Goal: Task Accomplishment & Management: Use online tool/utility

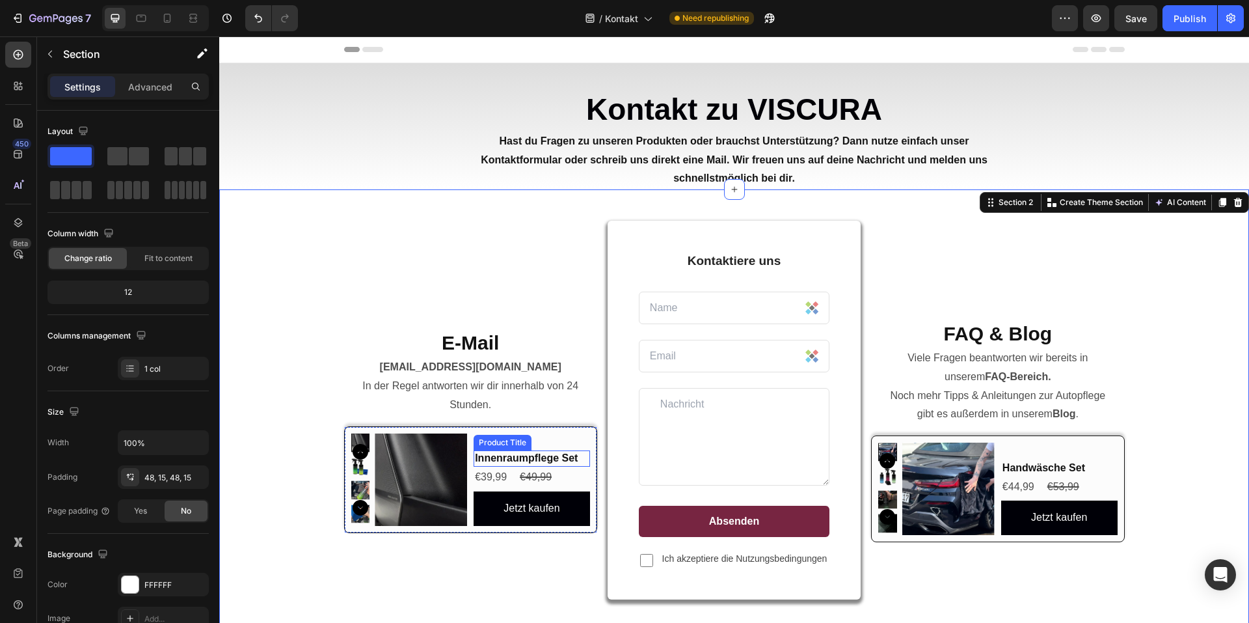
click at [528, 457] on h2 "Innenraumpflege Set" at bounding box center [532, 458] width 116 height 16
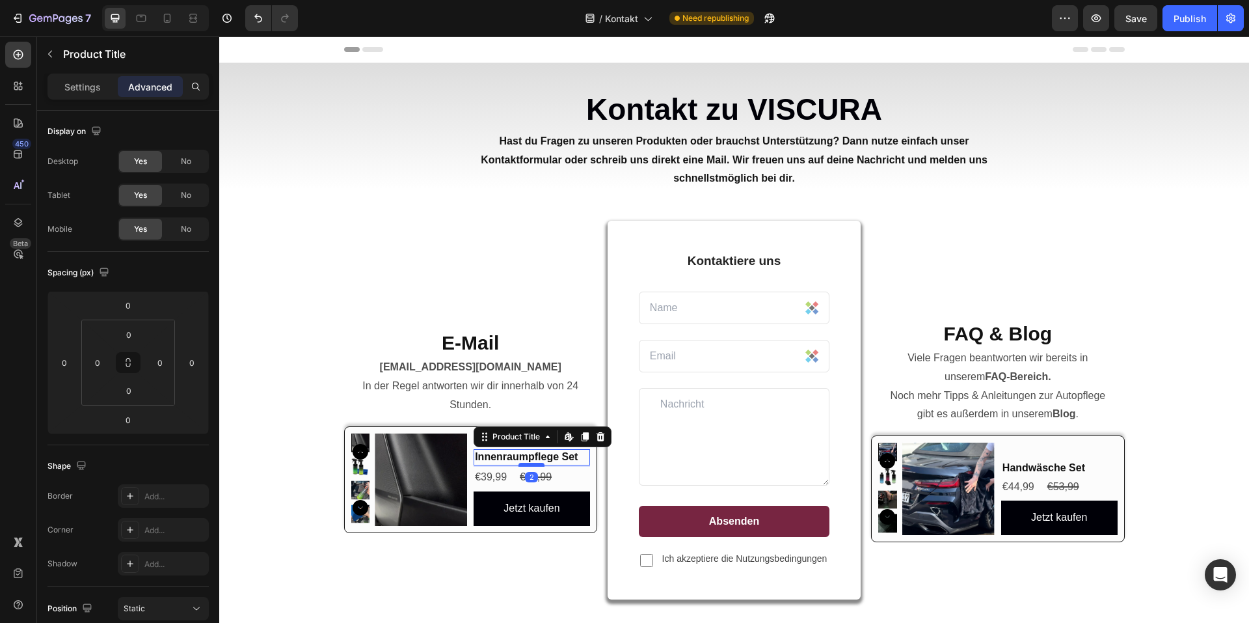
click at [530, 466] on div at bounding box center [532, 465] width 26 height 4
click at [526, 465] on div at bounding box center [532, 465] width 26 height 4
type input "0"
click at [426, 461] on img at bounding box center [421, 479] width 92 height 92
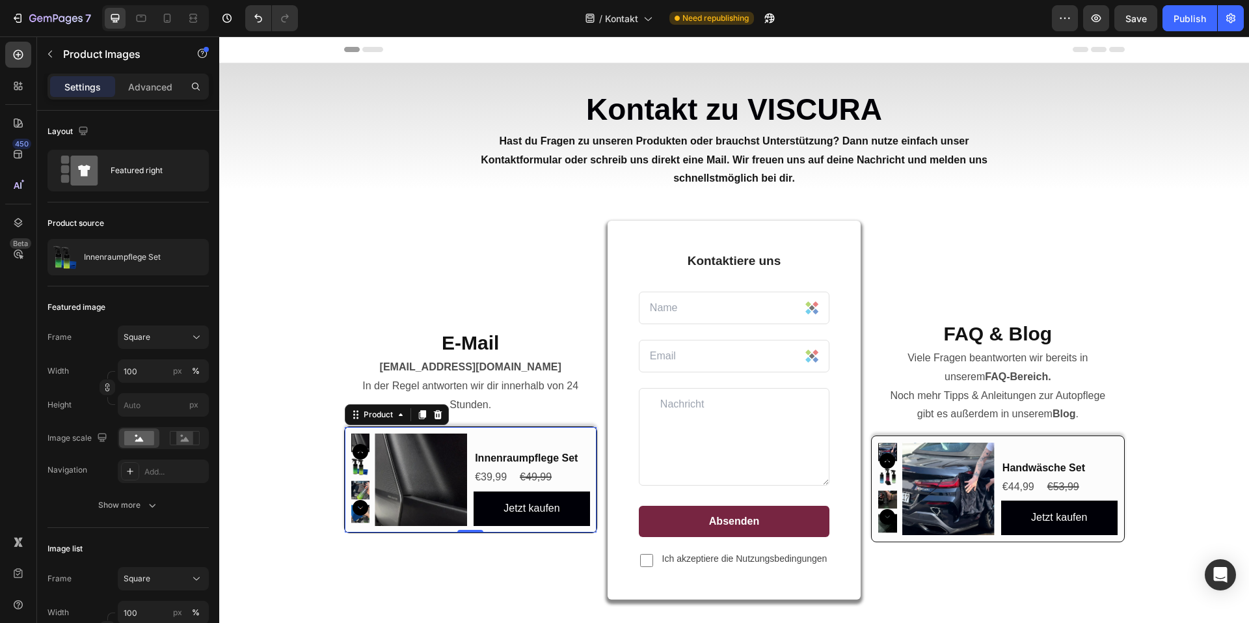
click at [519, 440] on div "Innenraumpflege Set Product Title €39,99 Product Price Product Price €49,99 Pro…" at bounding box center [532, 479] width 116 height 92
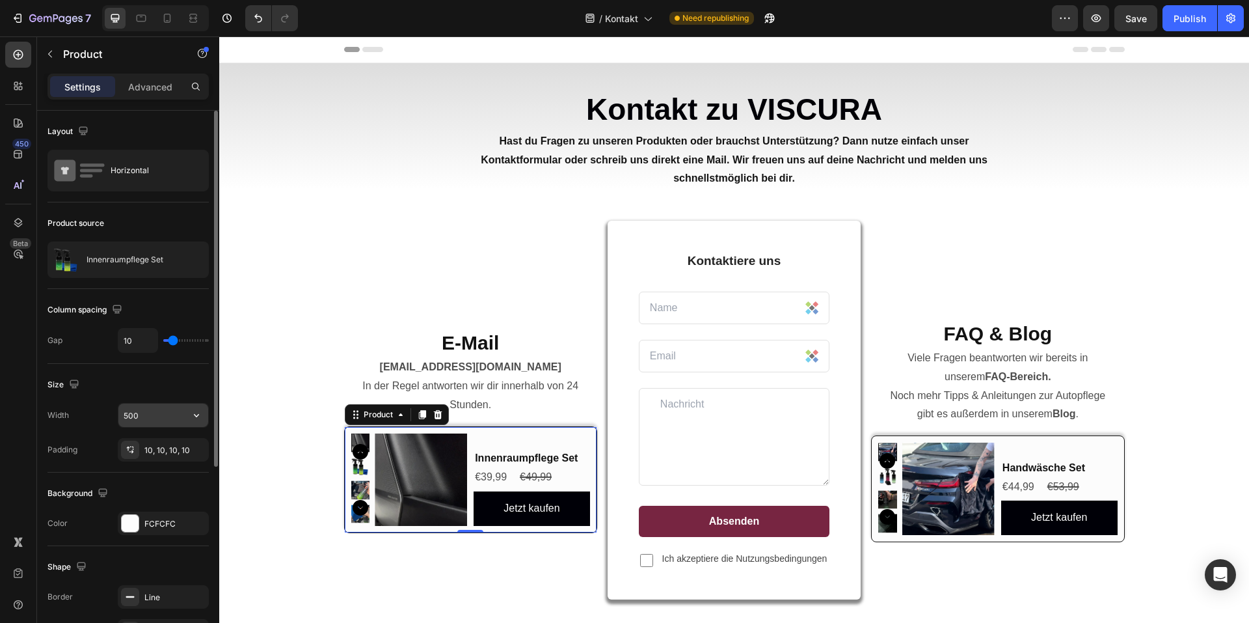
click at [152, 420] on input "500" at bounding box center [163, 414] width 90 height 23
drag, startPoint x: 152, startPoint y: 418, endPoint x: 117, endPoint y: 416, distance: 35.2
click at [117, 416] on div "Width 600" at bounding box center [127, 415] width 161 height 25
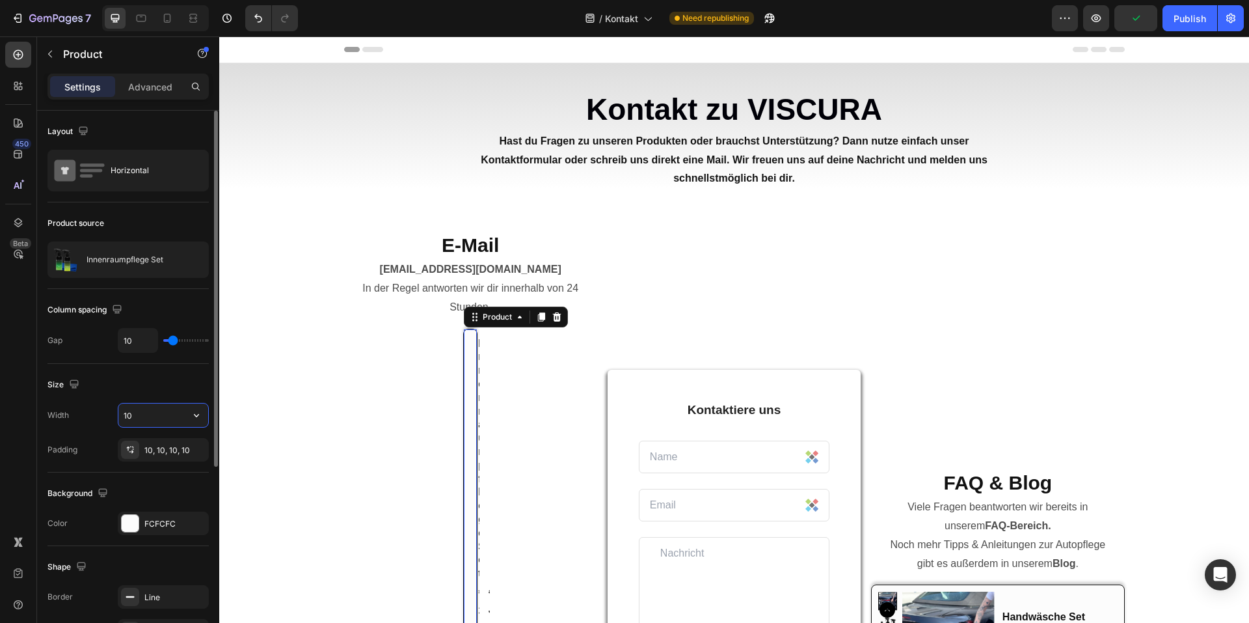
type input "1"
type input "500"
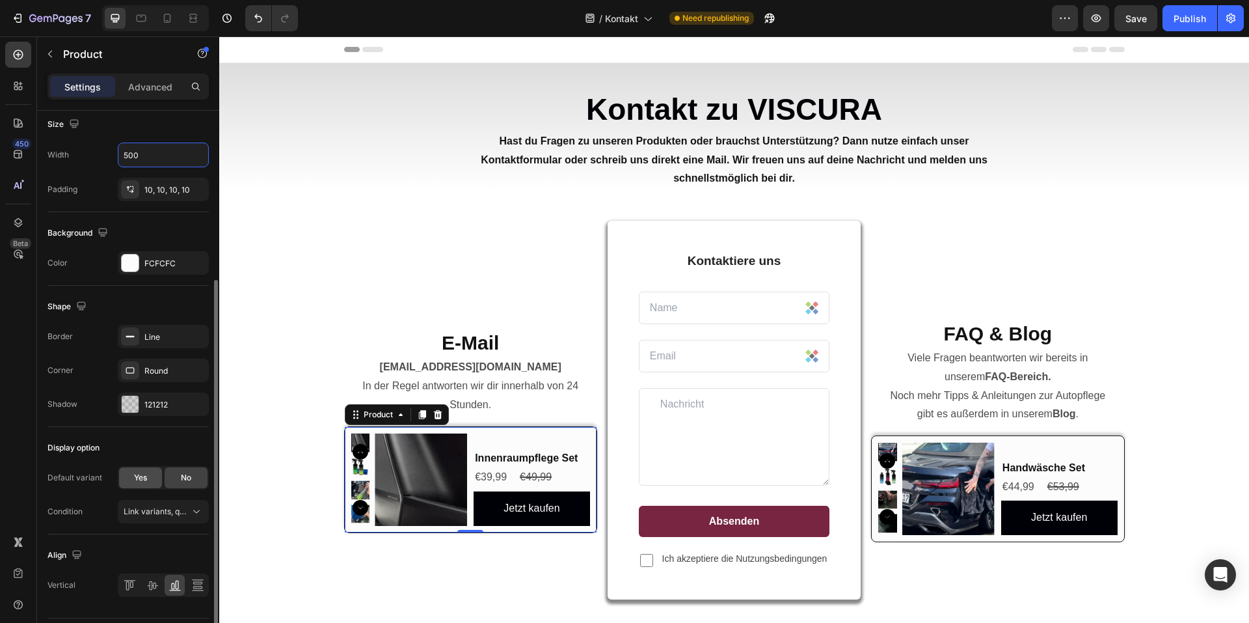
scroll to position [297, 0]
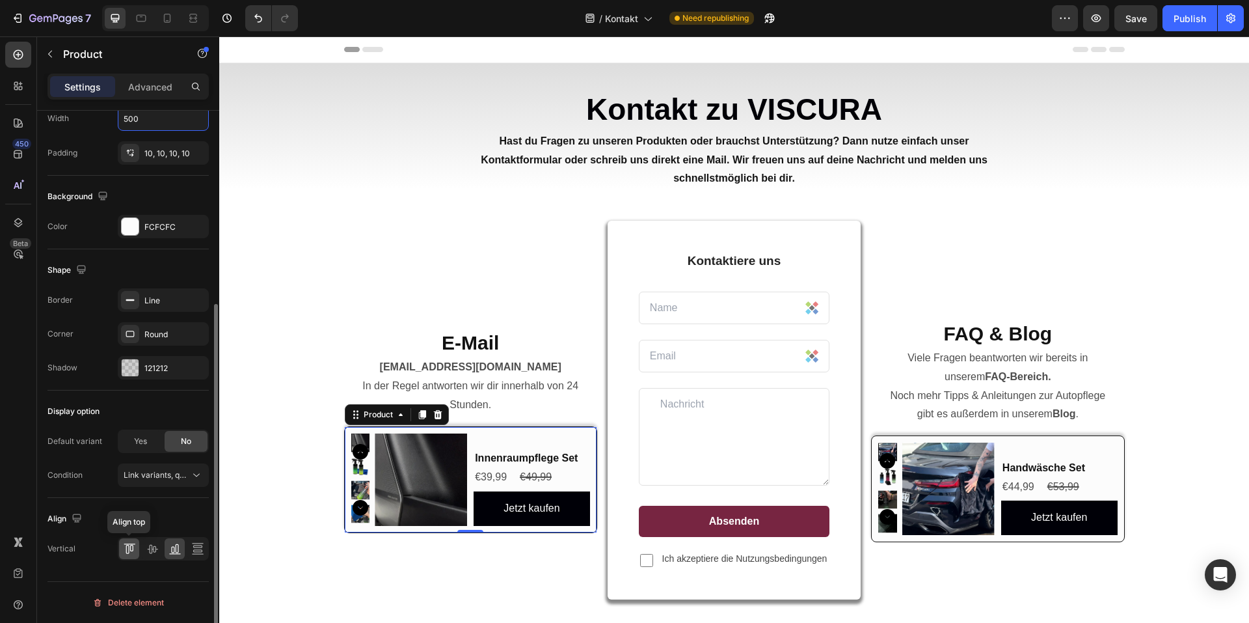
click at [137, 550] on div at bounding box center [129, 548] width 20 height 21
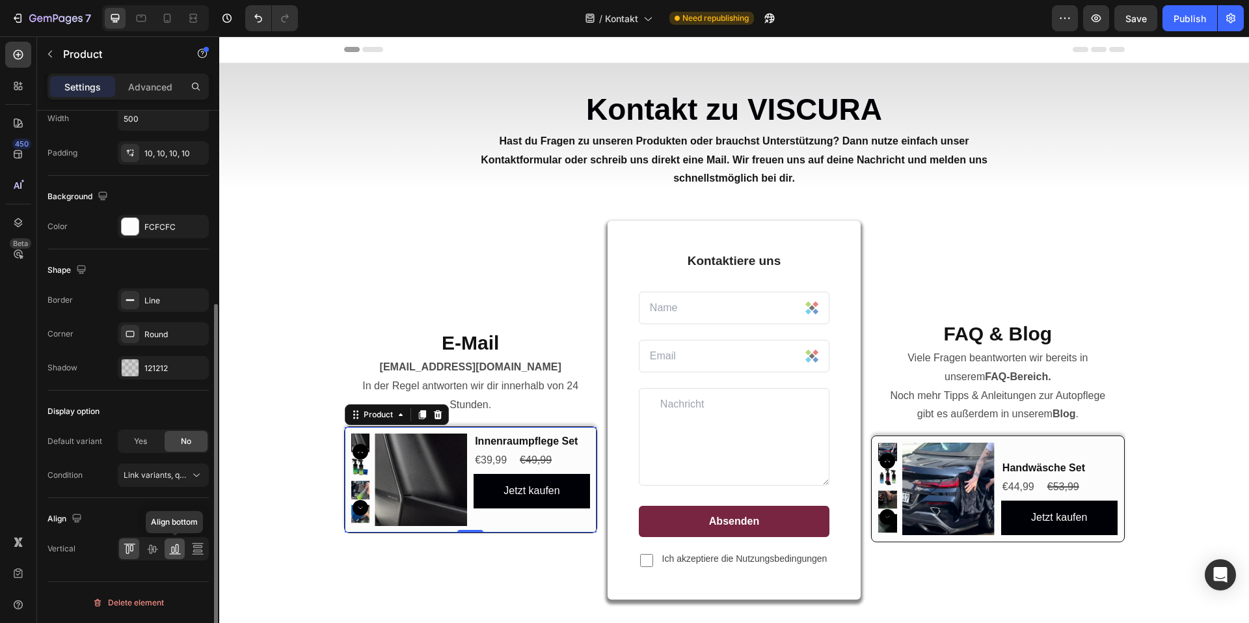
click at [169, 550] on icon at bounding box center [175, 548] width 13 height 13
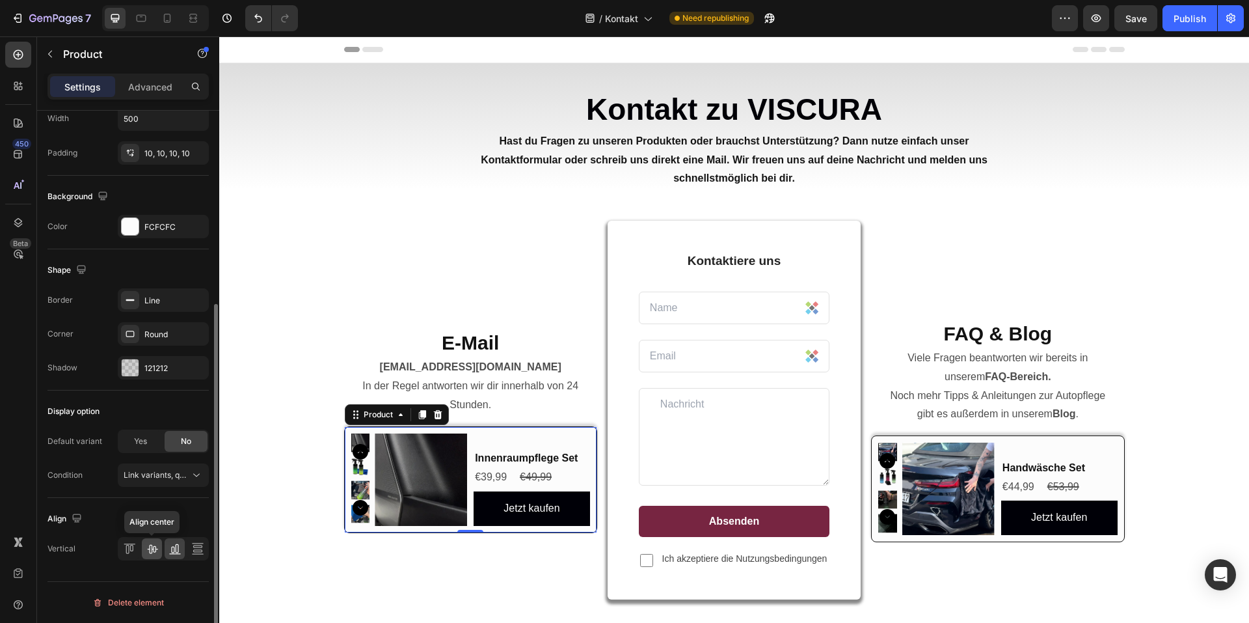
click at [148, 550] on icon at bounding box center [152, 548] width 13 height 13
click at [161, 550] on div at bounding box center [152, 548] width 20 height 21
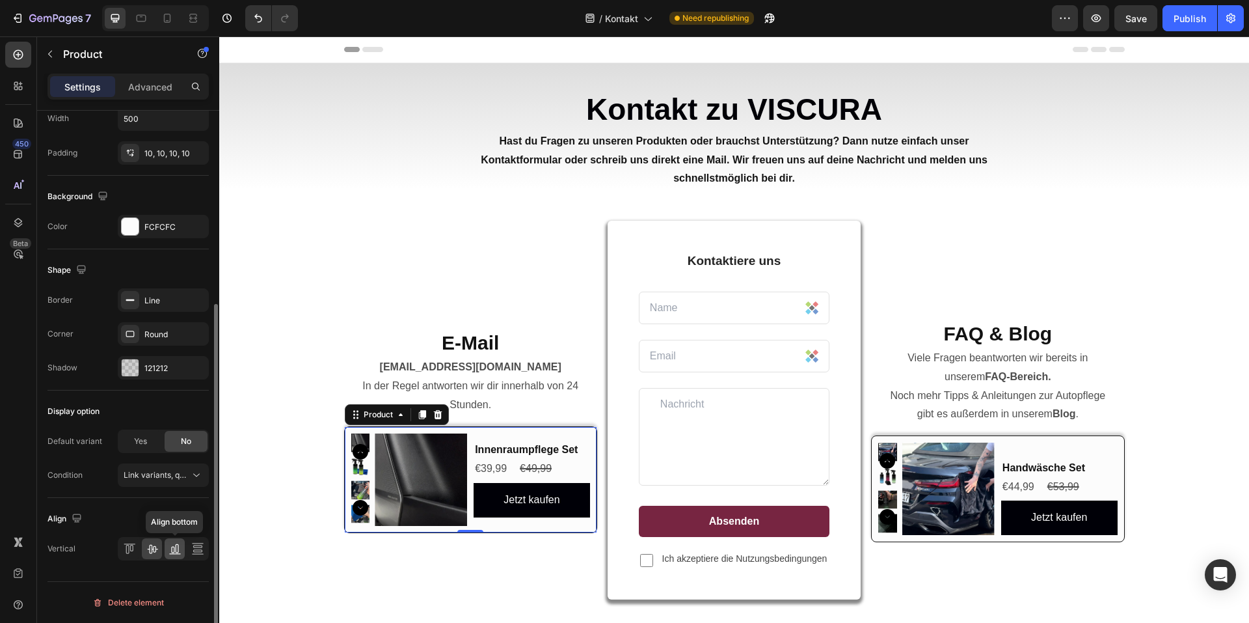
click at [167, 550] on div at bounding box center [175, 548] width 20 height 21
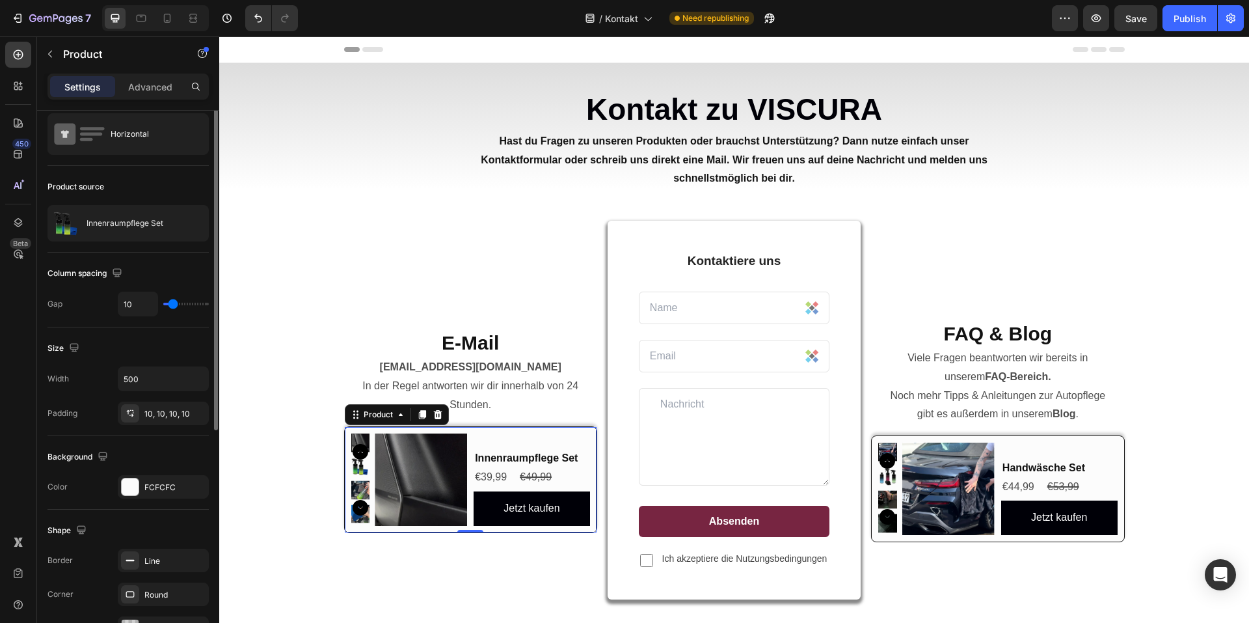
scroll to position [0, 0]
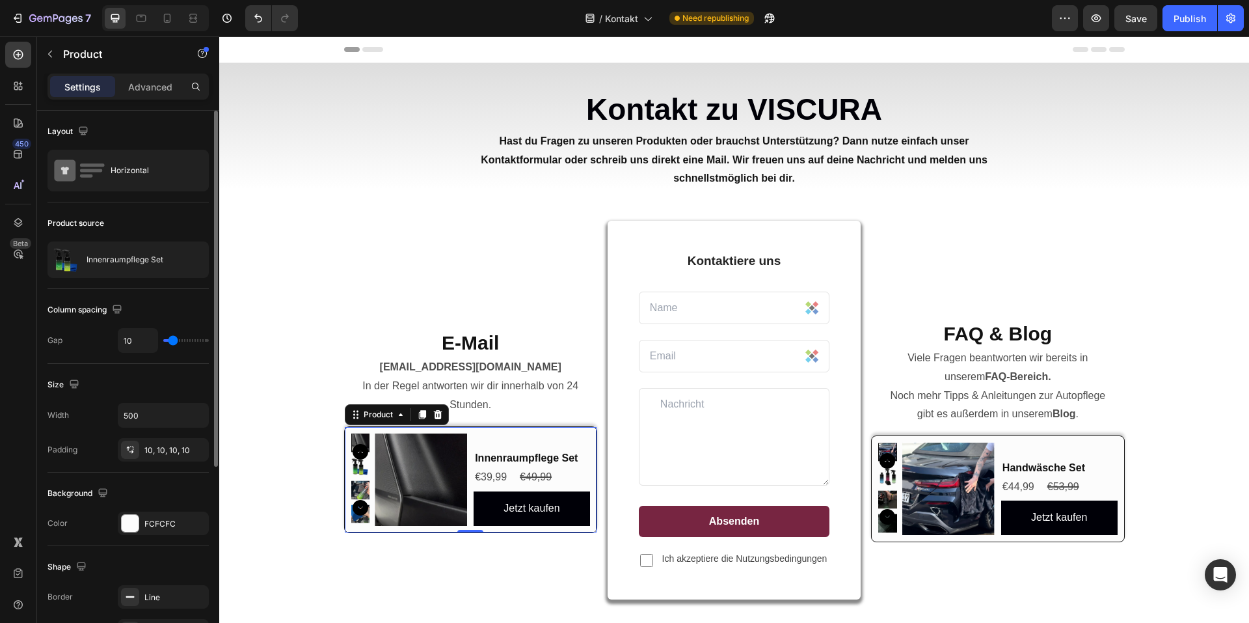
type input "12"
type input "25"
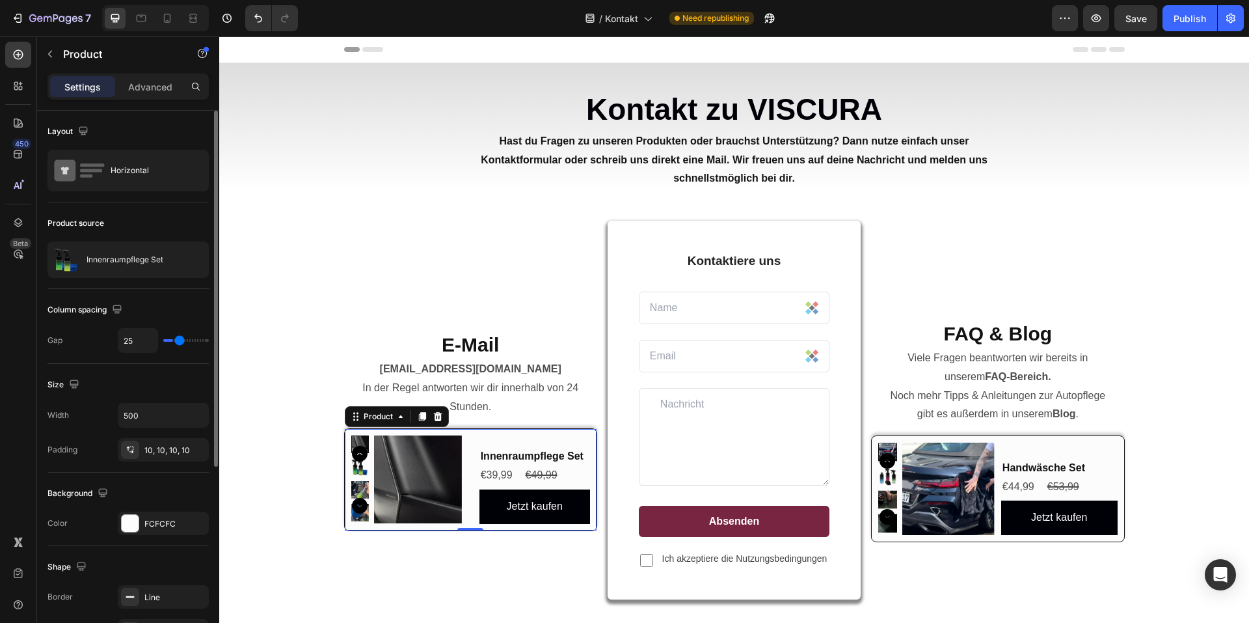
type input "27"
type input "16"
type input "15"
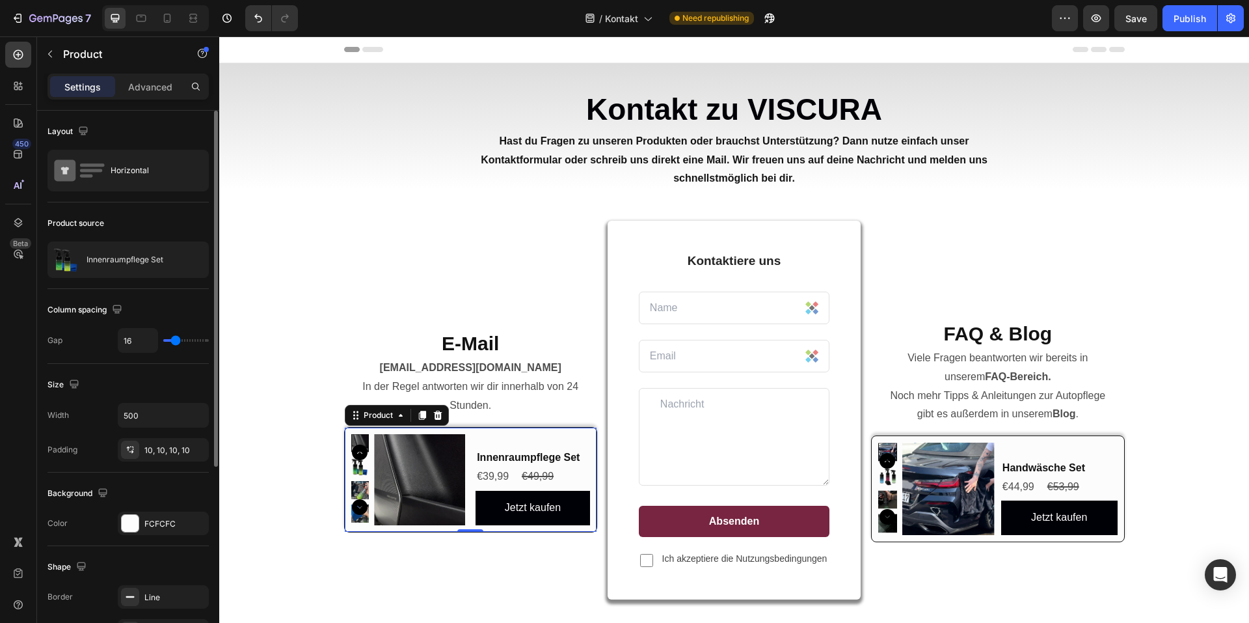
type input "15"
type input "13"
type input "12"
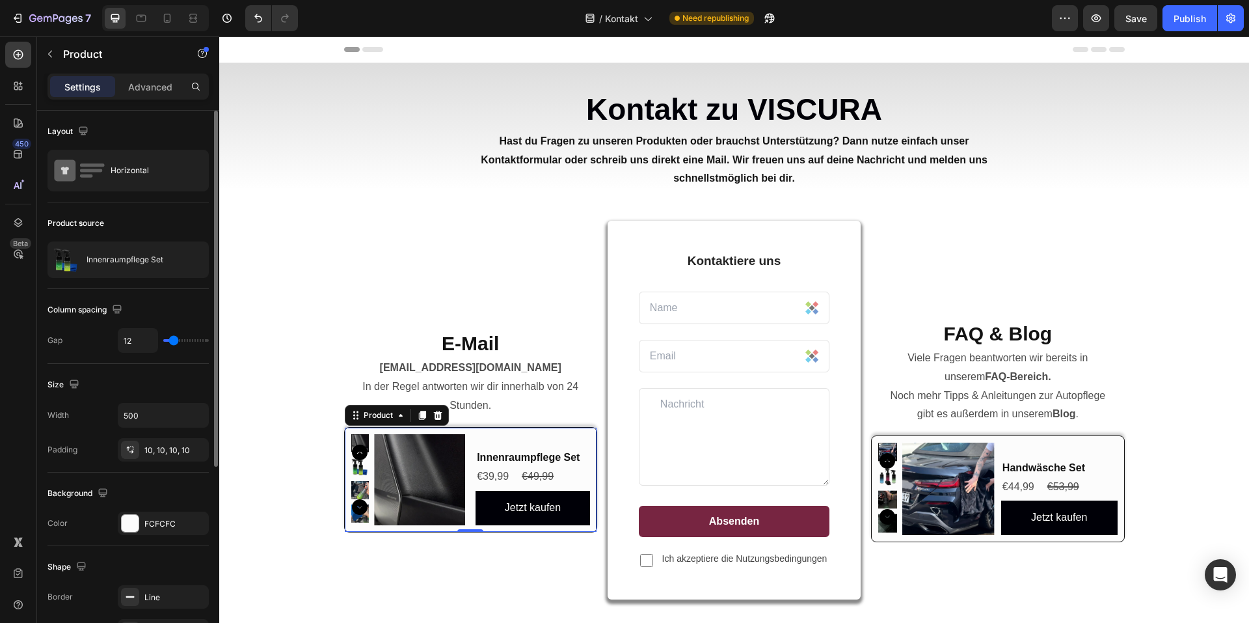
type input "10"
click at [173, 342] on input "range" at bounding box center [186, 340] width 46 height 3
click at [144, 343] on input "10" at bounding box center [137, 340] width 39 height 23
click at [159, 382] on div "Size" at bounding box center [127, 384] width 161 height 21
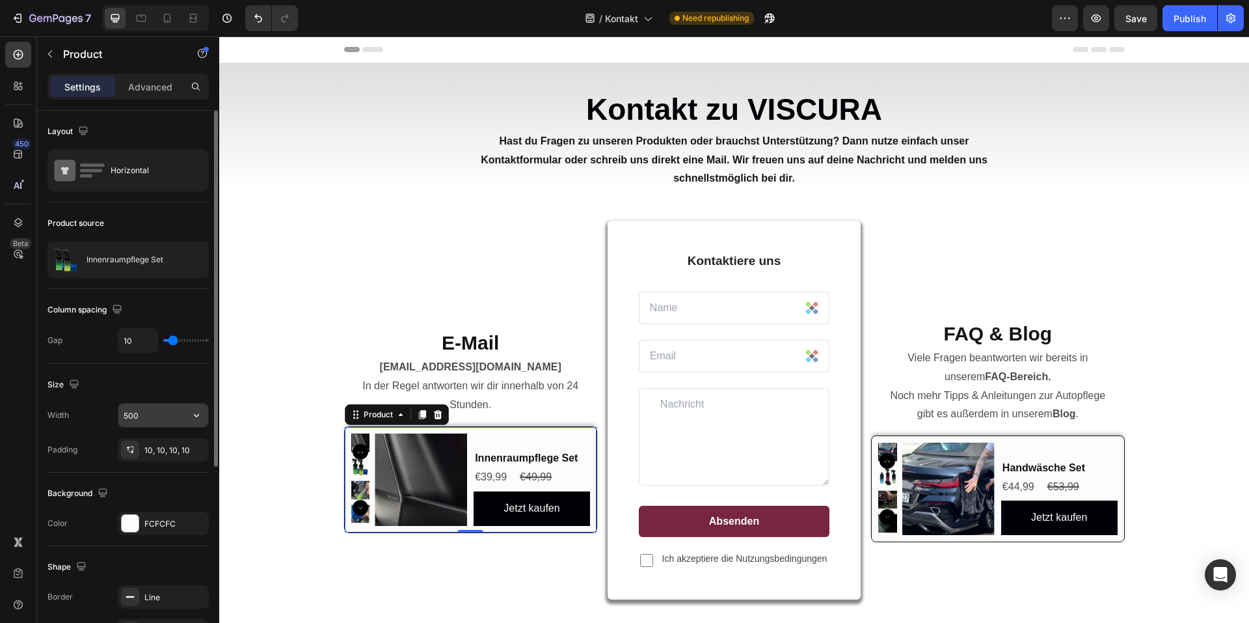
scroll to position [65, 0]
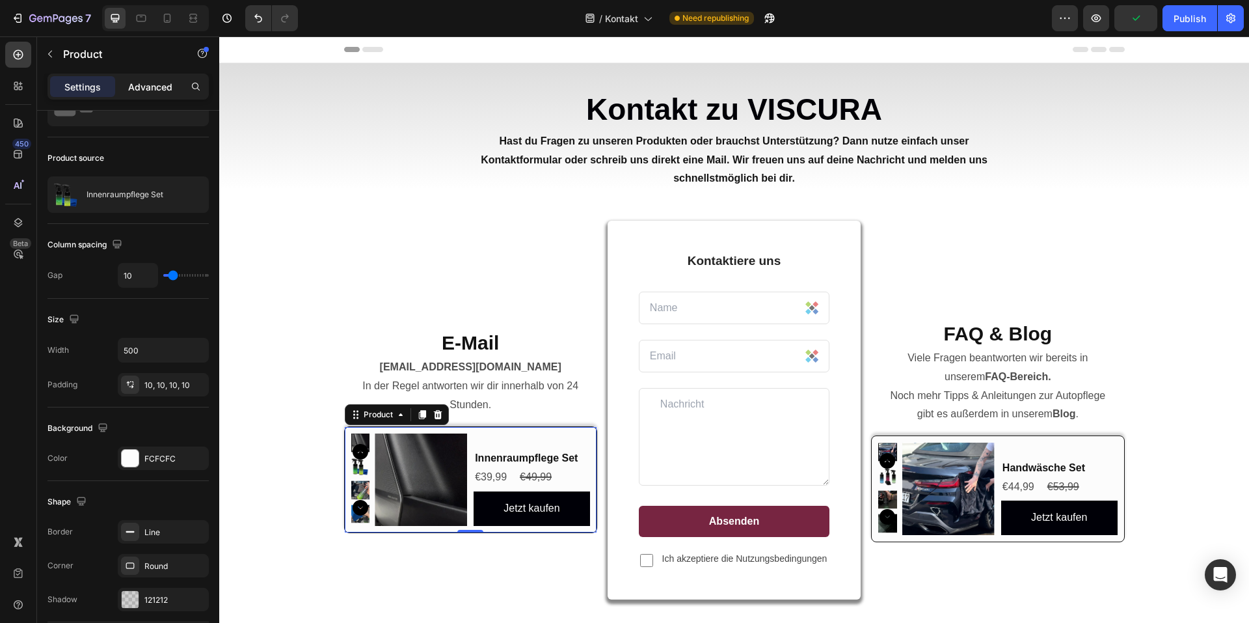
click at [161, 94] on div "Advanced" at bounding box center [150, 86] width 65 height 21
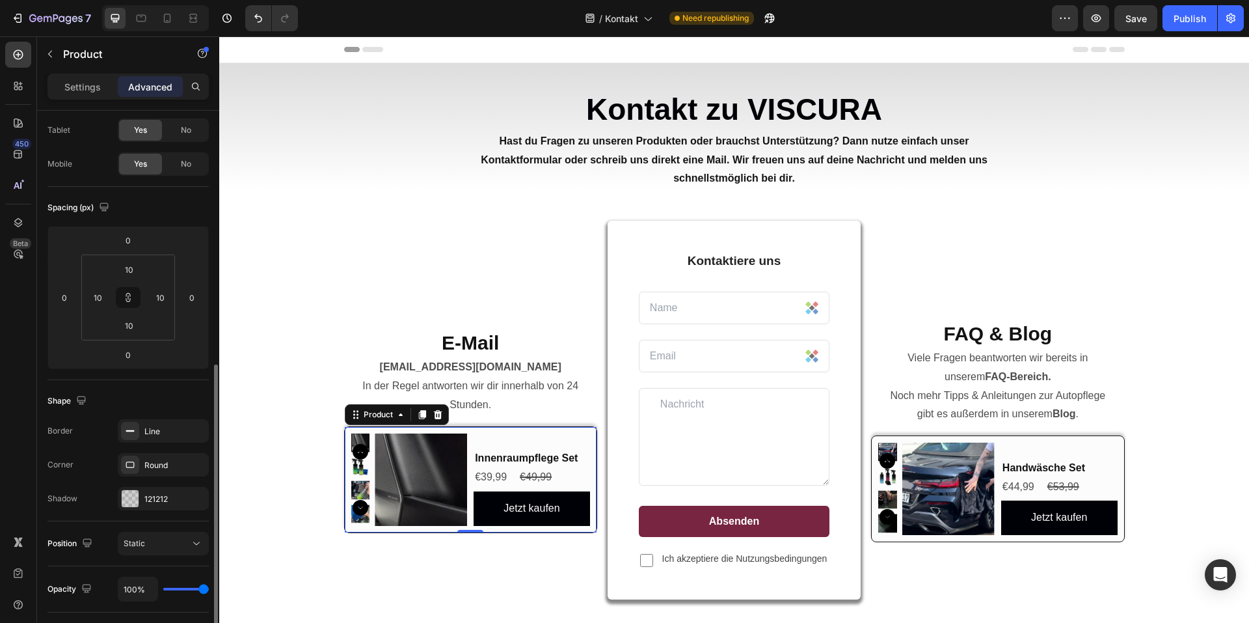
scroll to position [319, 0]
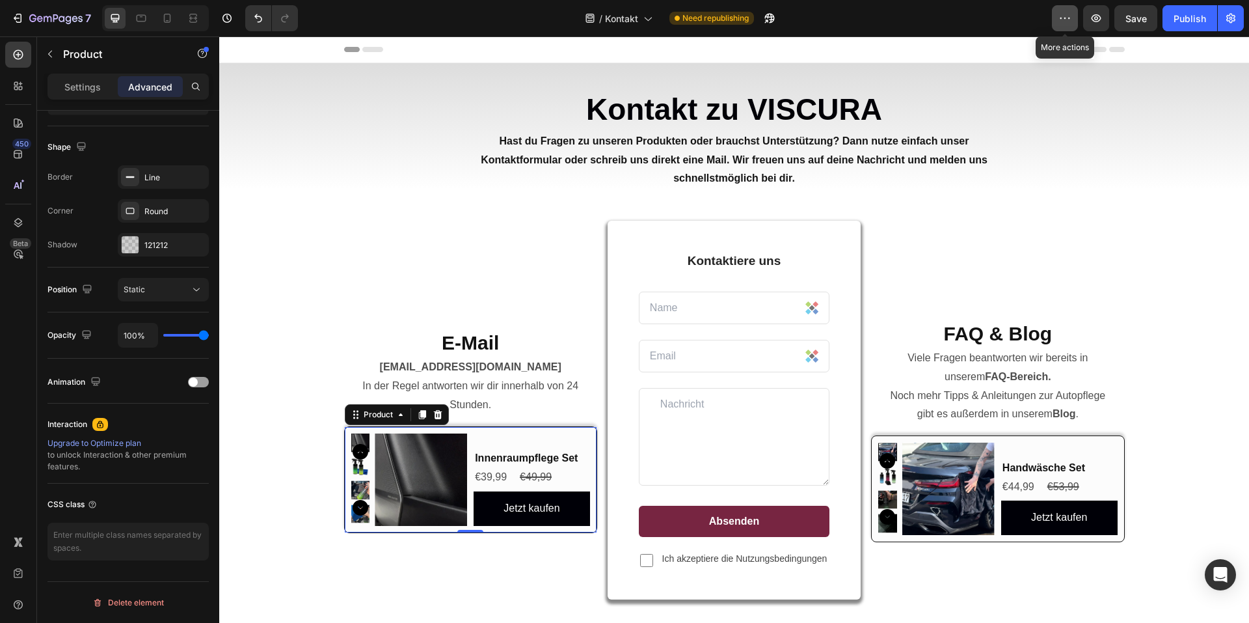
click at [1057, 11] on button "button" at bounding box center [1065, 18] width 26 height 26
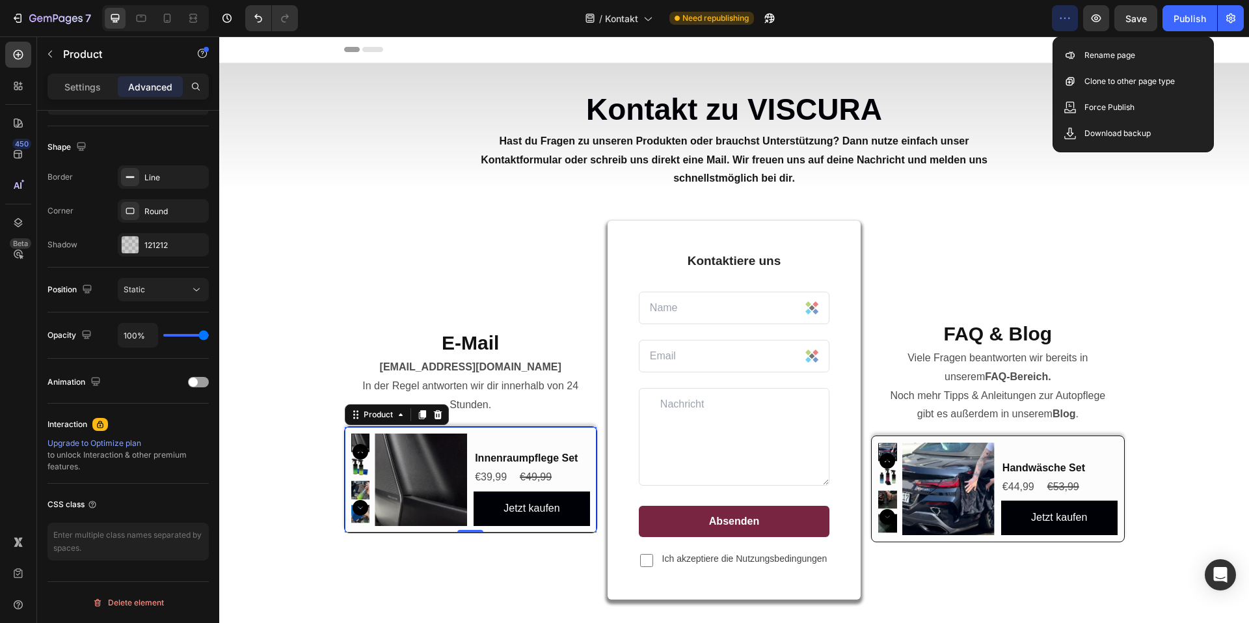
click at [1057, 11] on button "button" at bounding box center [1065, 18] width 26 height 26
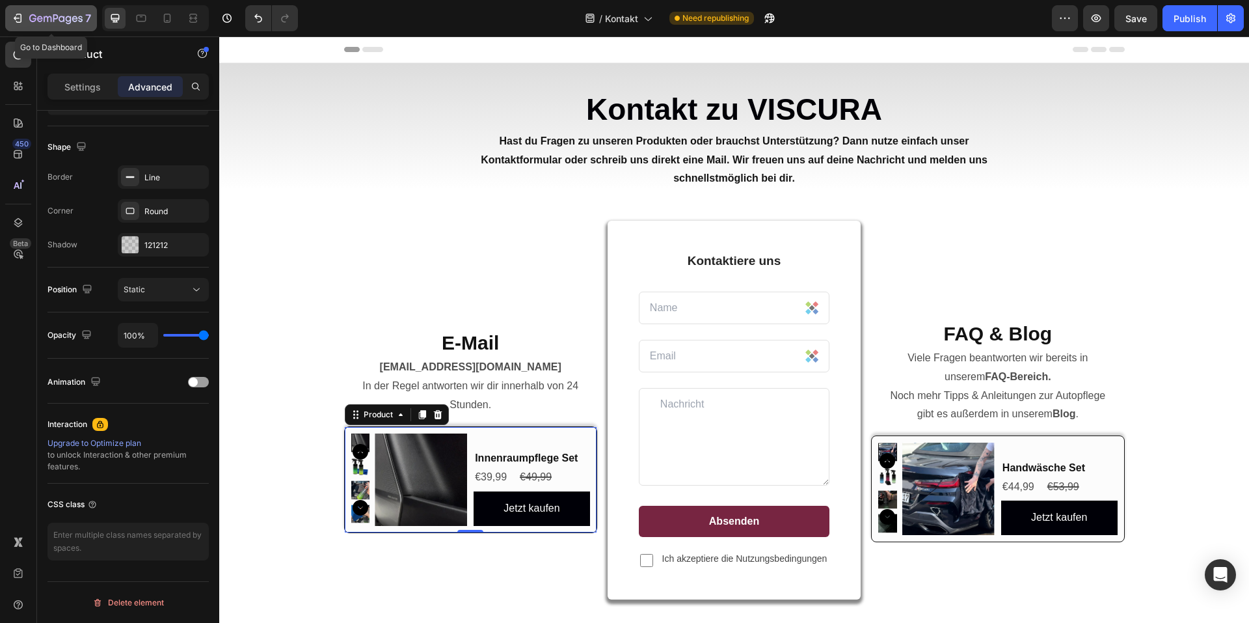
click at [42, 27] on button "7" at bounding box center [51, 18] width 92 height 26
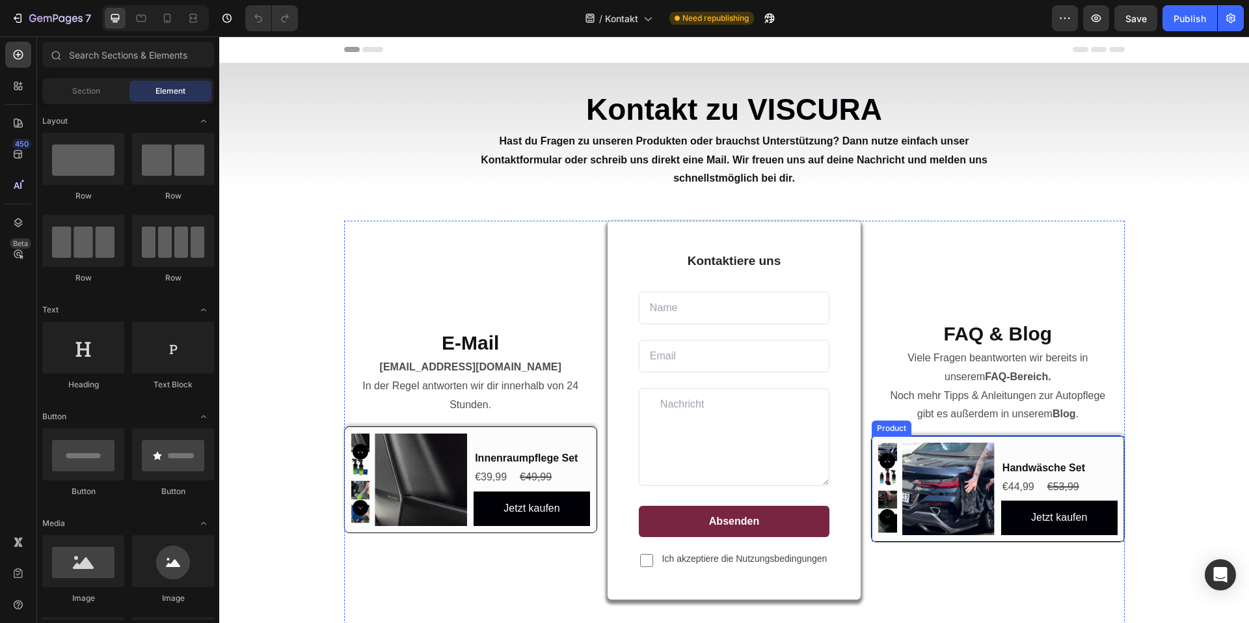
click at [991, 439] on div "Product Images Handwäsche Set Product Title €44,99 Product Price Product Price …" at bounding box center [997, 488] width 253 height 107
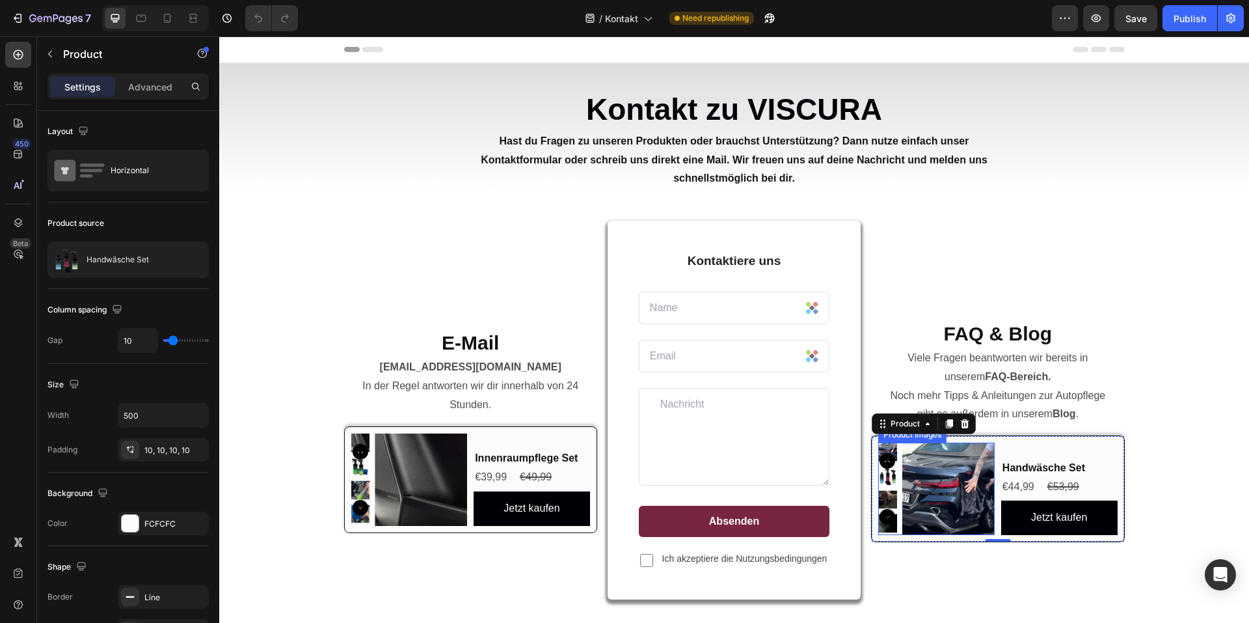
click at [919, 456] on img at bounding box center [948, 488] width 92 height 92
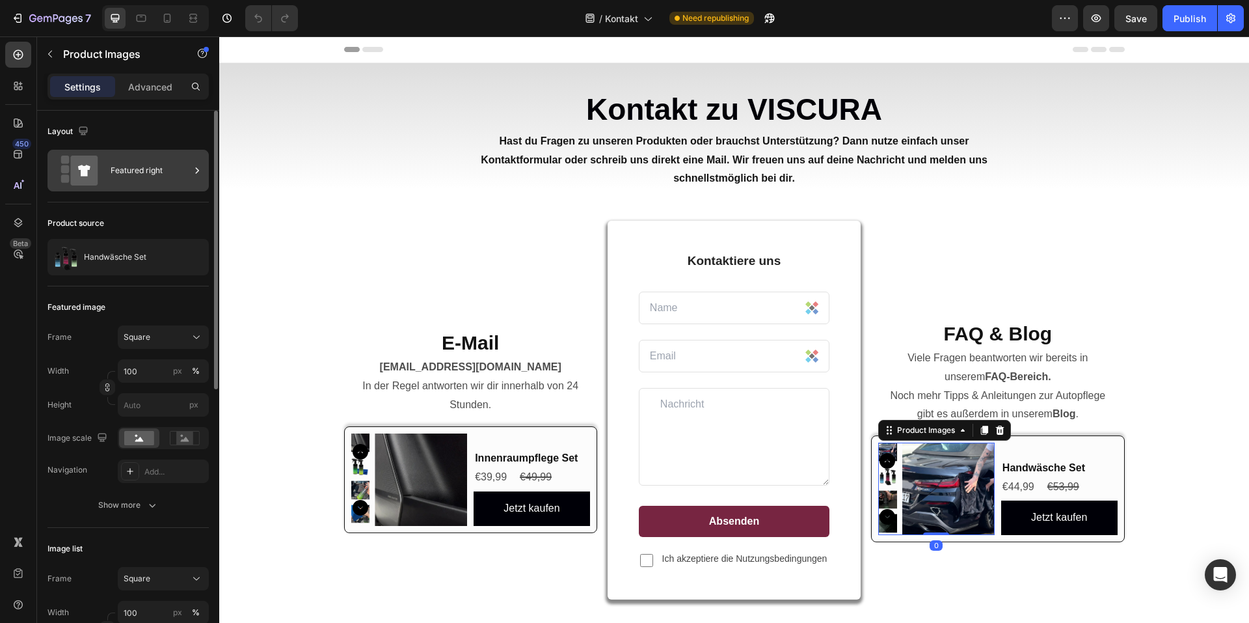
click at [126, 187] on div "Featured right" at bounding box center [127, 171] width 161 height 42
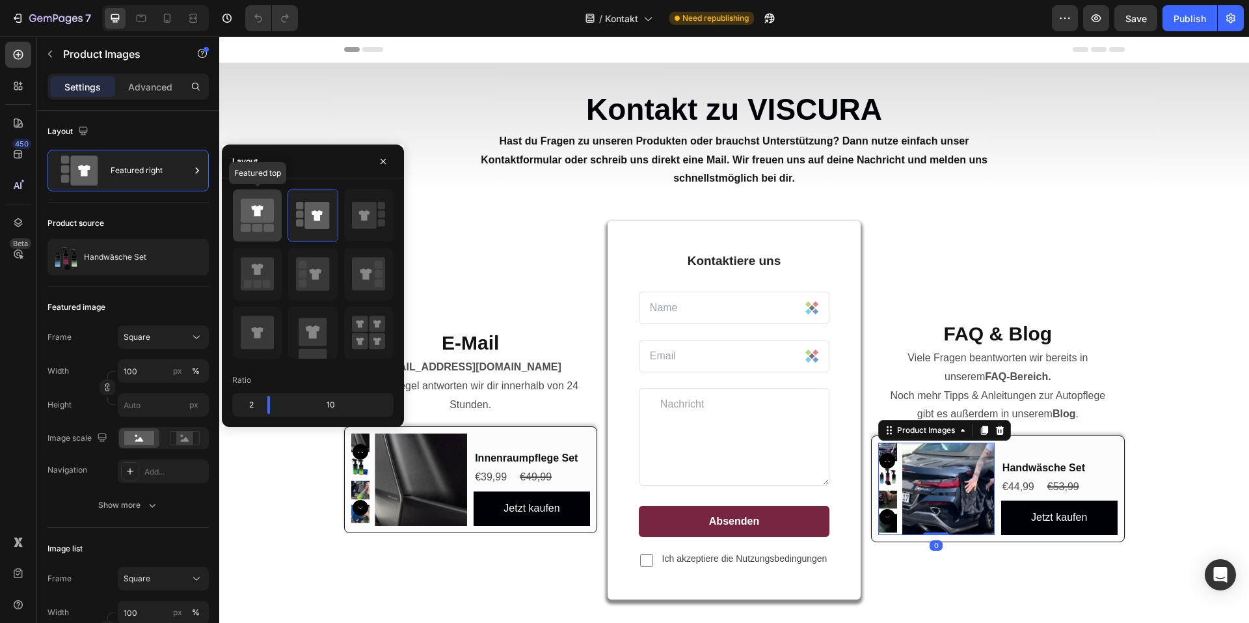
click at [255, 215] on icon at bounding box center [257, 210] width 12 height 11
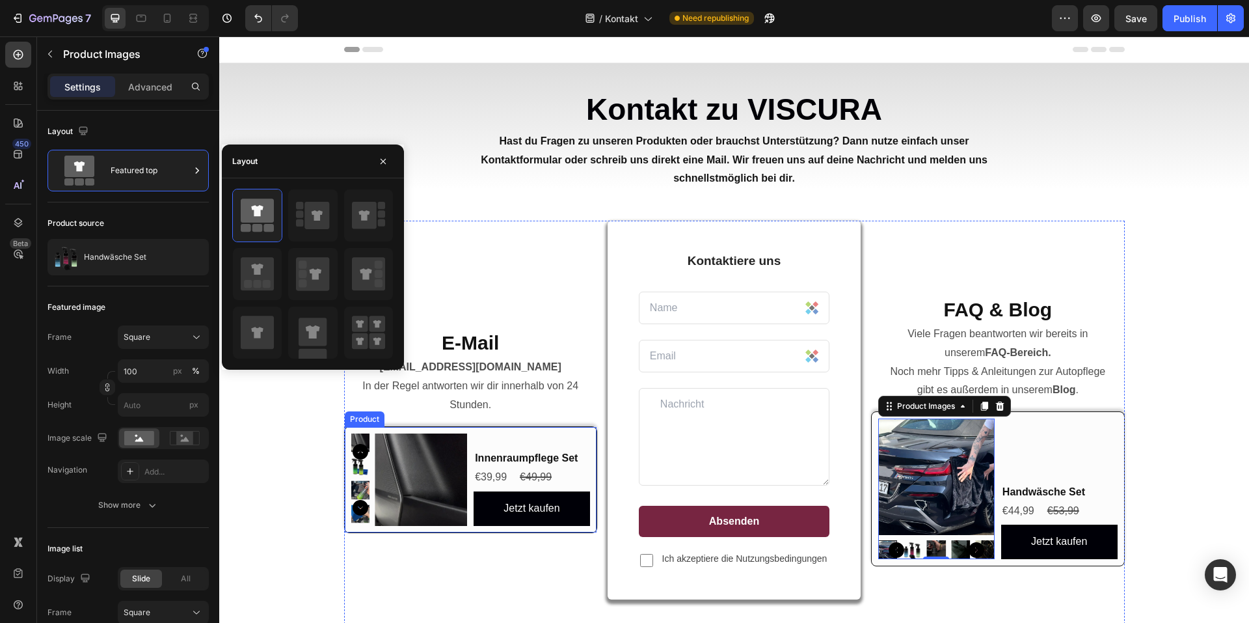
click at [405, 457] on img at bounding box center [421, 479] width 92 height 92
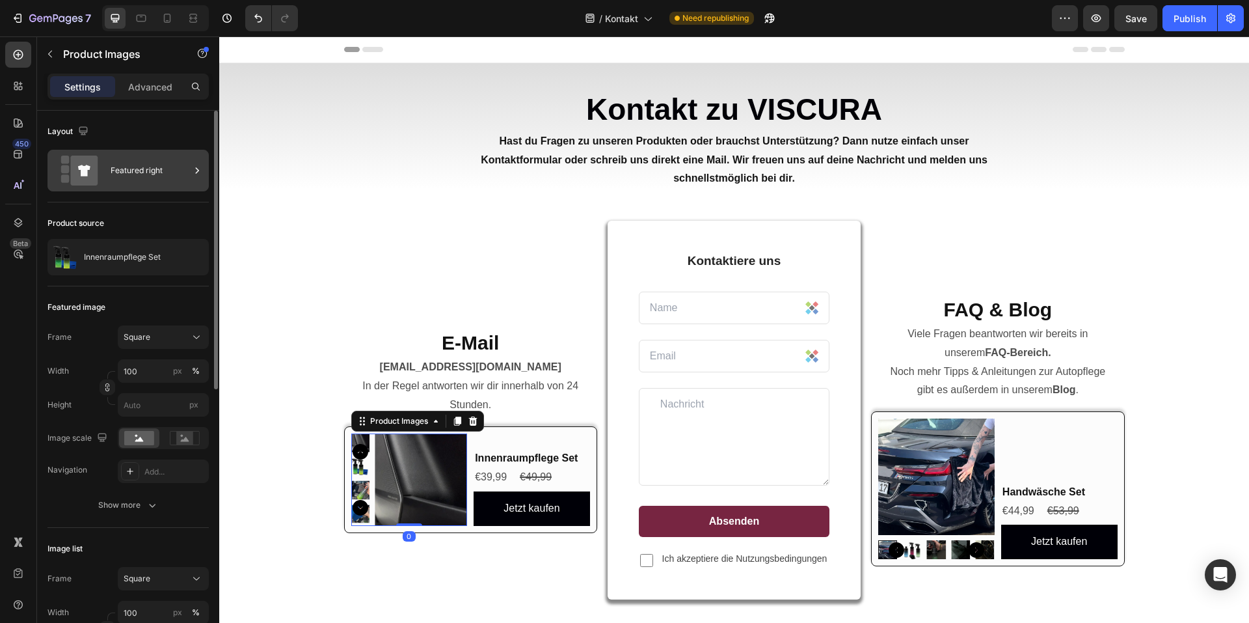
click at [118, 169] on div "Featured right" at bounding box center [150, 170] width 79 height 30
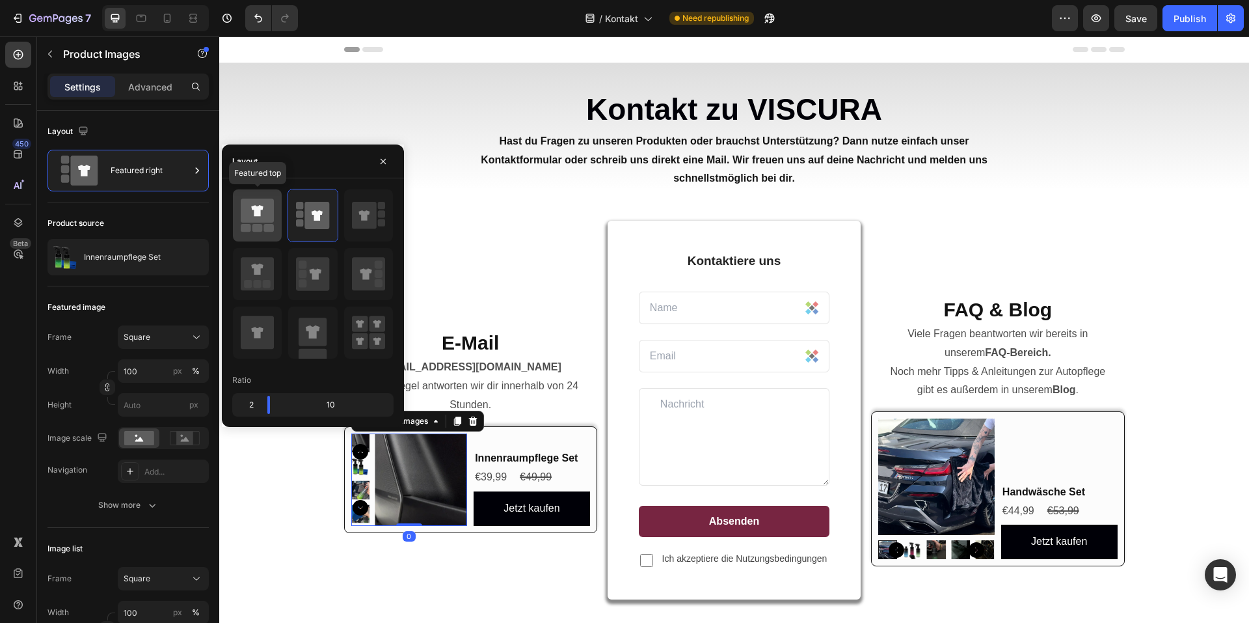
click at [244, 225] on rect at bounding box center [246, 228] width 10 height 8
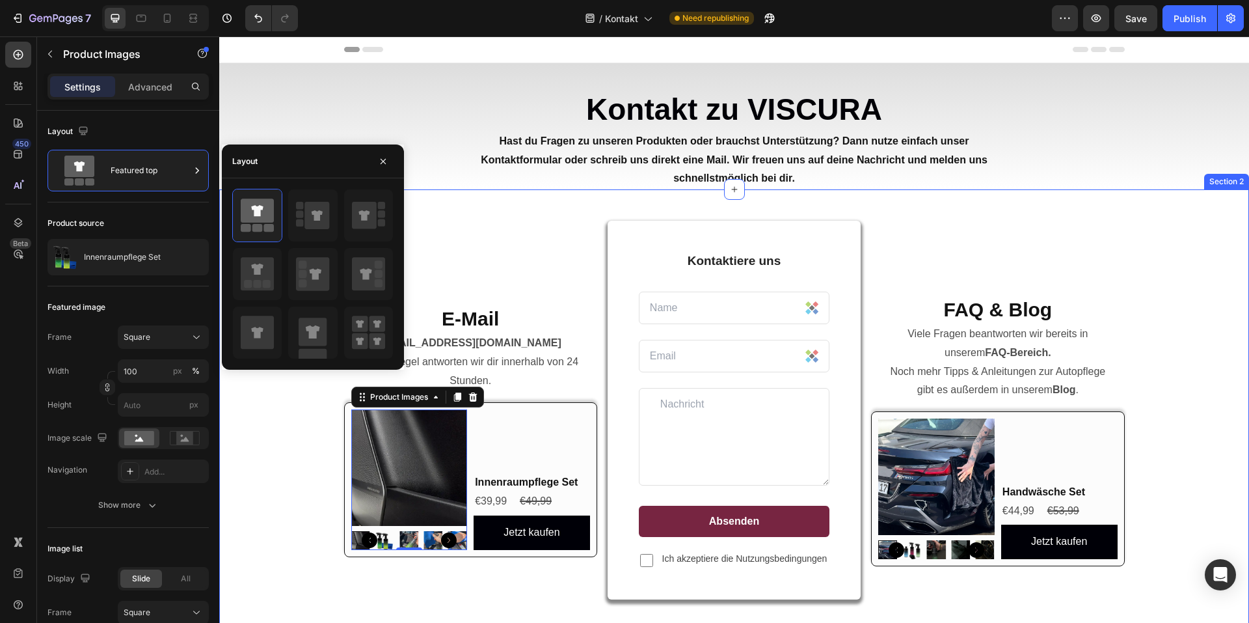
click at [1193, 434] on div "E-Mail Heading info@viscuragermany.de In der Regel antworten wir dir innerhalb …" at bounding box center [734, 619] width 1010 height 797
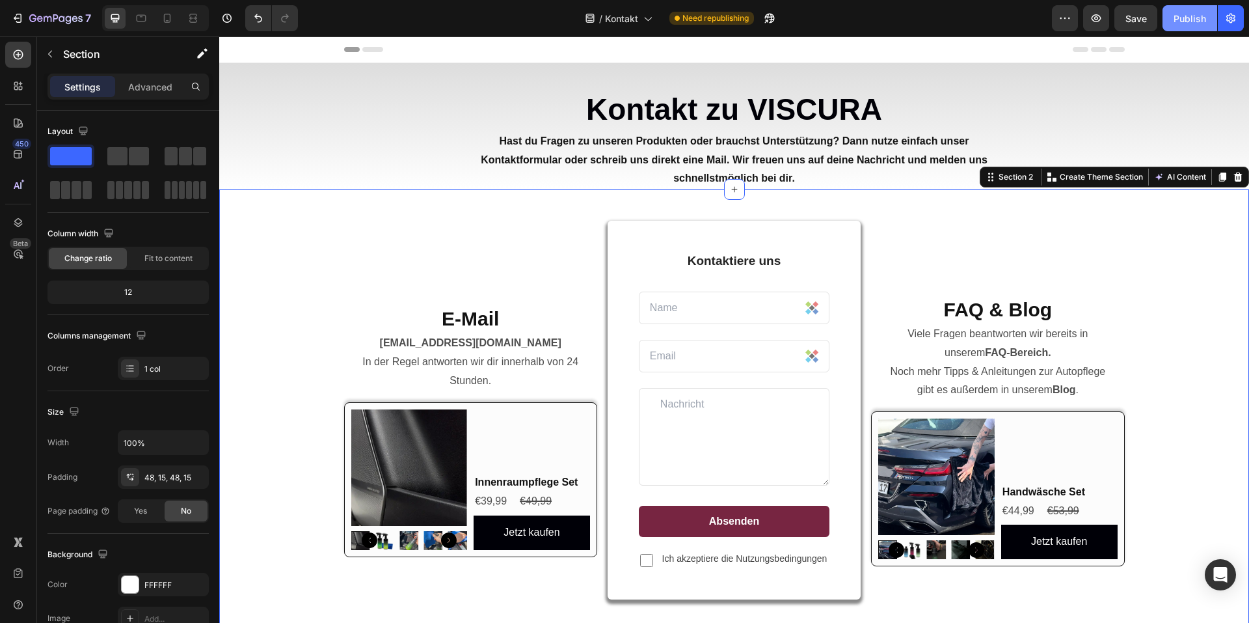
click at [1179, 20] on div "Publish" at bounding box center [1190, 19] width 33 height 14
click at [40, 17] on icon "button" at bounding box center [40, 19] width 6 height 6
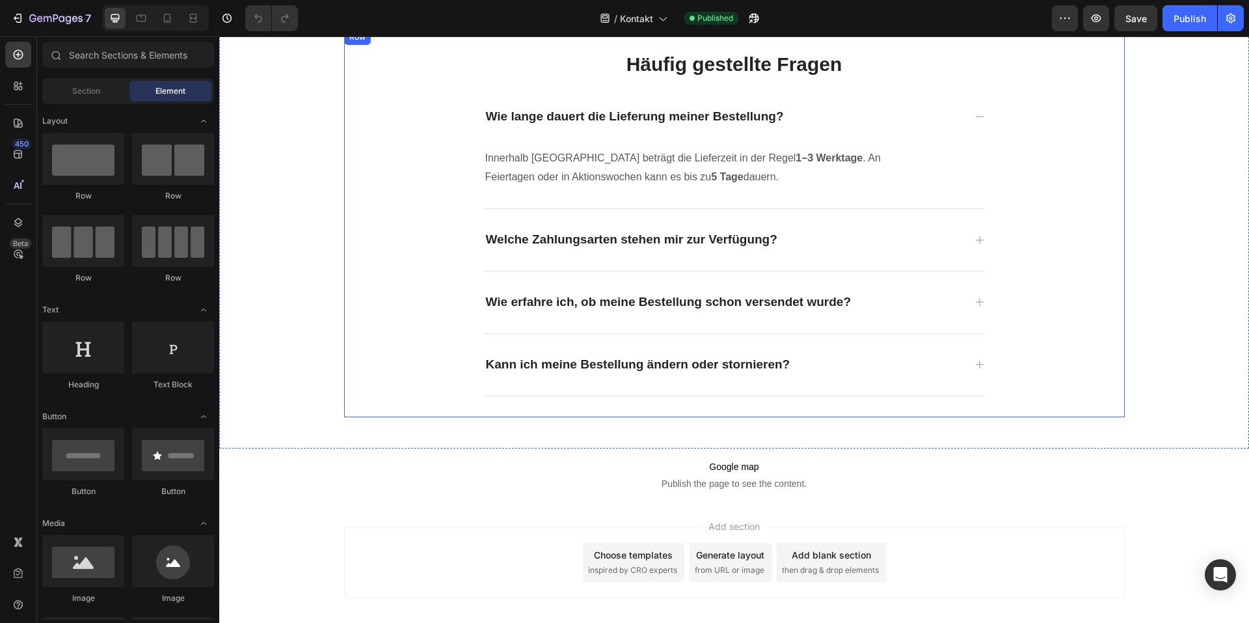
click at [1127, 234] on div "E-Mail Heading [EMAIL_ADDRESS][DOMAIN_NAME] In der Regel antworten wir dir inne…" at bounding box center [734, 17] width 1010 height 797
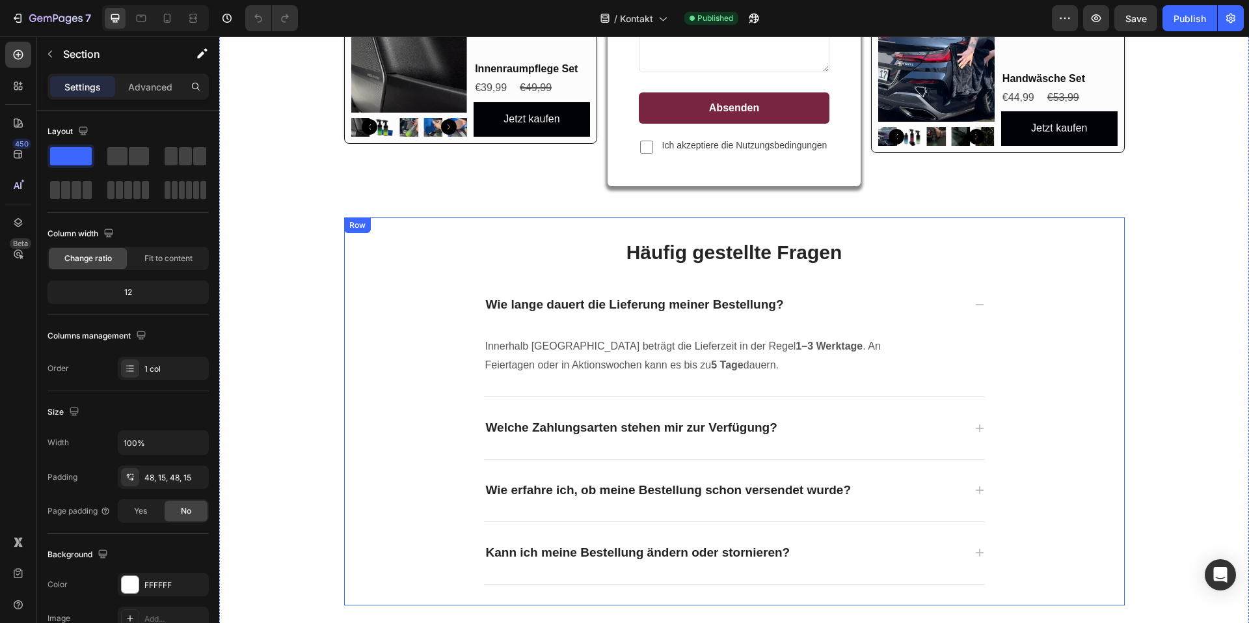
scroll to position [406, 0]
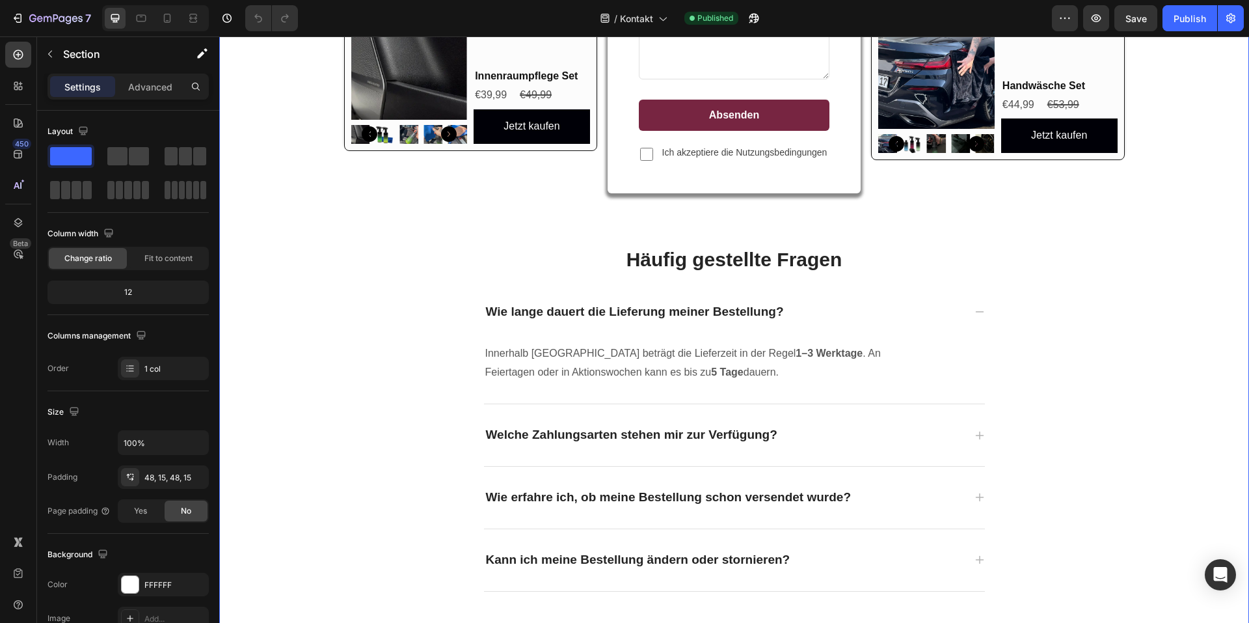
click at [1137, 329] on div "E-Mail Heading [EMAIL_ADDRESS][DOMAIN_NAME] In der Regel antworten wir dir inne…" at bounding box center [734, 213] width 1010 height 797
click at [1047, 300] on div "Häufig gestellte Fragen Heading Wie lange dauert die Lieferung meiner Bestellun…" at bounding box center [734, 417] width 781 height 345
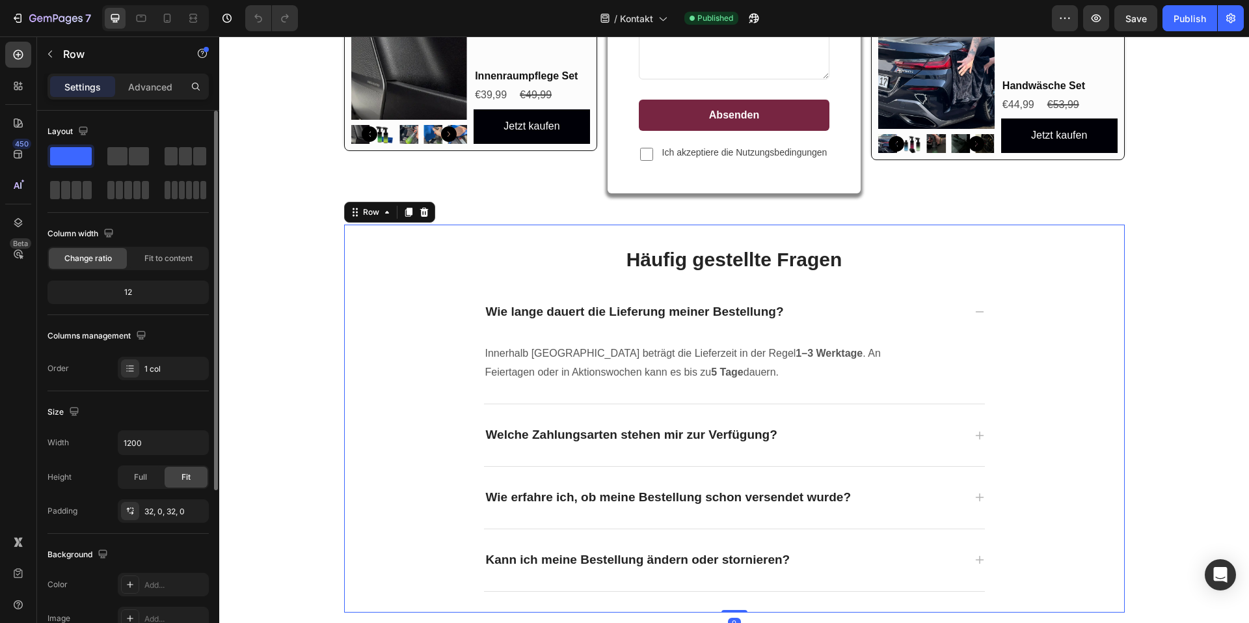
scroll to position [245, 0]
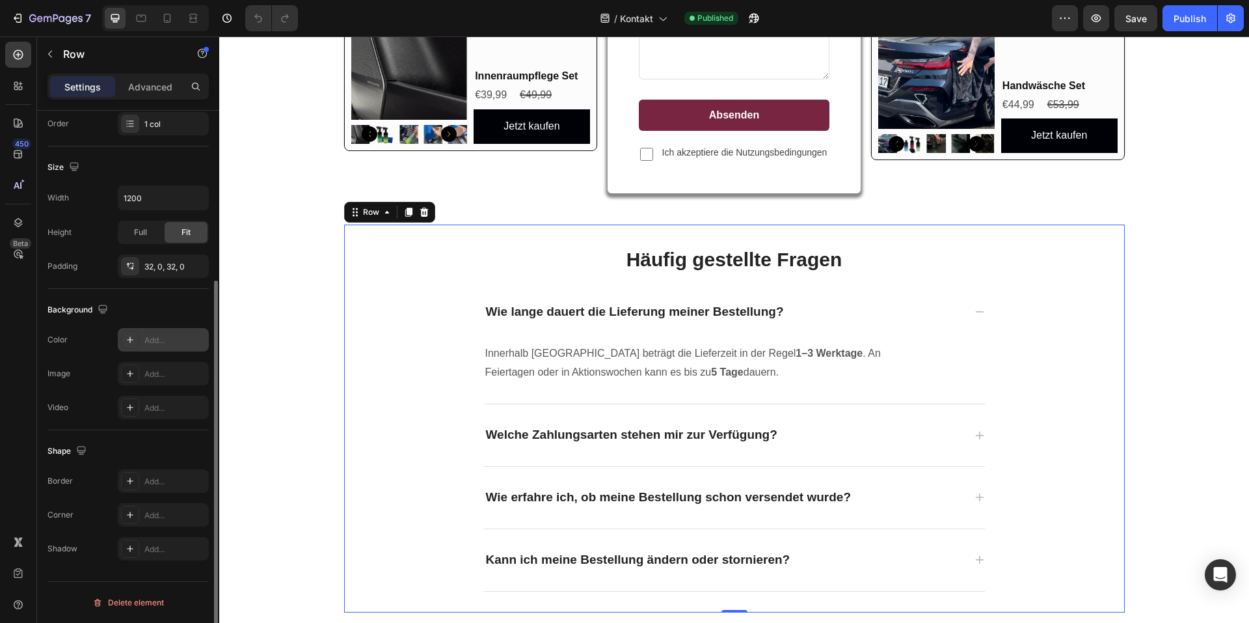
click at [139, 350] on div "Add..." at bounding box center [163, 339] width 91 height 23
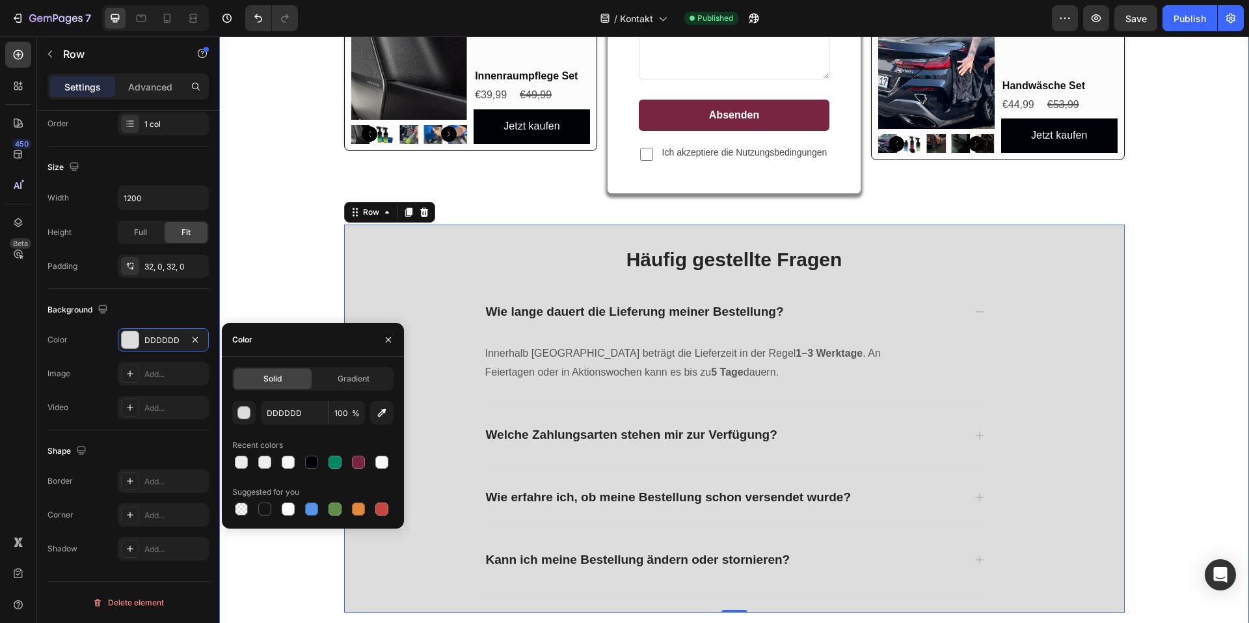
click at [1170, 329] on div "E-Mail Heading info@viscuragermany.de In der Regel antworten wir dir innerhalb …" at bounding box center [734, 213] width 1010 height 797
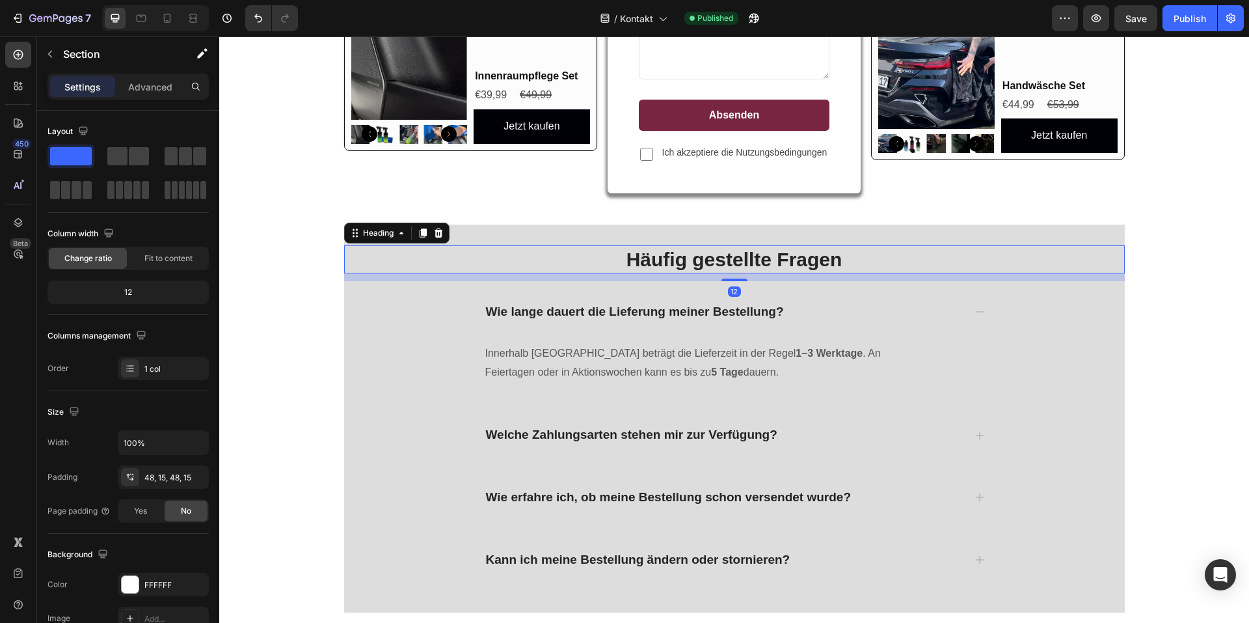
click at [387, 257] on h2 "Häufig gestellte Fragen" at bounding box center [734, 259] width 781 height 28
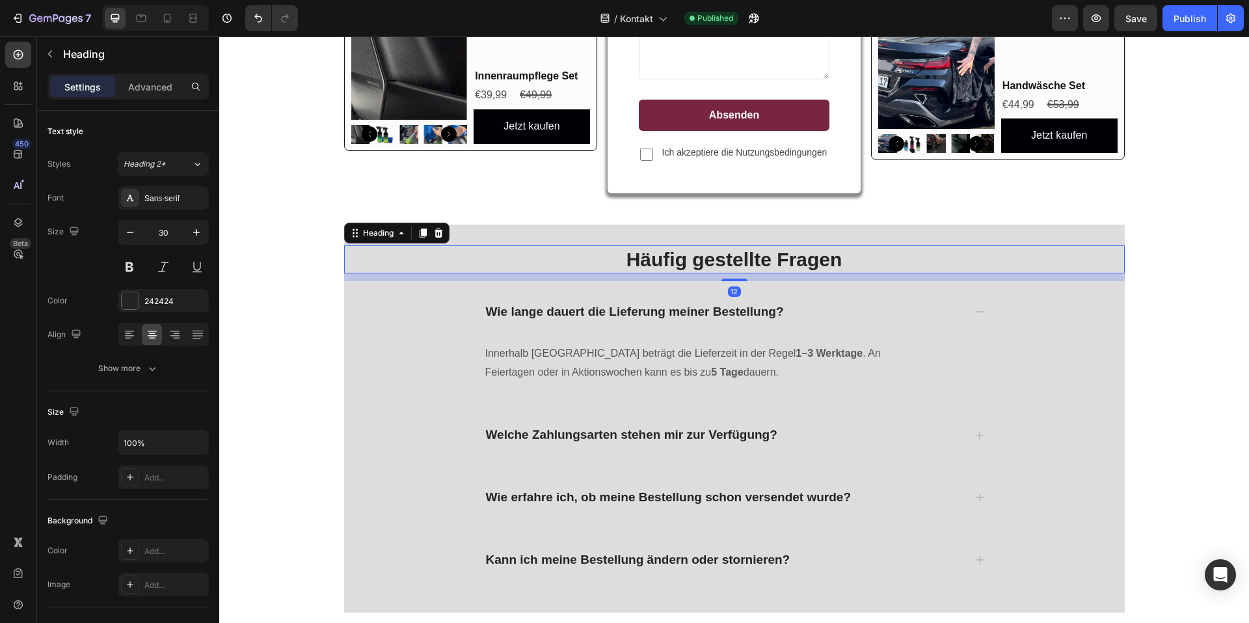
click at [401, 314] on div "Häufig gestellte Fragen Heading 12 Wie lange dauert die Lieferung meiner Bestel…" at bounding box center [734, 417] width 781 height 345
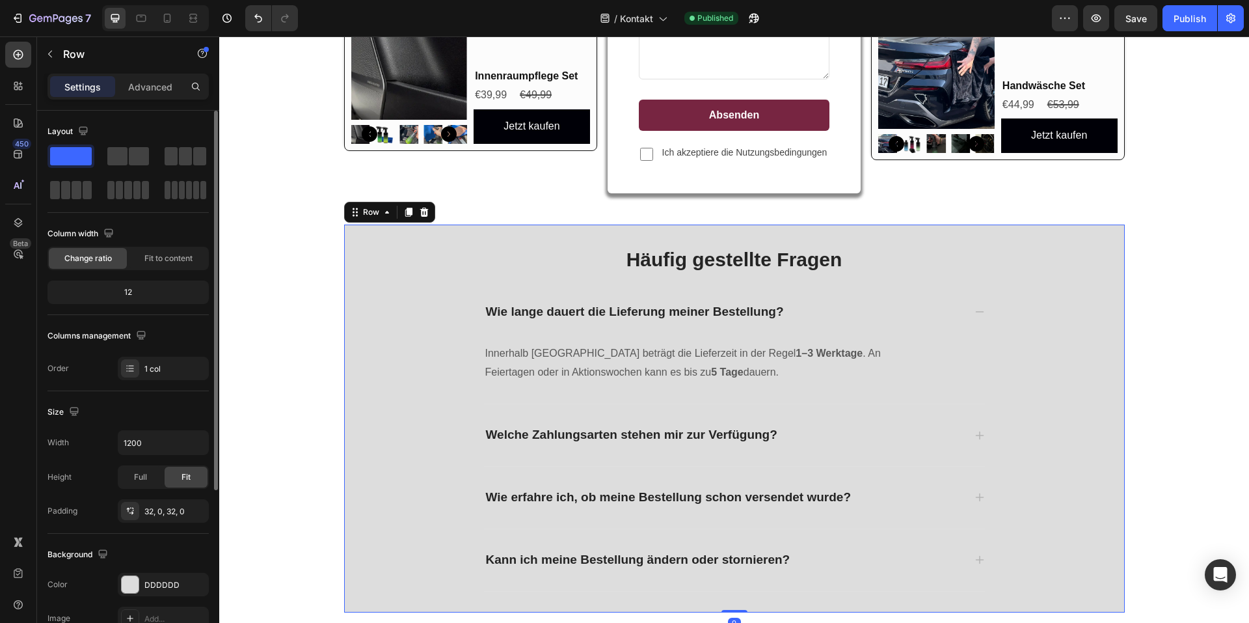
click at [151, 428] on div "Size Width 1200 Height Full Fit Padding 32, 0, 32, 0" at bounding box center [127, 462] width 161 height 142
click at [151, 440] on input "1200" at bounding box center [163, 442] width 90 height 23
click at [201, 444] on icon "button" at bounding box center [196, 442] width 13 height 13
click at [156, 498] on p "Full 100%" at bounding box center [160, 500] width 74 height 12
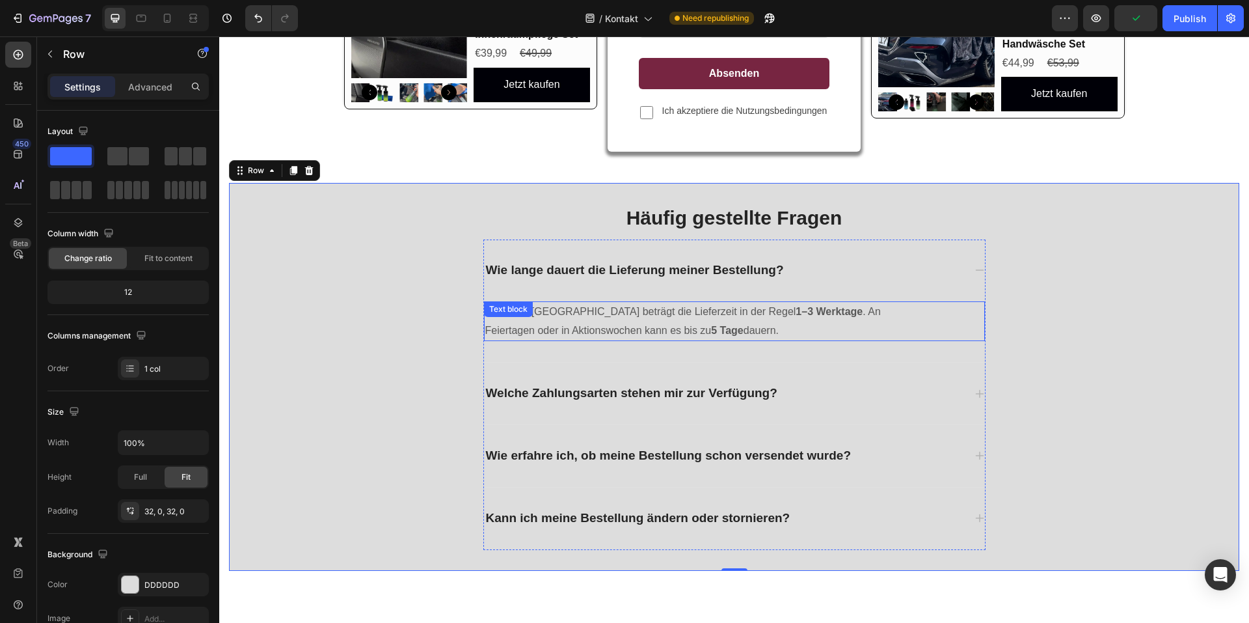
scroll to position [471, 0]
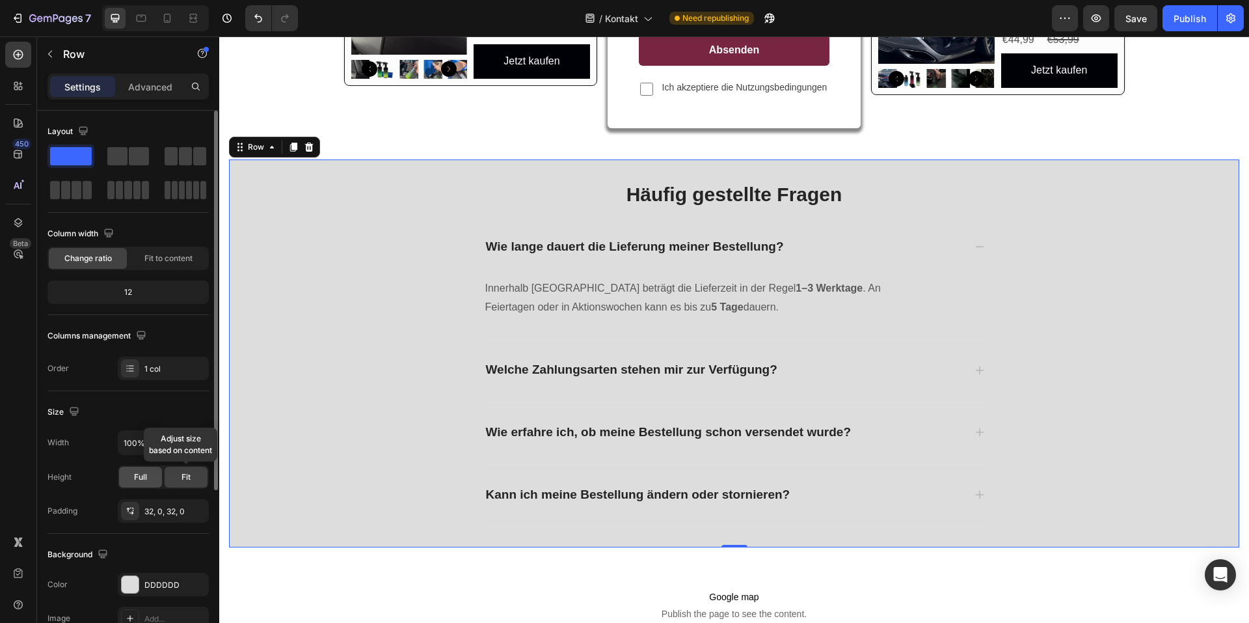
click at [161, 482] on div "Full" at bounding box center [140, 476] width 43 height 21
click at [182, 479] on span "Fit" at bounding box center [186, 477] width 9 height 12
click at [154, 440] on input "100%" at bounding box center [163, 442] width 90 height 23
click at [190, 446] on icon "button" at bounding box center [196, 442] width 13 height 13
click at [157, 479] on p "Default 1200px" at bounding box center [160, 476] width 74 height 12
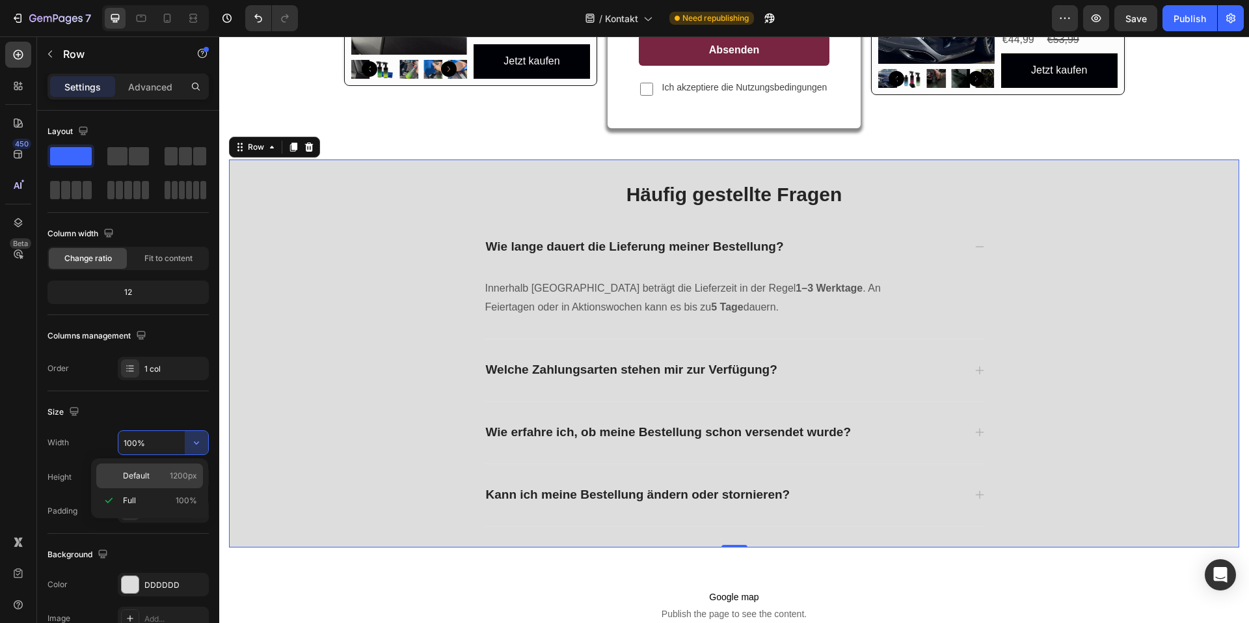
type input "1200"
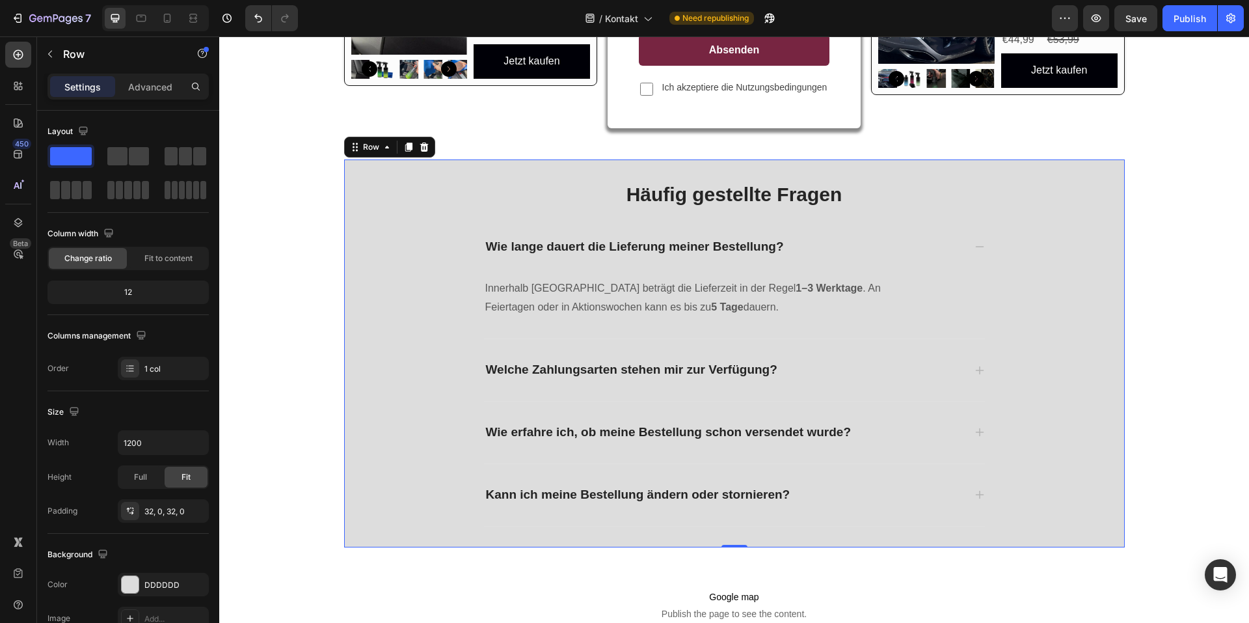
click at [390, 245] on div "Häufig gestellte Fragen Heading Wie lange dauert die Lieferung meiner Bestellun…" at bounding box center [734, 352] width 781 height 345
click at [506, 245] on p "Wie lange dauert die Lieferung meiner Bestellung?" at bounding box center [635, 247] width 298 height 16
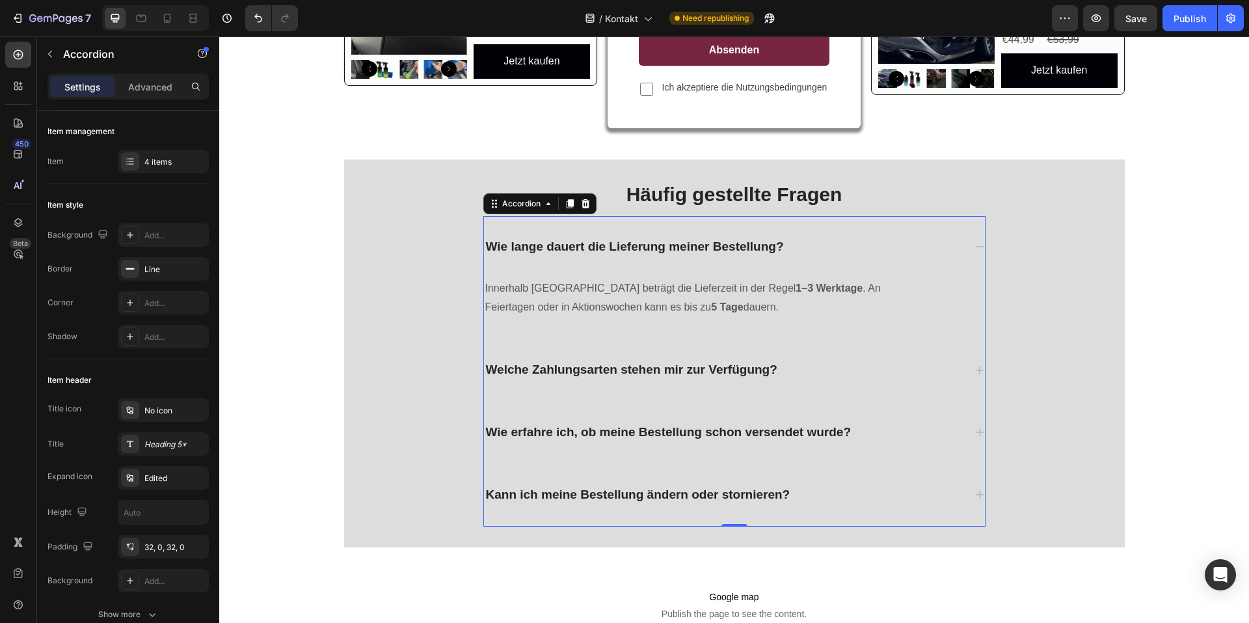
click at [499, 223] on div "Wie lange dauert die Lieferung meiner Bestellung?" at bounding box center [734, 247] width 501 height 62
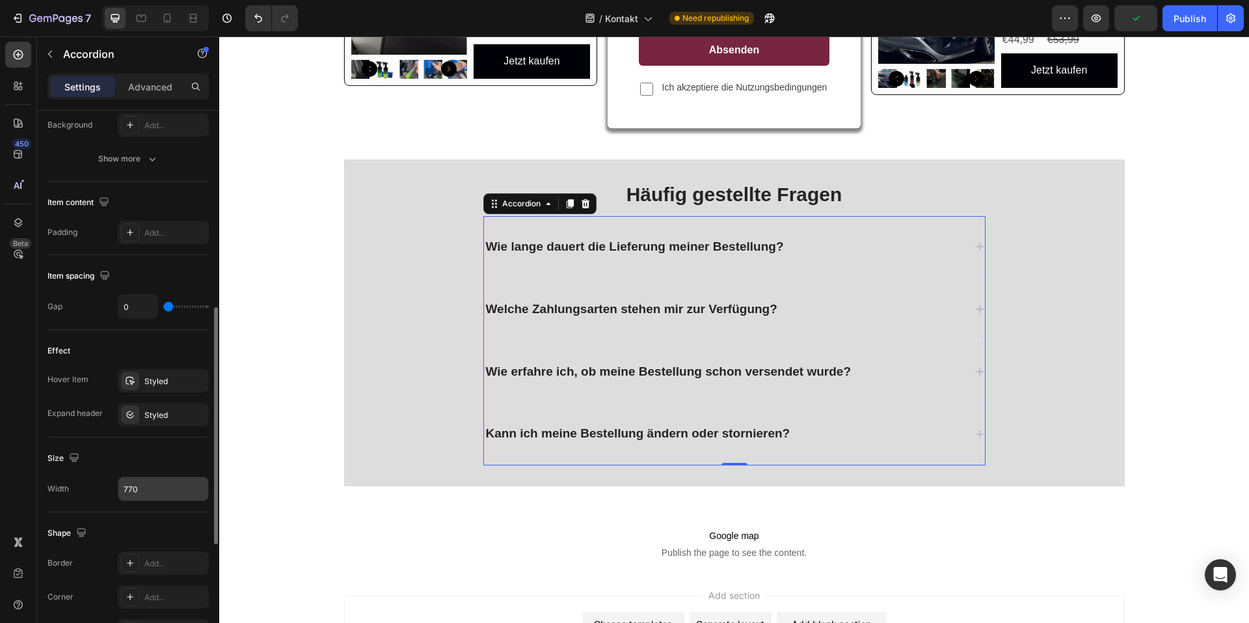
scroll to position [520, 0]
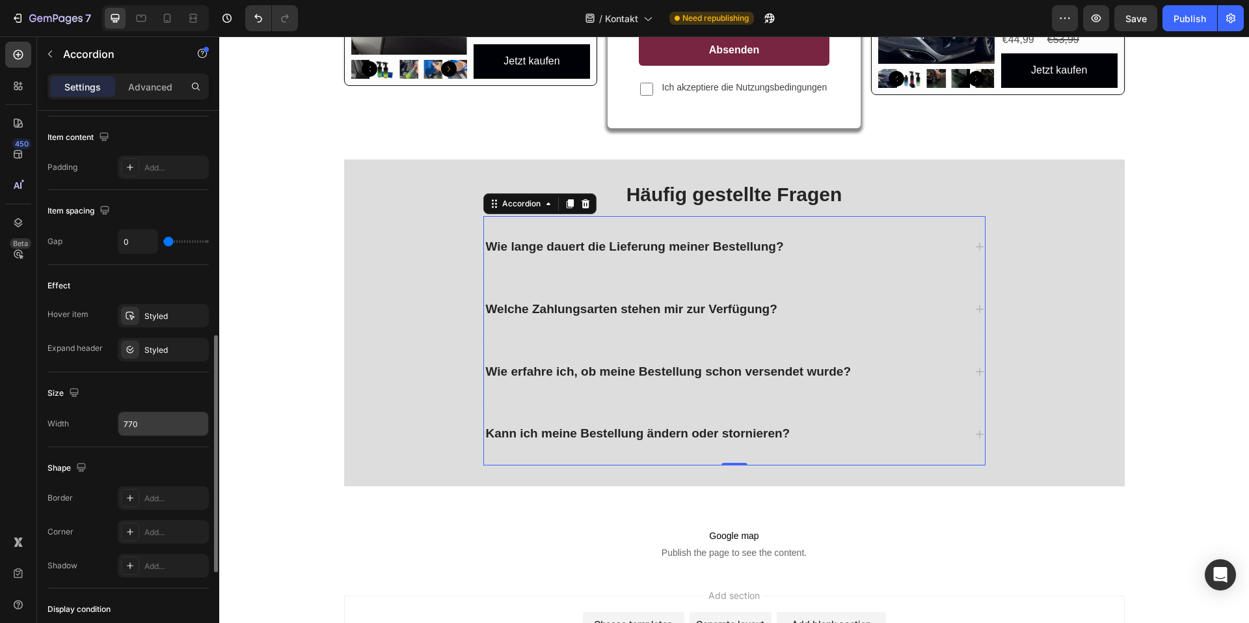
click at [152, 431] on input "770" at bounding box center [163, 423] width 90 height 23
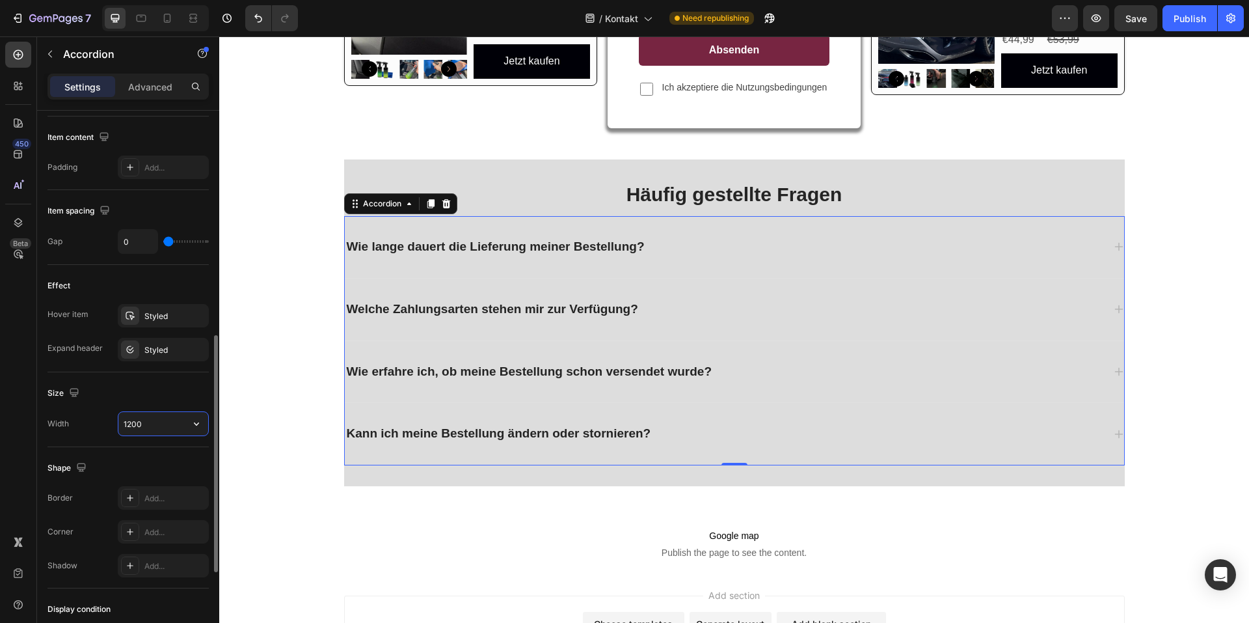
scroll to position [723, 0]
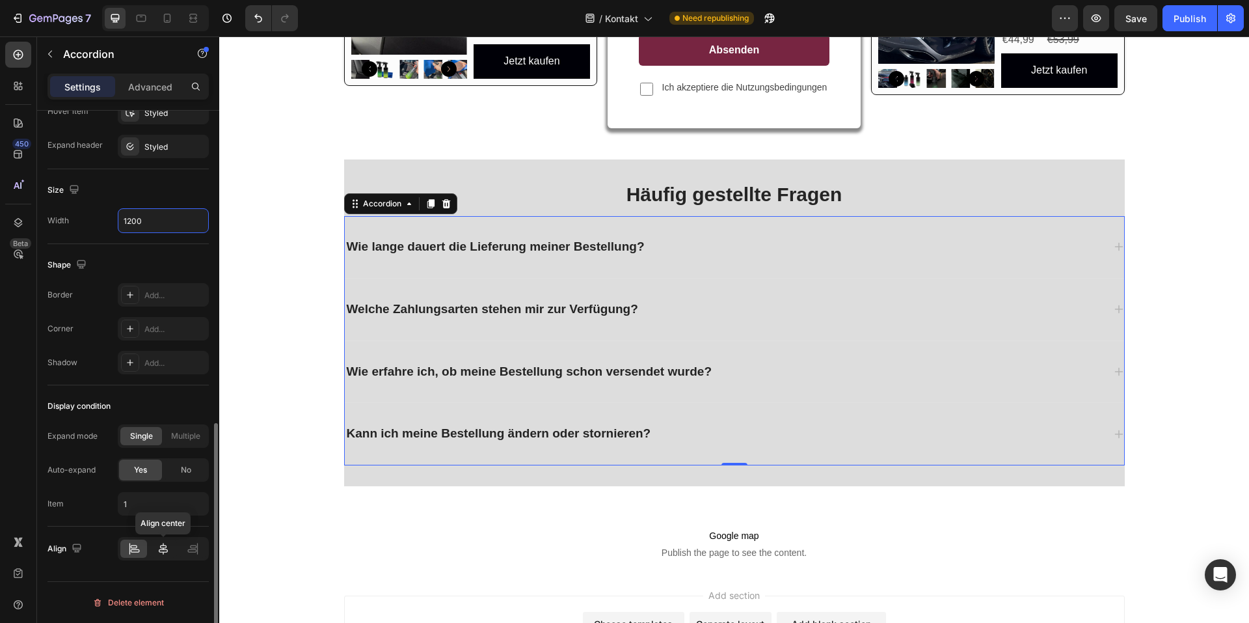
click at [158, 542] on icon at bounding box center [163, 548] width 13 height 13
click at [160, 542] on icon at bounding box center [163, 548] width 13 height 13
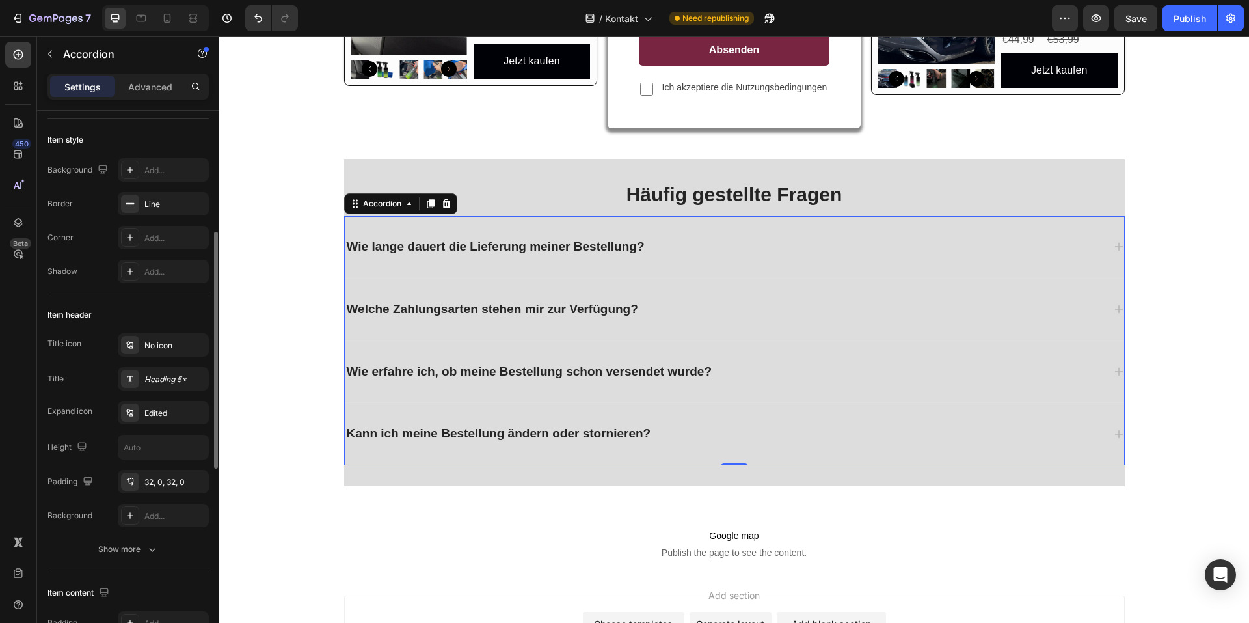
scroll to position [130, 0]
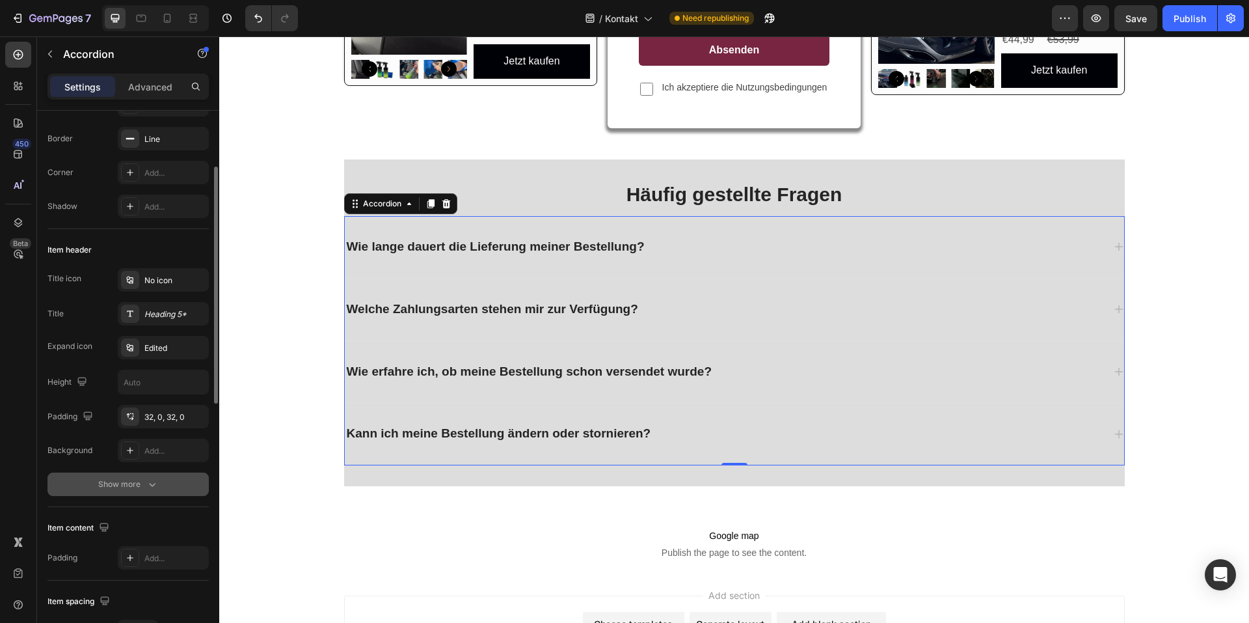
click at [136, 492] on button "Show more" at bounding box center [127, 483] width 161 height 23
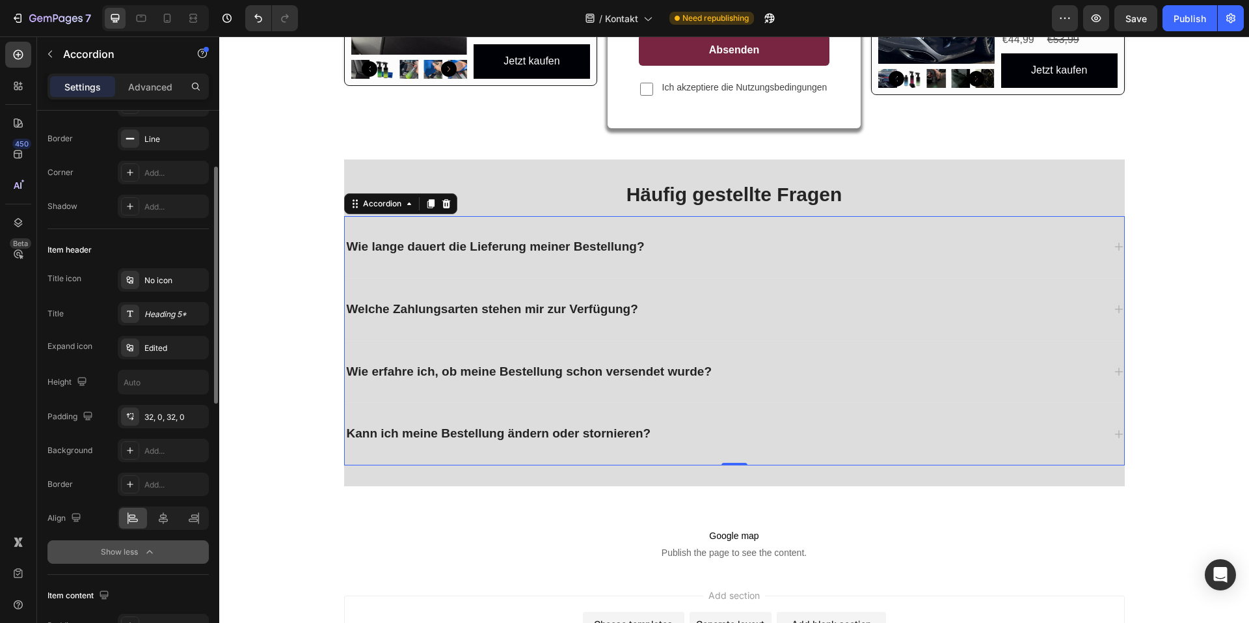
scroll to position [195, 0]
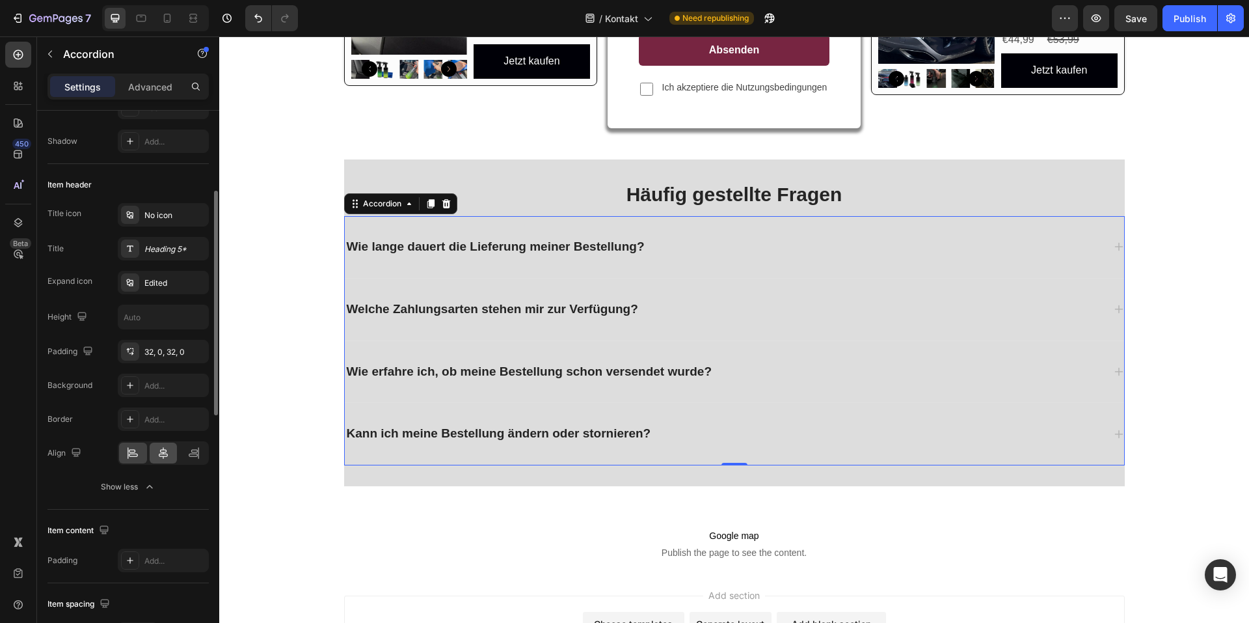
click at [160, 446] on div at bounding box center [164, 452] width 28 height 21
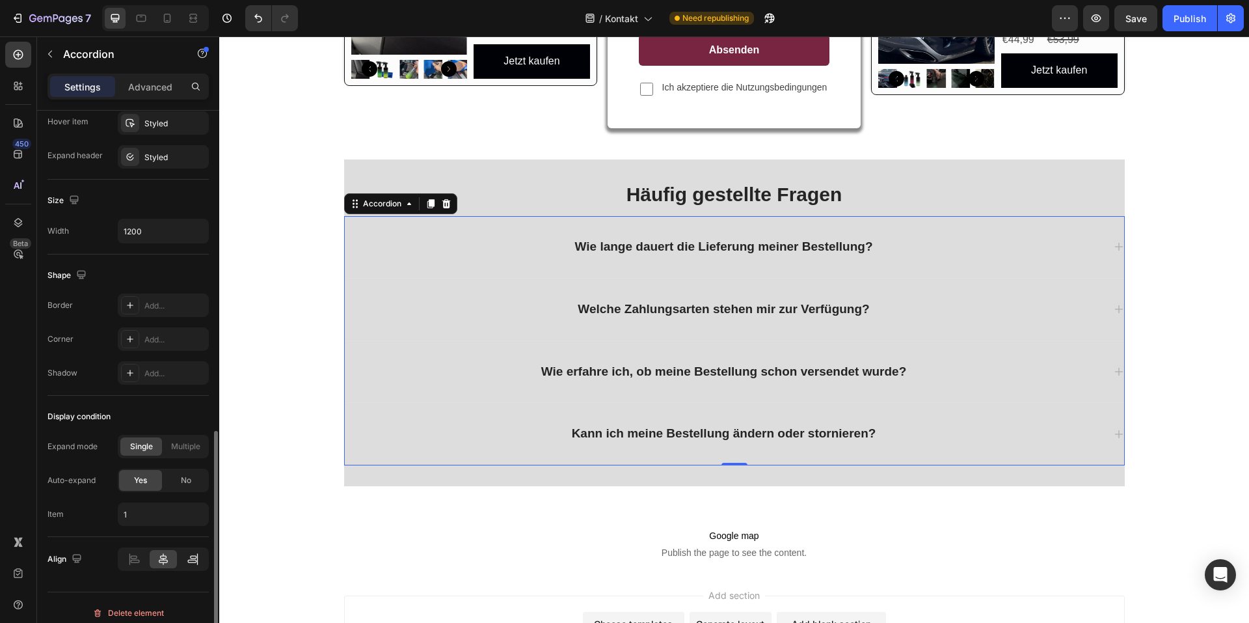
scroll to position [791, 0]
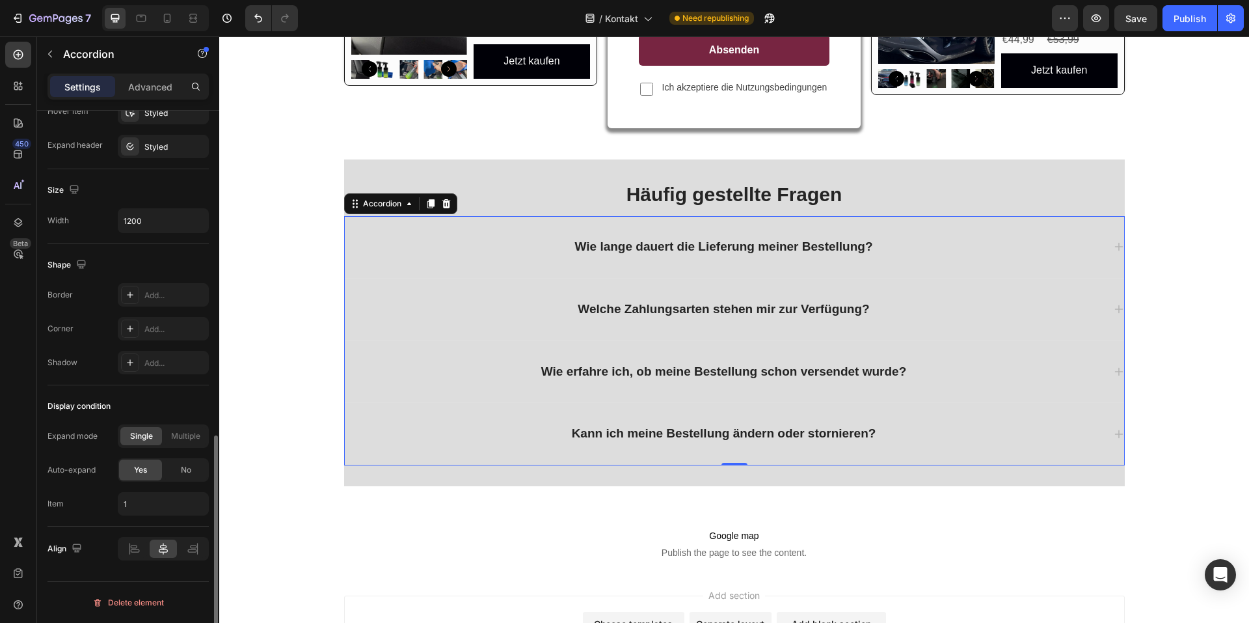
click at [107, 541] on div "Align" at bounding box center [127, 548] width 161 height 23
click at [126, 547] on div at bounding box center [133, 548] width 27 height 18
click at [163, 549] on icon at bounding box center [163, 549] width 9 height 12
click at [185, 548] on div at bounding box center [193, 548] width 27 height 18
drag, startPoint x: 134, startPoint y: 547, endPoint x: 42, endPoint y: 472, distance: 118.8
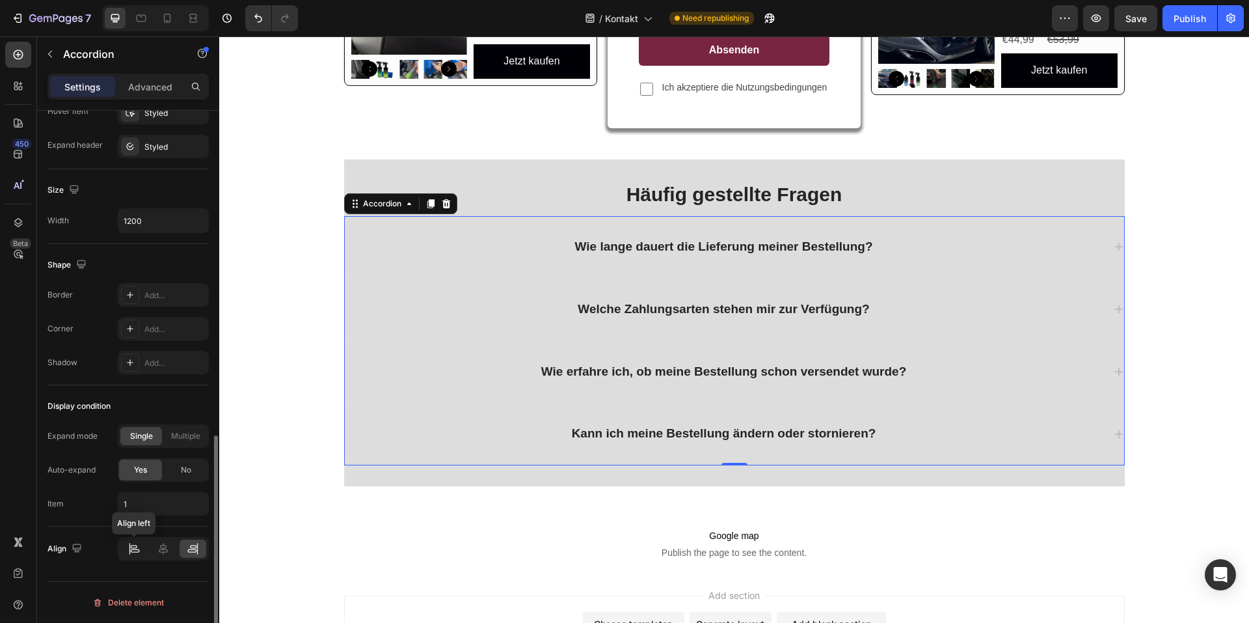
click at [134, 547] on icon at bounding box center [134, 548] width 13 height 13
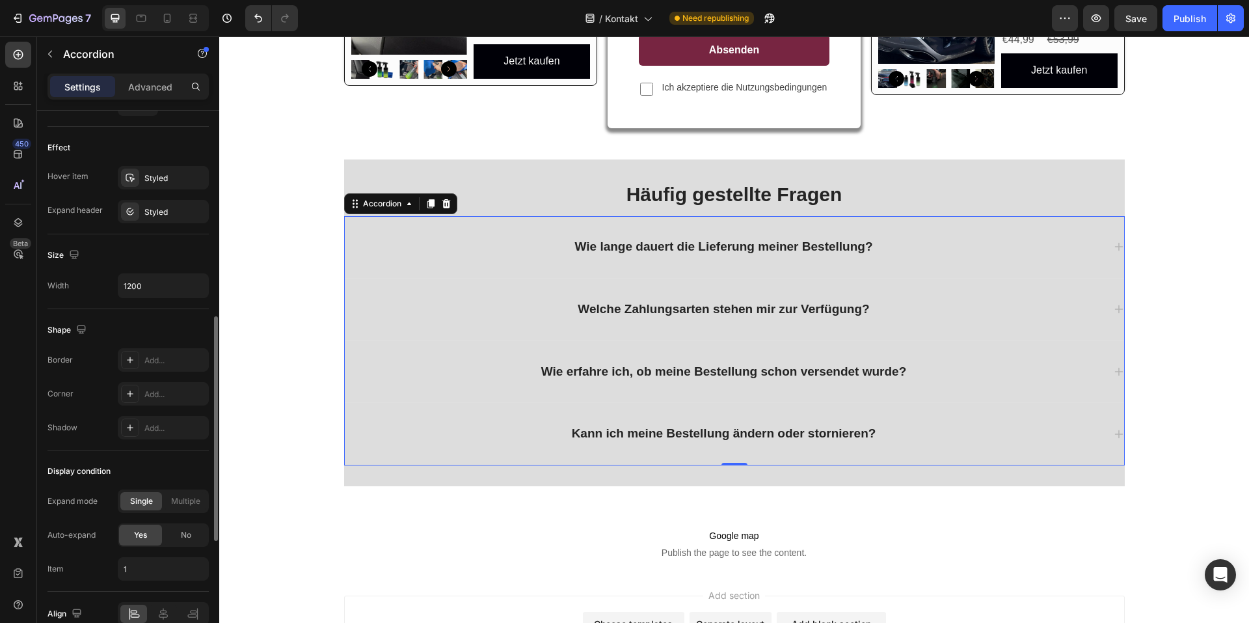
scroll to position [661, 0]
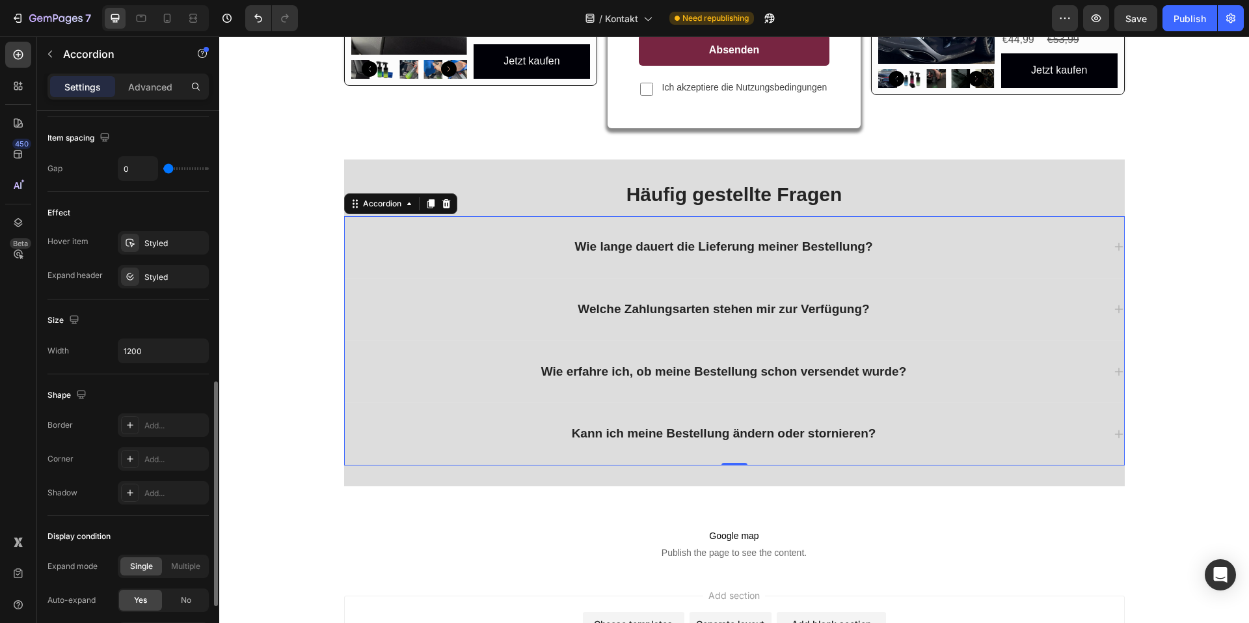
click at [159, 334] on div "Size Width 1200" at bounding box center [127, 336] width 161 height 75
click at [250, 23] on button "Undo/Redo" at bounding box center [258, 18] width 26 height 26
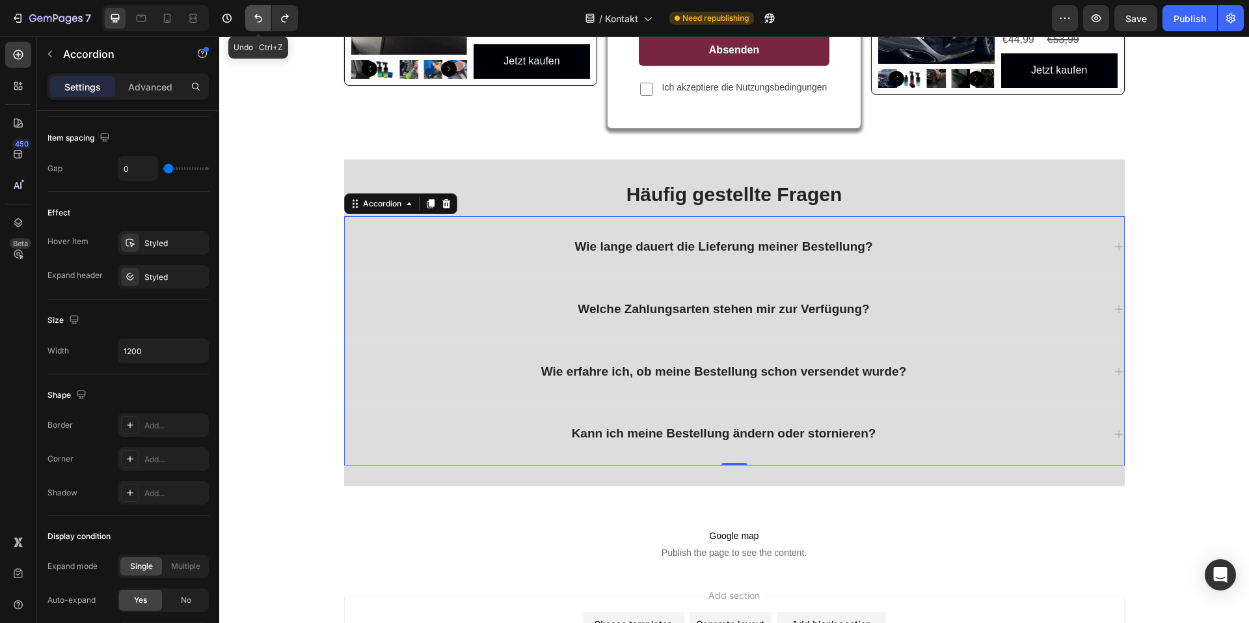
click at [250, 23] on button "Undo/Redo" at bounding box center [258, 18] width 26 height 26
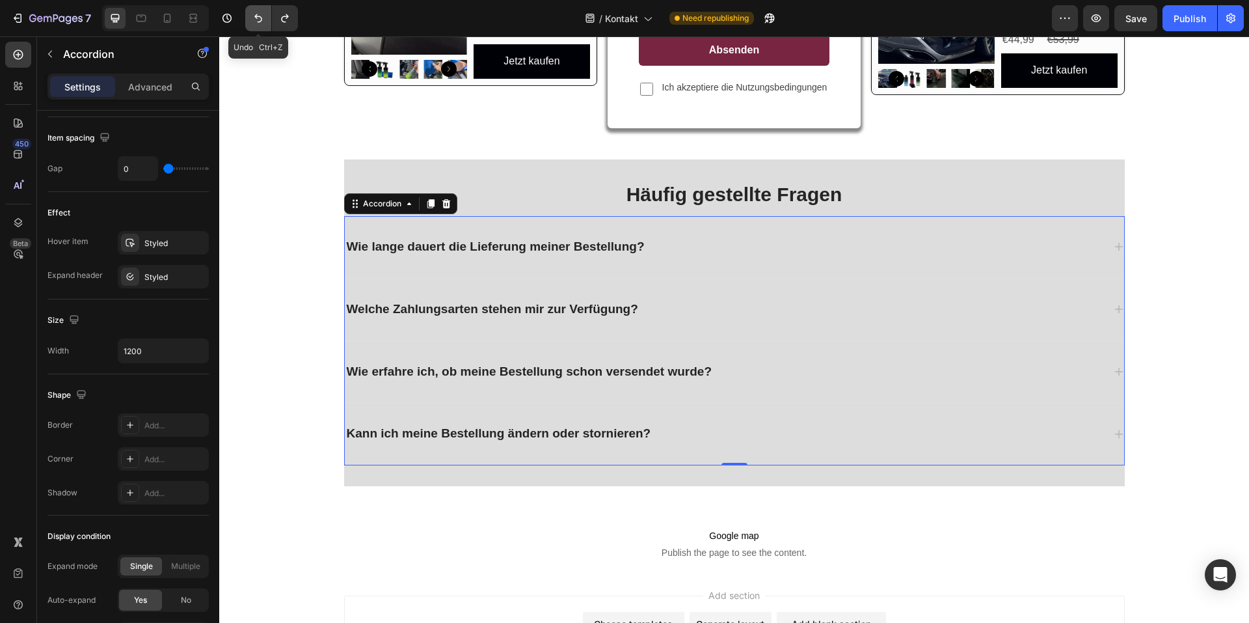
click at [250, 23] on button "Undo/Redo" at bounding box center [258, 18] width 26 height 26
type input "770"
click at [250, 23] on button "Undo/Redo" at bounding box center [258, 18] width 26 height 26
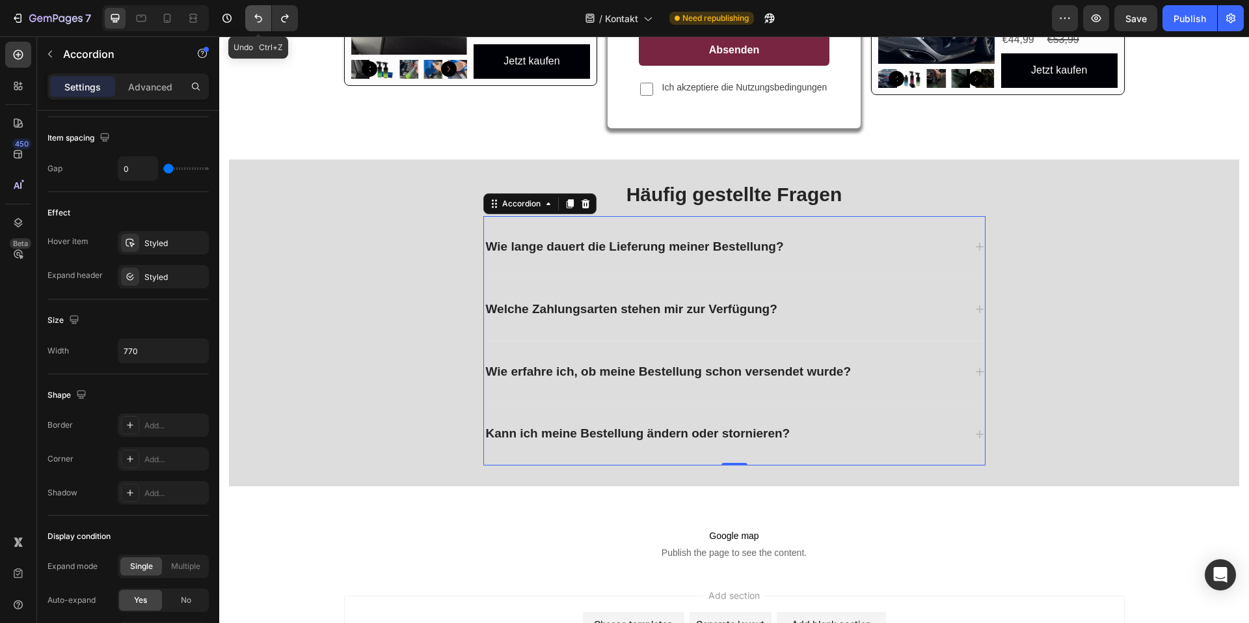
click at [250, 23] on button "Undo/Redo" at bounding box center [258, 18] width 26 height 26
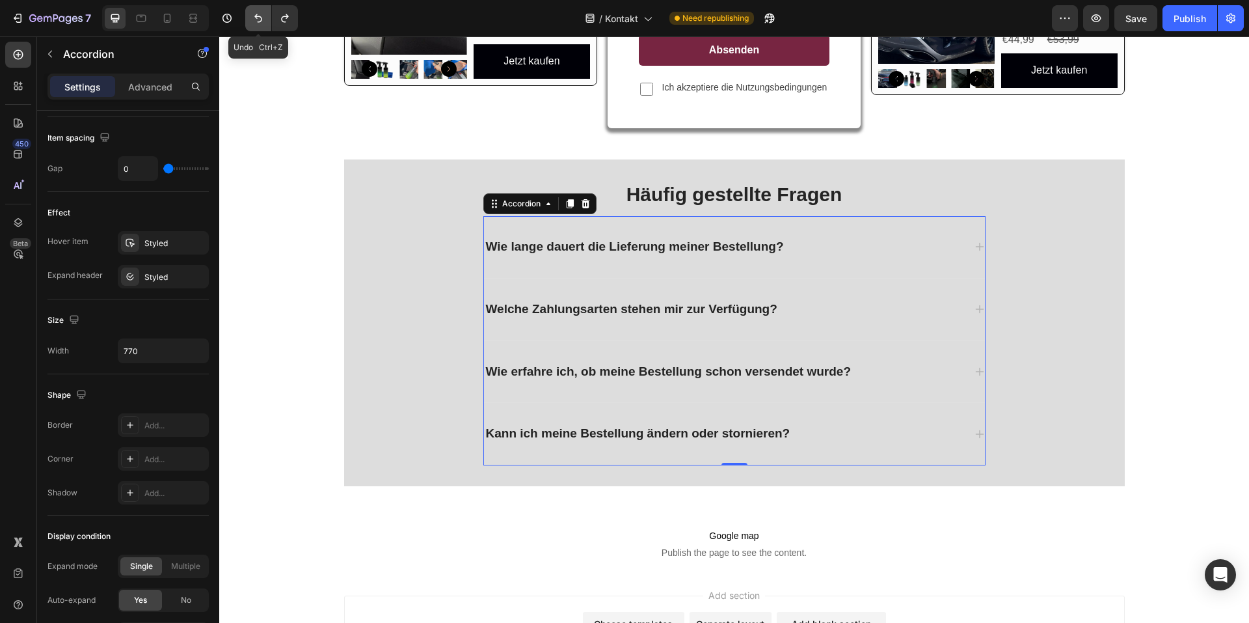
click at [250, 23] on button "Undo/Redo" at bounding box center [258, 18] width 26 height 26
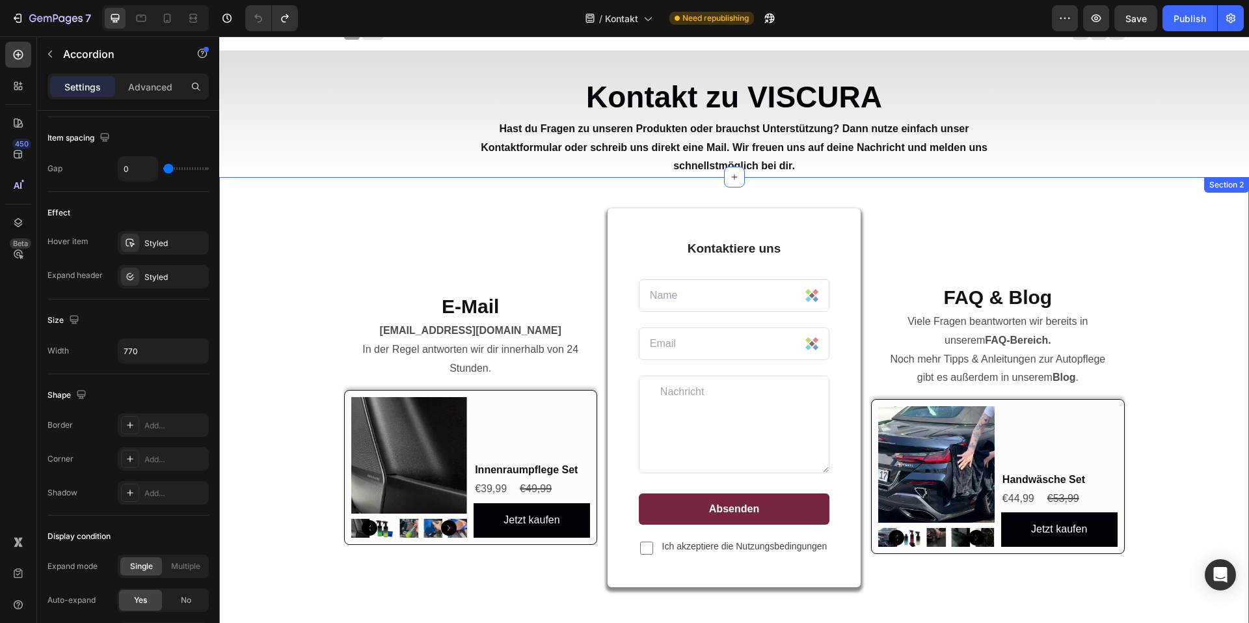
scroll to position [0, 0]
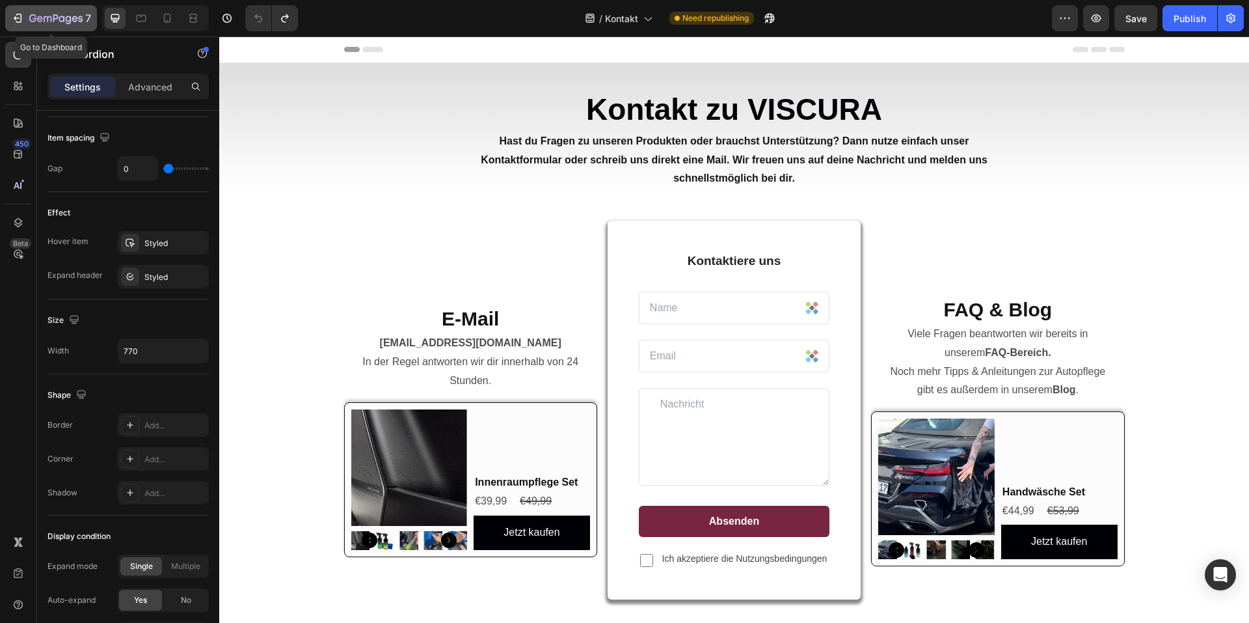
click at [30, 22] on icon "button" at bounding box center [55, 19] width 53 height 11
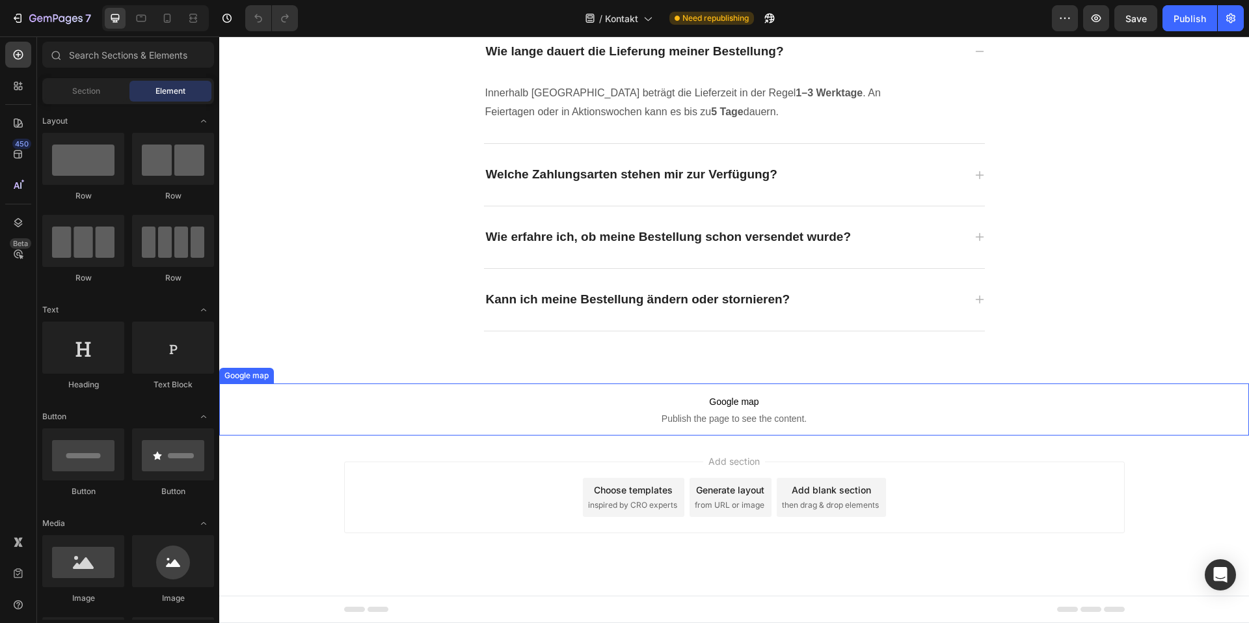
click at [967, 411] on p "Google map Publish the page to see the content." at bounding box center [734, 409] width 1030 height 52
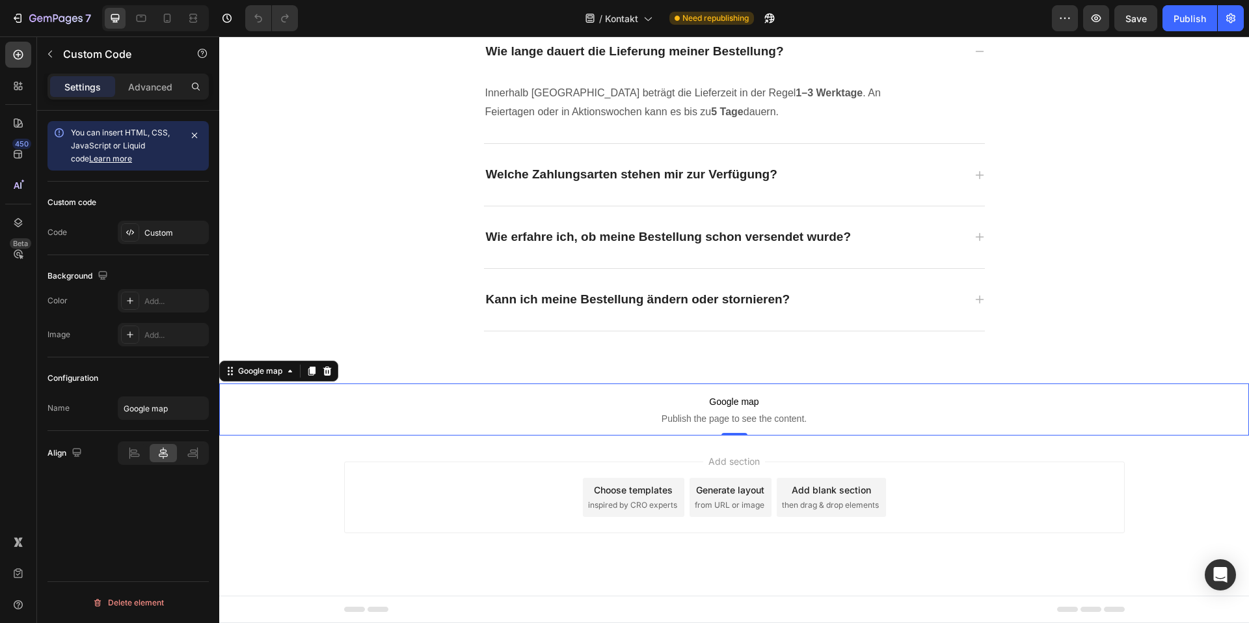
click at [323, 370] on div at bounding box center [327, 371] width 16 height 16
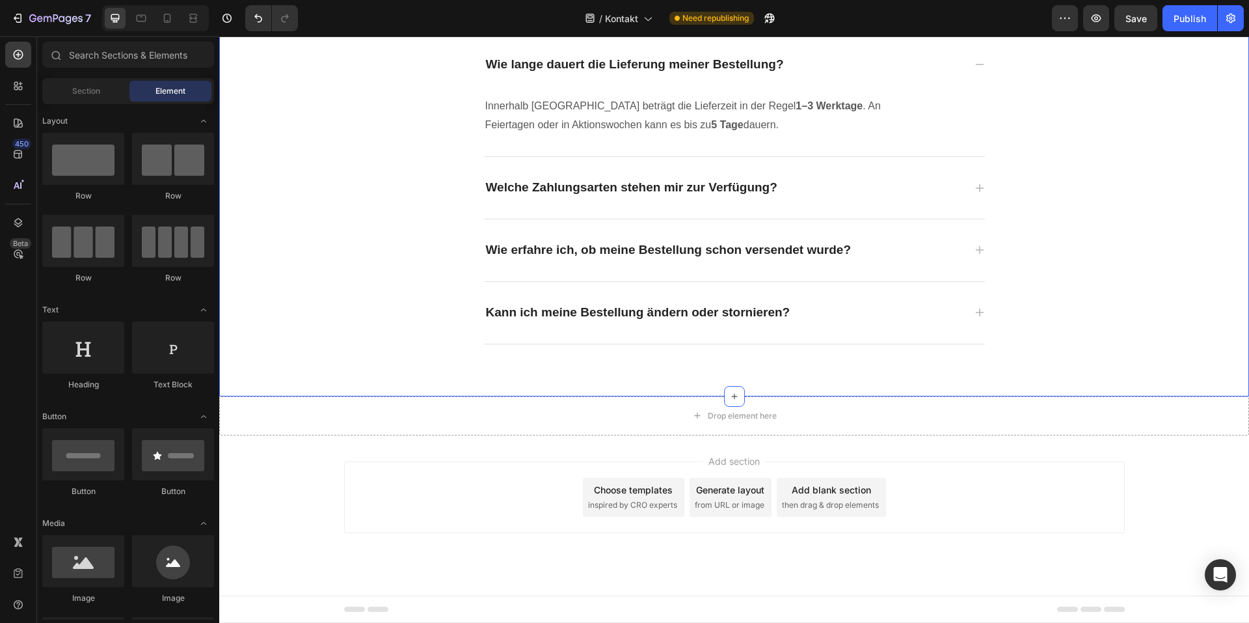
scroll to position [653, 0]
click at [715, 420] on div "Drop element here" at bounding box center [742, 416] width 69 height 10
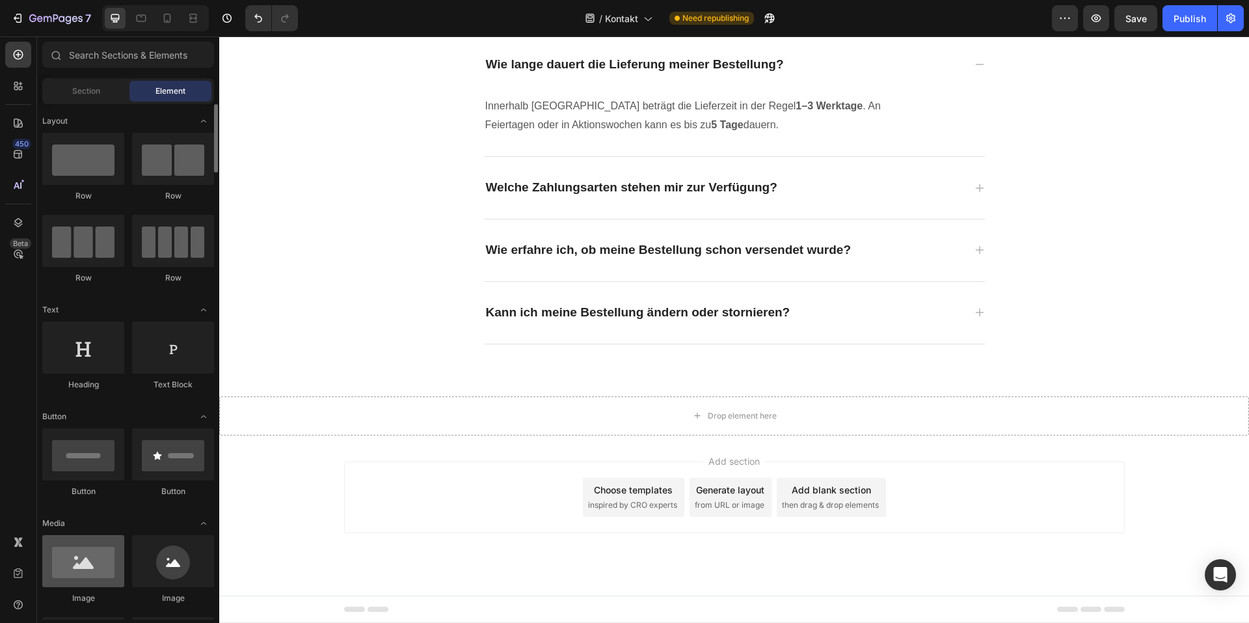
scroll to position [195, 0]
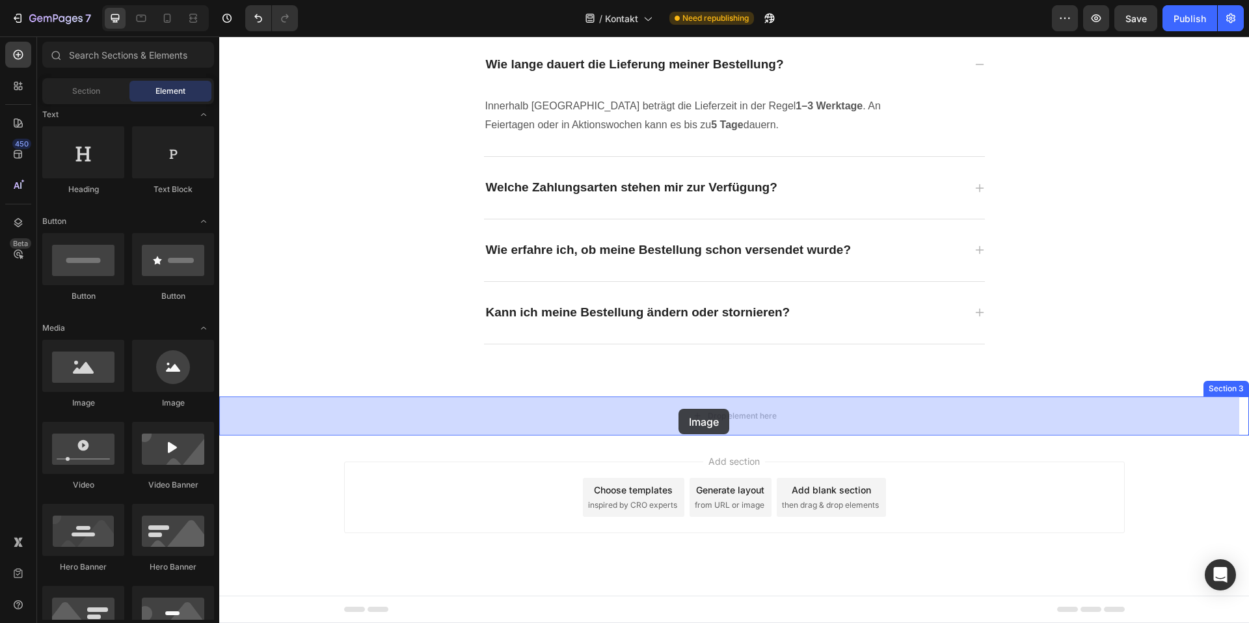
drag, startPoint x: 290, startPoint y: 397, endPoint x: 699, endPoint y: 418, distance: 409.1
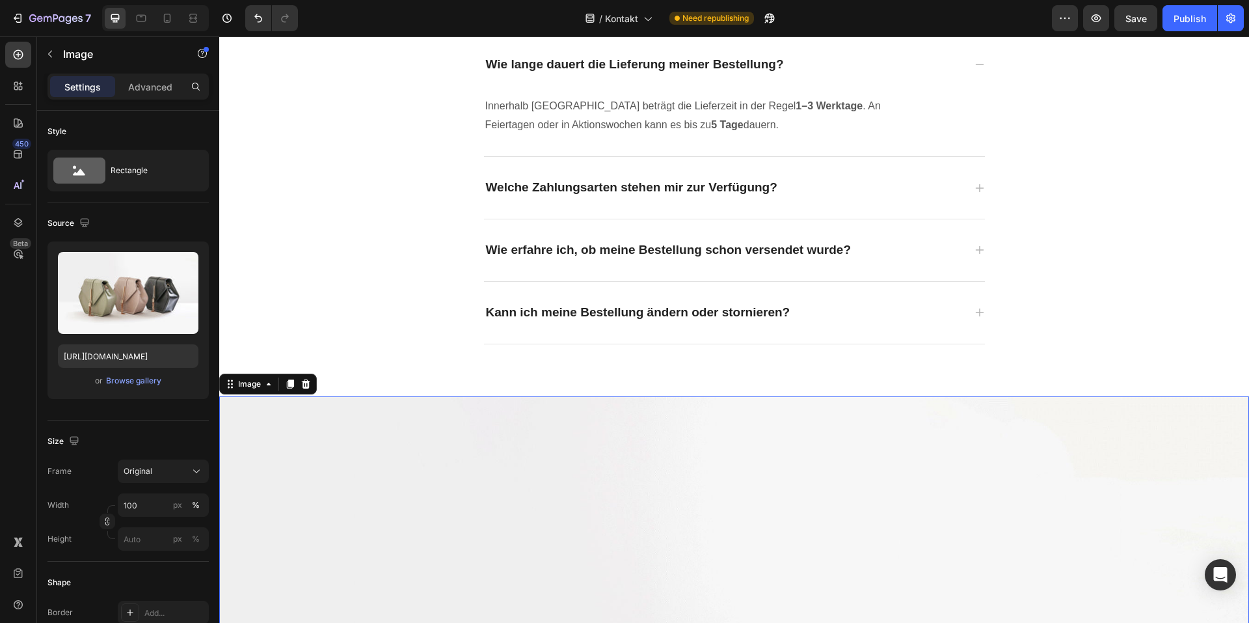
scroll to position [666, 0]
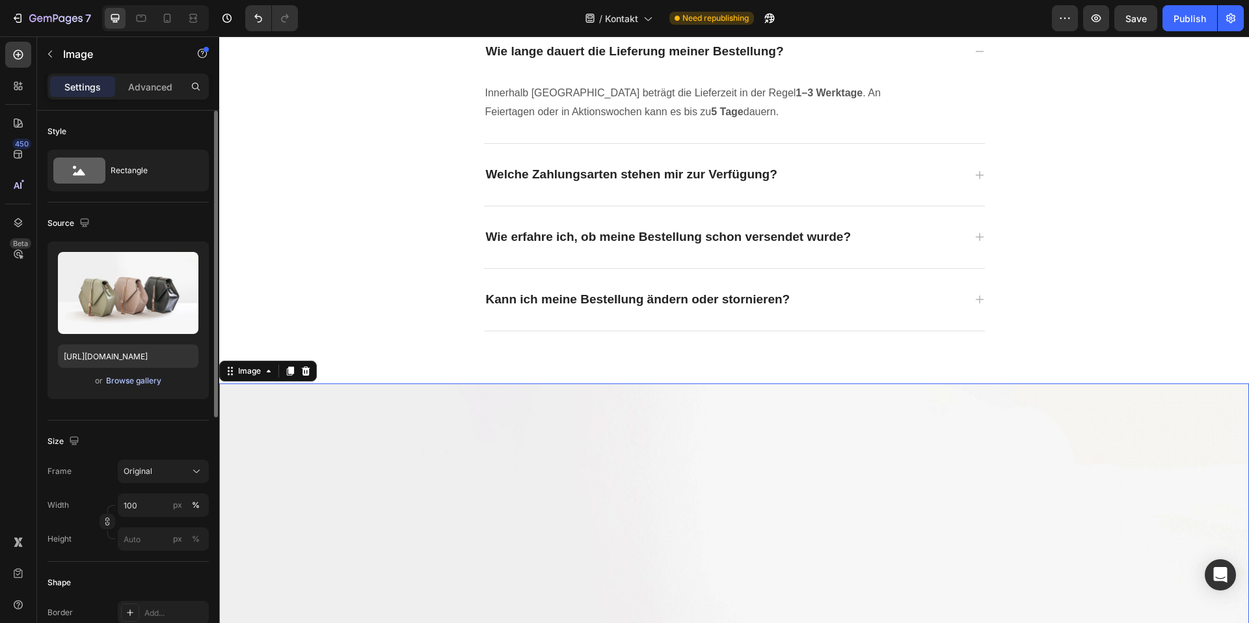
click at [135, 373] on div "Upload Image https://cdn.shopify.com/s/files/1/2005/9307/files/image_demo.jpg o…" at bounding box center [127, 319] width 161 height 157
click at [134, 379] on div "Browse gallery" at bounding box center [133, 381] width 55 height 12
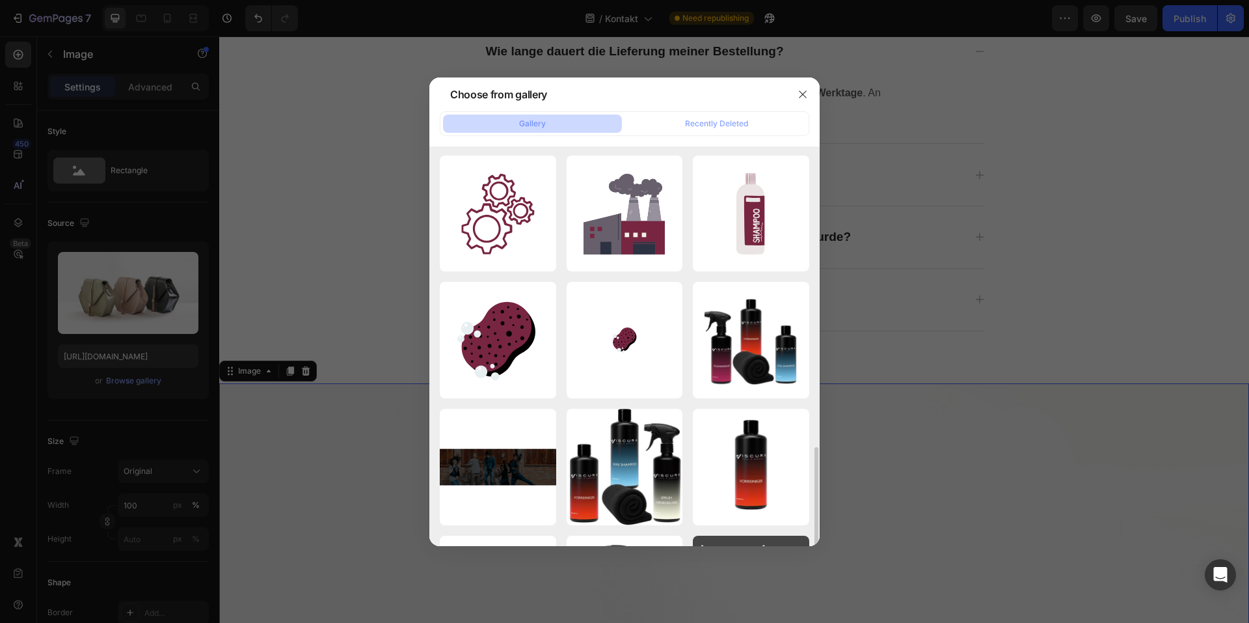
scroll to position [891, 0]
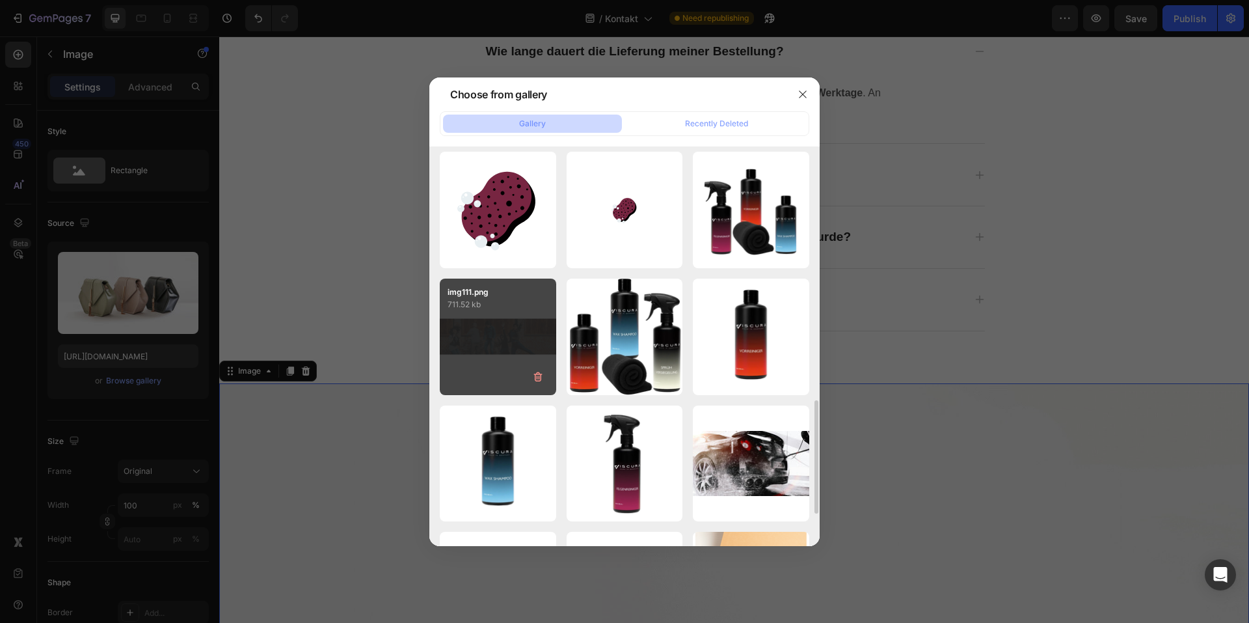
click at [517, 338] on div "img111.png 711.52 kb" at bounding box center [498, 336] width 116 height 116
type input "https://cdn.shopify.com/s/files/1/0935/6191/3693/files/gempages_556740947103187…"
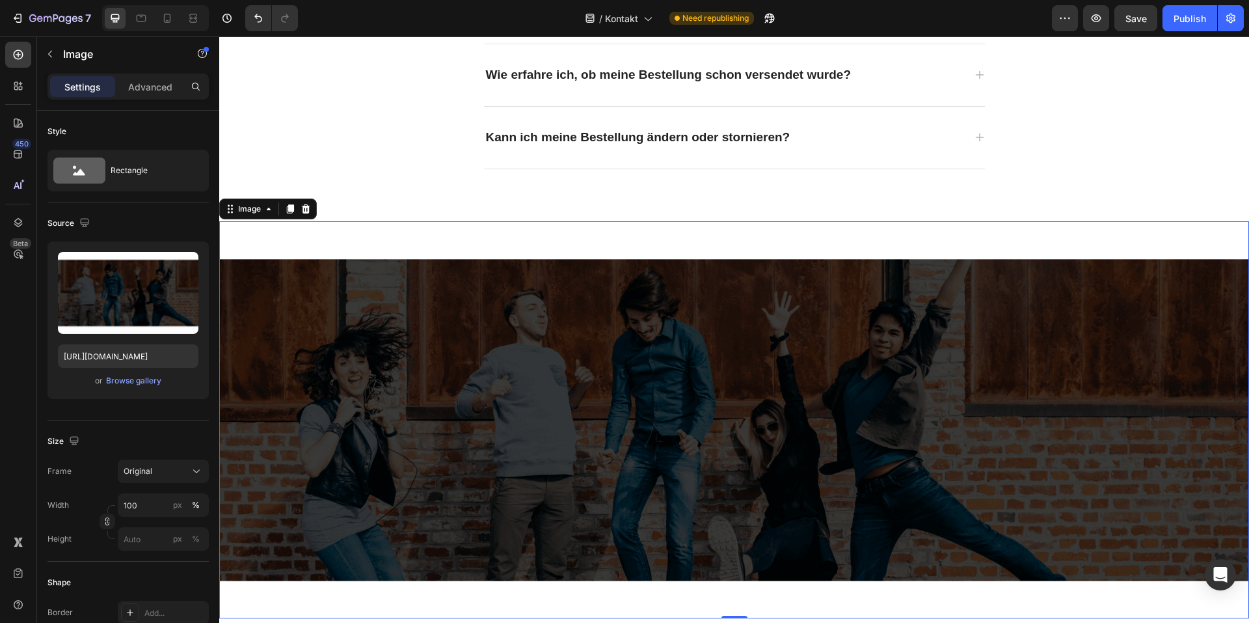
scroll to position [861, 0]
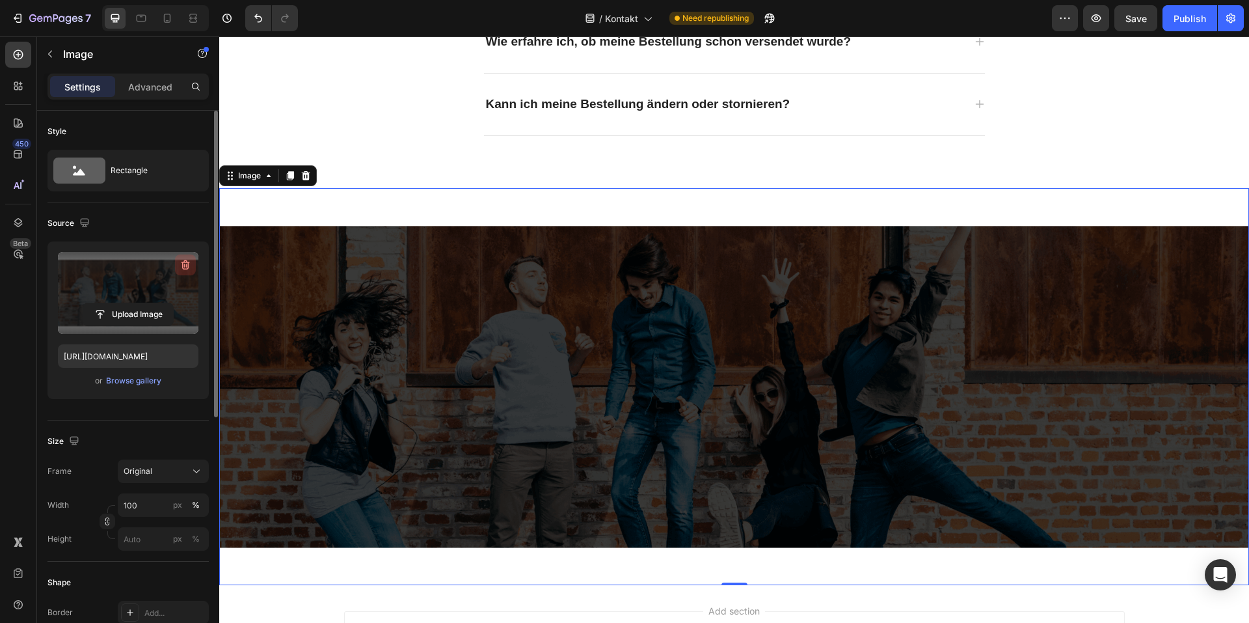
click at [187, 267] on icon "button" at bounding box center [186, 265] width 1 height 4
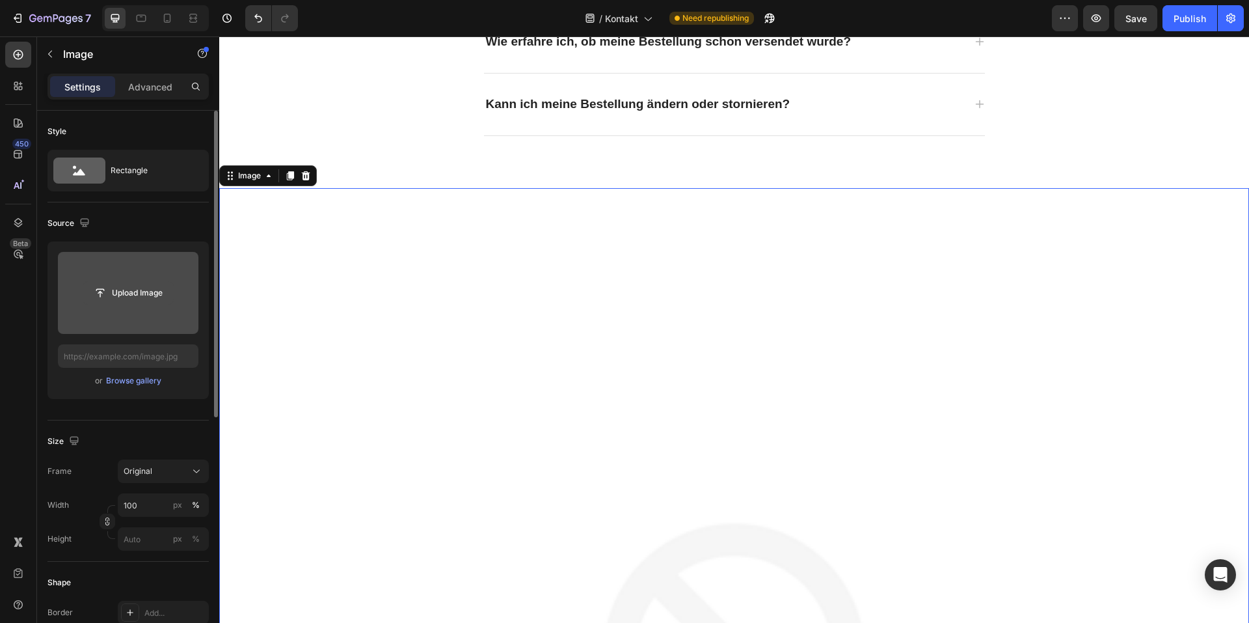
click at [142, 284] on input "file" at bounding box center [128, 293] width 90 height 22
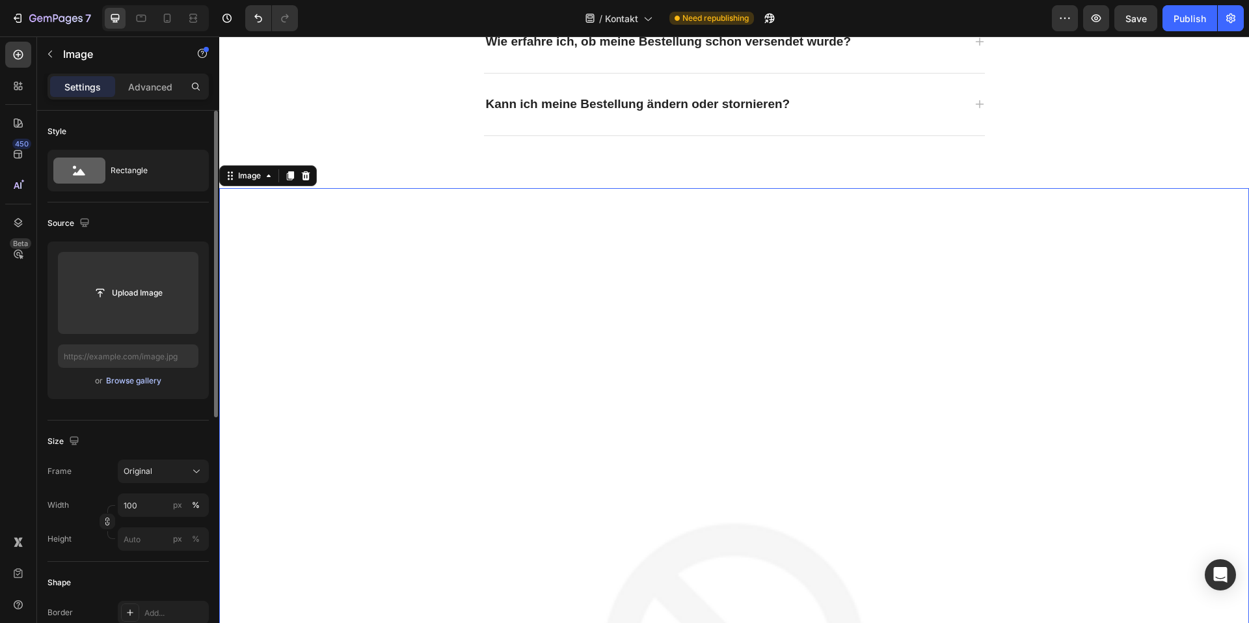
click at [157, 384] on div "Browse gallery" at bounding box center [133, 381] width 55 height 12
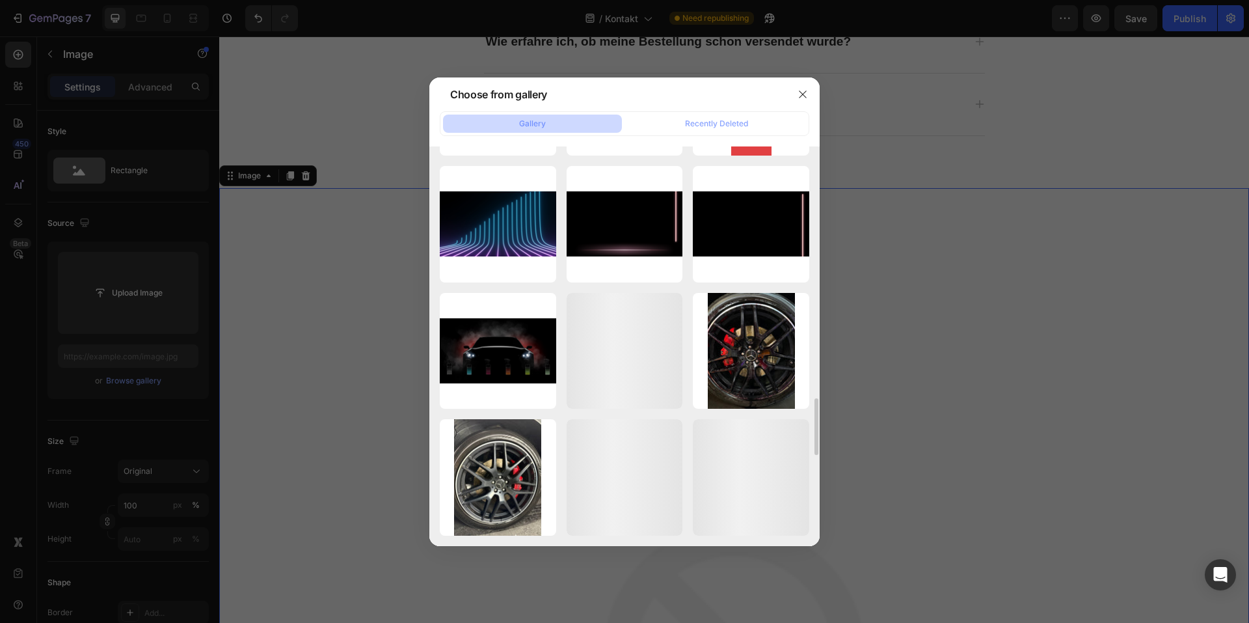
scroll to position [1634, 0]
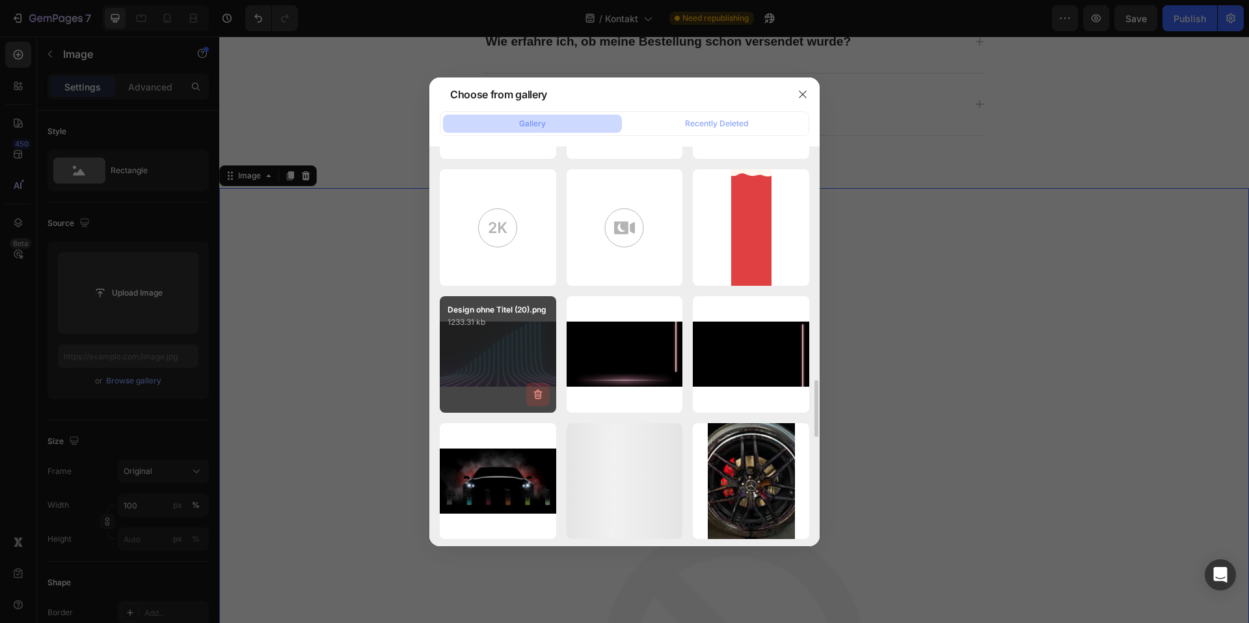
click at [533, 394] on icon "button" at bounding box center [538, 394] width 13 height 13
click at [533, 394] on div "Delete" at bounding box center [531, 397] width 24 height 12
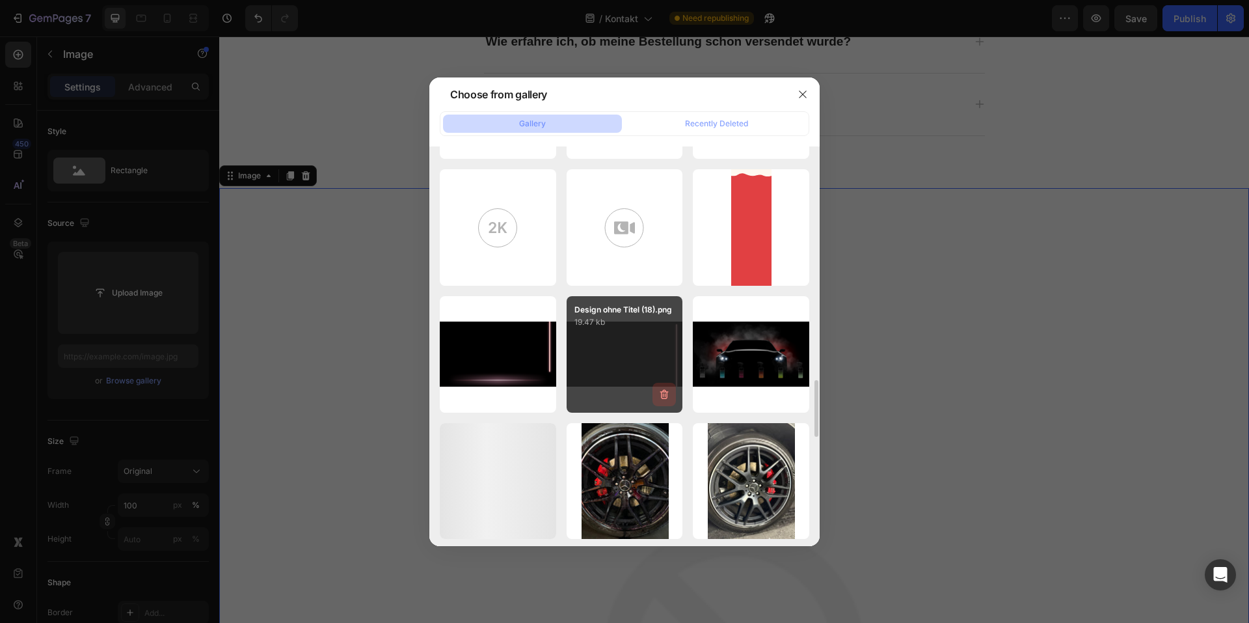
click at [669, 398] on icon "button" at bounding box center [664, 394] width 13 height 13
click at [667, 397] on div "Delete" at bounding box center [657, 397] width 24 height 12
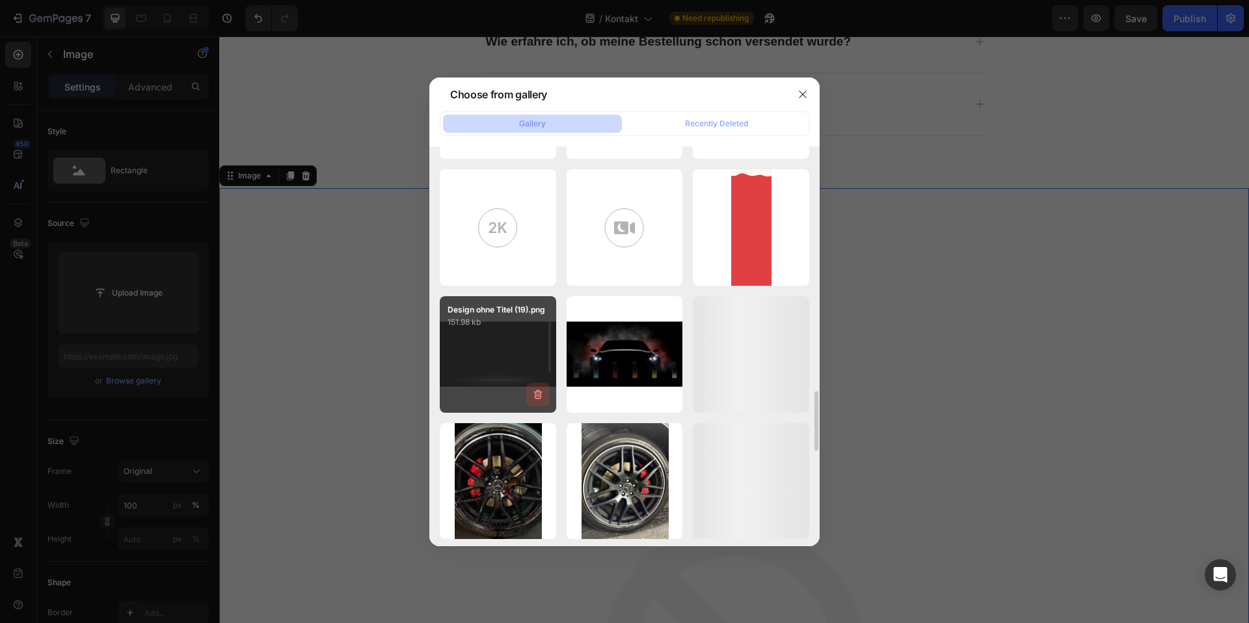
click at [534, 396] on icon "button" at bounding box center [538, 394] width 13 height 13
click at [534, 396] on div "Delete" at bounding box center [531, 397] width 24 height 12
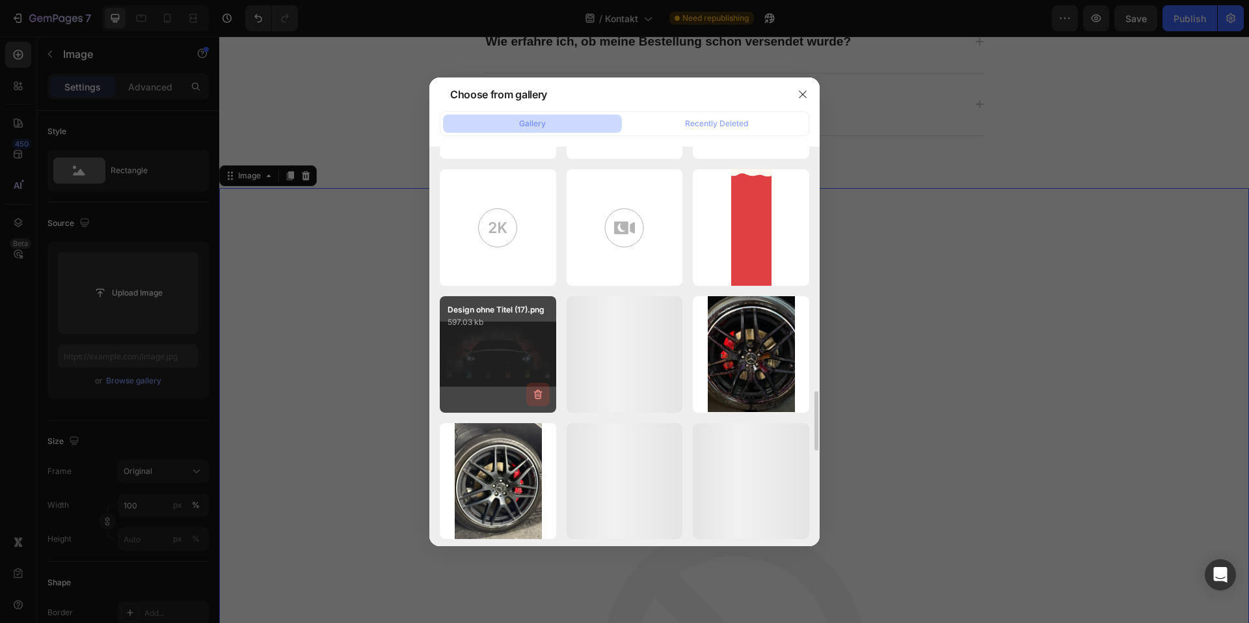
click at [535, 396] on icon "button" at bounding box center [537, 394] width 8 height 10
click at [535, 396] on div "Delete" at bounding box center [531, 397] width 24 height 12
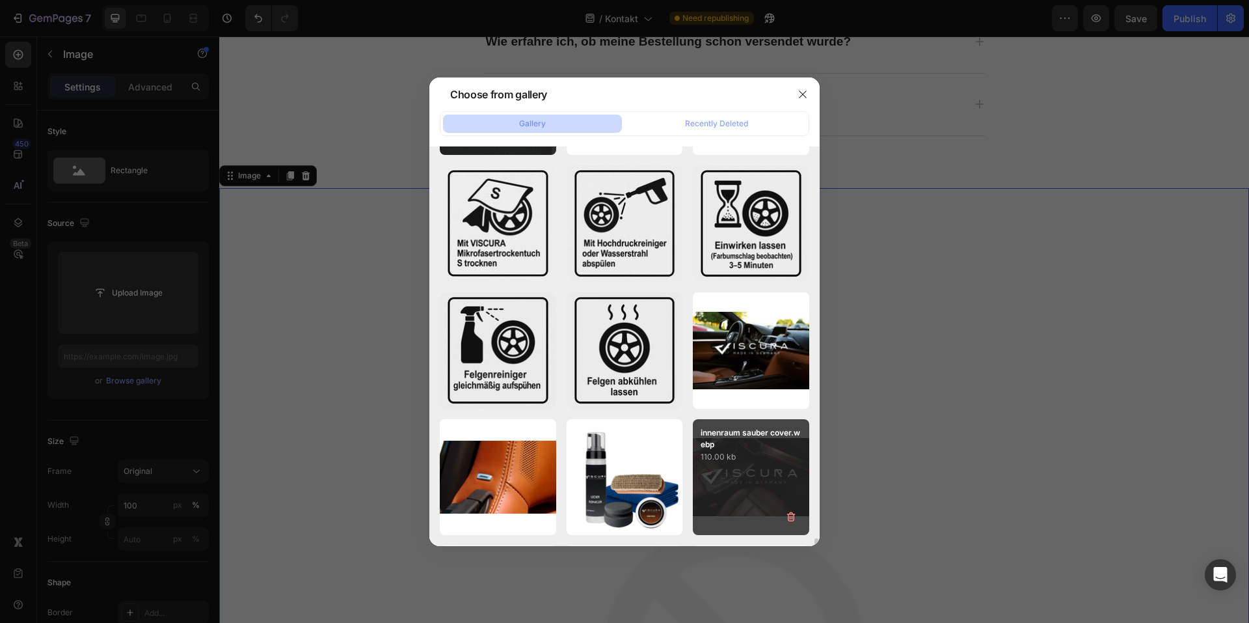
scroll to position [4362, 0]
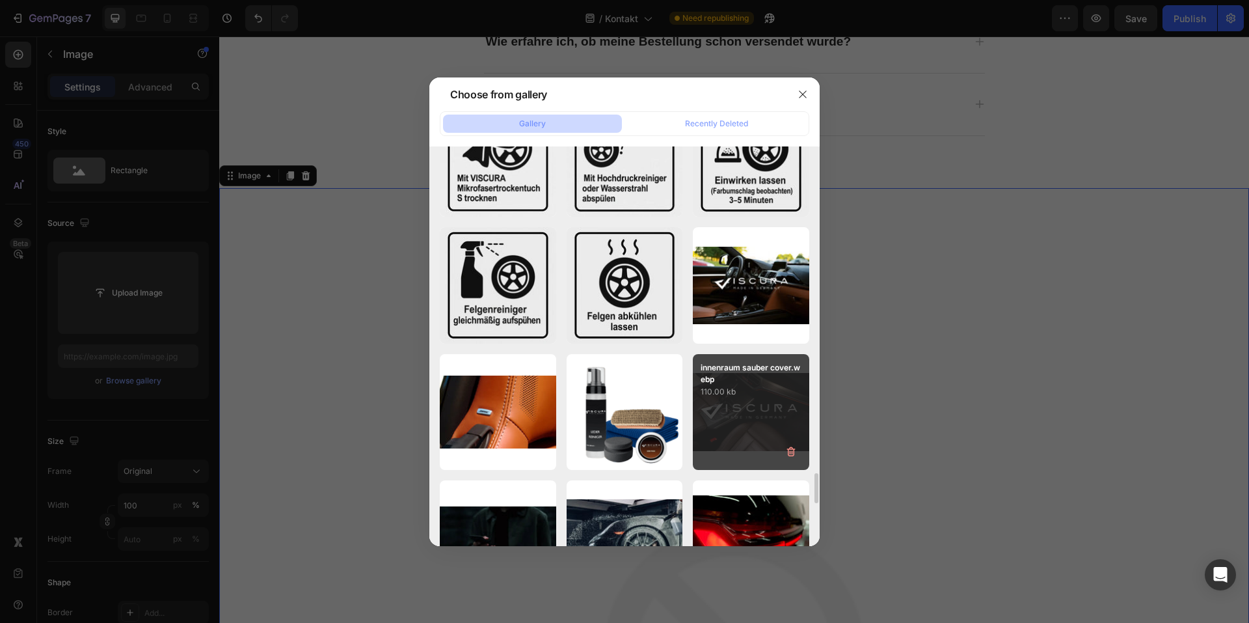
click at [755, 424] on div "innenraum sauber cover.webp 110.00 kb" at bounding box center [751, 412] width 116 height 116
type input "https://cdn.shopify.com/s/files/1/0935/6191/3693/files/gempages_556740947103187…"
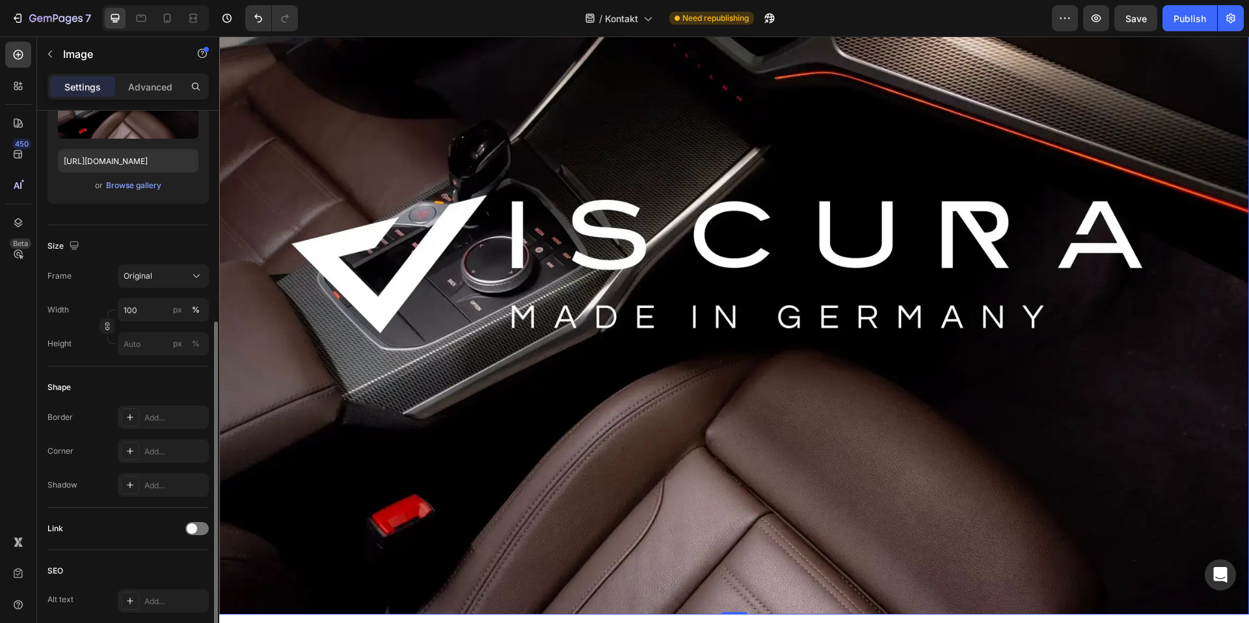
scroll to position [260, 0]
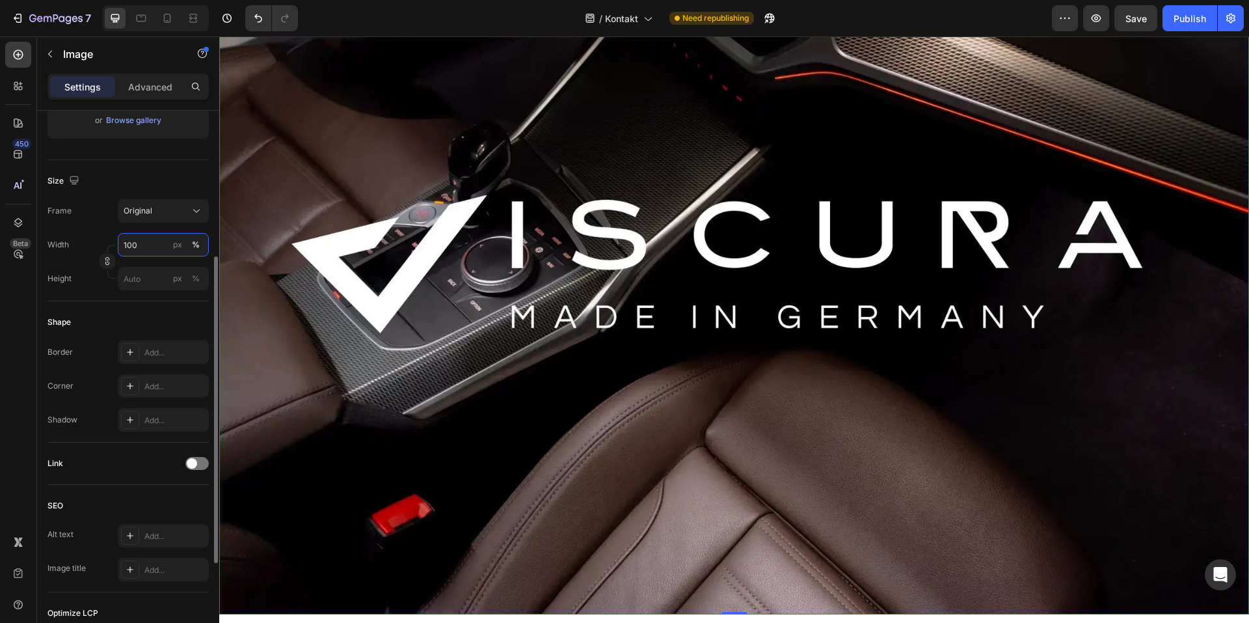
click at [161, 247] on input "100" at bounding box center [163, 244] width 91 height 23
click at [81, 256] on div "Width 100 px % Height px %" at bounding box center [127, 261] width 161 height 57
click at [142, 274] on input "px %" at bounding box center [163, 278] width 91 height 23
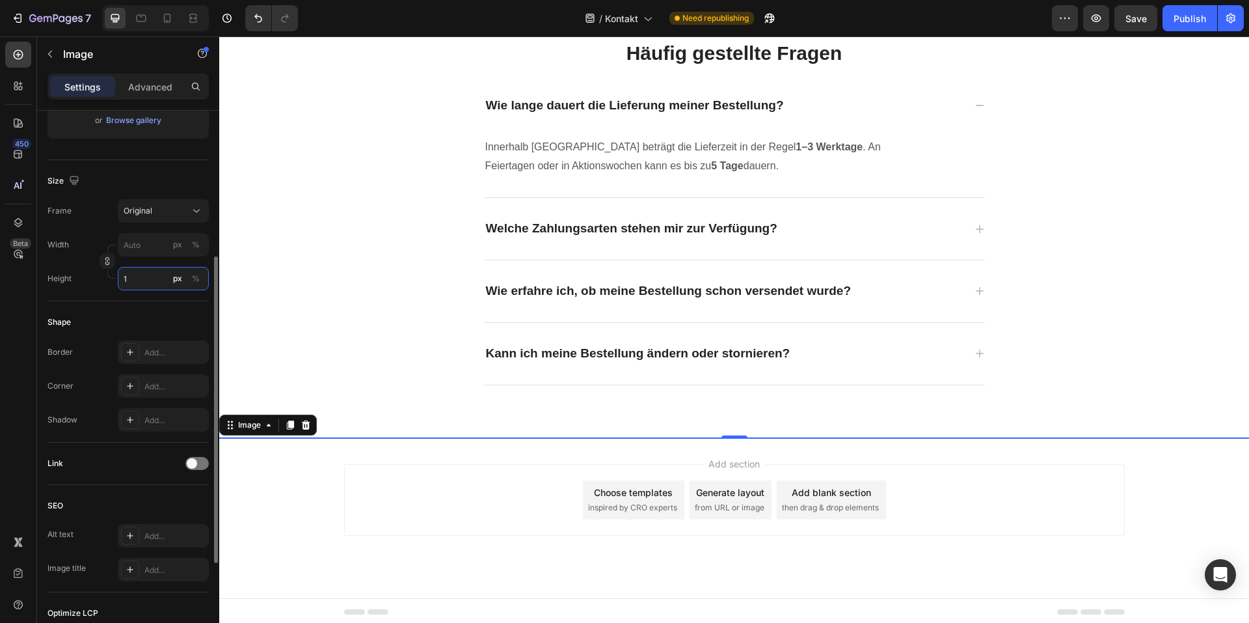
scroll to position [615, 0]
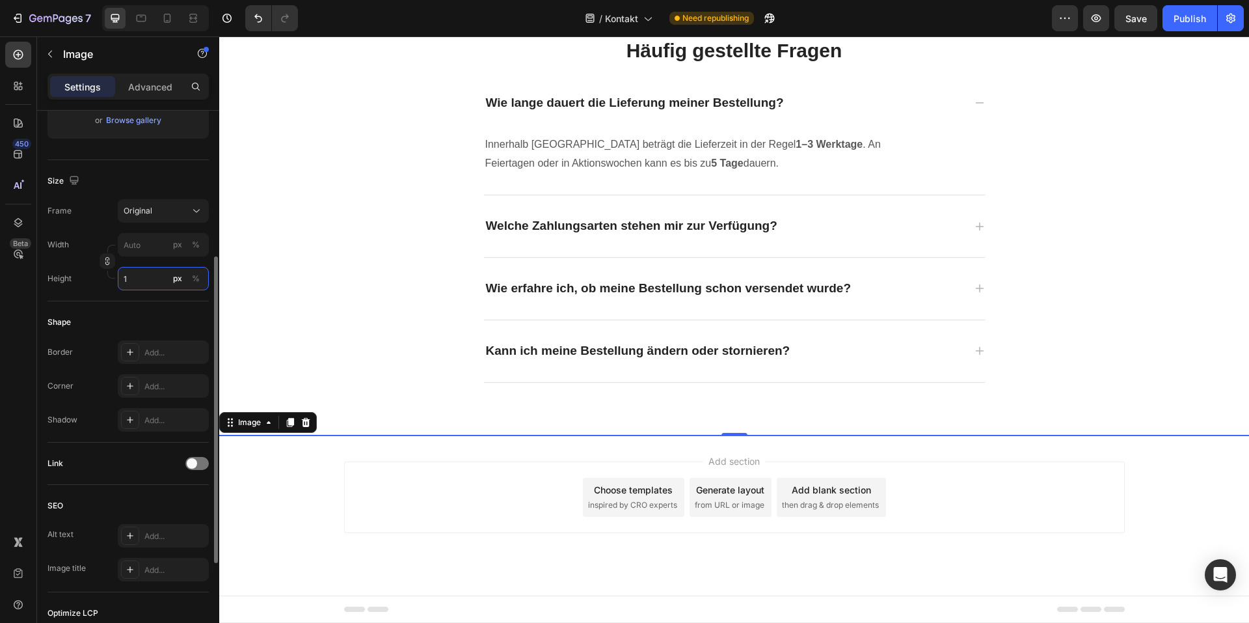
drag, startPoint x: 142, startPoint y: 275, endPoint x: 97, endPoint y: 275, distance: 45.5
click at [97, 275] on div "Height 1 px %" at bounding box center [127, 278] width 161 height 23
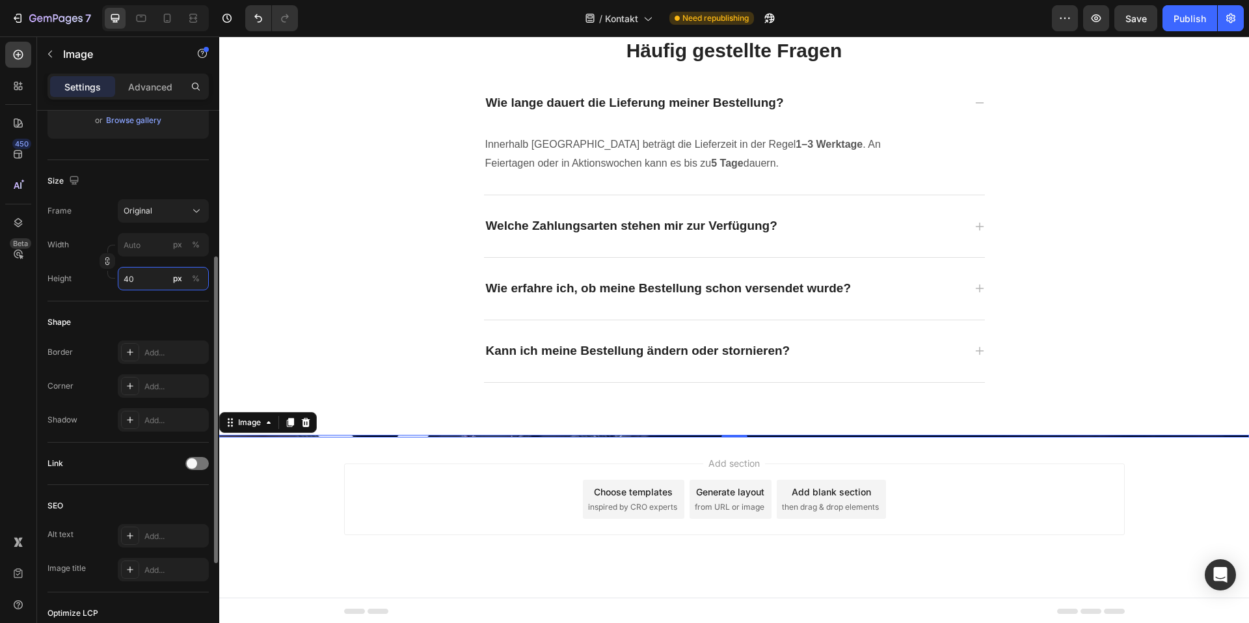
type input "400"
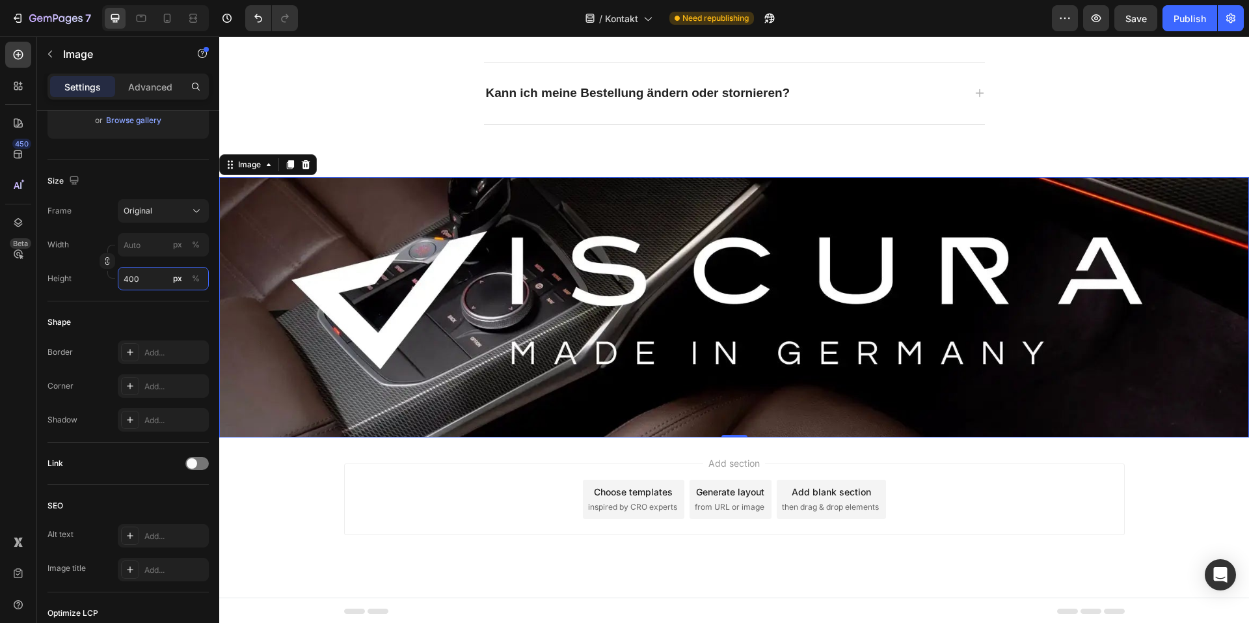
scroll to position [874, 0]
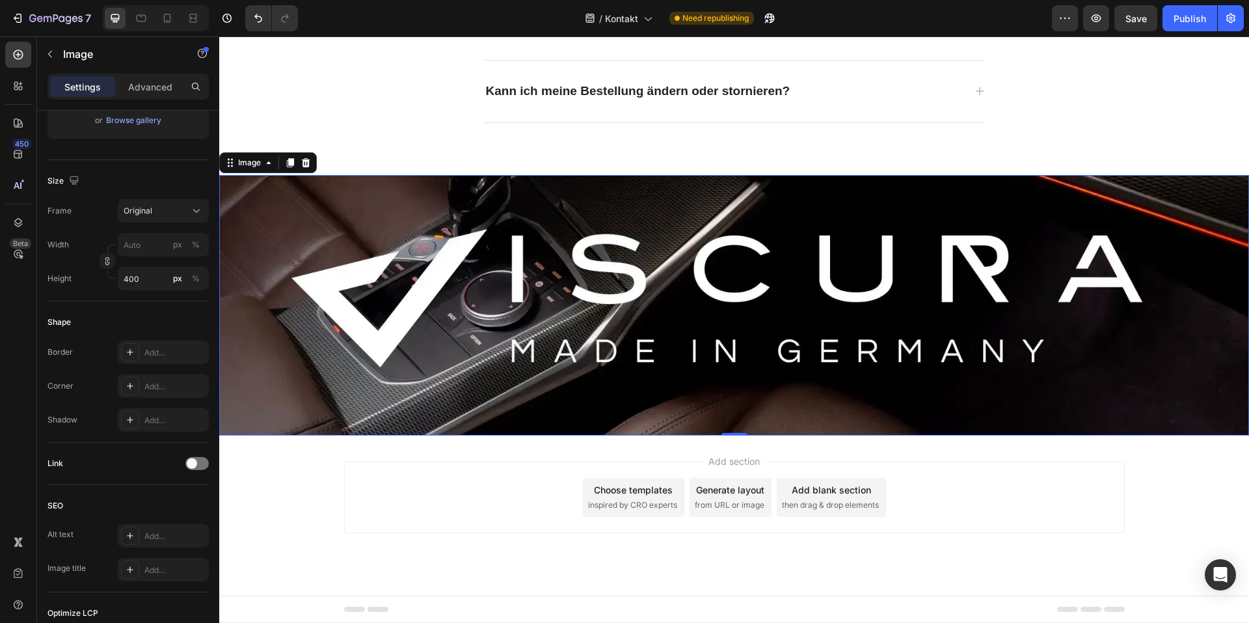
click at [1174, 469] on div "Add section Choose templates inspired by CRO experts Generate layout from URL o…" at bounding box center [734, 515] width 1030 height 160
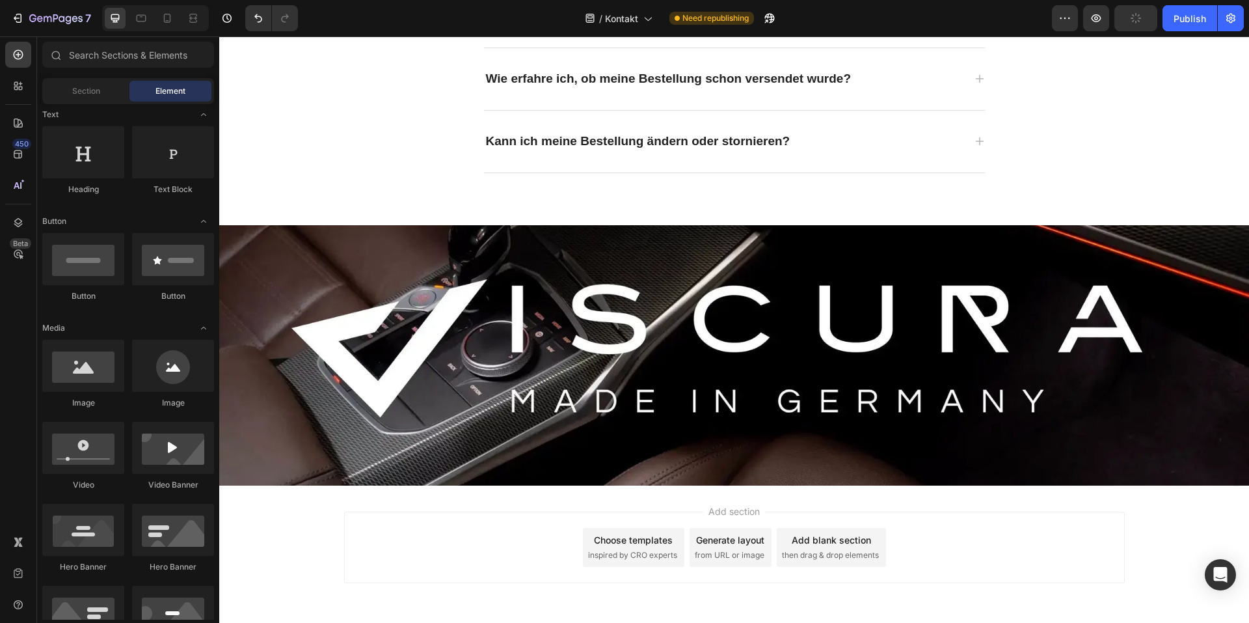
scroll to position [809, 0]
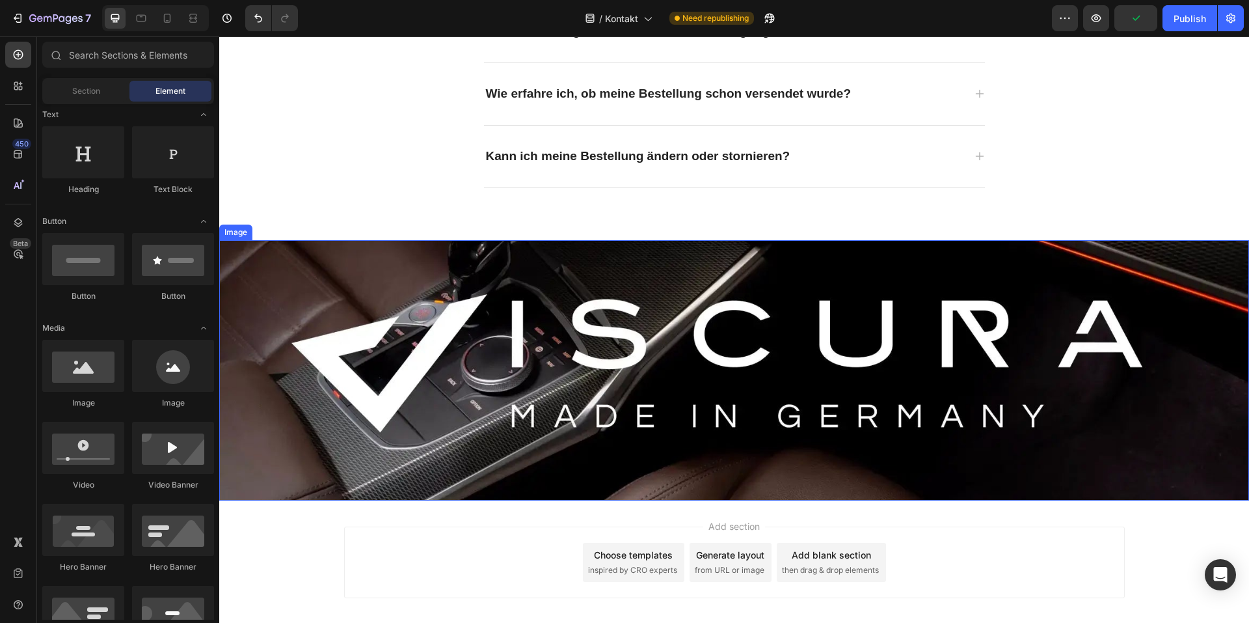
click at [977, 311] on img at bounding box center [734, 370] width 1030 height 260
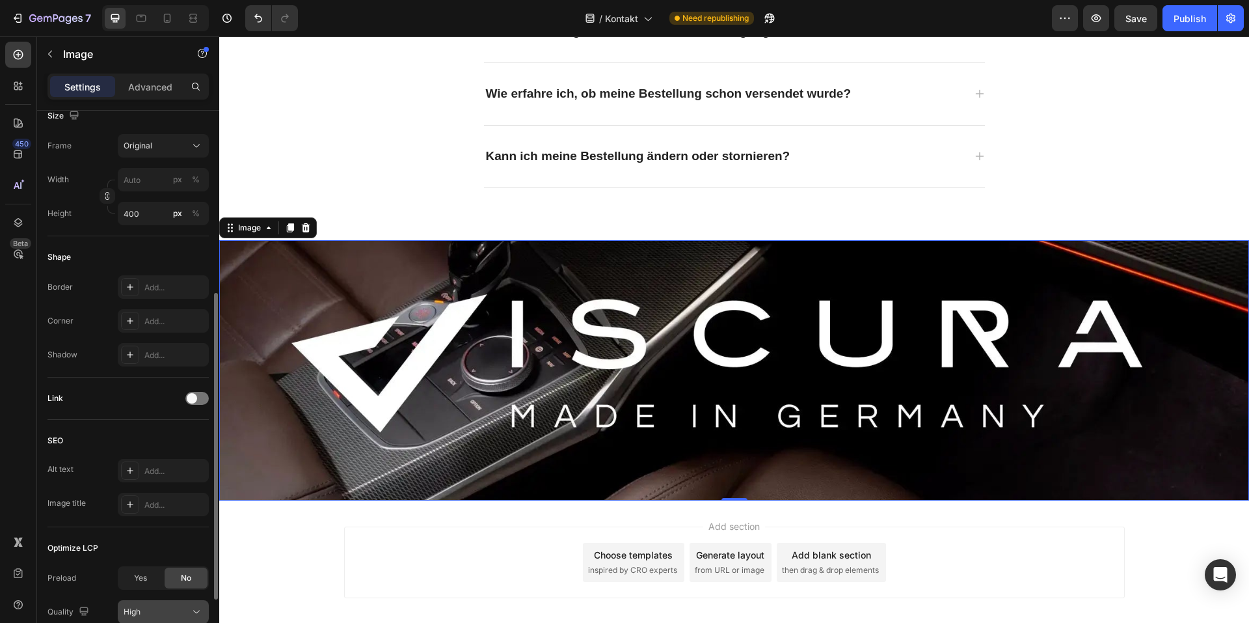
scroll to position [433, 0]
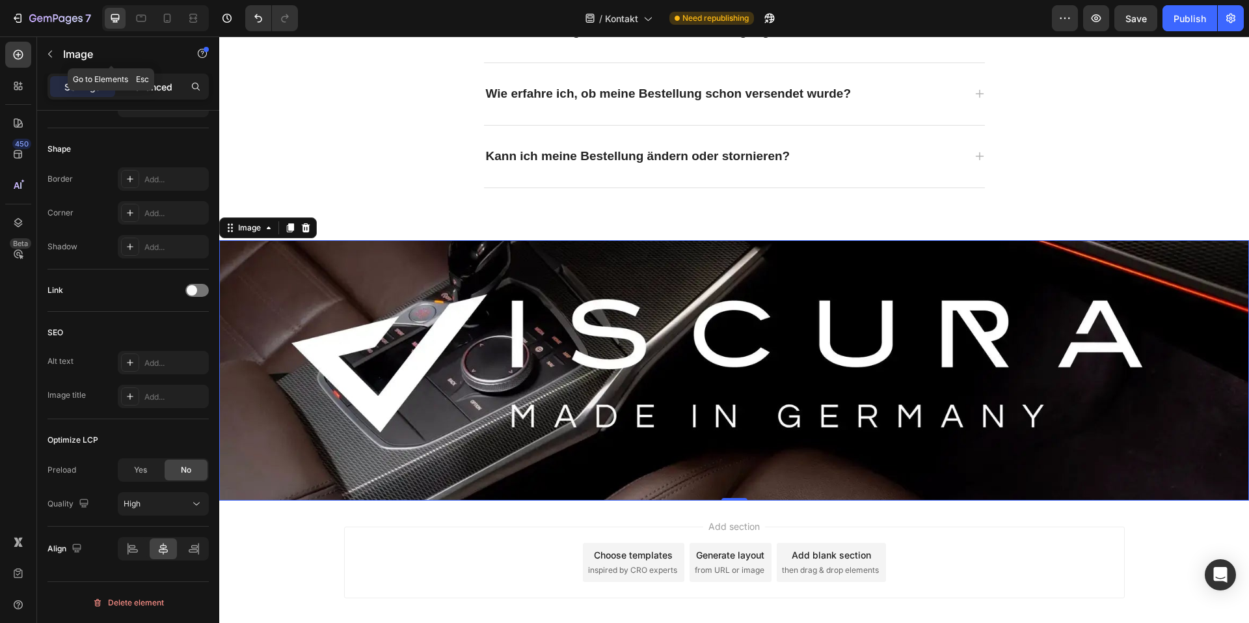
click at [144, 81] on p "Advanced" at bounding box center [150, 87] width 44 height 14
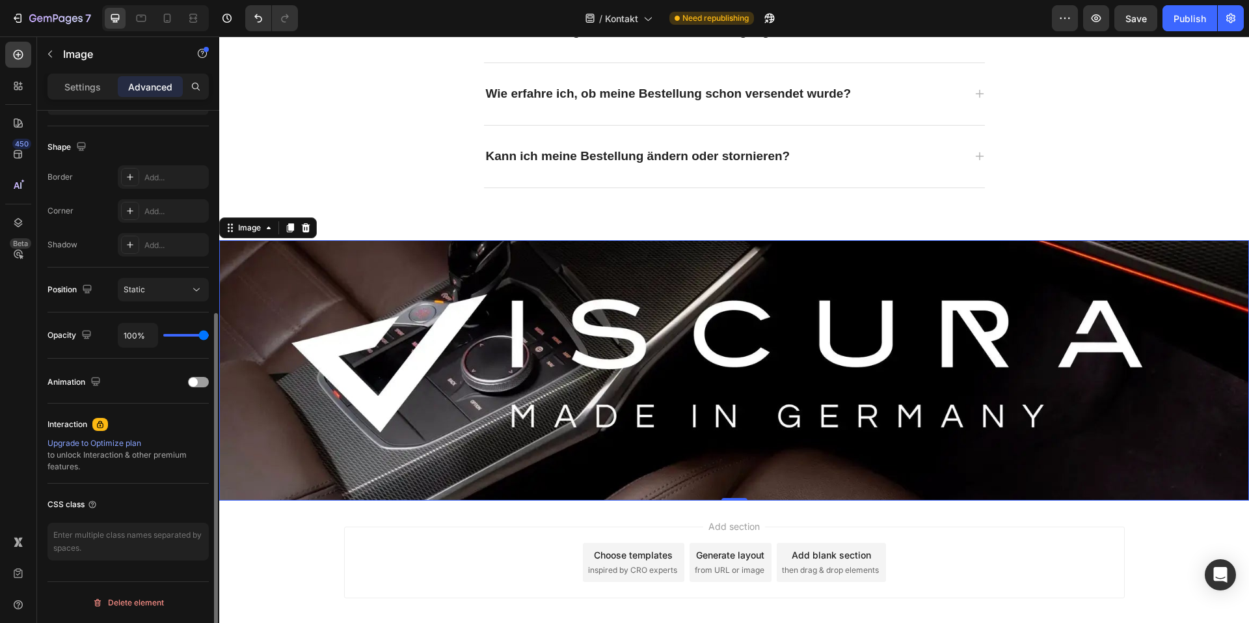
scroll to position [319, 0]
type input "96%"
type input "96"
type input "93%"
type input "93"
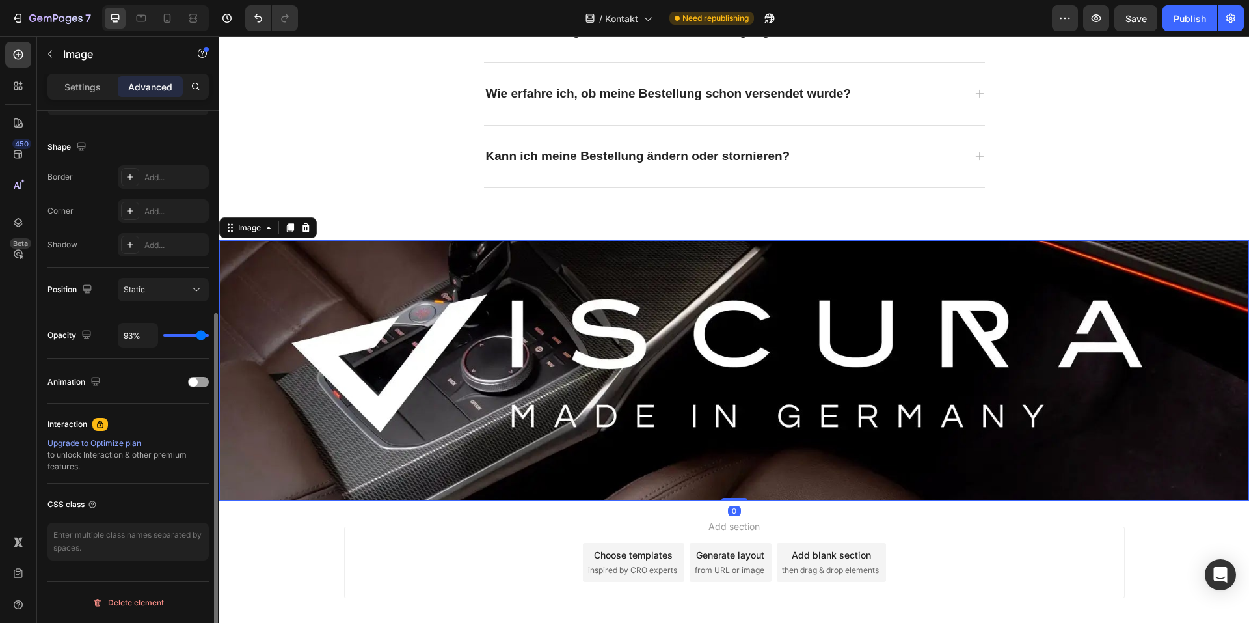
type input "91%"
type input "91"
type input "89%"
type input "89"
type input "85%"
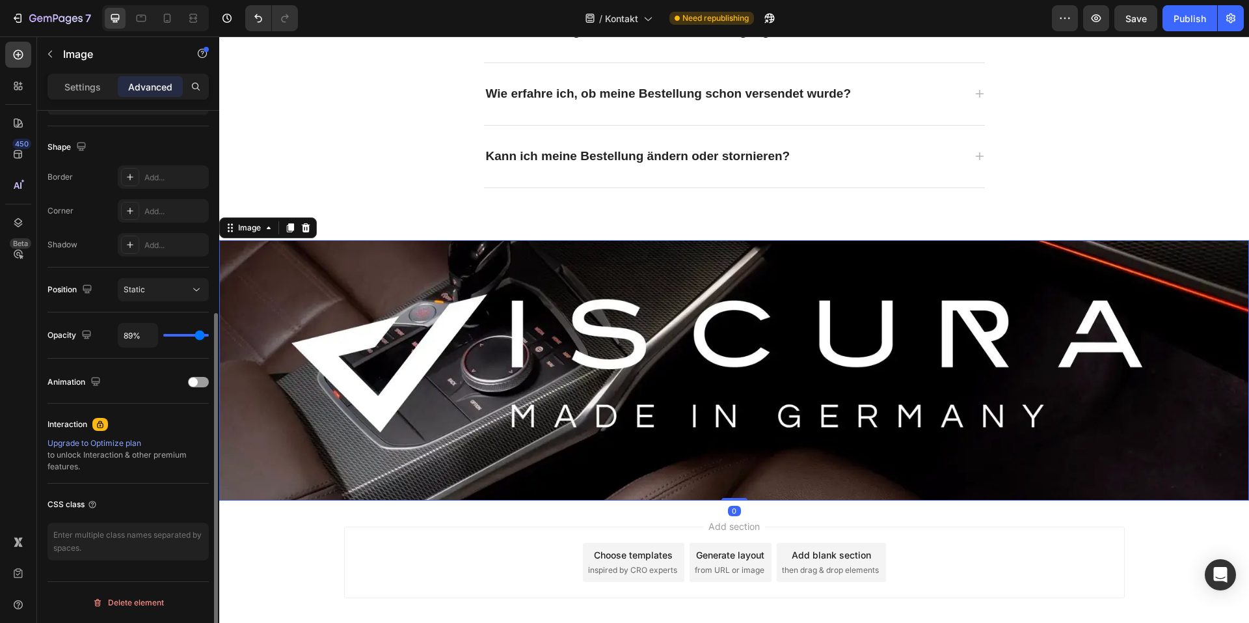
type input "85"
type input "83%"
type input "83"
type input "78%"
type input "78"
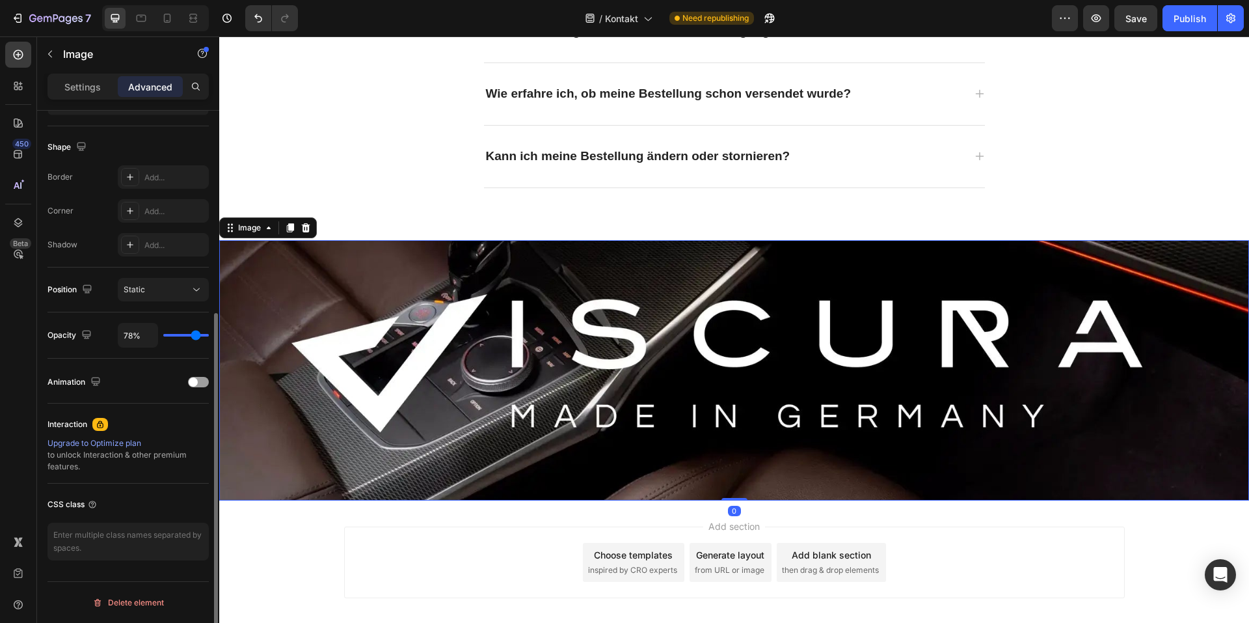
type input "76%"
type input "76"
type input "72%"
type input "72"
type input "70%"
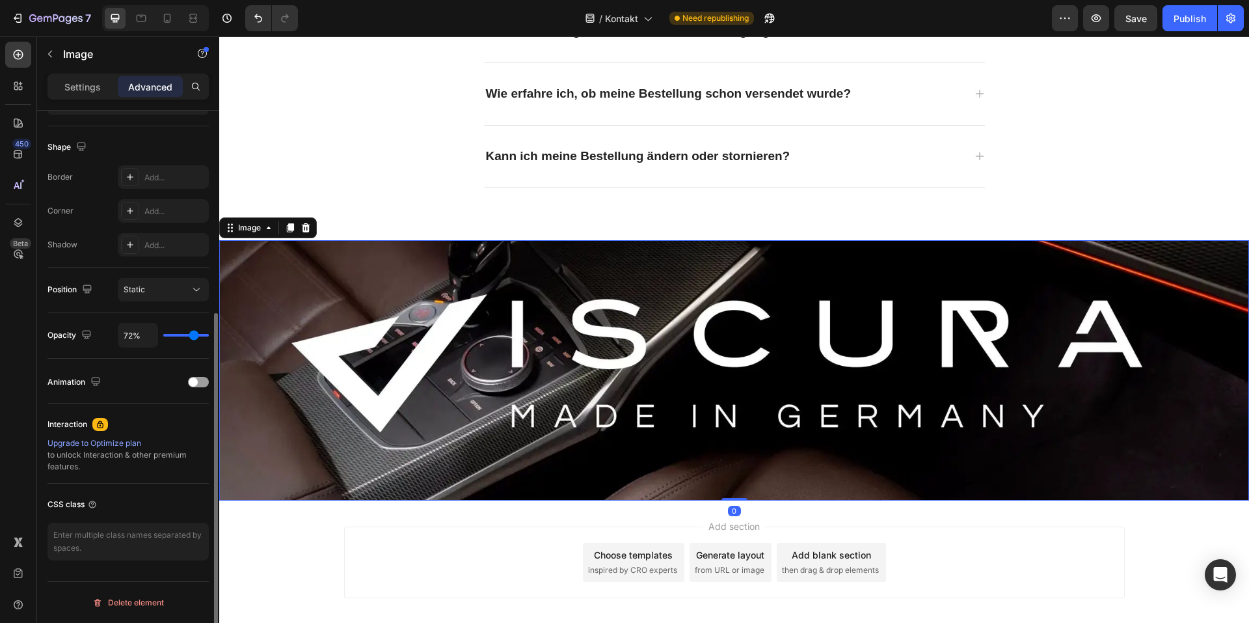
type input "70"
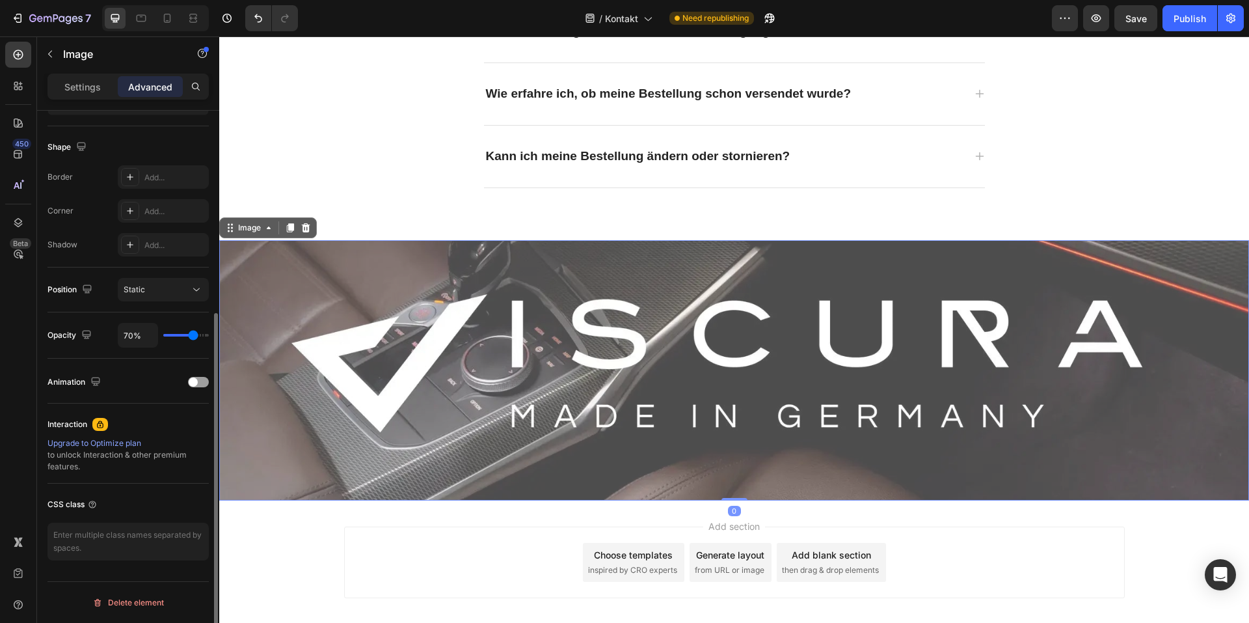
type input "69%"
type input "69"
type input "67%"
type input "67"
type input "65%"
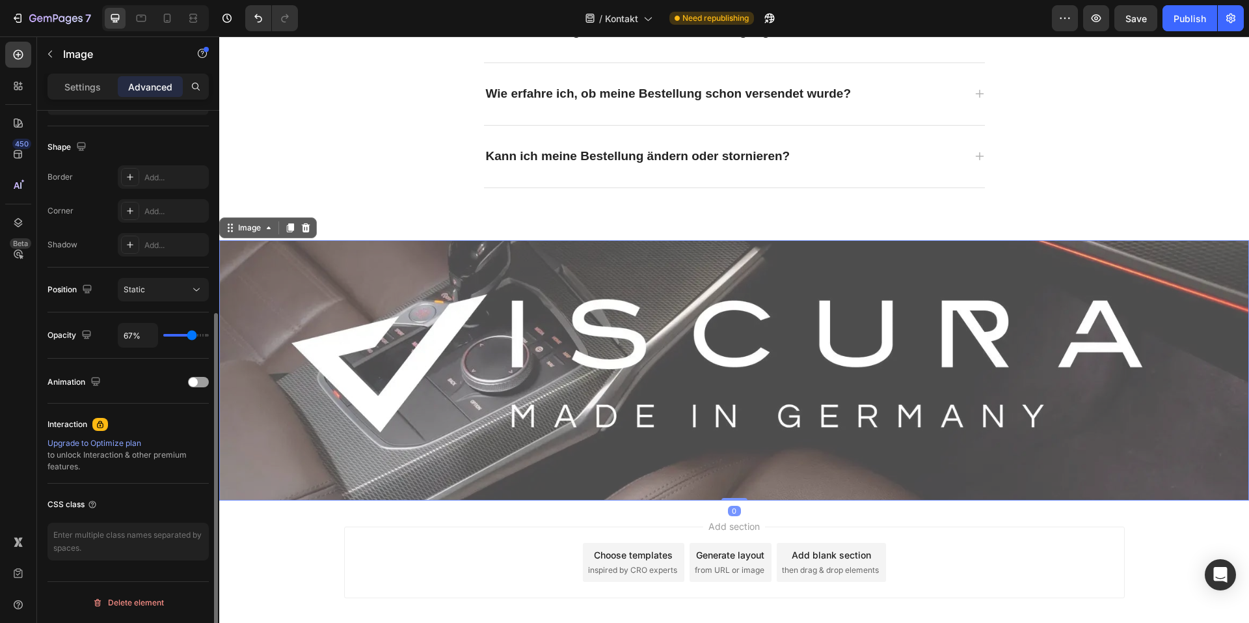
type input "65"
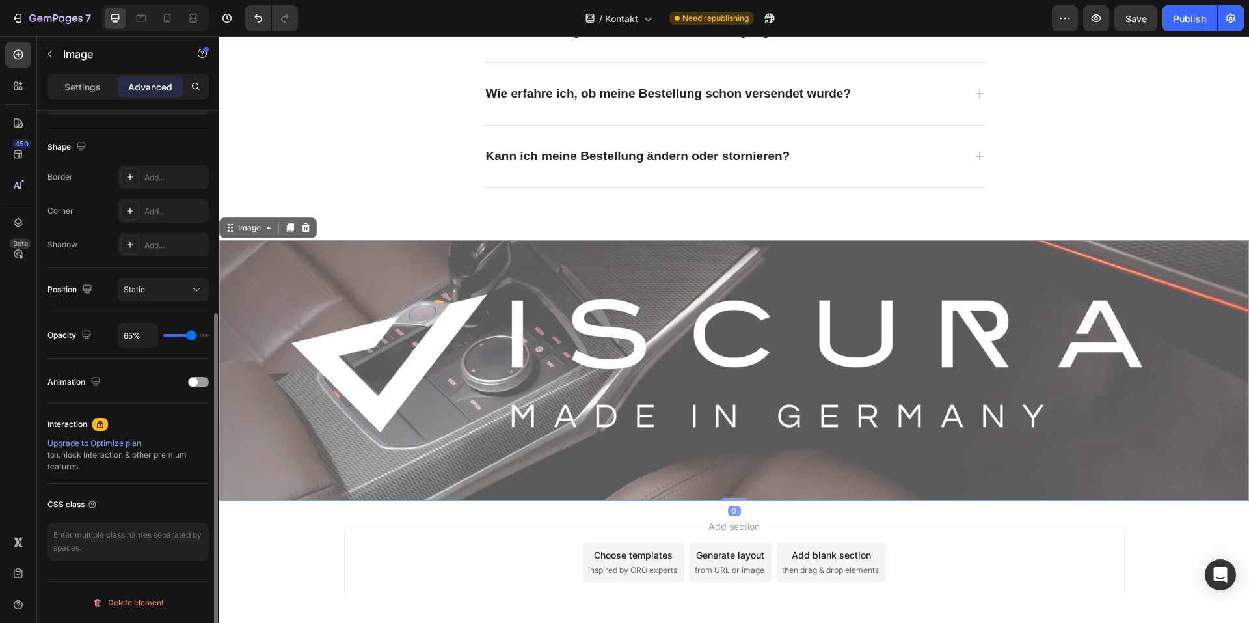
type input "67%"
type input "67"
type input "72%"
type input "72"
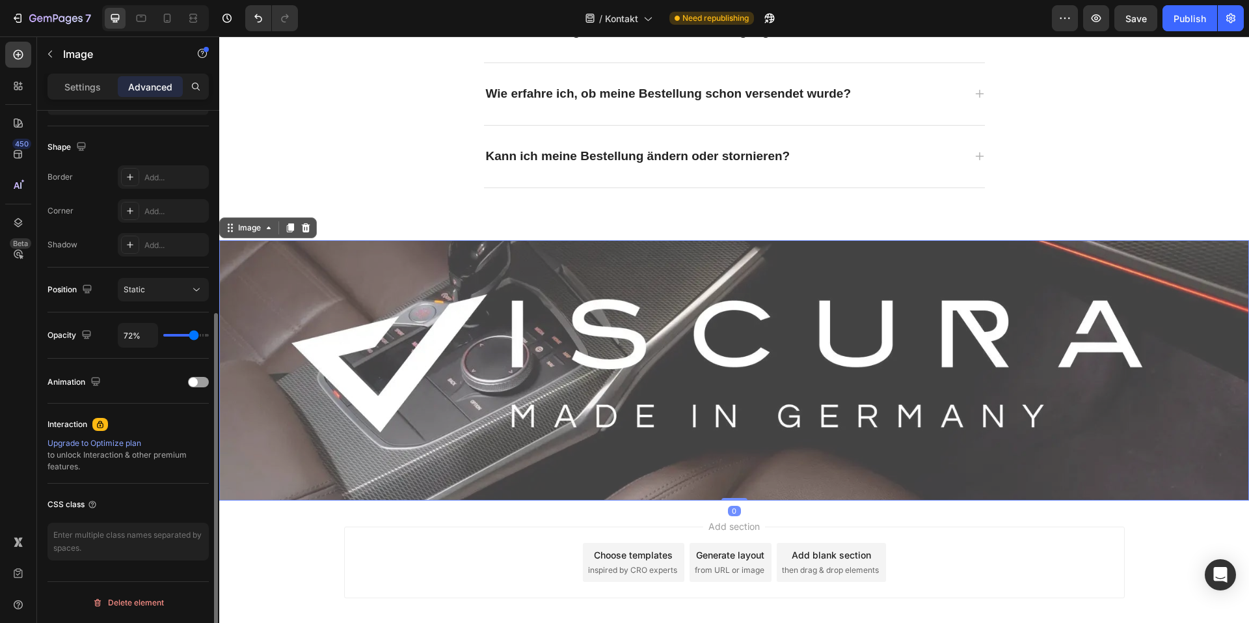
type input "74%"
type input "74"
type input "80%"
type input "80"
type input "83%"
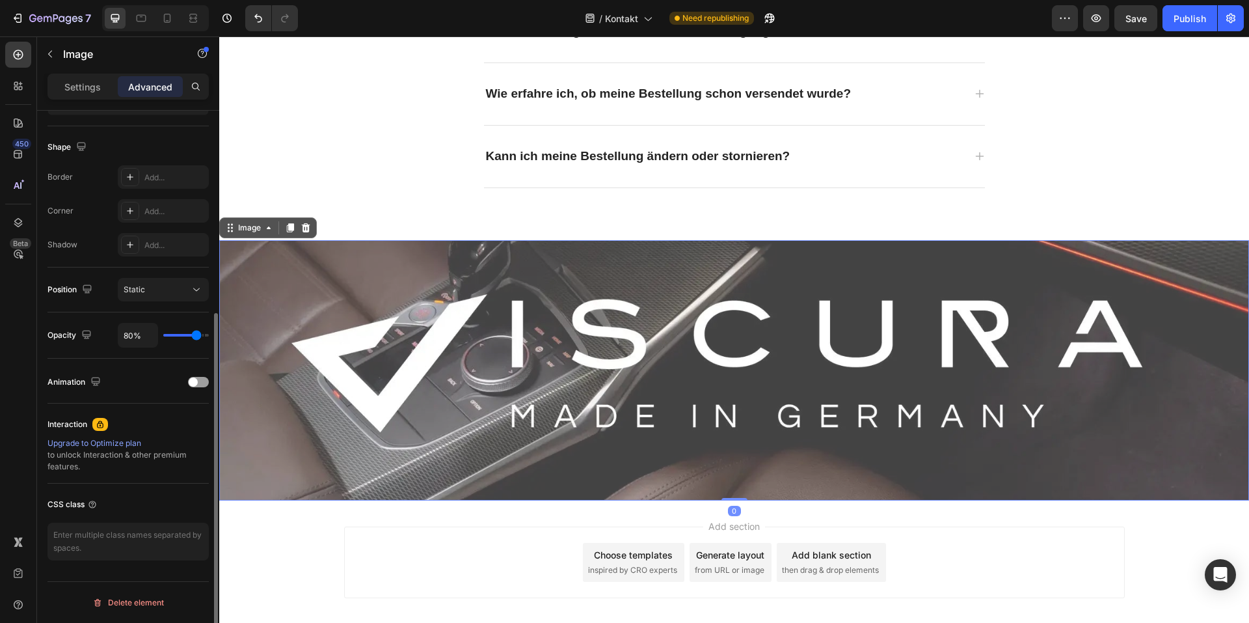
type input "83"
type input "91%"
type input "91"
type input "98%"
type input "98"
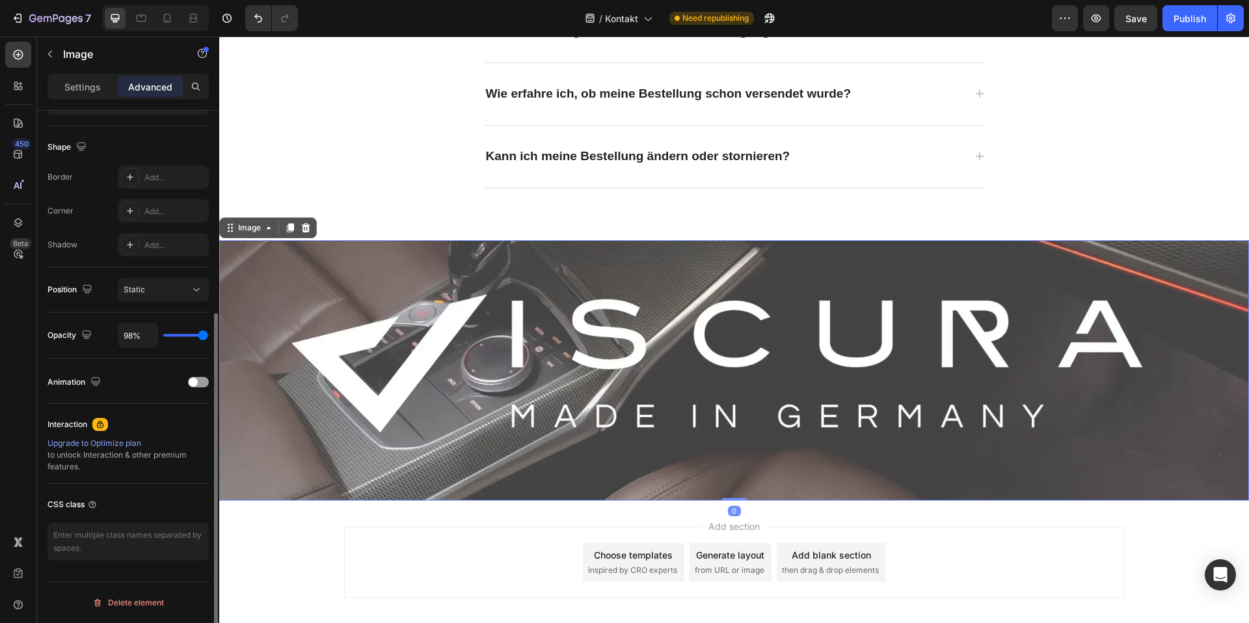
type input "100%"
type input "100"
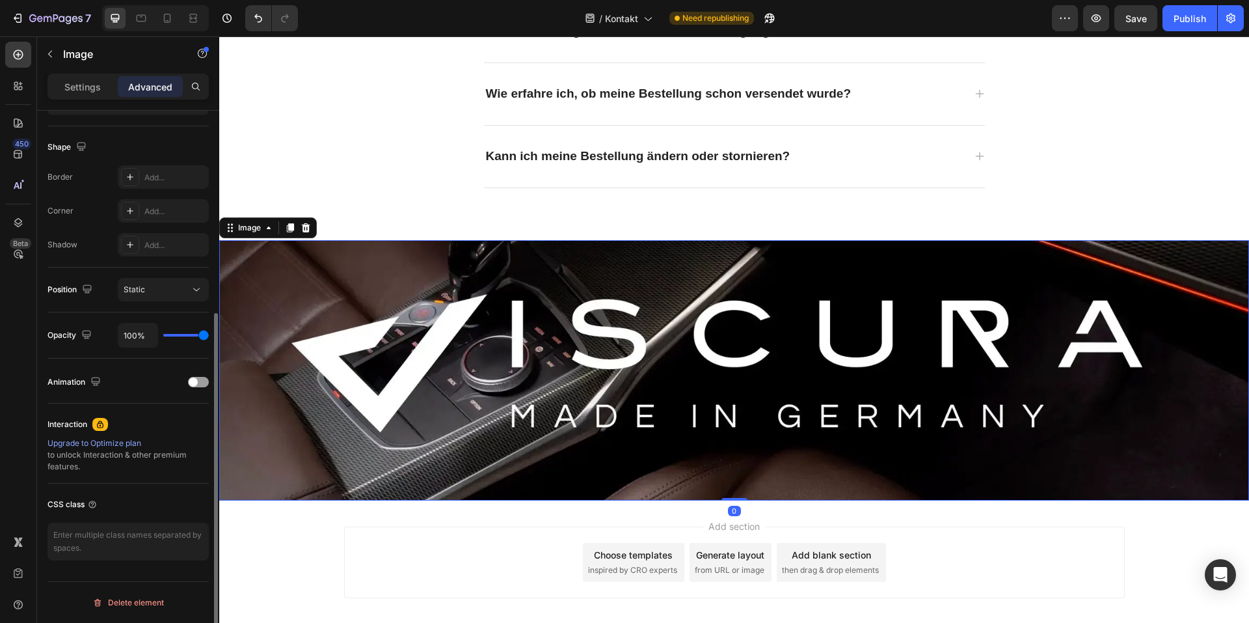
drag, startPoint x: 203, startPoint y: 334, endPoint x: 234, endPoint y: 337, distance: 30.7
click at [209, 336] on input "range" at bounding box center [186, 335] width 46 height 3
click at [87, 88] on p "Settings" at bounding box center [82, 87] width 36 height 14
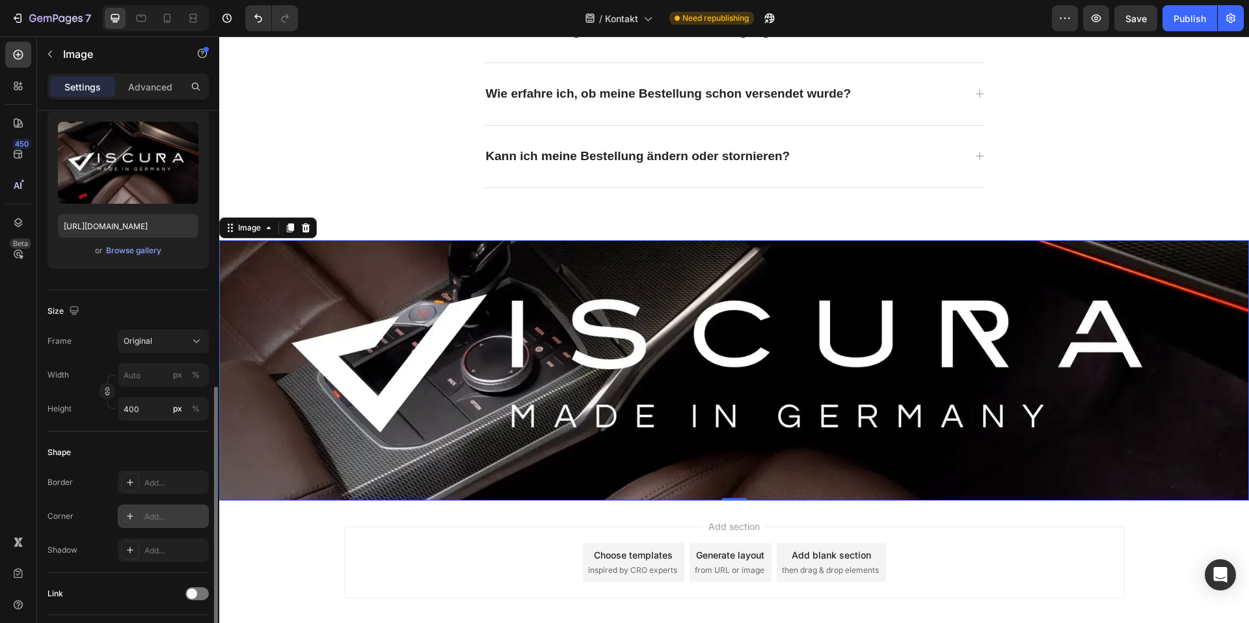
scroll to position [390, 0]
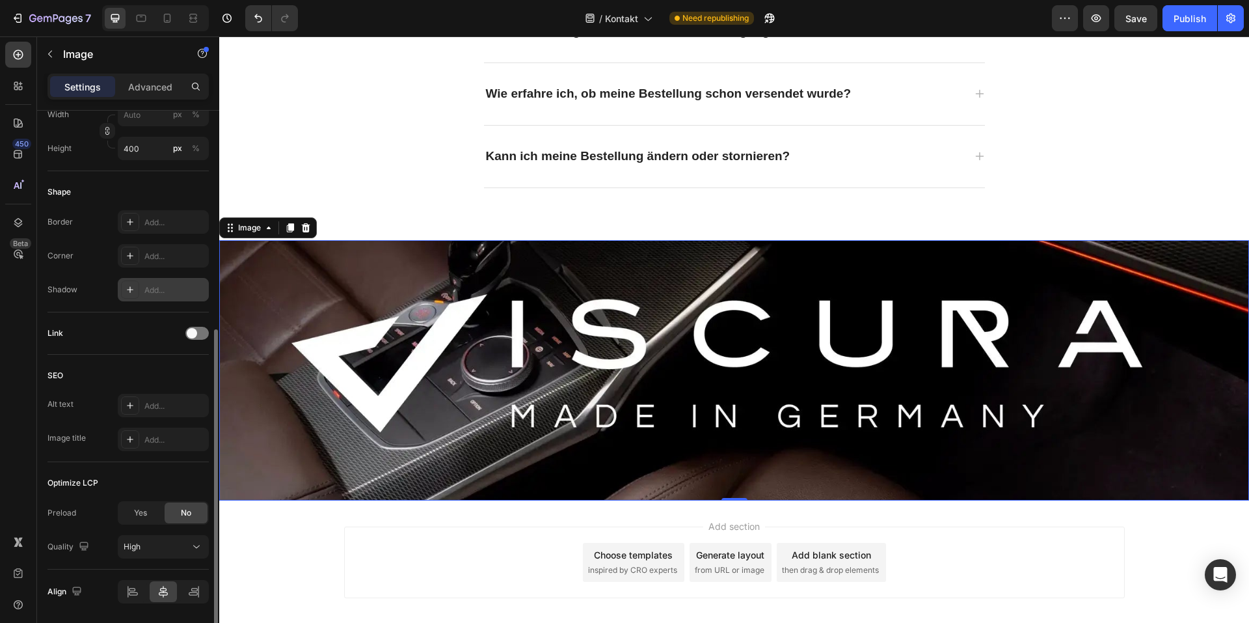
click at [158, 296] on div "Add..." at bounding box center [163, 289] width 91 height 23
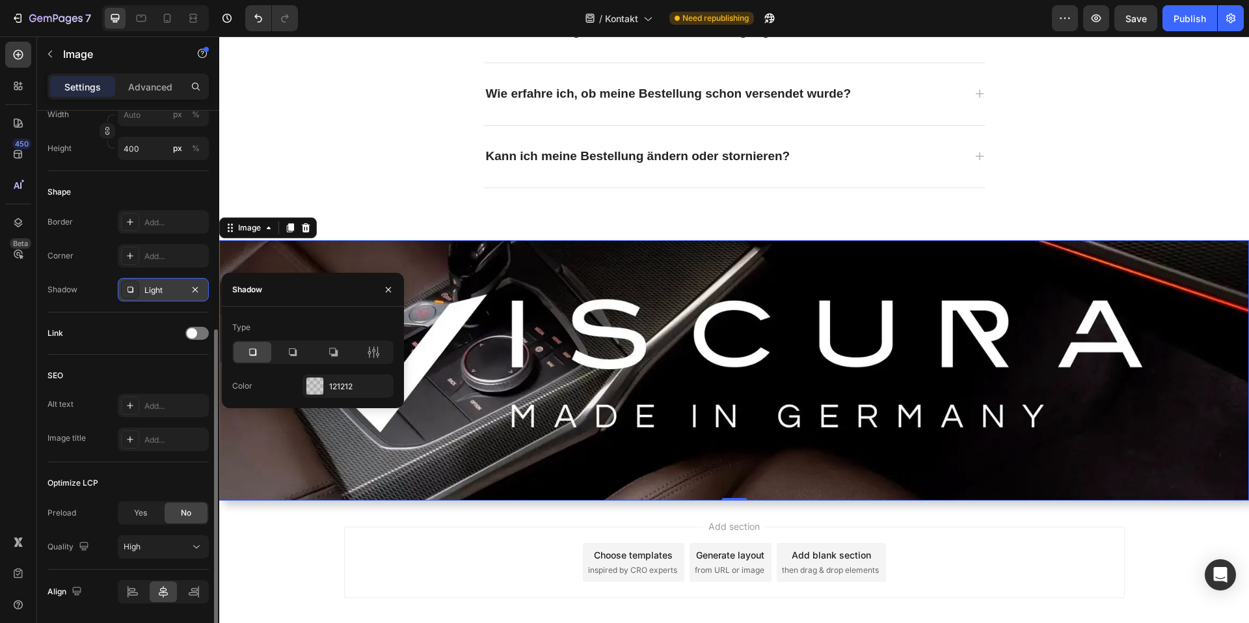
click at [158, 296] on div "Light" at bounding box center [163, 289] width 91 height 23
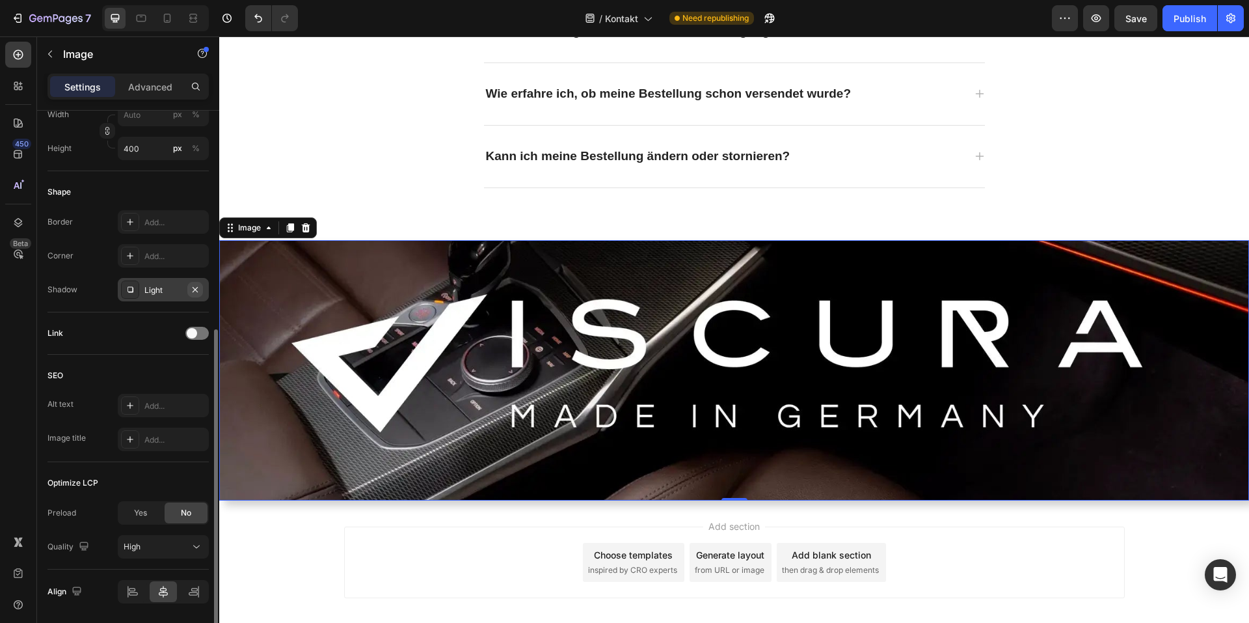
click at [191, 293] on icon "button" at bounding box center [195, 289] width 10 height 10
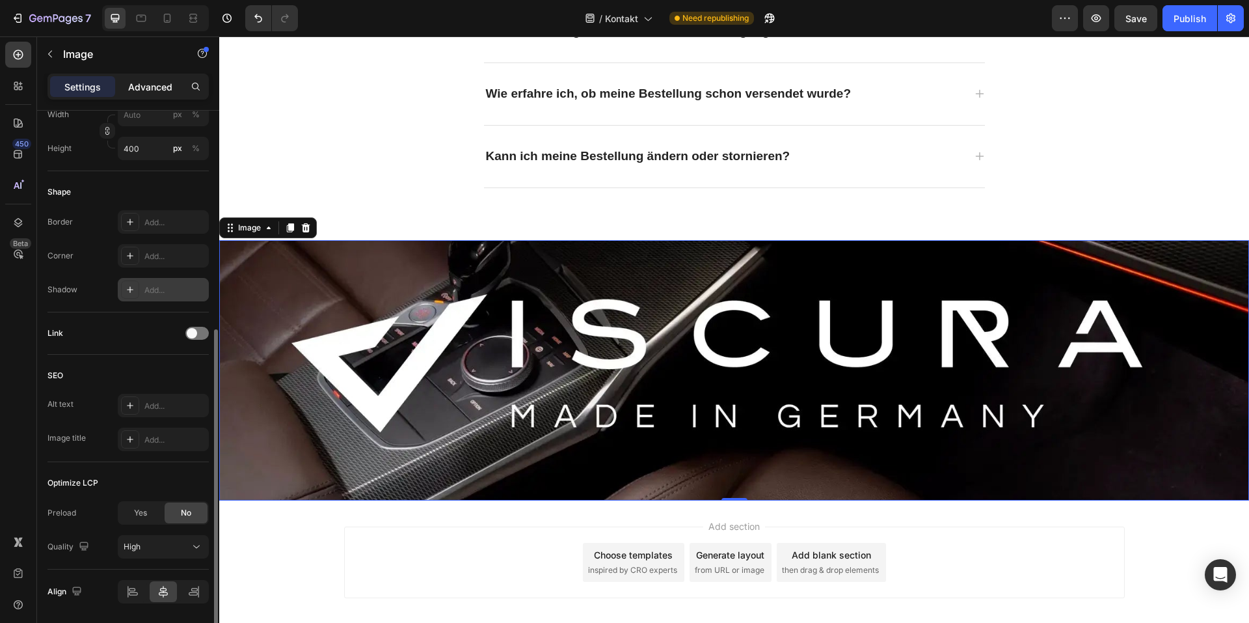
click at [156, 78] on div "Advanced" at bounding box center [150, 86] width 65 height 21
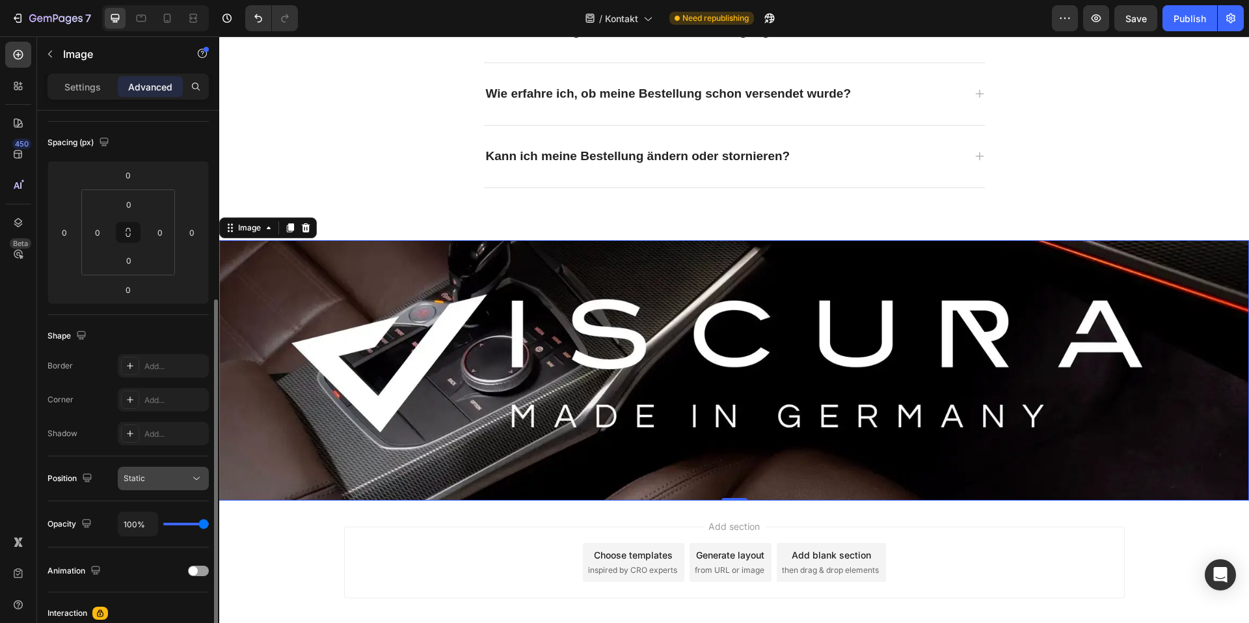
scroll to position [195, 0]
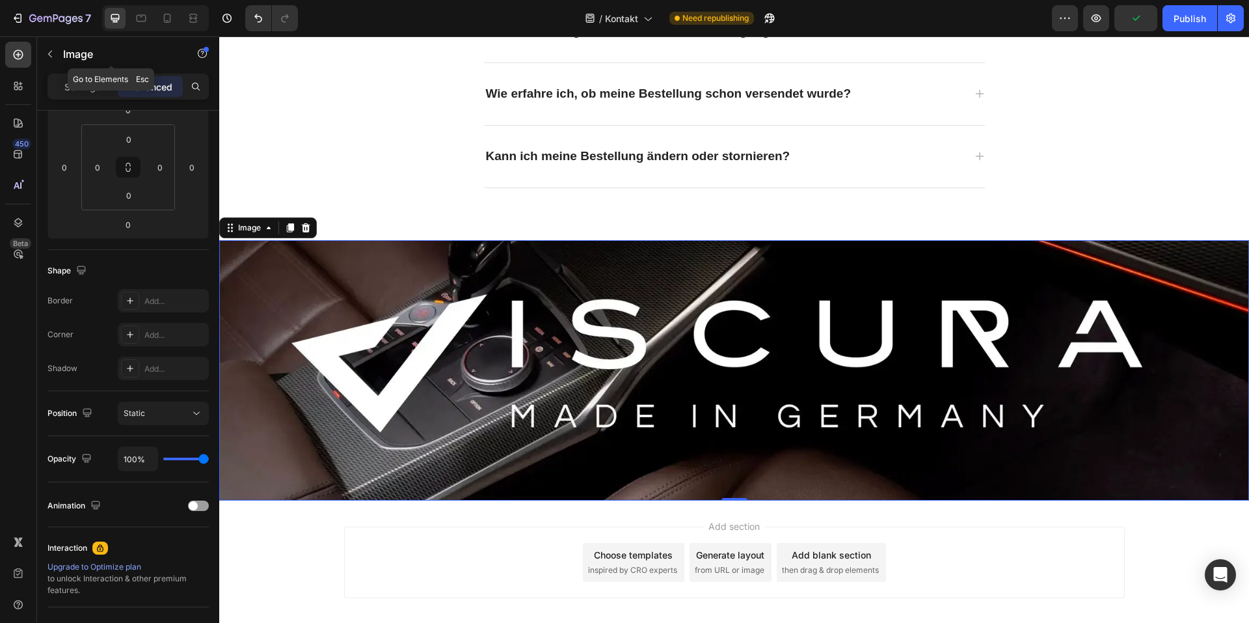
click at [96, 72] on div "Image" at bounding box center [111, 54] width 148 height 37
click at [80, 85] on p "Settings" at bounding box center [82, 87] width 36 height 14
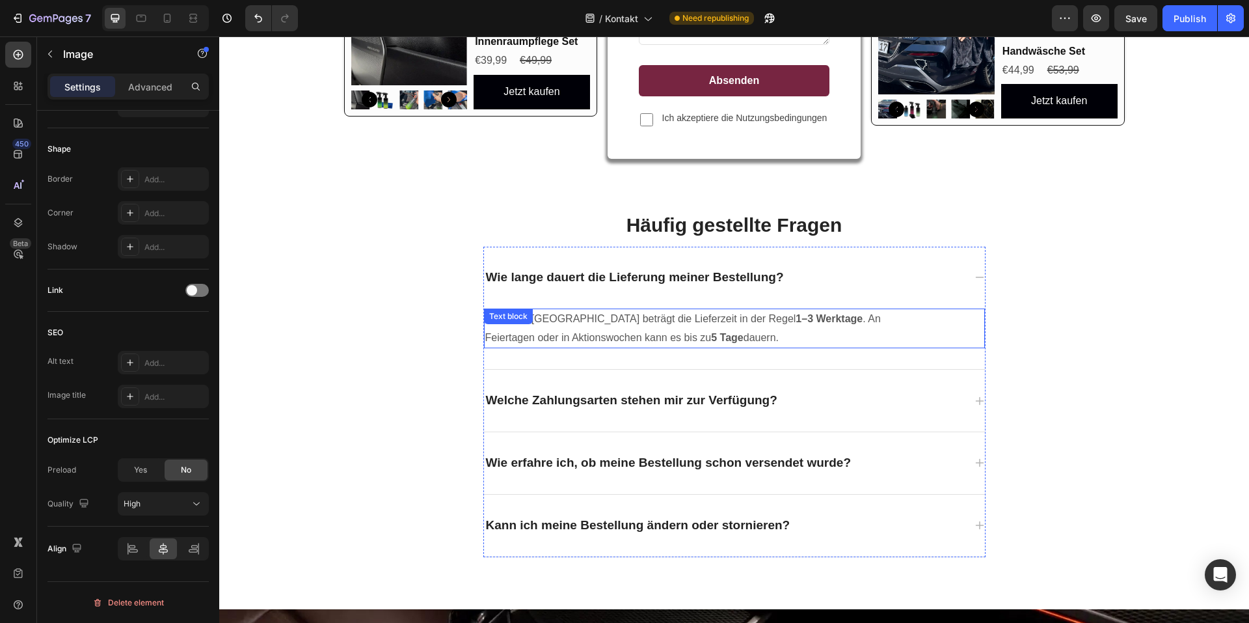
scroll to position [520, 0]
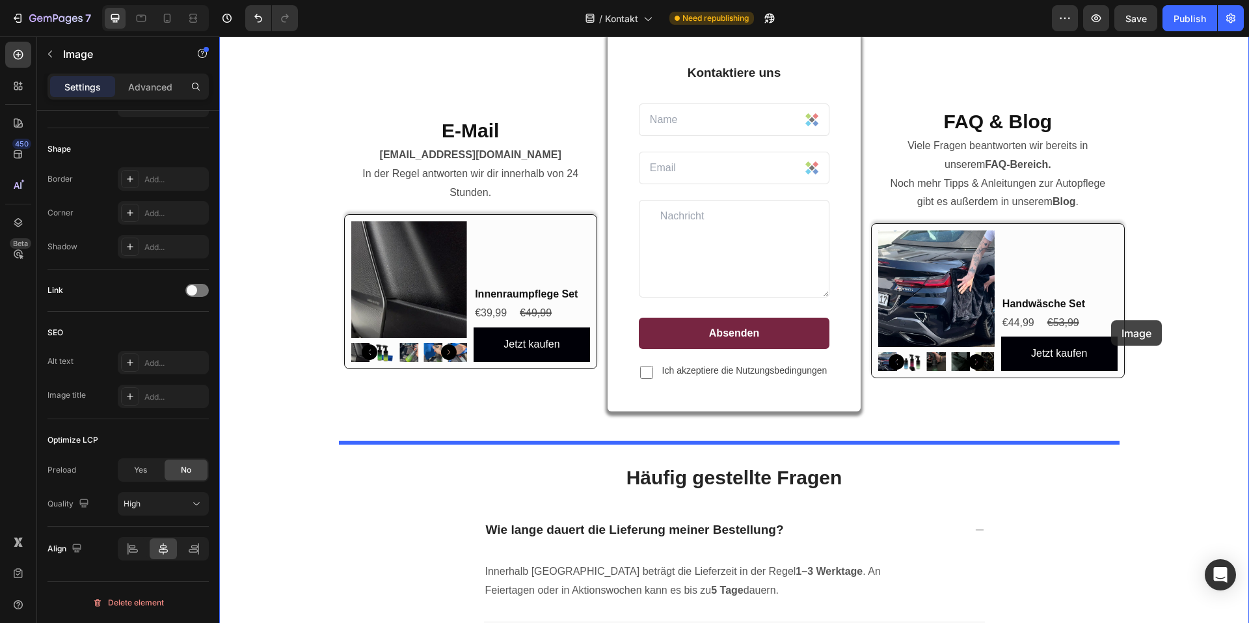
scroll to position [0, 0]
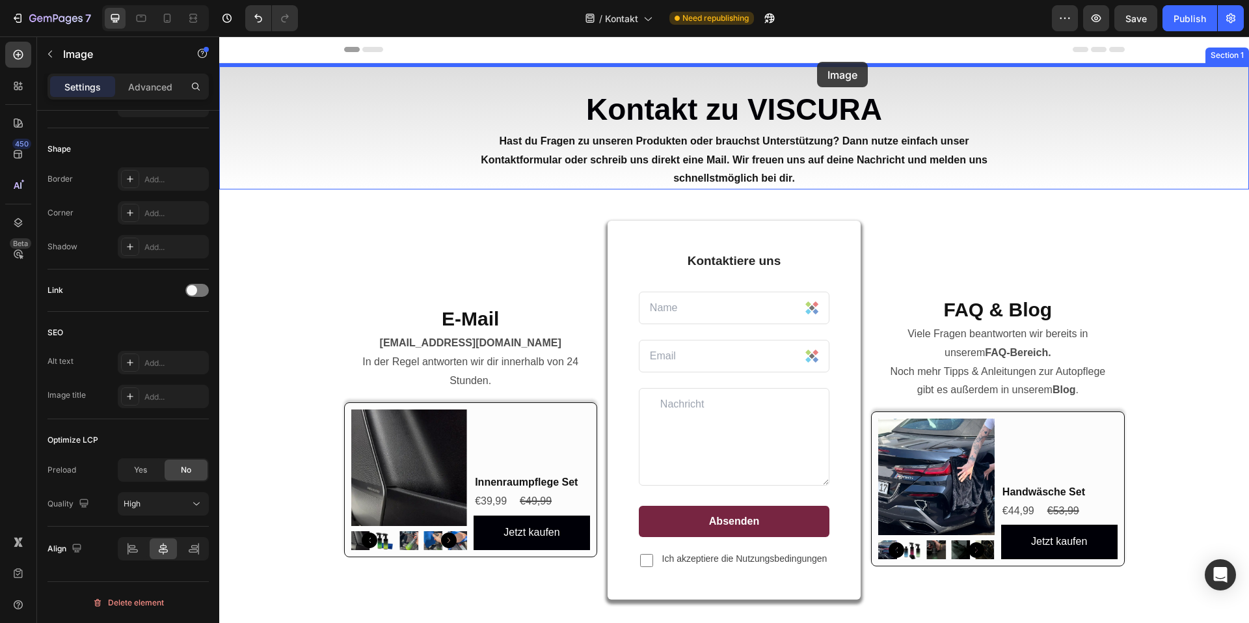
drag, startPoint x: 963, startPoint y: 437, endPoint x: 817, endPoint y: 62, distance: 402.1
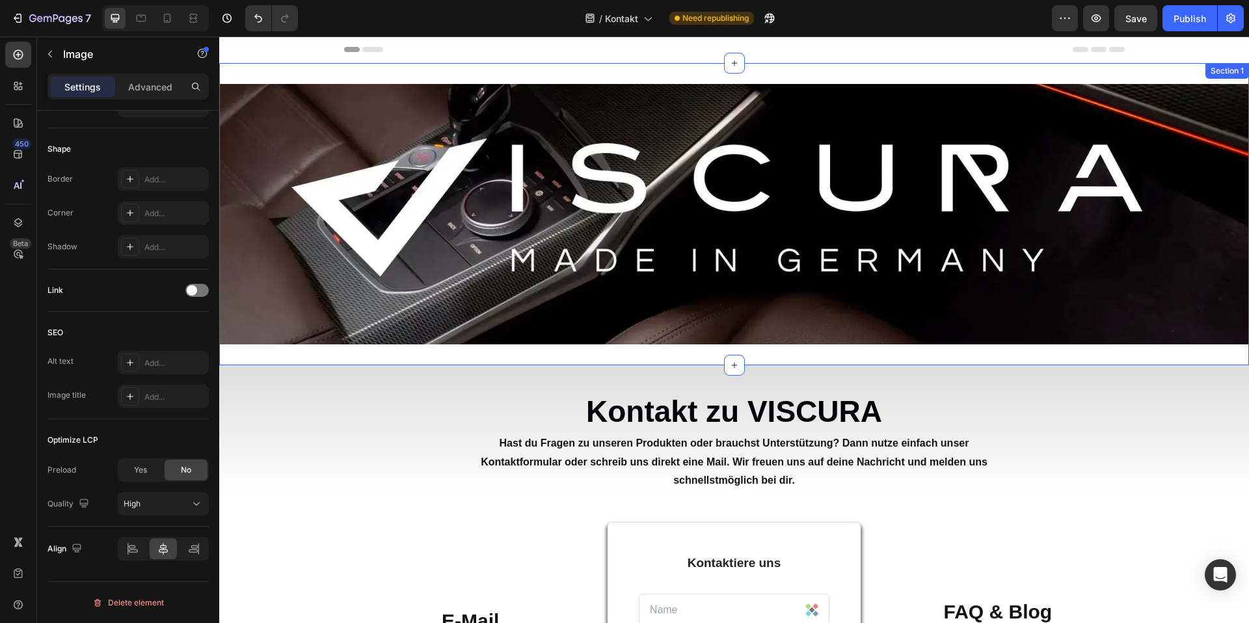
click at [1187, 429] on h2 "Kontakt zu VISCURA" at bounding box center [734, 412] width 1030 height 42
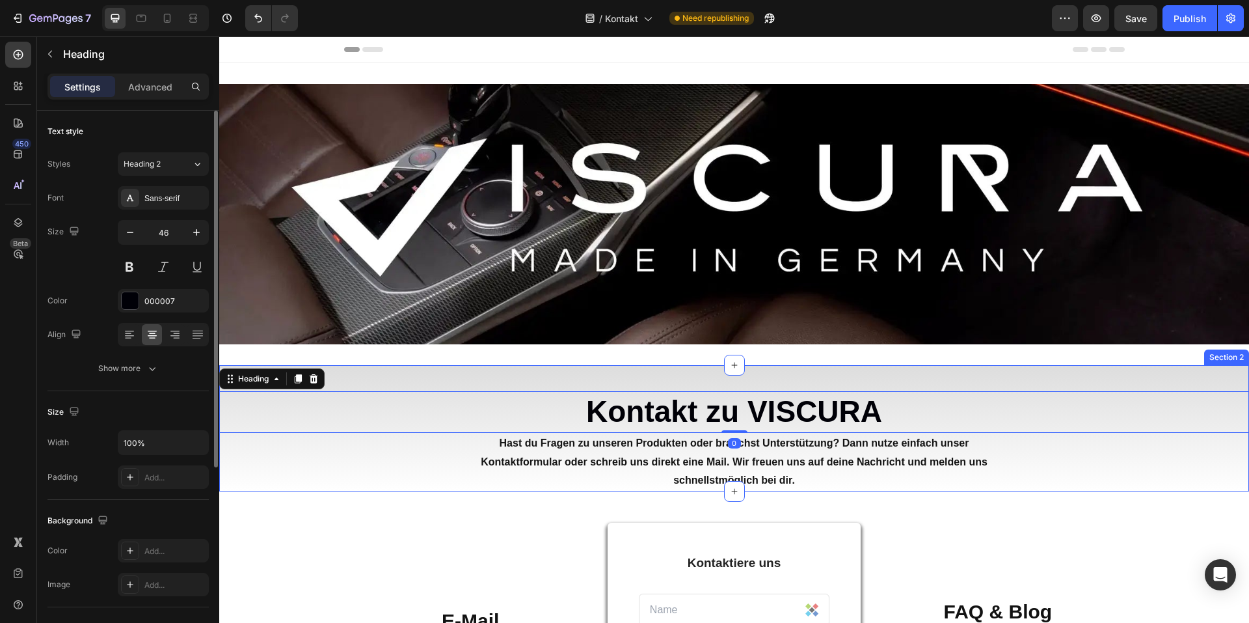
click at [1074, 347] on div "Image Section 1" at bounding box center [734, 214] width 1030 height 302
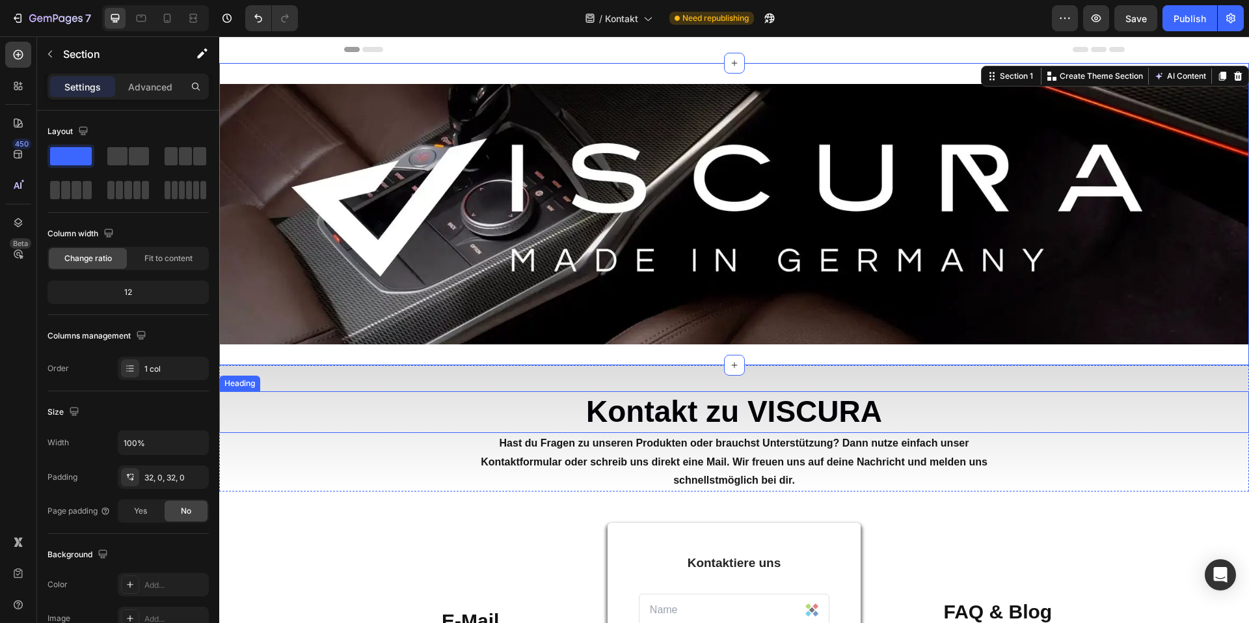
click at [1050, 399] on h2 "Kontakt zu VISCURA" at bounding box center [734, 412] width 1030 height 42
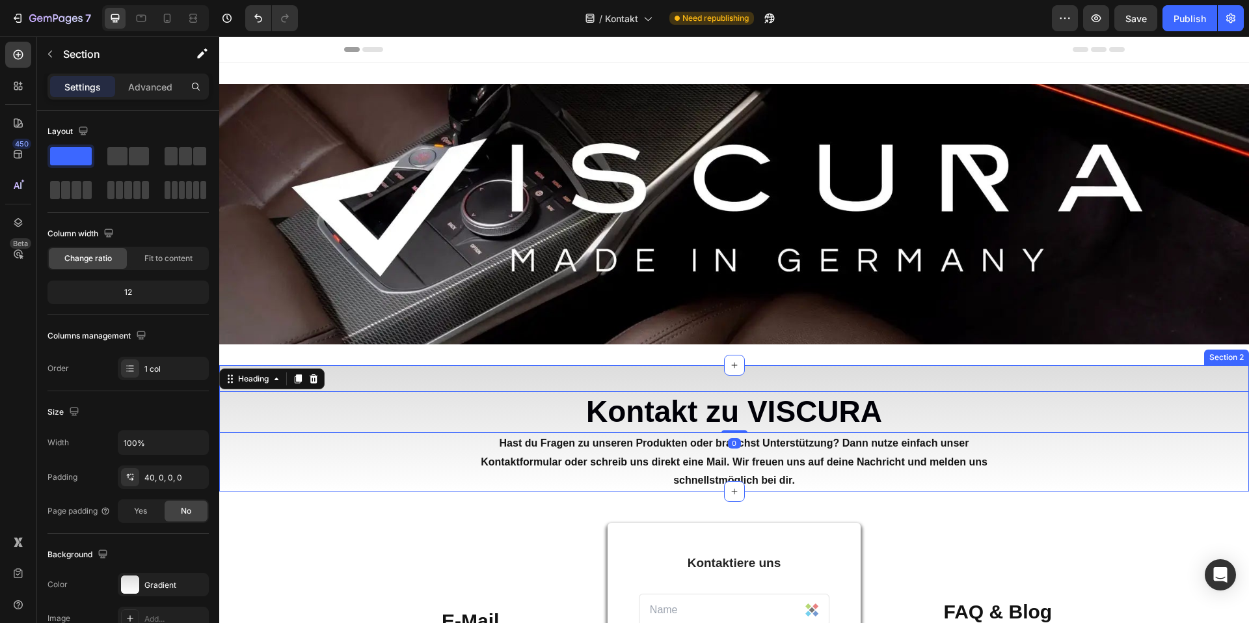
click at [1050, 388] on div "Kontakt zu VISCURA Heading 0 Hast du Fragen zu unseren Produkten oder brauchst …" at bounding box center [734, 428] width 1030 height 126
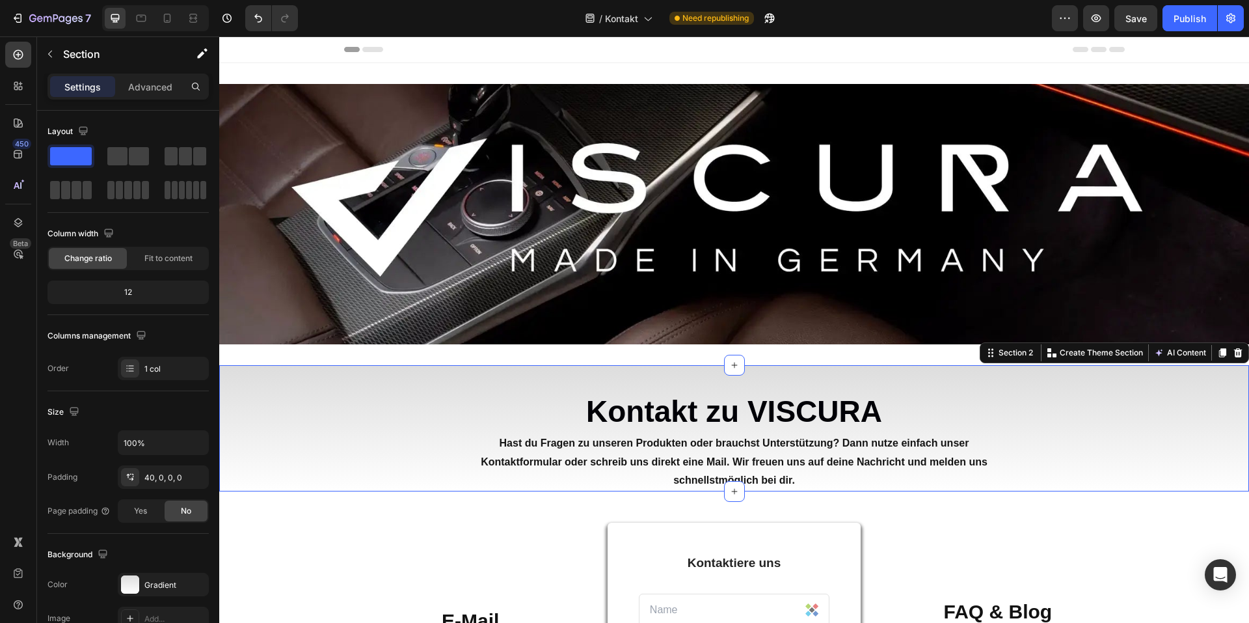
click at [1107, 443] on div "Hast du Fragen zu unseren Produkten oder brauchst Unterstützung? Dann nutze ein…" at bounding box center [734, 462] width 1030 height 59
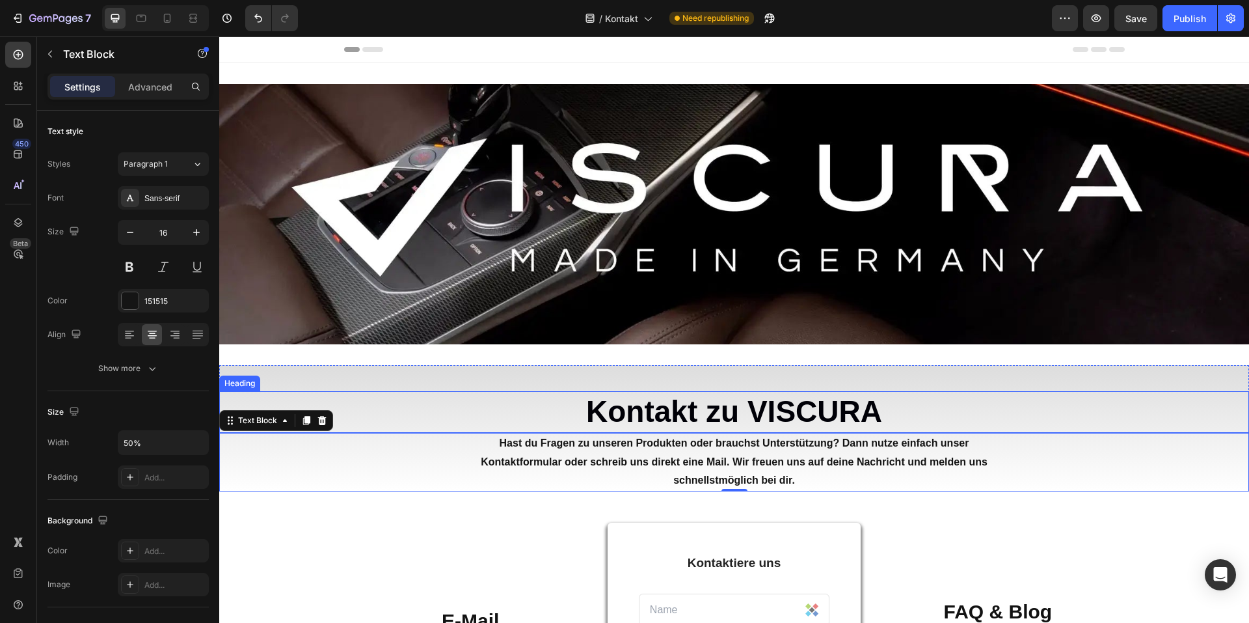
click at [750, 418] on strong "Kontakt zu VISCURA" at bounding box center [734, 411] width 296 height 34
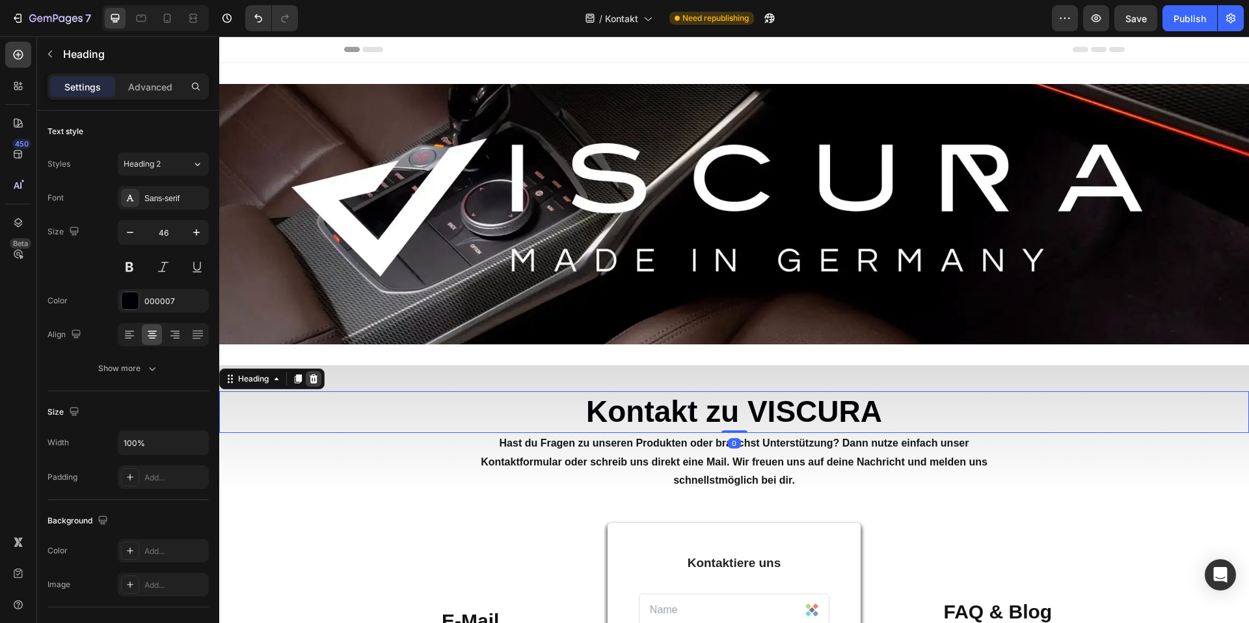
click at [319, 381] on icon at bounding box center [313, 378] width 10 height 10
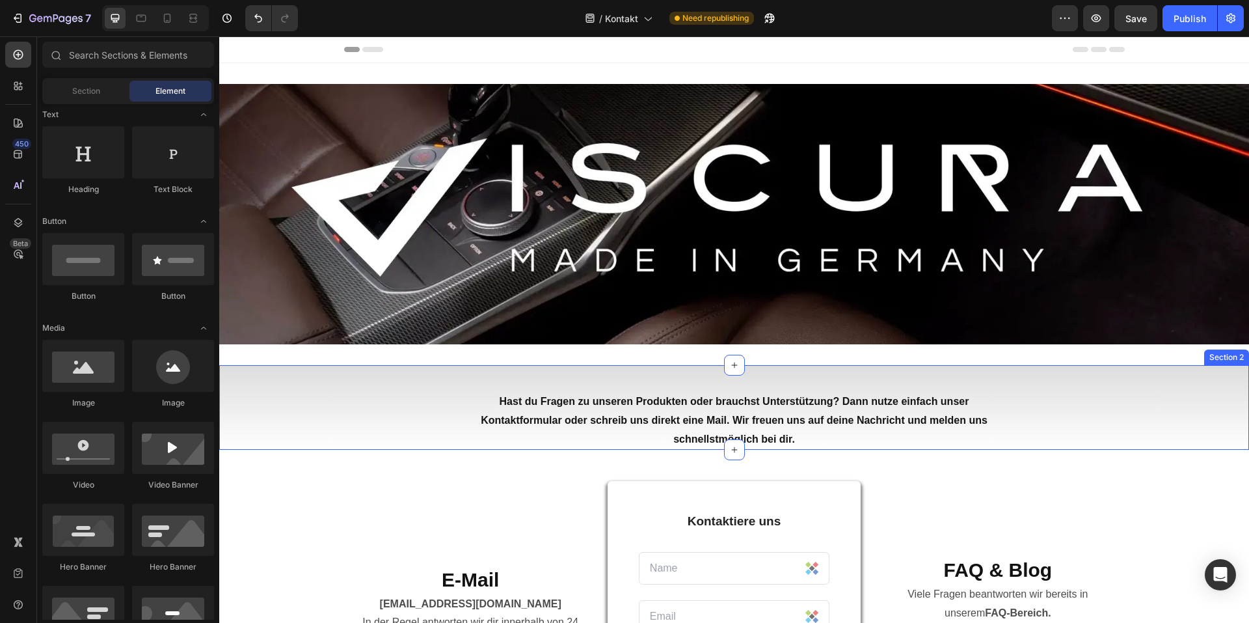
click at [818, 371] on div "Hast du Fragen zu unseren Produkten oder brauchst Unterstützung? Dann nutze ein…" at bounding box center [734, 407] width 1030 height 85
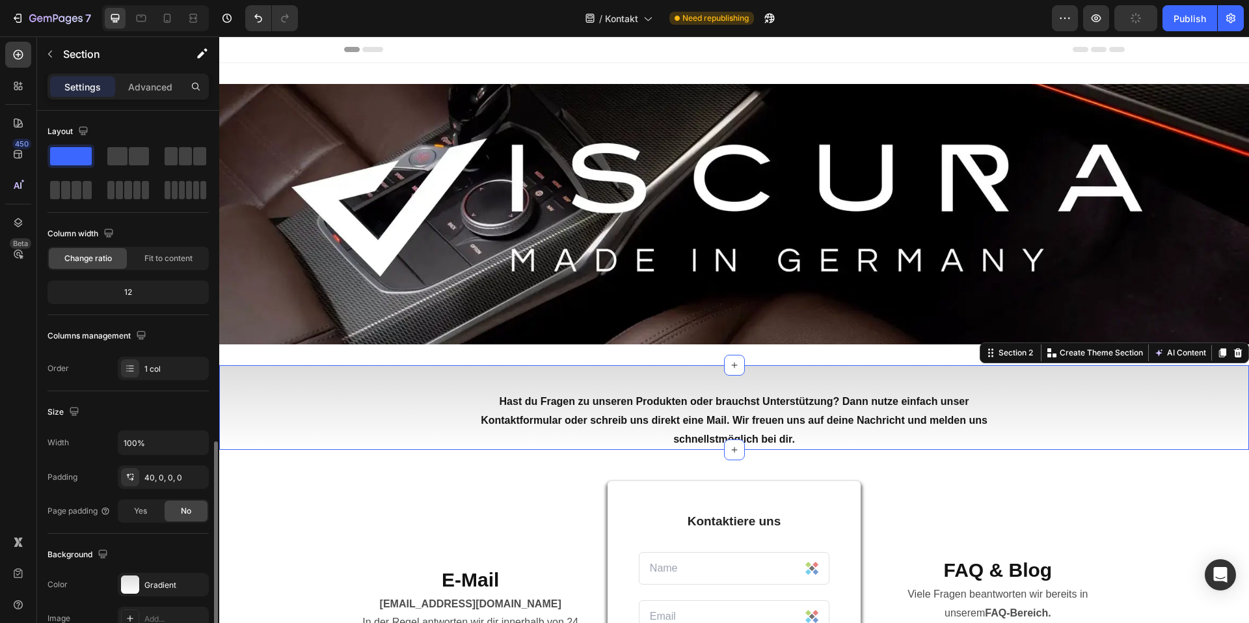
scroll to position [245, 0]
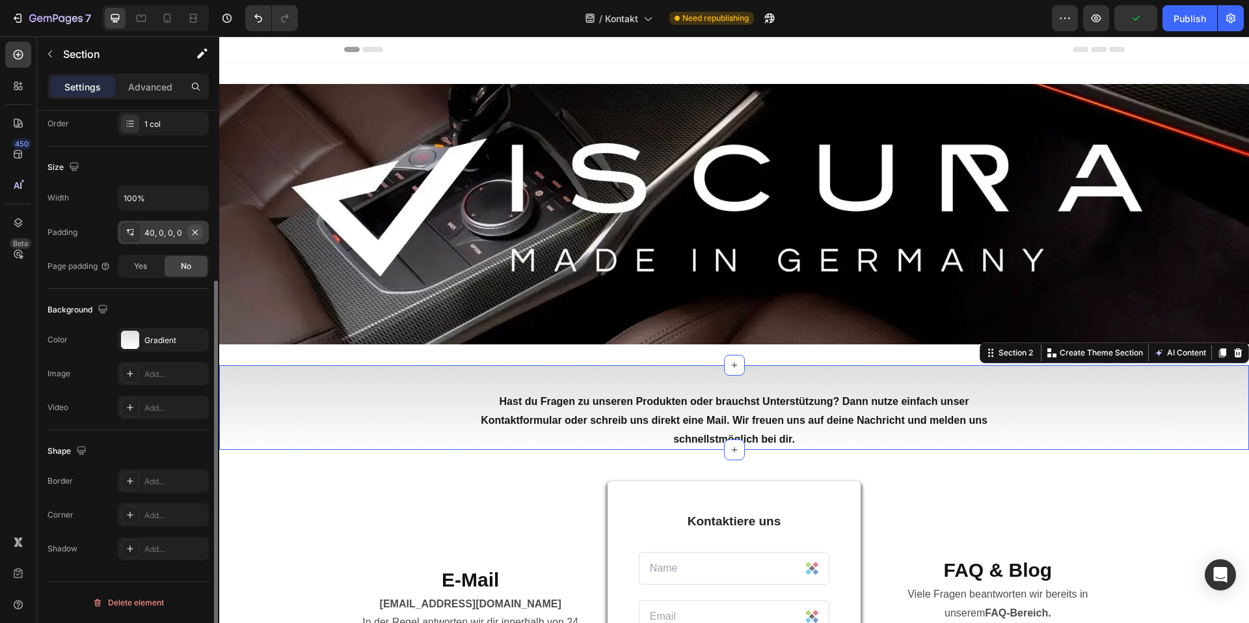
click at [194, 229] on icon "button" at bounding box center [195, 232] width 10 height 10
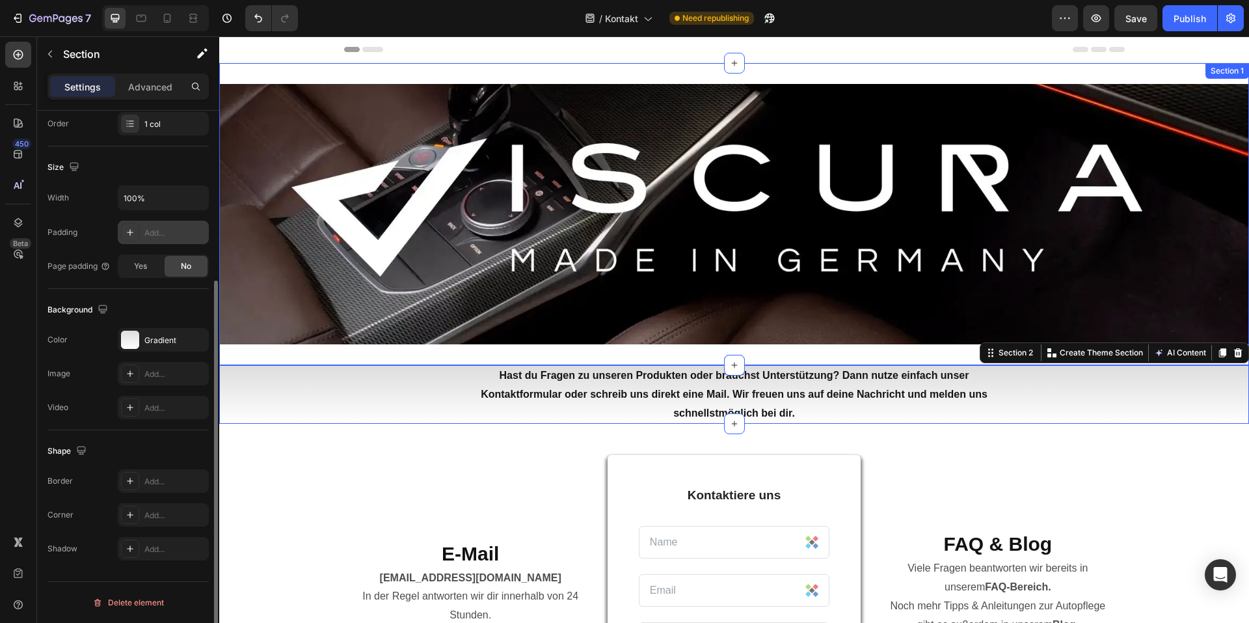
click at [833, 351] on div "Image Section 1" at bounding box center [734, 214] width 1030 height 302
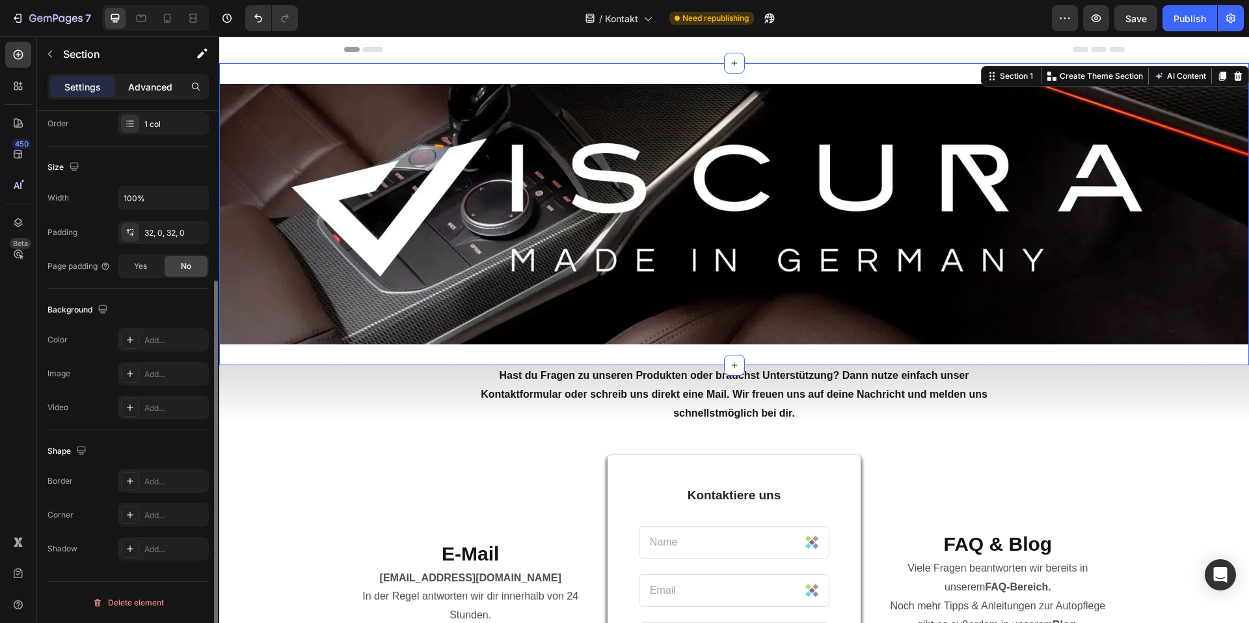
click at [159, 93] on p "Advanced" at bounding box center [150, 87] width 44 height 14
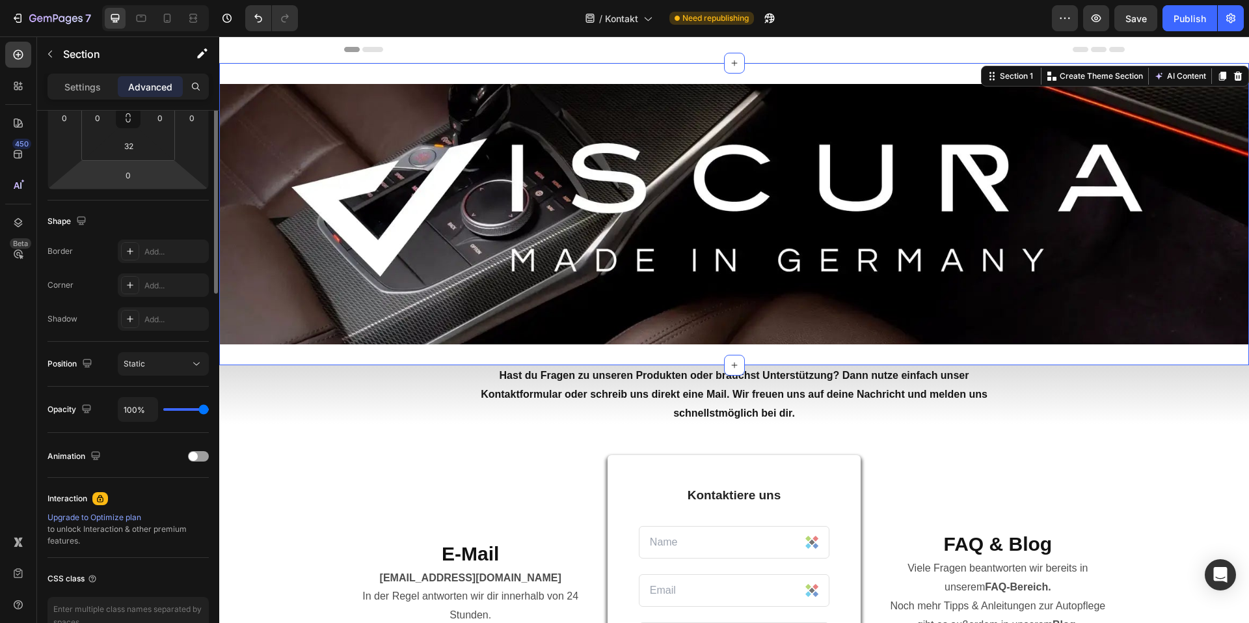
scroll to position [49, 0]
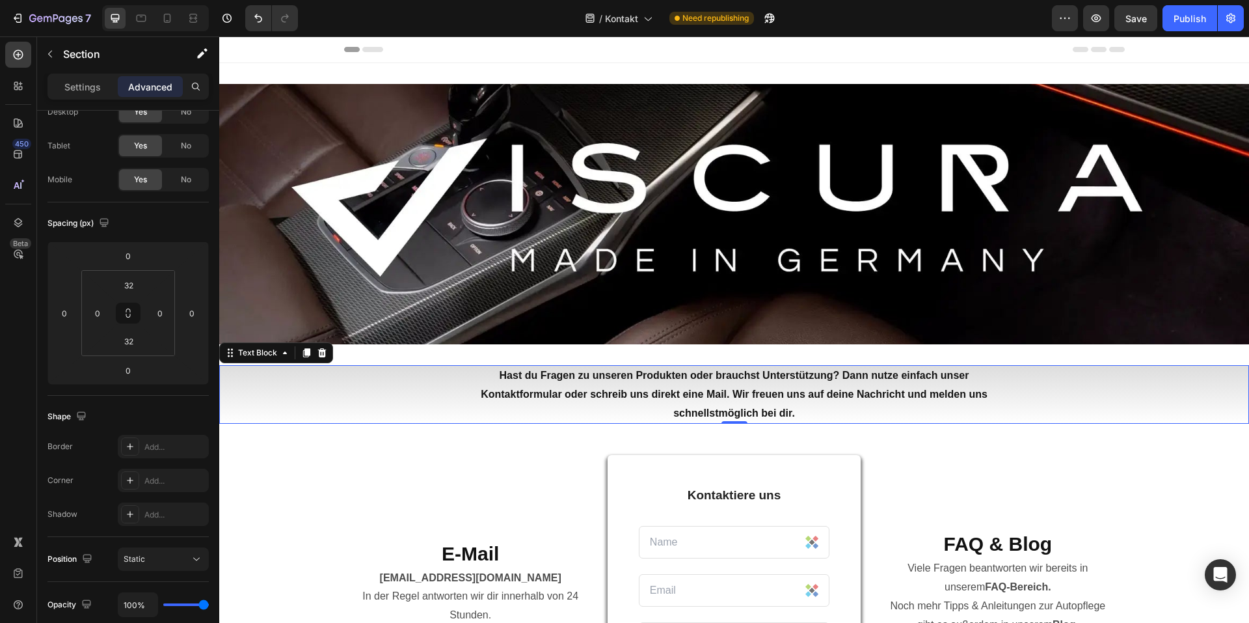
click at [275, 388] on div "Hast du Fragen zu unseren Produkten oder brauchst Unterstützung? Dann nutze ein…" at bounding box center [734, 394] width 1030 height 59
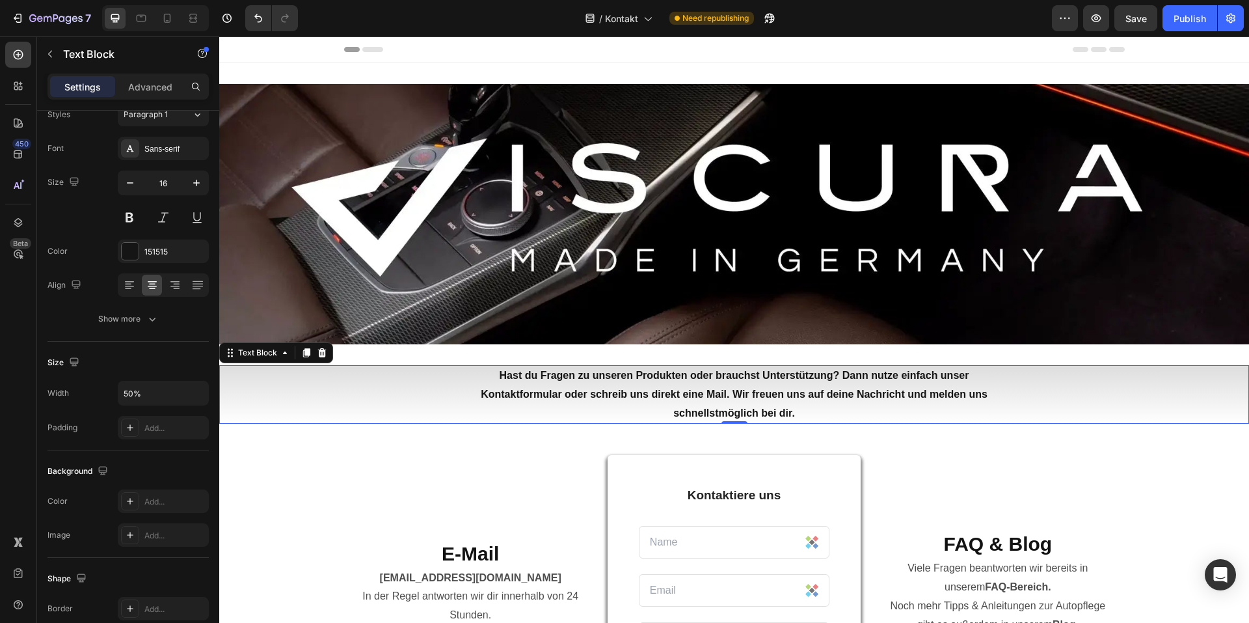
scroll to position [0, 0]
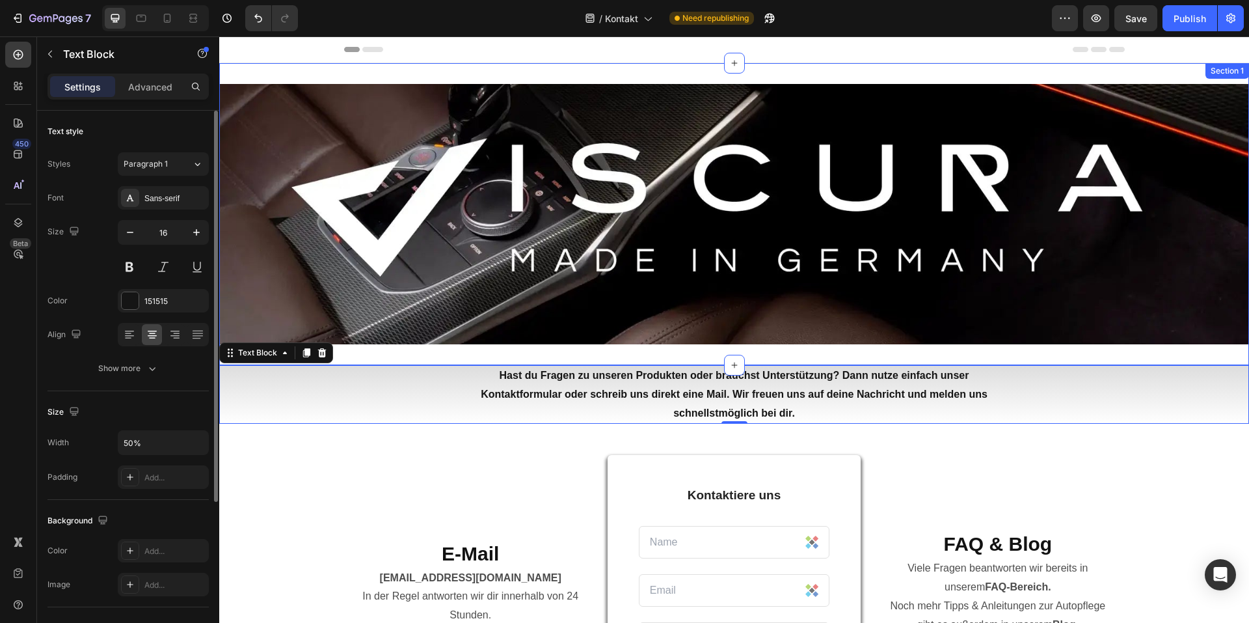
click at [314, 360] on div "Text Block" at bounding box center [276, 352] width 114 height 21
click at [450, 351] on div "Image Section 1" at bounding box center [734, 214] width 1030 height 302
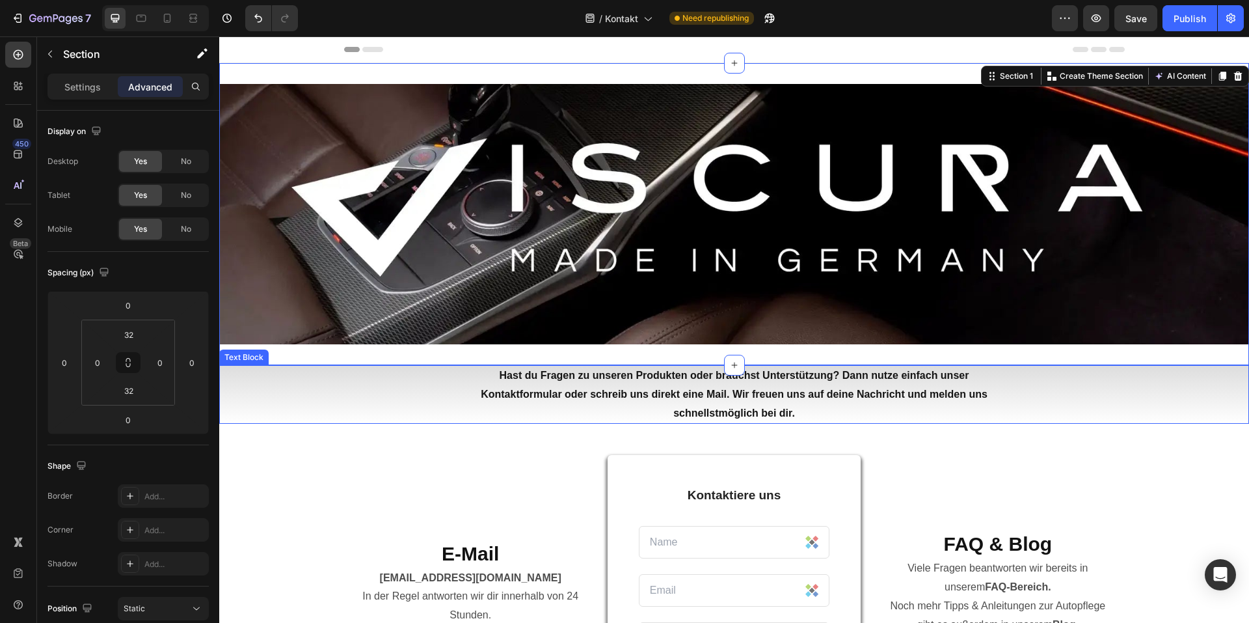
click at [494, 393] on strong "Hast du Fragen zu unseren Produkten oder brauchst Unterstützung? Dann nutze ein…" at bounding box center [734, 394] width 507 height 49
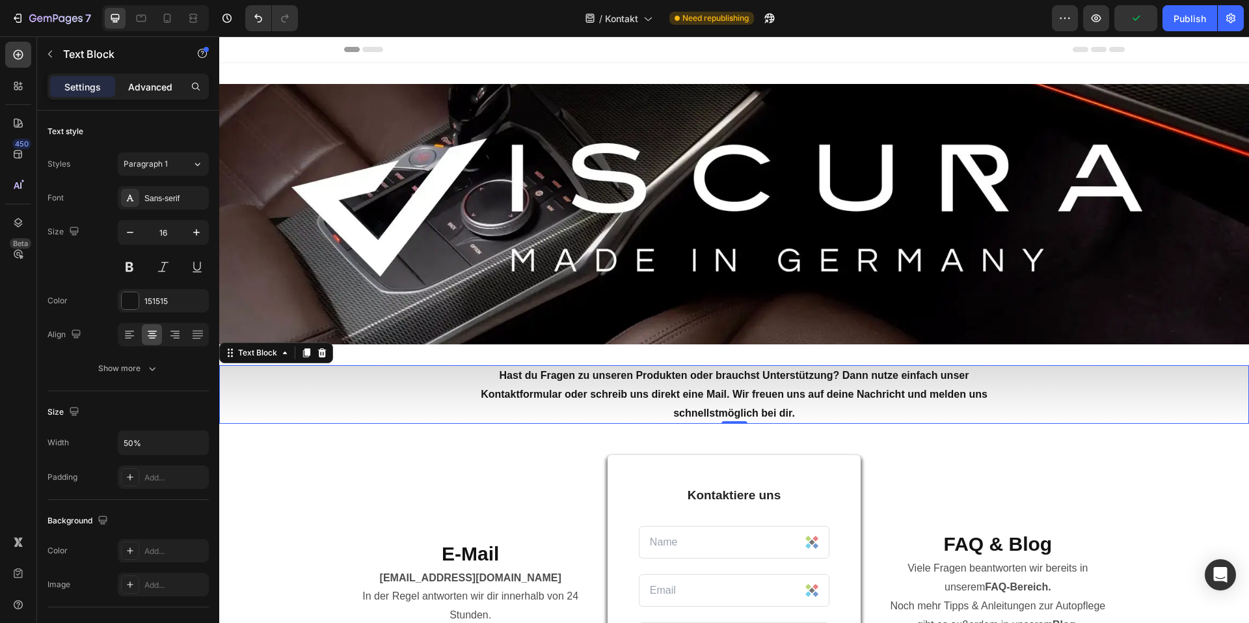
click at [142, 87] on p "Advanced" at bounding box center [150, 87] width 44 height 14
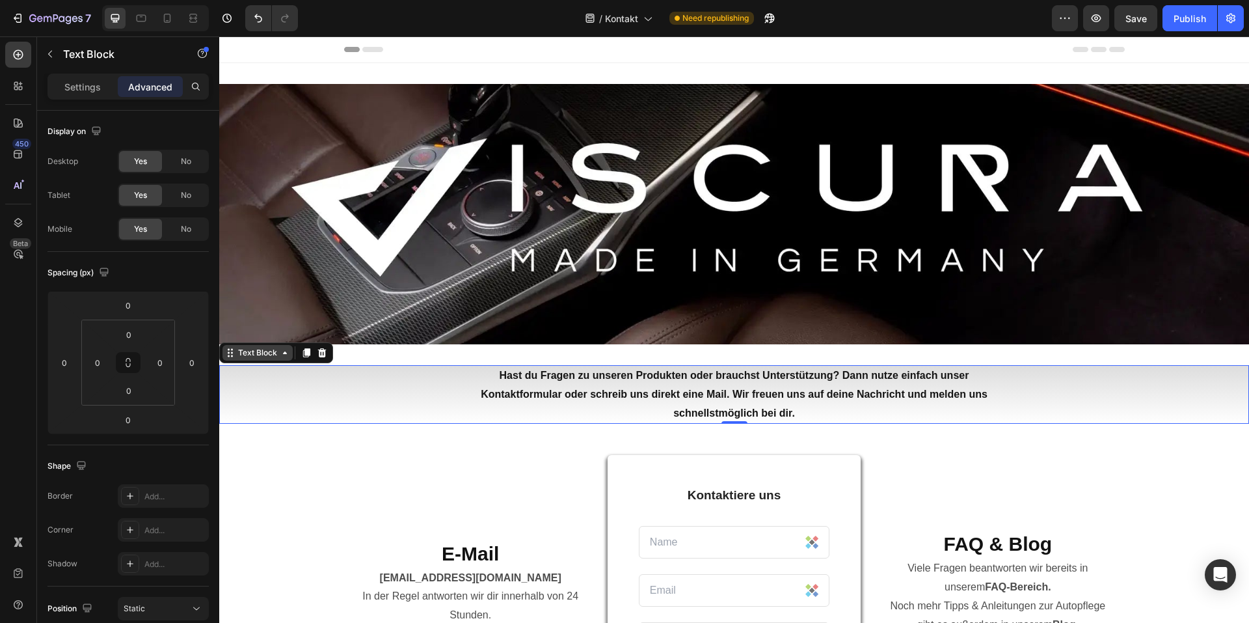
click at [260, 352] on div "Text Block" at bounding box center [258, 353] width 44 height 12
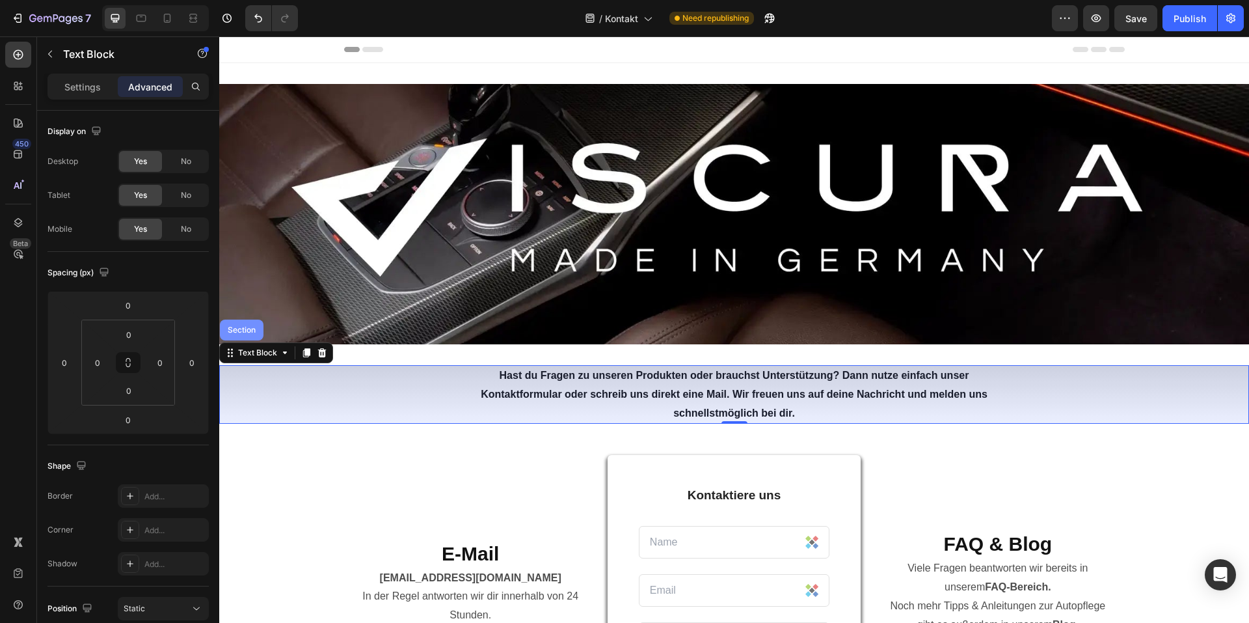
click at [251, 336] on div "Section" at bounding box center [242, 329] width 44 height 21
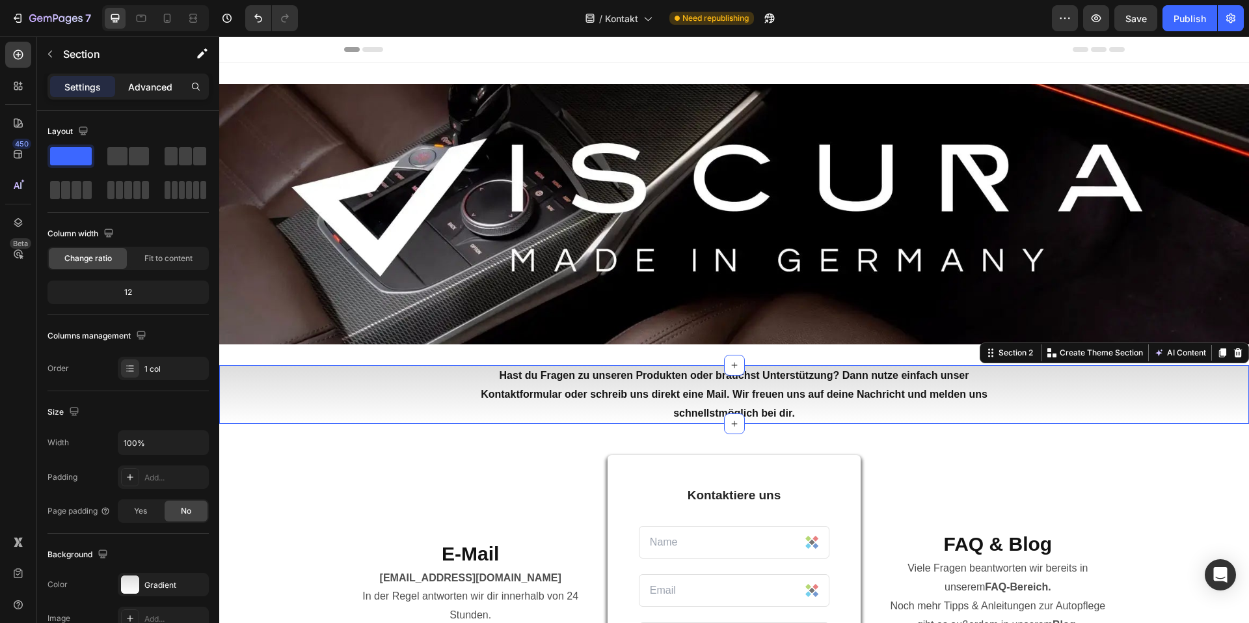
click at [160, 95] on div "Advanced" at bounding box center [150, 86] width 65 height 21
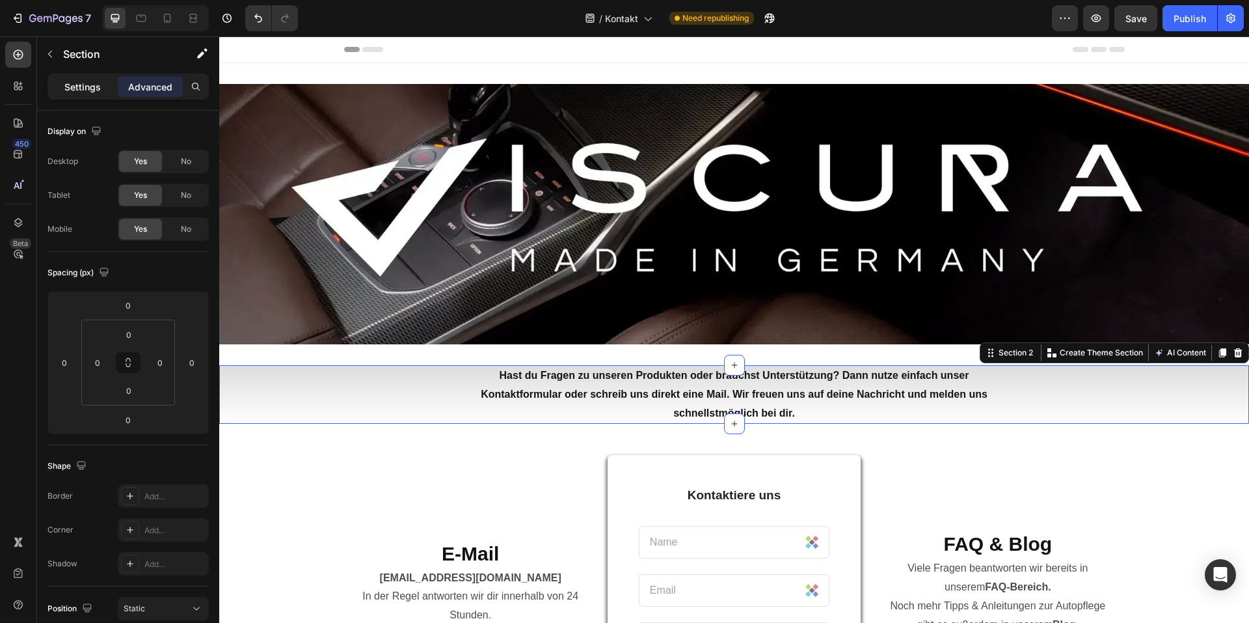
click at [94, 90] on p "Settings" at bounding box center [82, 87] width 36 height 14
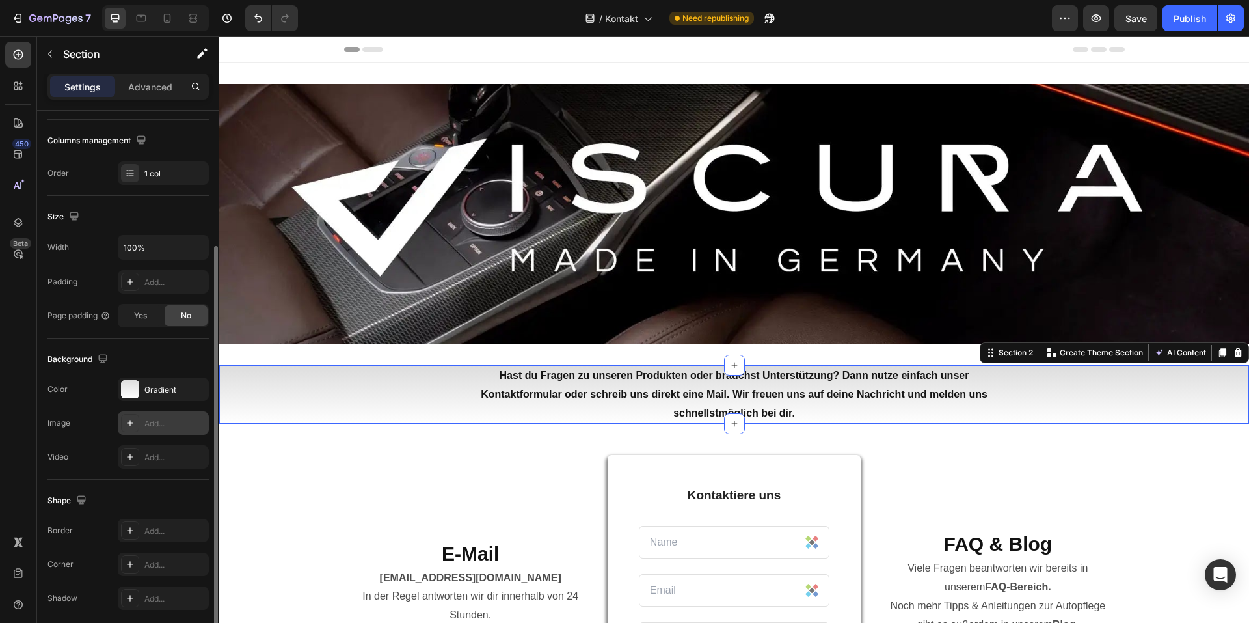
scroll to position [245, 0]
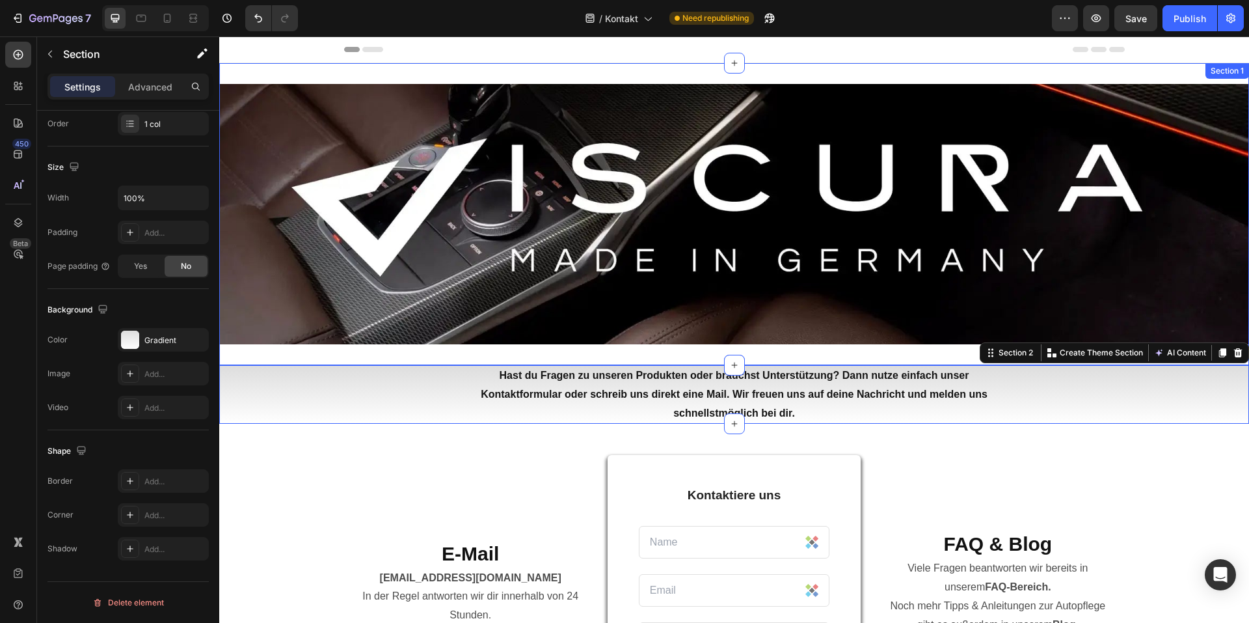
click at [561, 351] on div "Image Section 1" at bounding box center [734, 214] width 1030 height 302
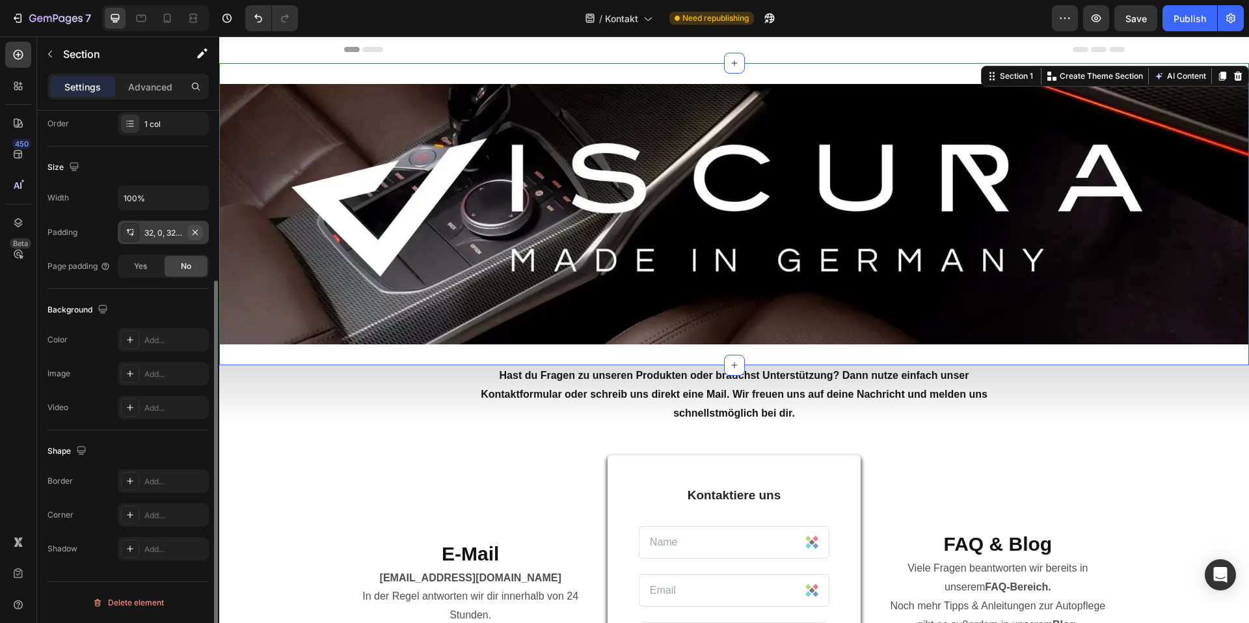
click at [196, 234] on icon "button" at bounding box center [195, 231] width 5 height 5
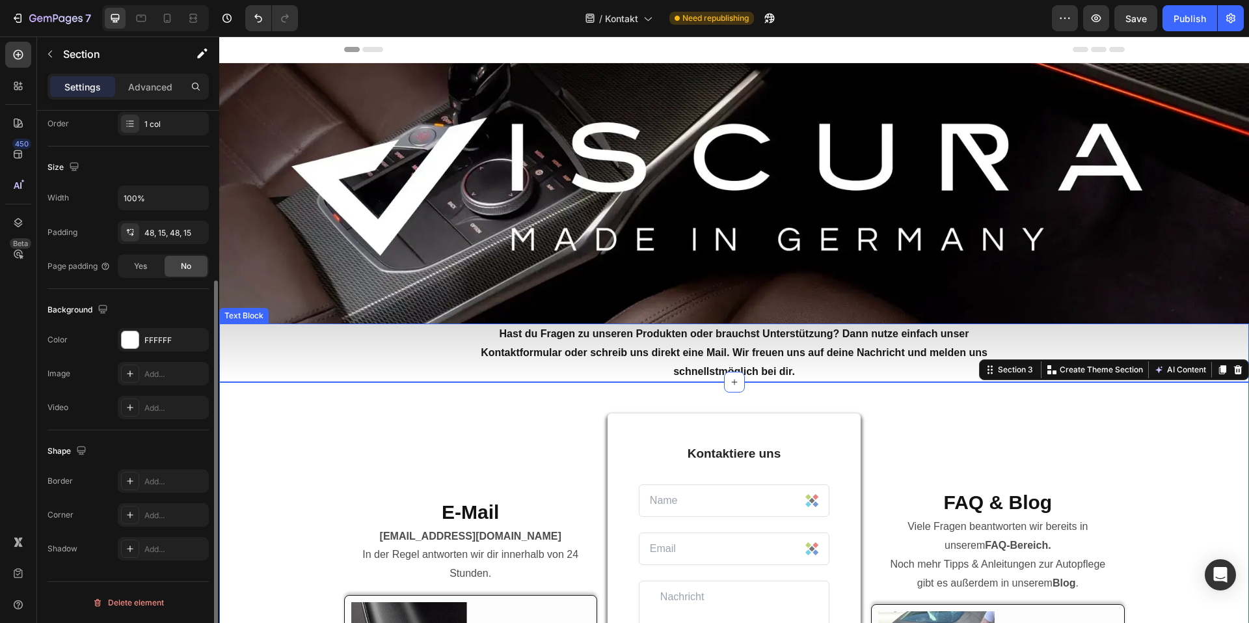
click at [636, 357] on strong "Hast du Fragen zu unseren Produkten oder brauchst Unterstützung? Dann nutze ein…" at bounding box center [734, 352] width 507 height 49
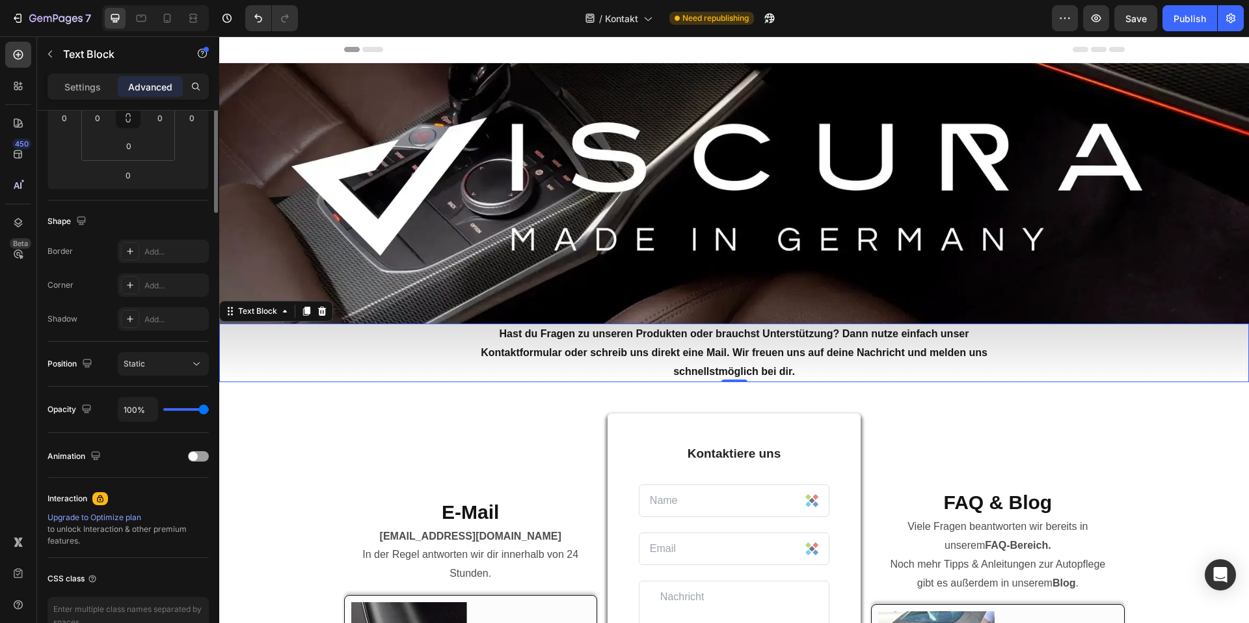
scroll to position [0, 0]
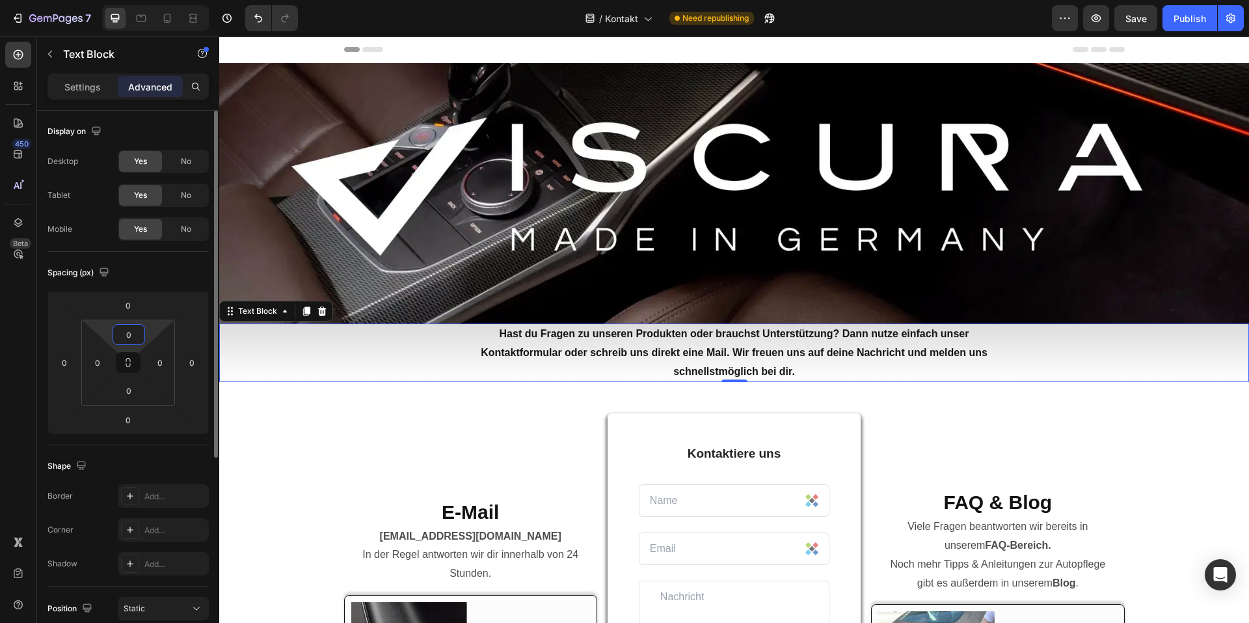
click at [133, 332] on input "0" at bounding box center [129, 335] width 26 height 20
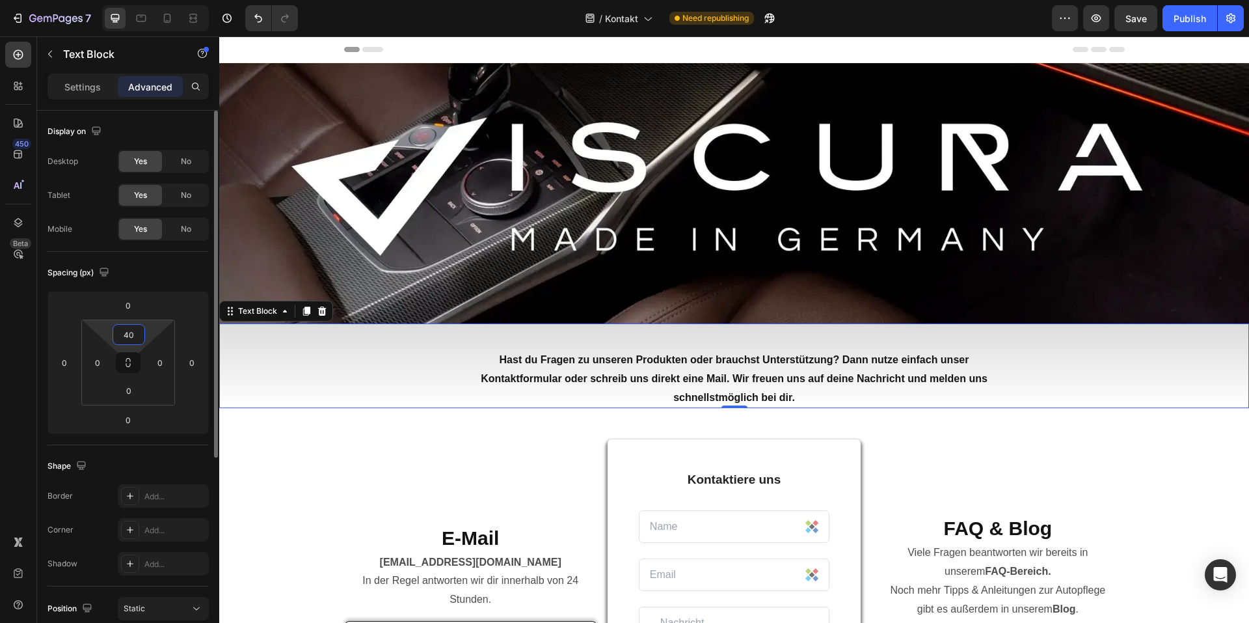
type input "4"
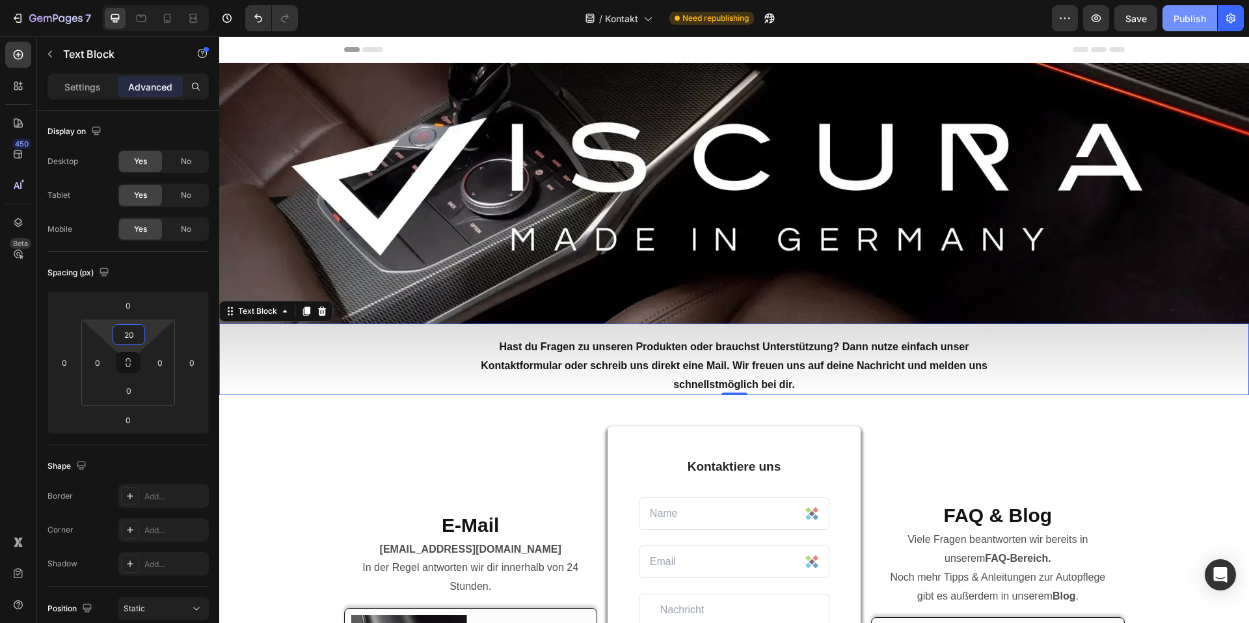
type input "20"
click at [1208, 15] on button "Publish" at bounding box center [1190, 18] width 55 height 26
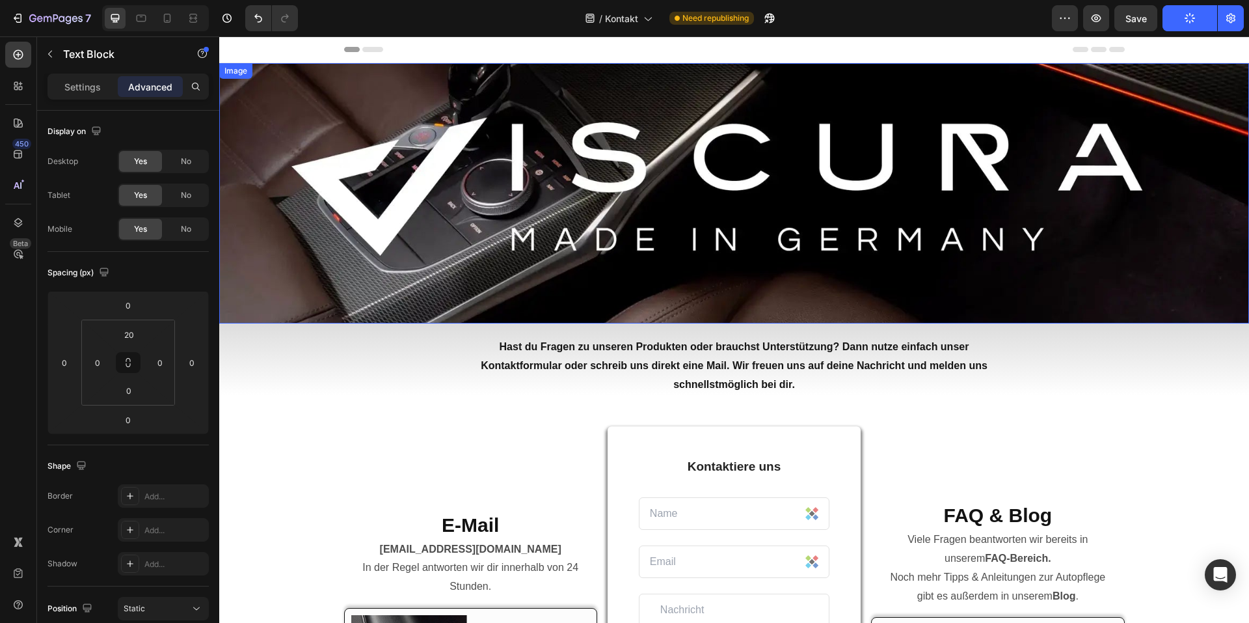
click at [1040, 228] on img at bounding box center [734, 193] width 1030 height 260
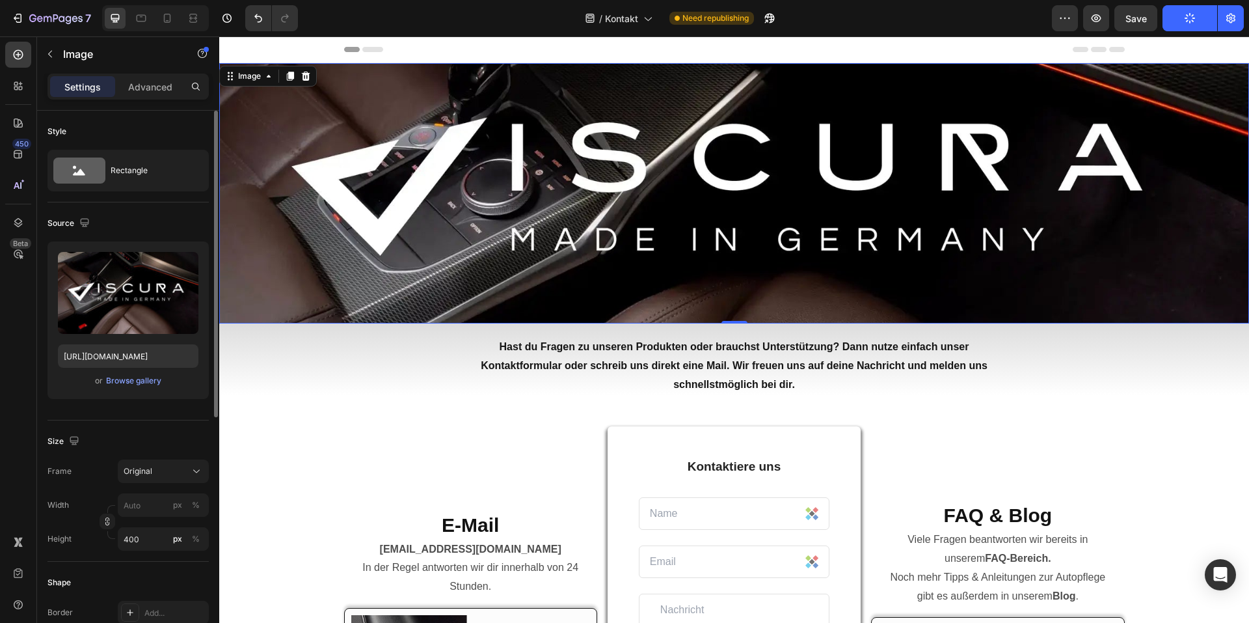
scroll to position [195, 0]
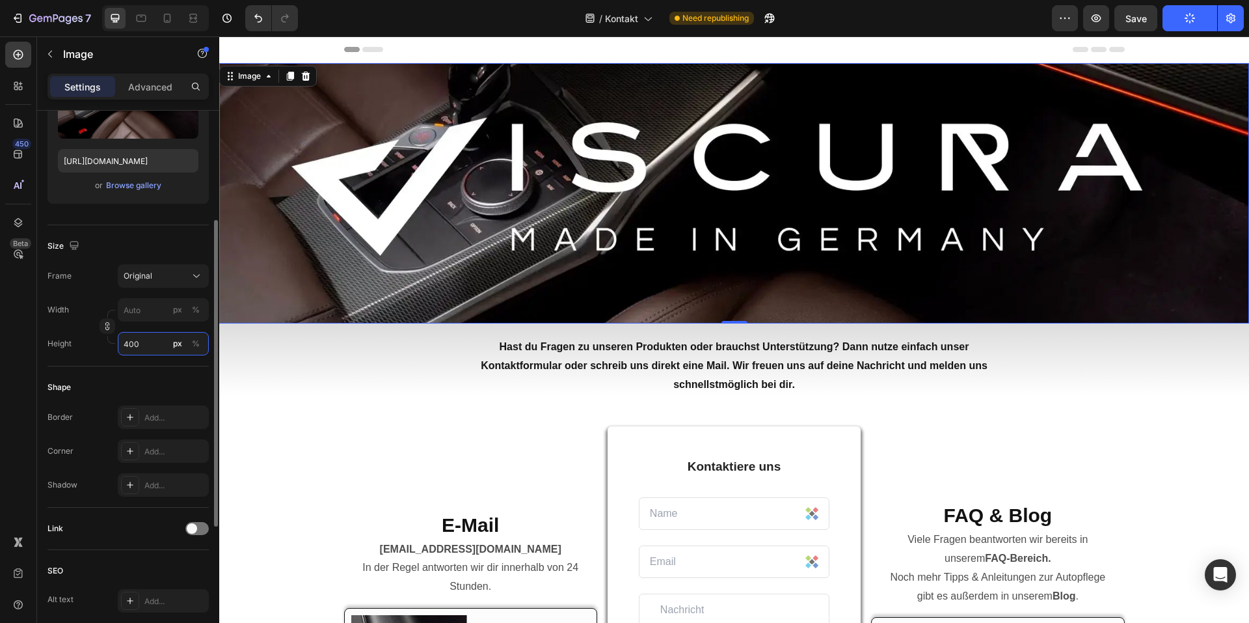
click at [157, 343] on input "400" at bounding box center [163, 343] width 91 height 23
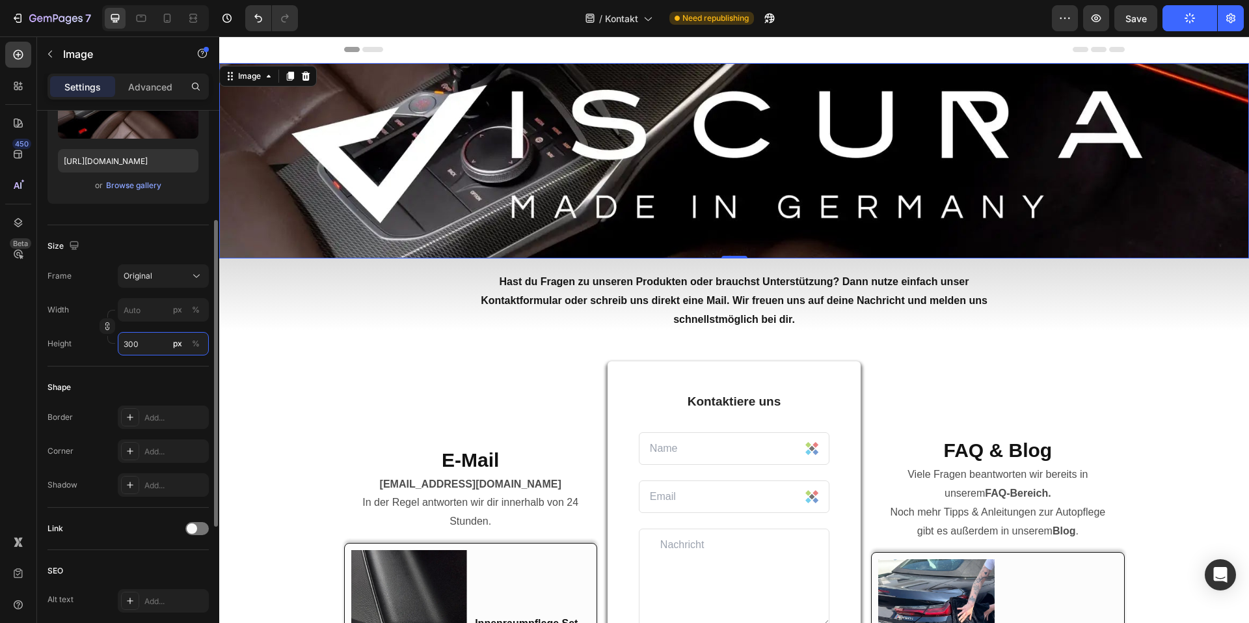
drag, startPoint x: 144, startPoint y: 346, endPoint x: 100, endPoint y: 346, distance: 43.6
click at [100, 346] on div "Height 300 px %" at bounding box center [127, 343] width 161 height 23
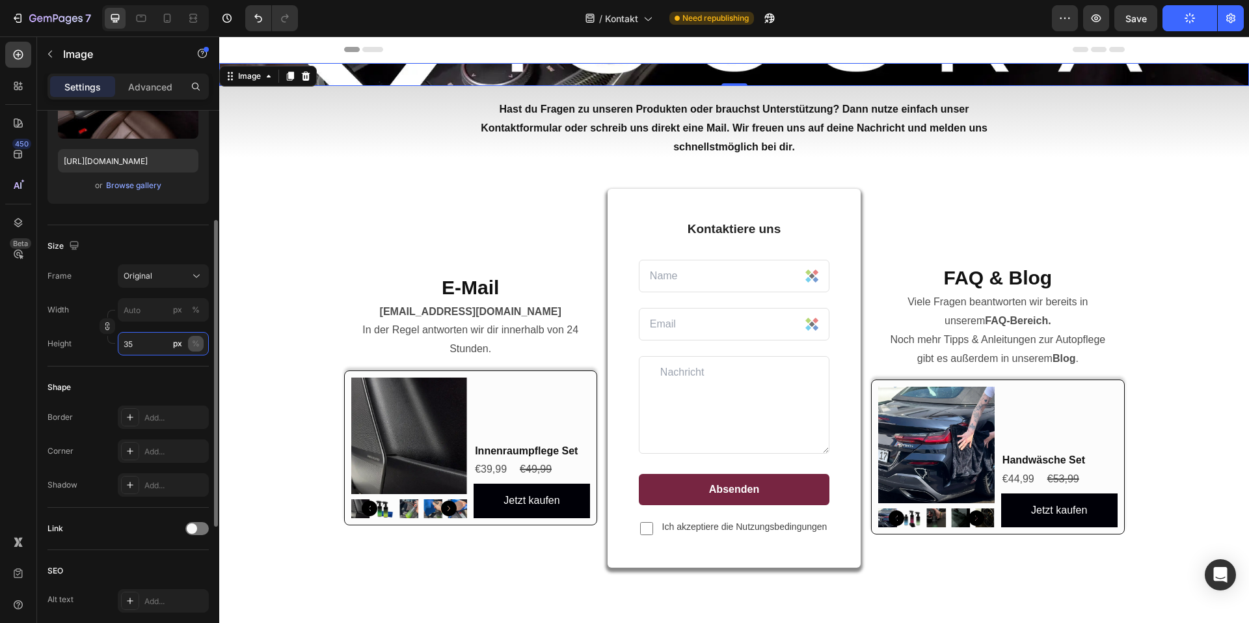
type input "350"
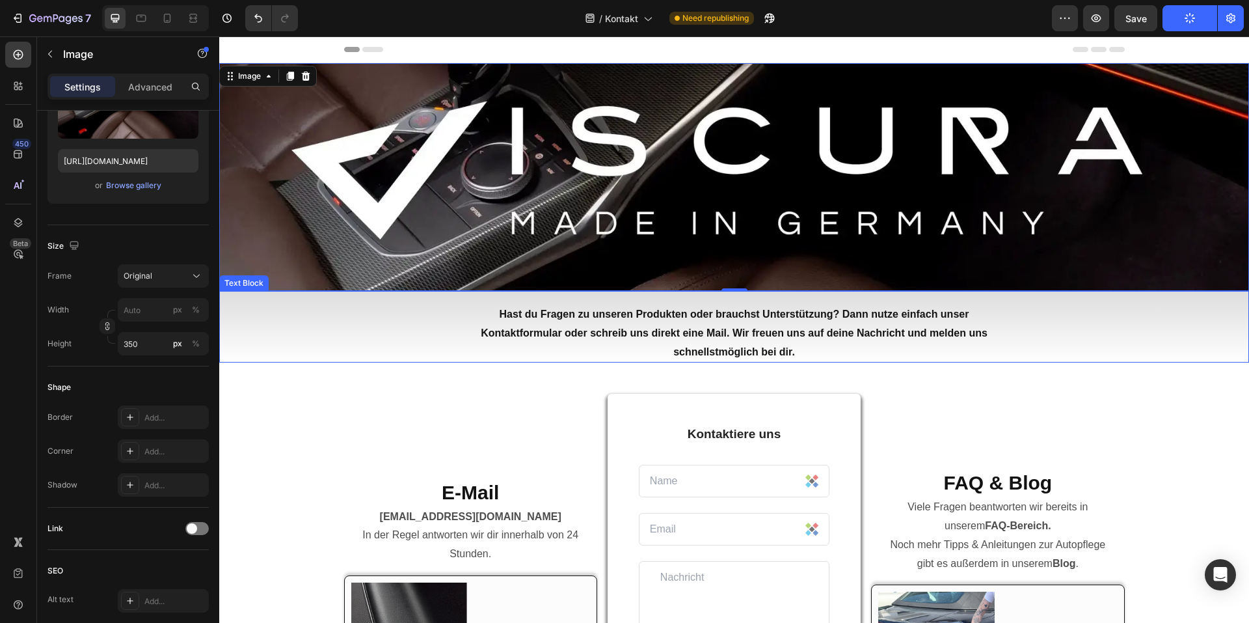
click at [1074, 334] on div "Hast du Fragen zu unseren Produkten oder brauchst Unterstützung? Dann nutze ein…" at bounding box center [734, 333] width 1030 height 59
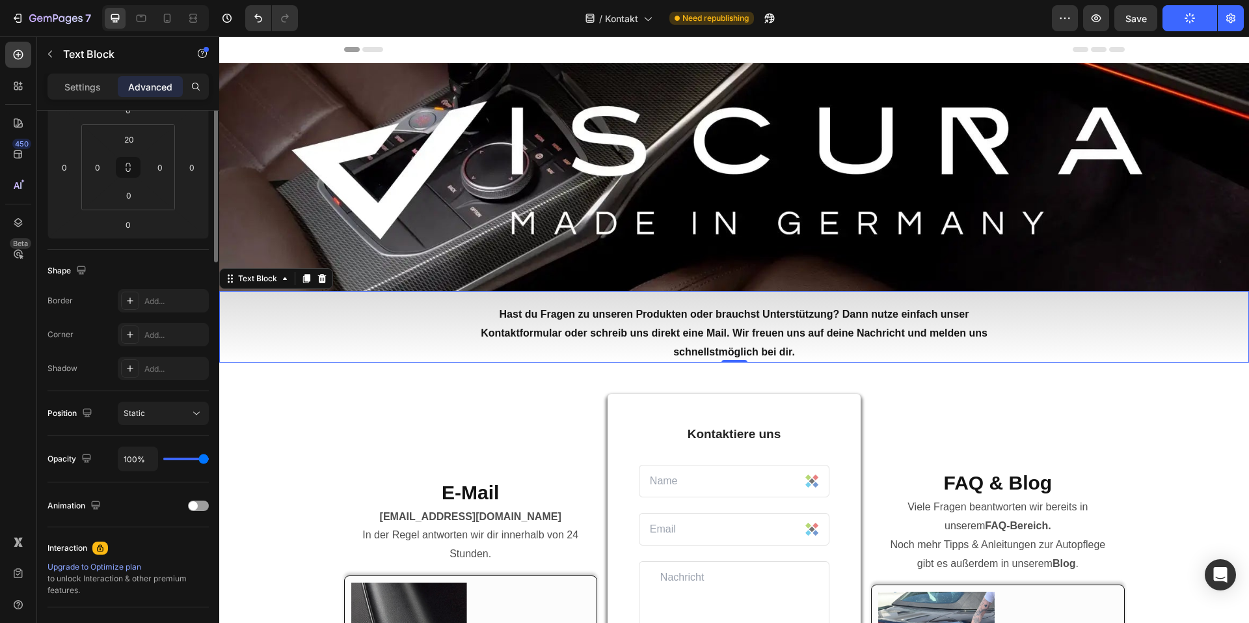
scroll to position [0, 0]
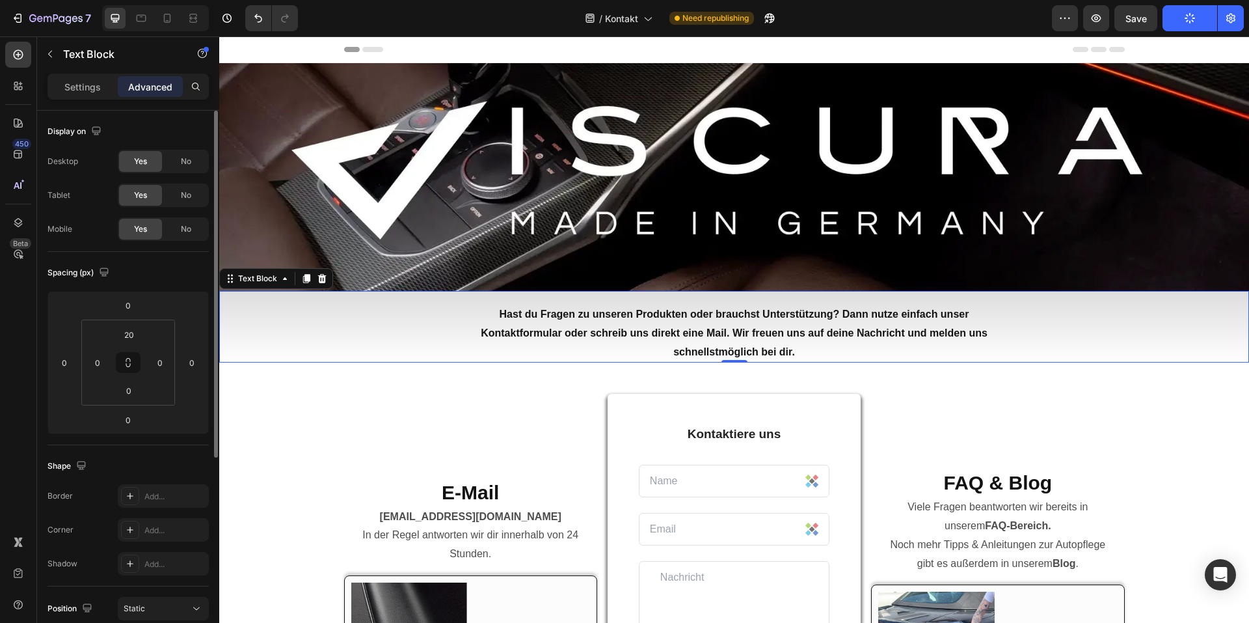
click at [1186, 18] on icon "button" at bounding box center [1190, 18] width 10 height 10
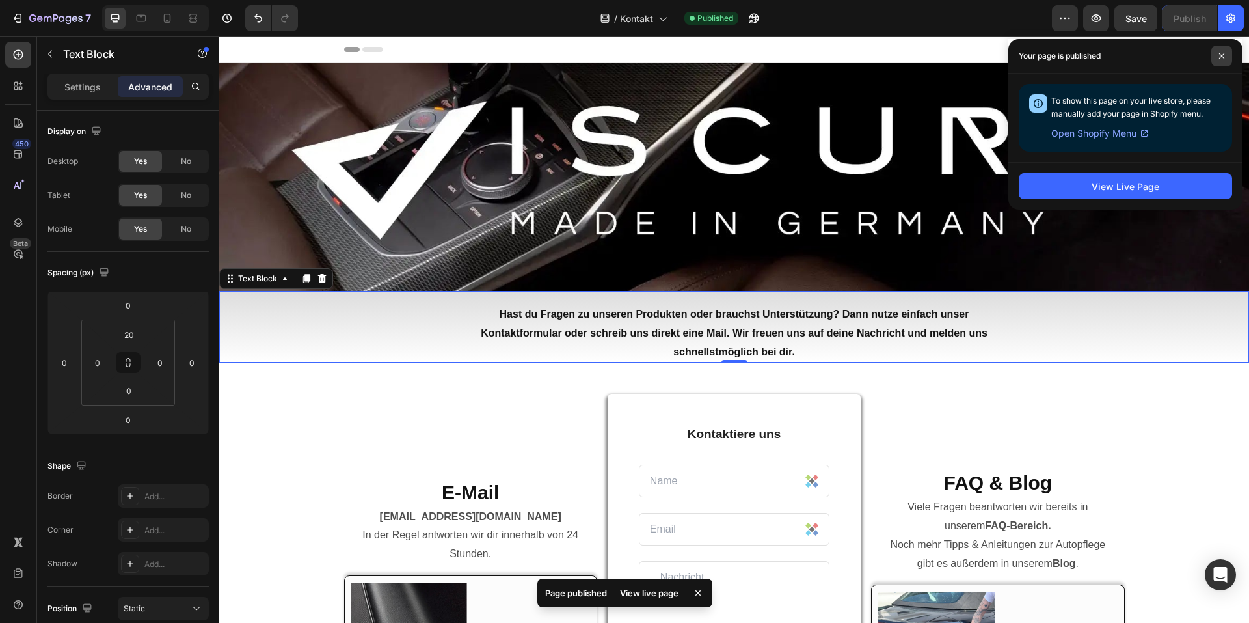
click at [1228, 49] on span at bounding box center [1221, 56] width 21 height 21
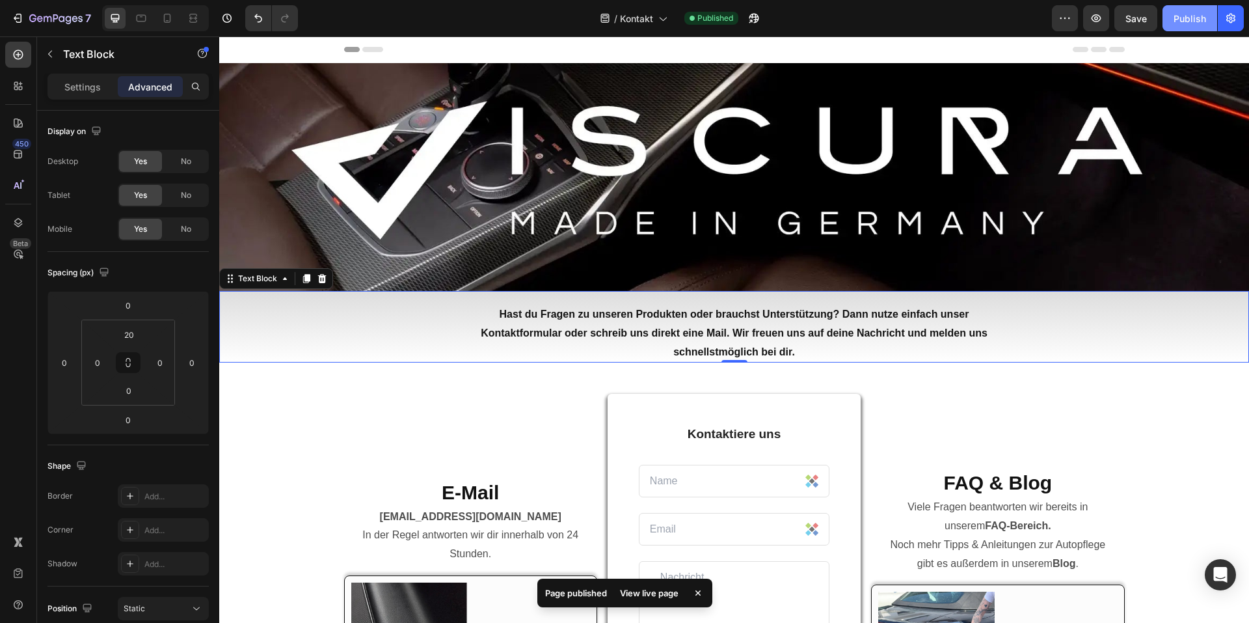
click at [1204, 20] on div "Publish" at bounding box center [1190, 19] width 33 height 14
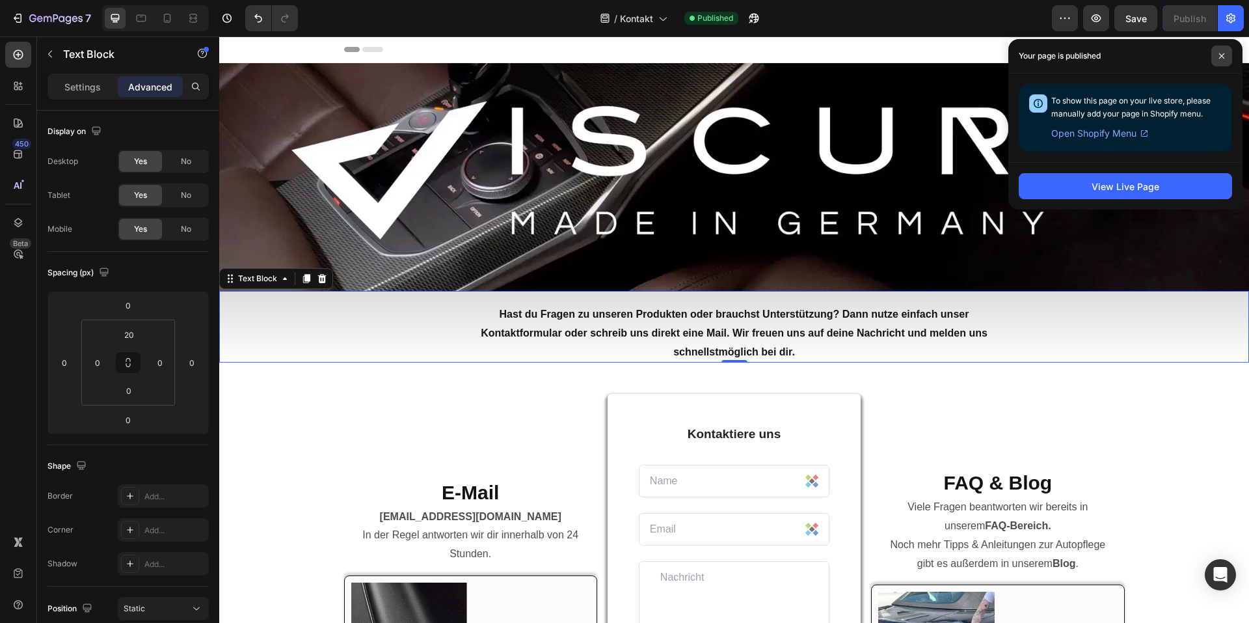
click at [1218, 52] on span at bounding box center [1221, 56] width 21 height 21
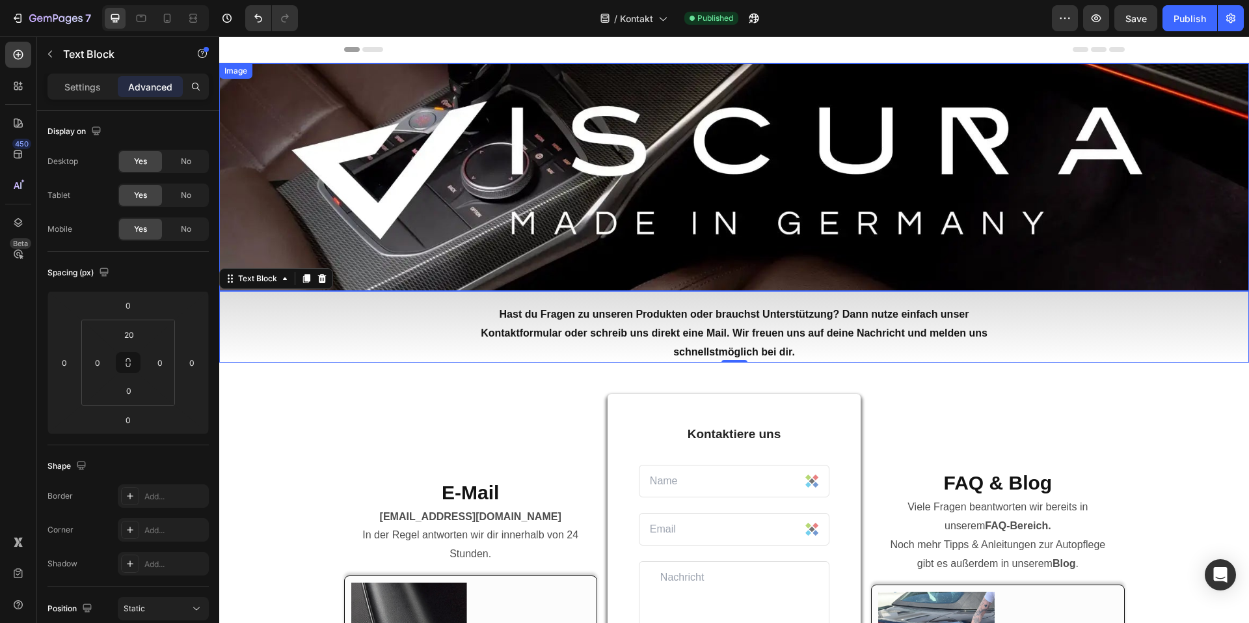
click at [1016, 106] on img at bounding box center [734, 177] width 1030 height 228
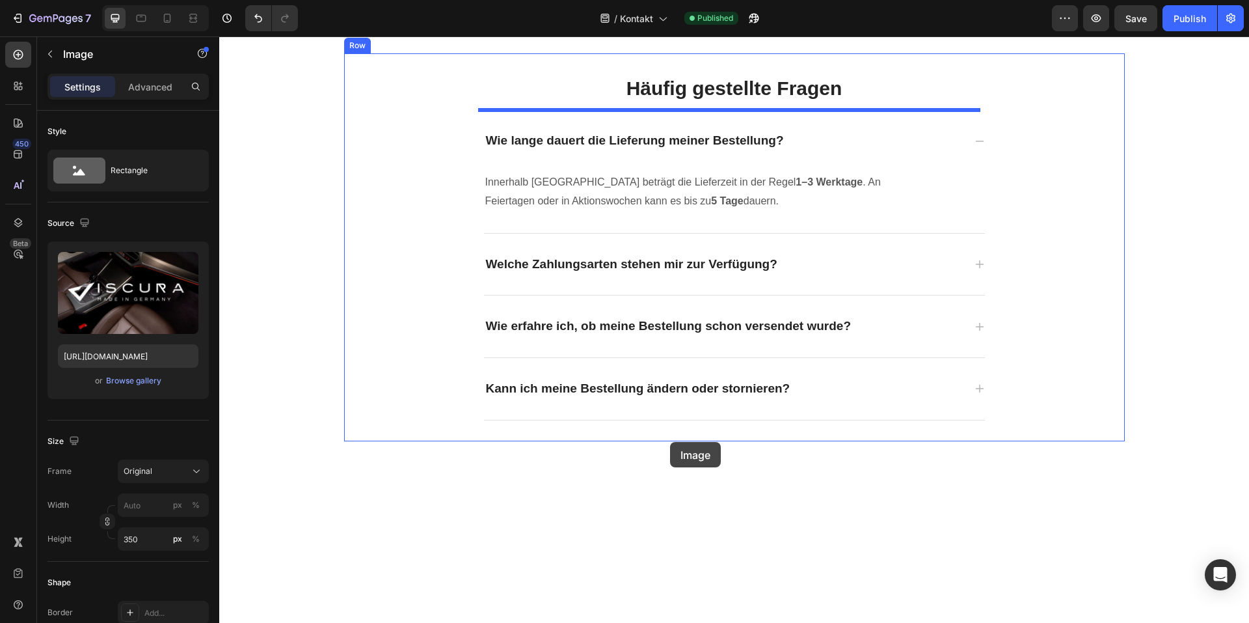
scroll to position [826, 0]
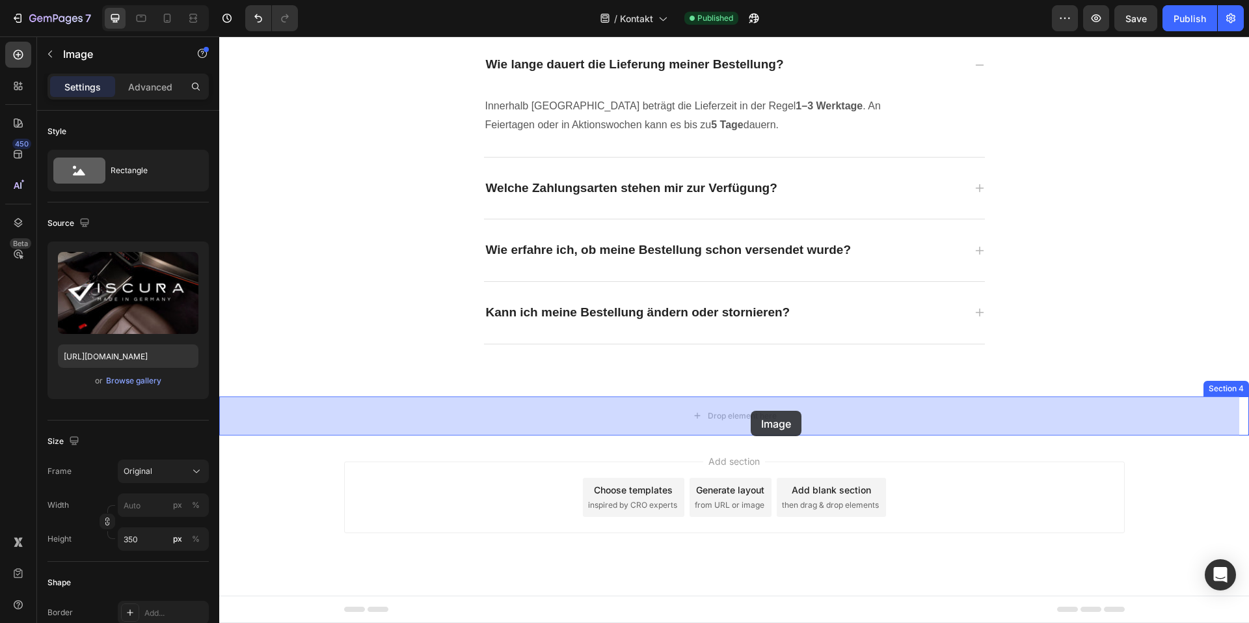
drag, startPoint x: 230, startPoint y: 81, endPoint x: 758, endPoint y: 401, distance: 617.1
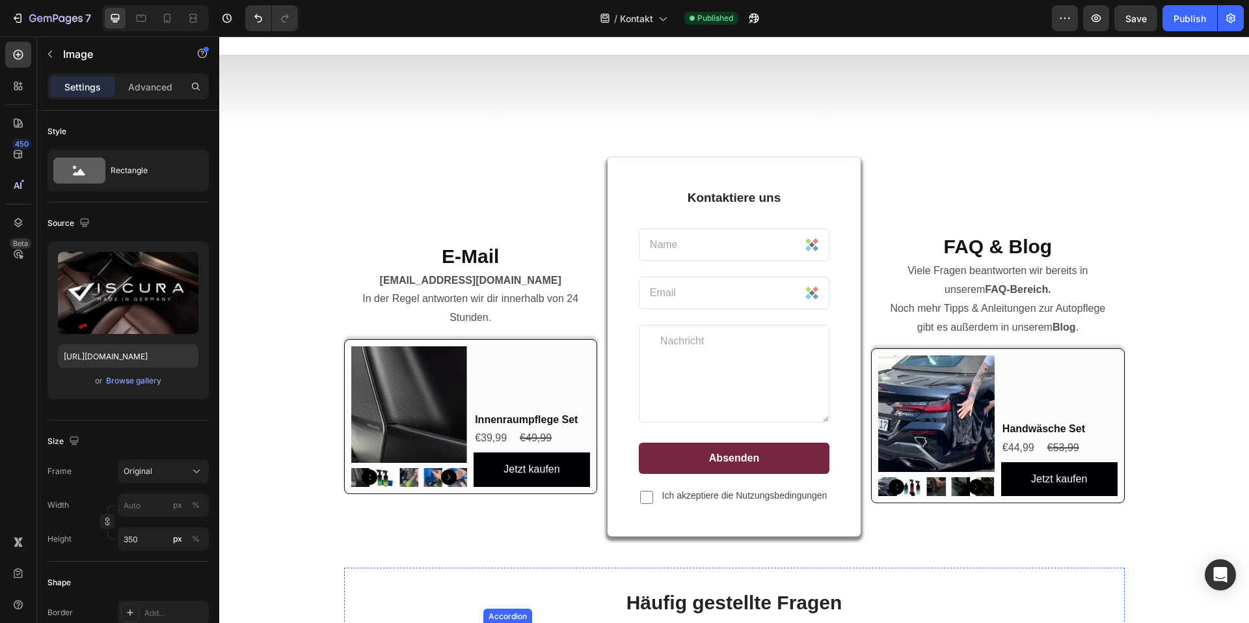
scroll to position [0, 0]
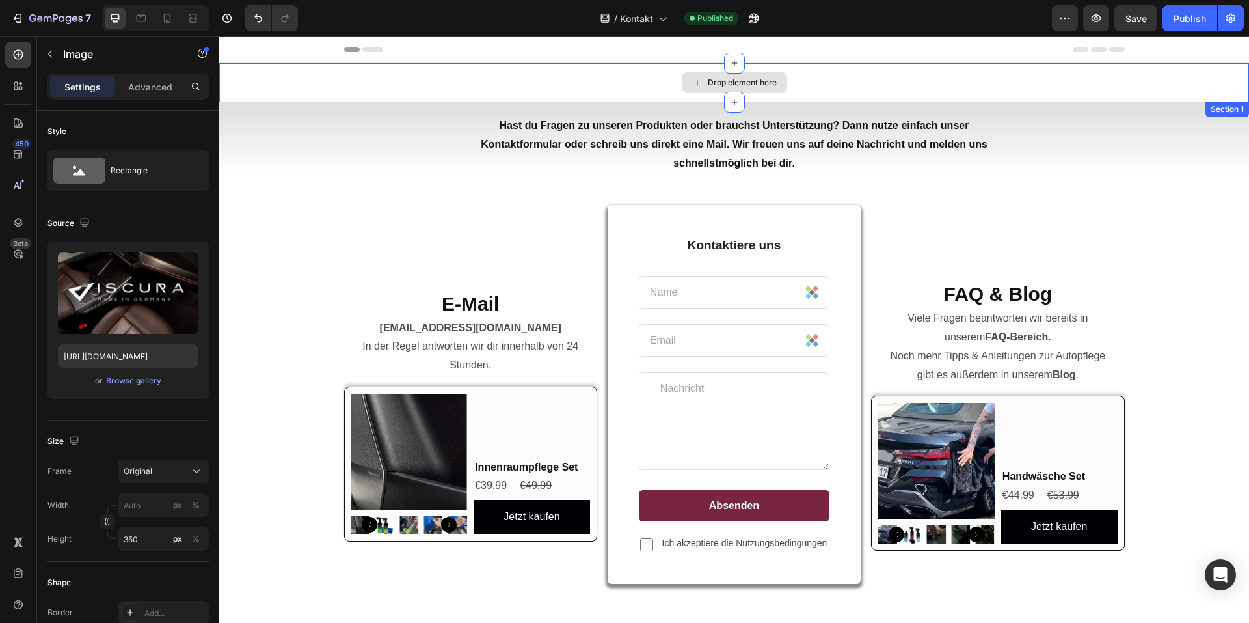
click at [726, 83] on div "Drop element here" at bounding box center [742, 82] width 69 height 10
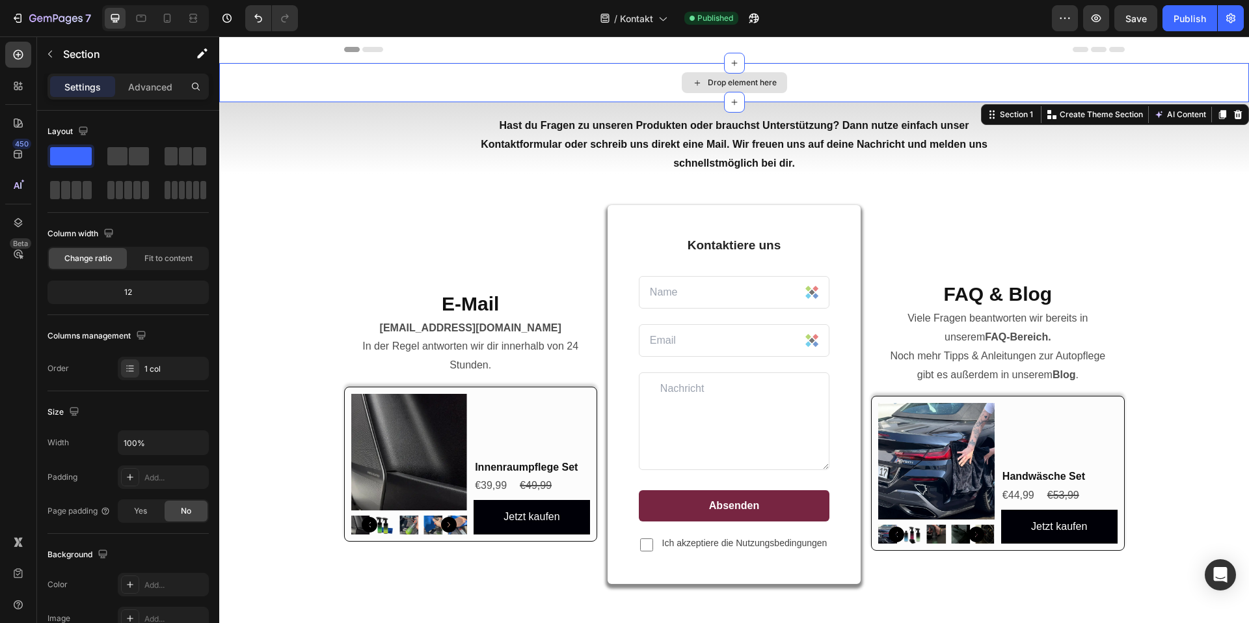
click at [806, 92] on div "Drop element here" at bounding box center [734, 82] width 1030 height 39
click at [251, 23] on button "Undo/Redo" at bounding box center [258, 18] width 26 height 26
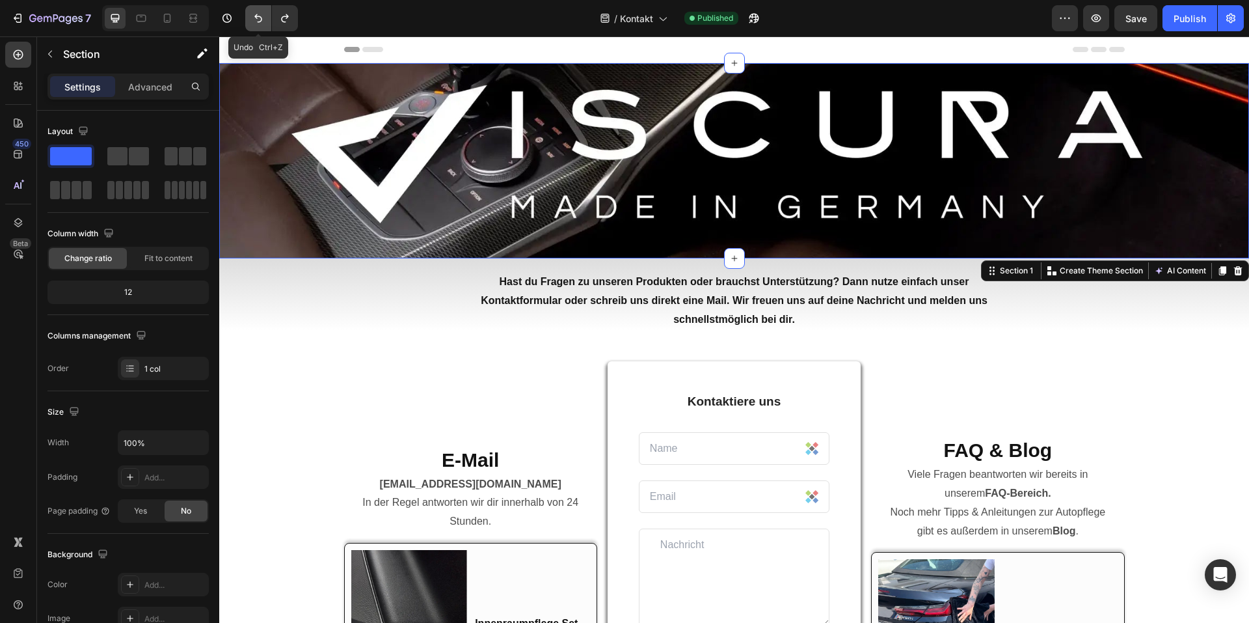
click at [251, 23] on button "Undo/Redo" at bounding box center [258, 18] width 26 height 26
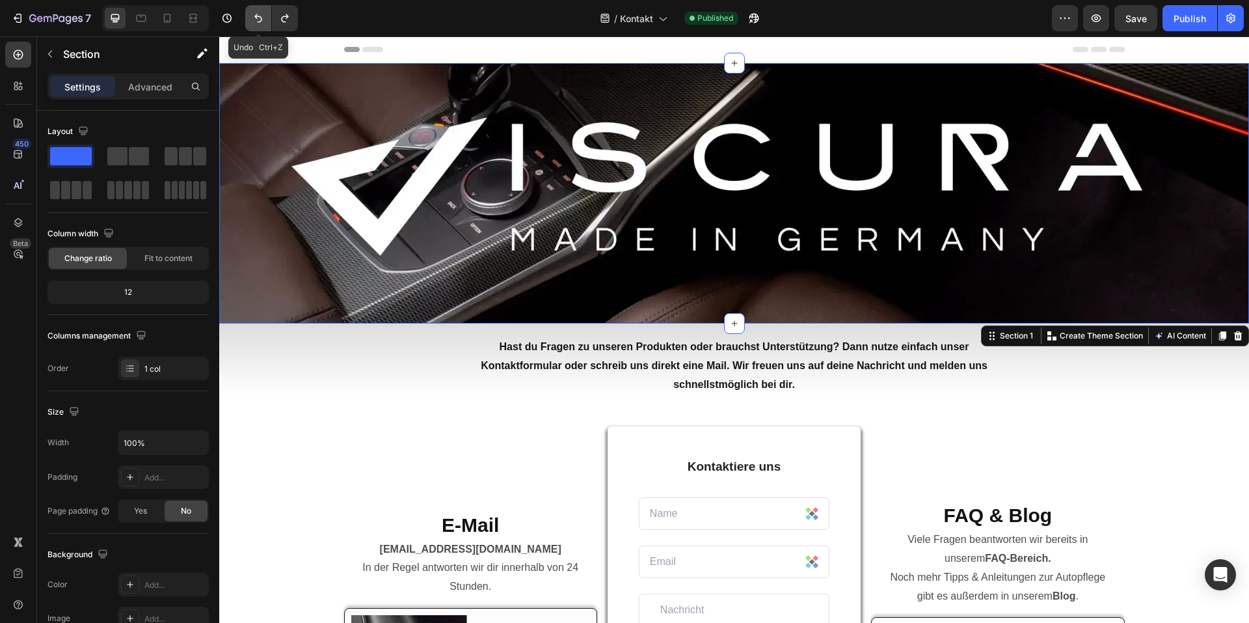
click at [251, 23] on button "Undo/Redo" at bounding box center [258, 18] width 26 height 26
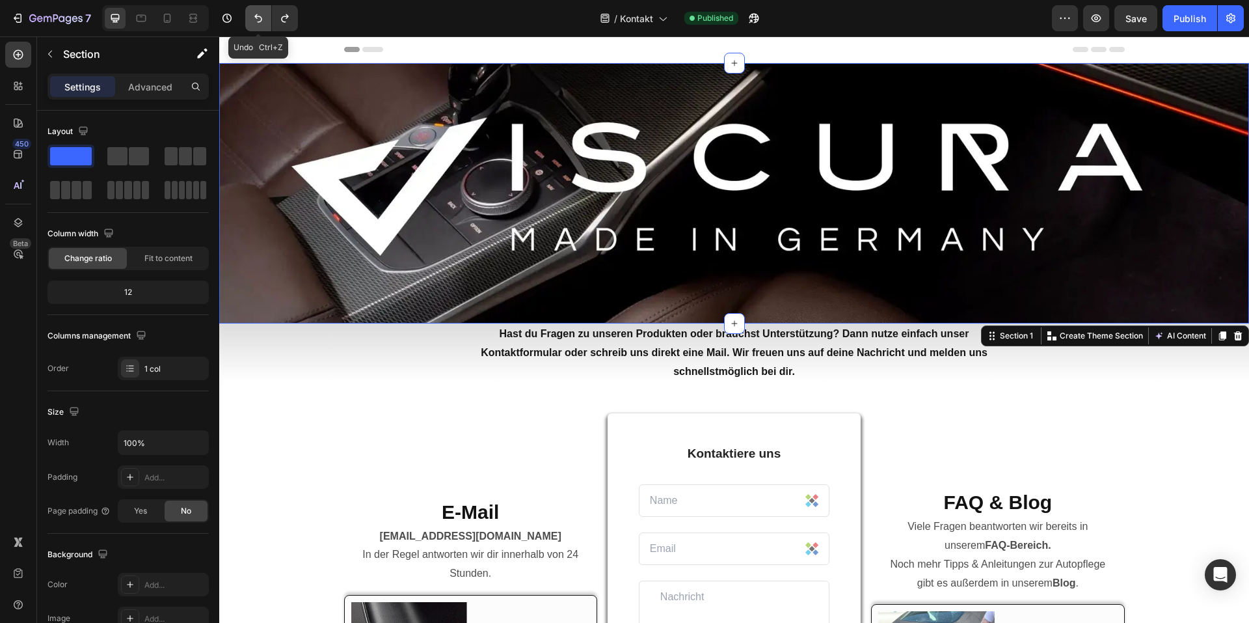
click at [251, 23] on button "Undo/Redo" at bounding box center [258, 18] width 26 height 26
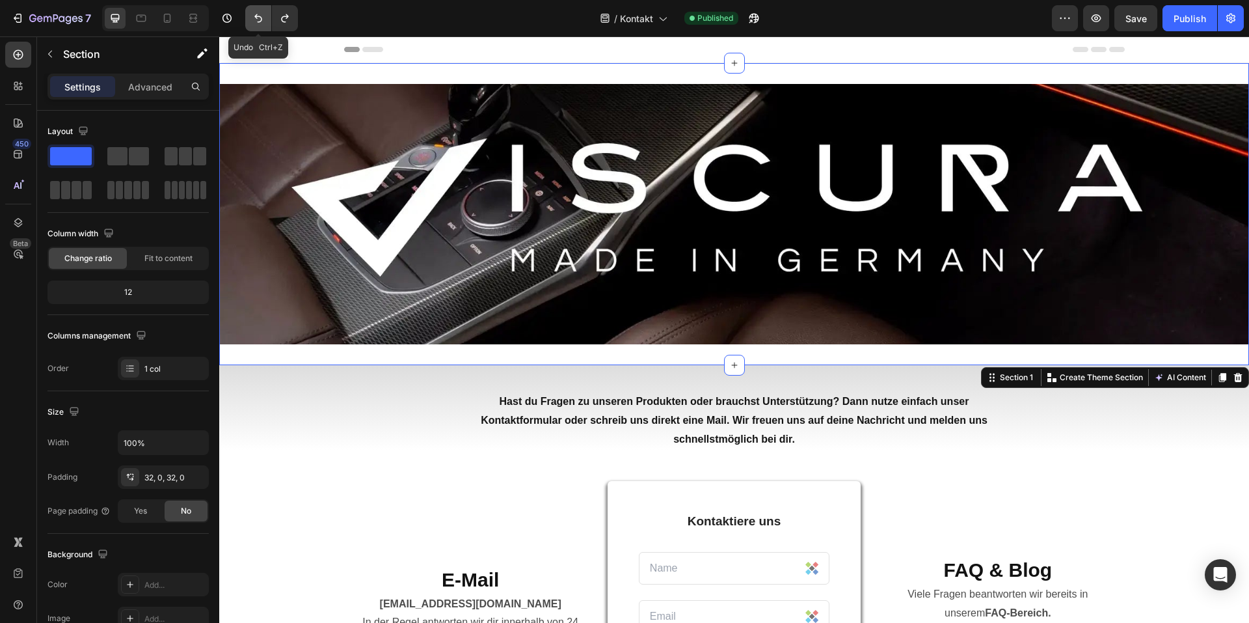
click at [251, 23] on button "Undo/Redo" at bounding box center [258, 18] width 26 height 26
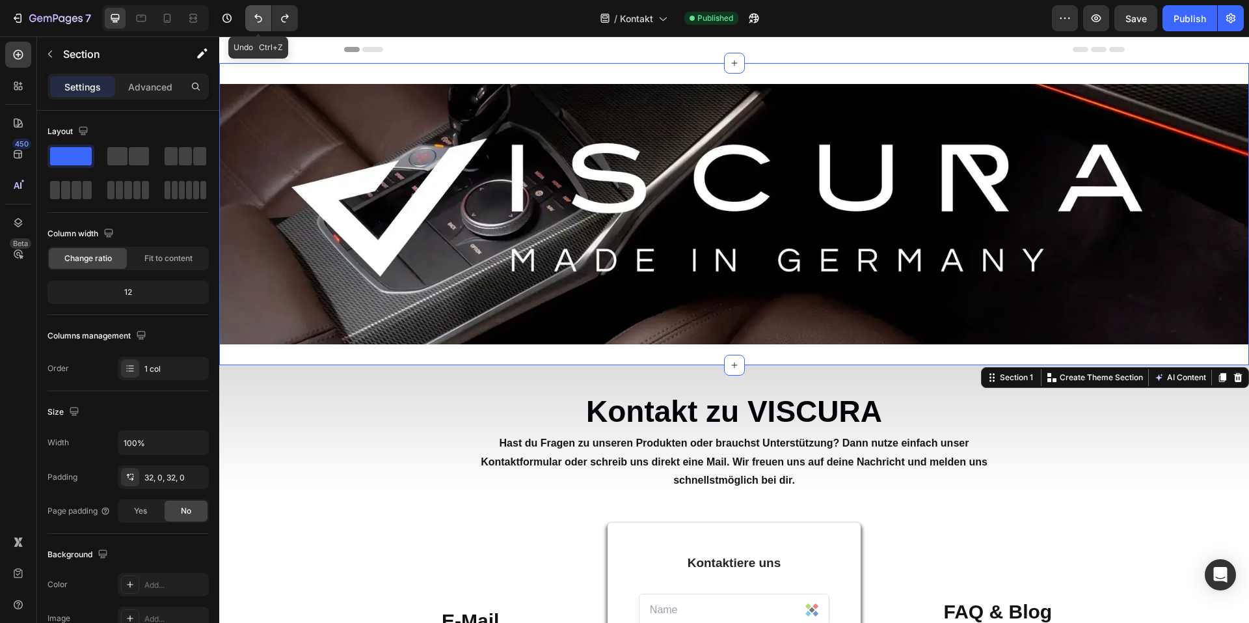
click at [251, 23] on button "Undo/Redo" at bounding box center [258, 18] width 26 height 26
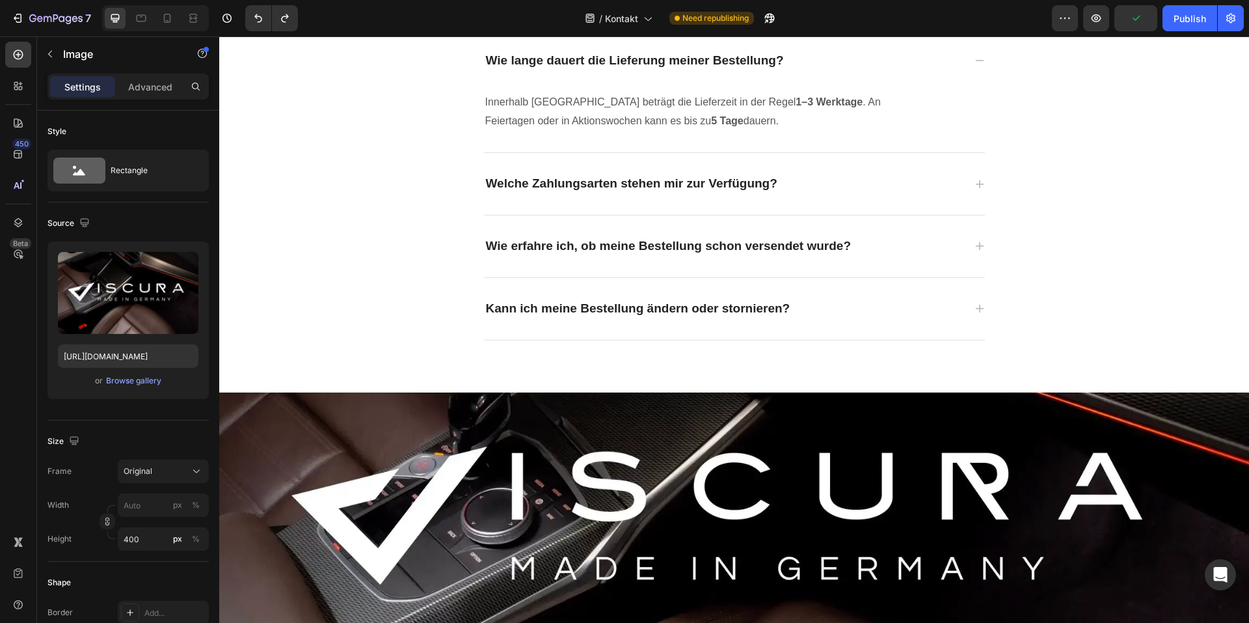
scroll to position [874, 0]
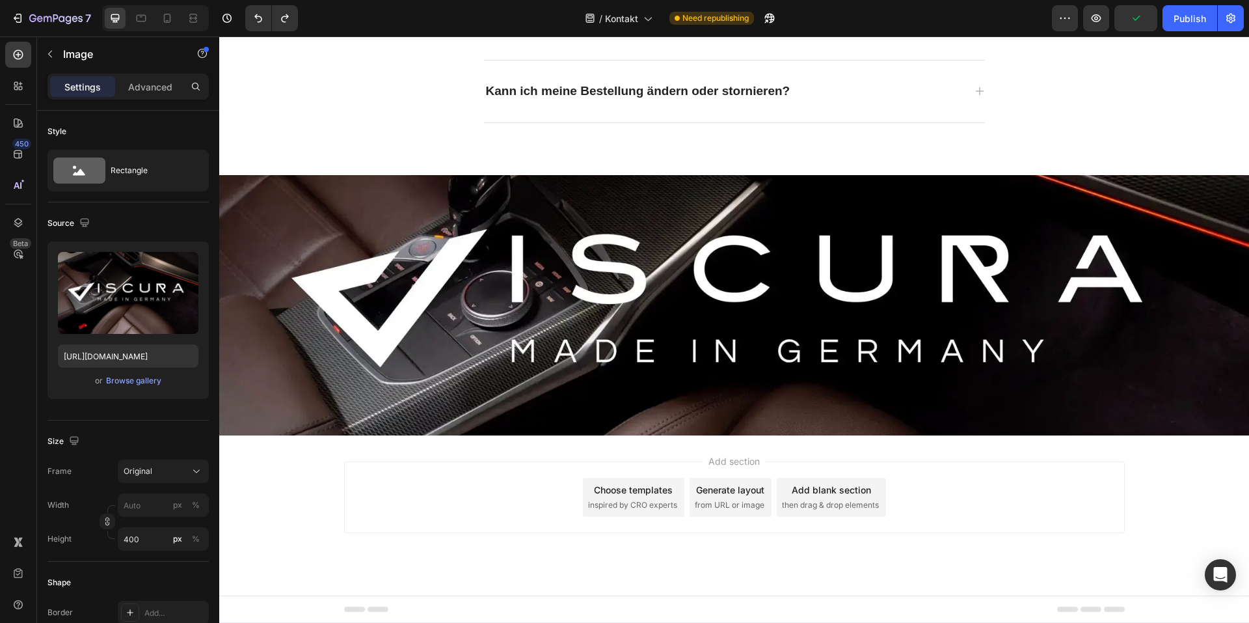
click at [796, 349] on img at bounding box center [734, 305] width 1030 height 260
click at [570, 371] on img at bounding box center [734, 305] width 1030 height 260
click at [558, 180] on img at bounding box center [734, 305] width 1030 height 260
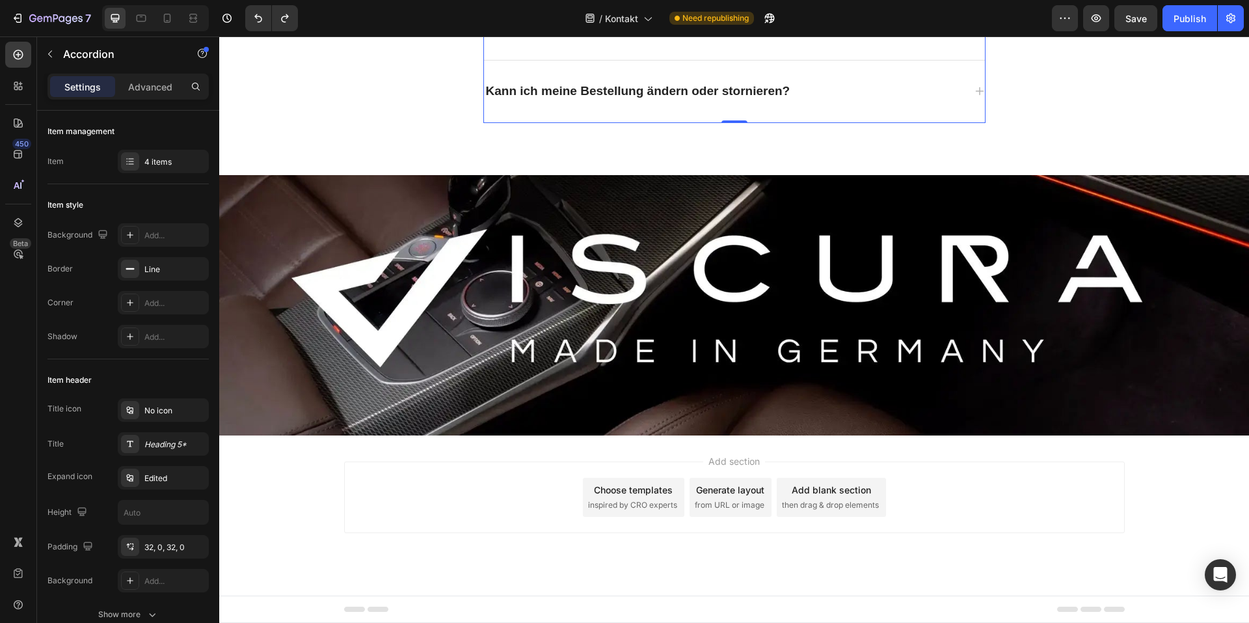
click at [597, 98] on p "Kann ich meine Bestellung ändern oder stornieren?" at bounding box center [638, 91] width 304 height 16
click at [574, 254] on img at bounding box center [734, 305] width 1030 height 260
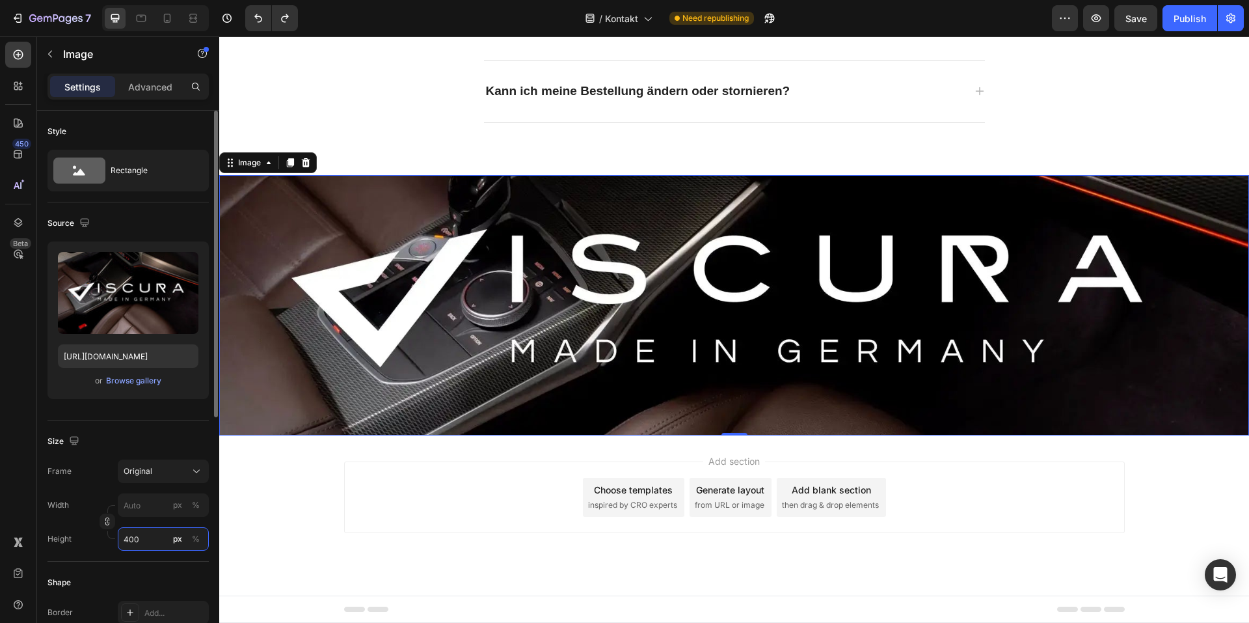
click at [139, 539] on input "400" at bounding box center [163, 538] width 91 height 23
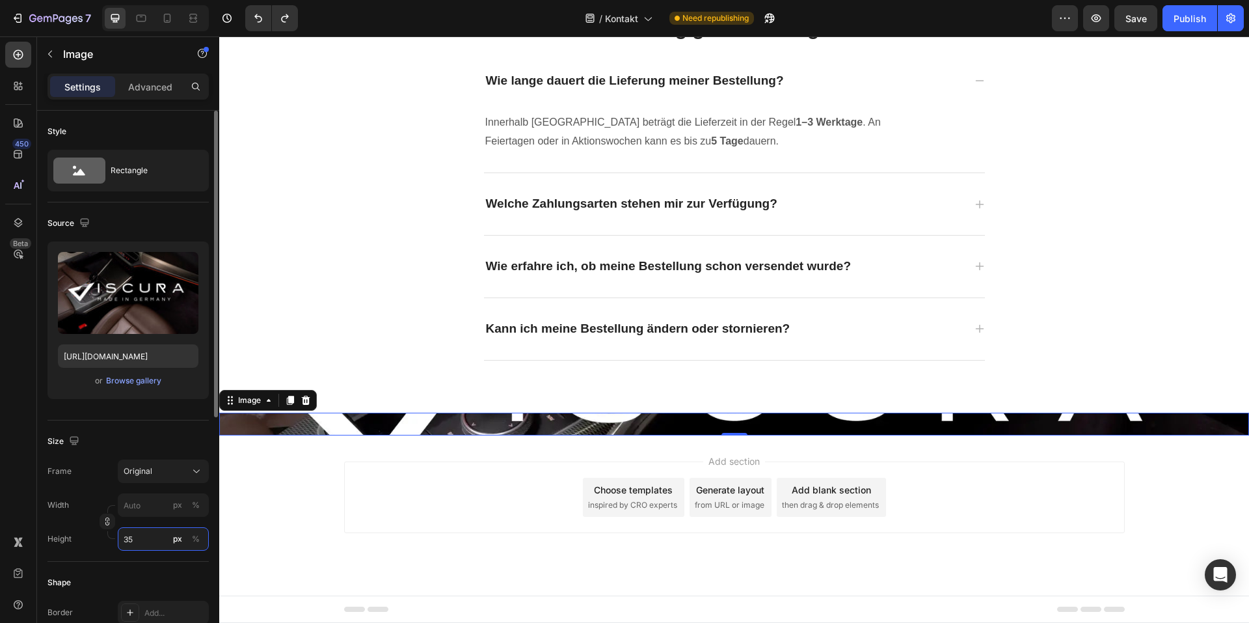
type input "350"
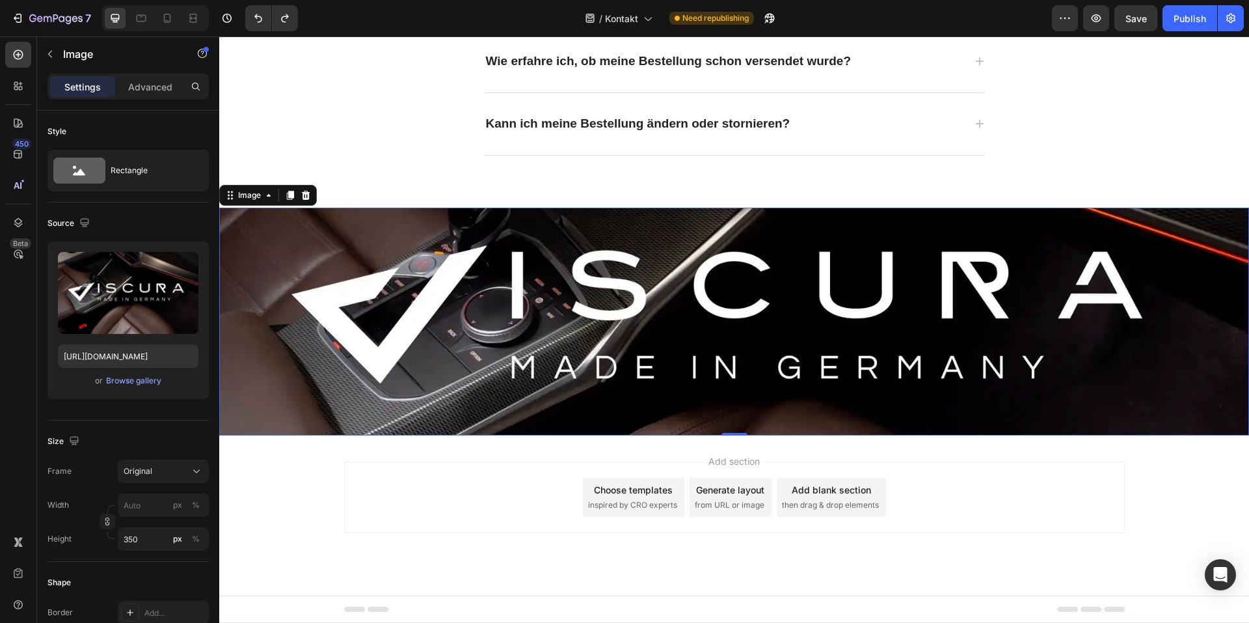
click at [1226, 531] on div "Add section Choose templates inspired by CRO experts Generate layout from URL o…" at bounding box center [734, 515] width 1030 height 160
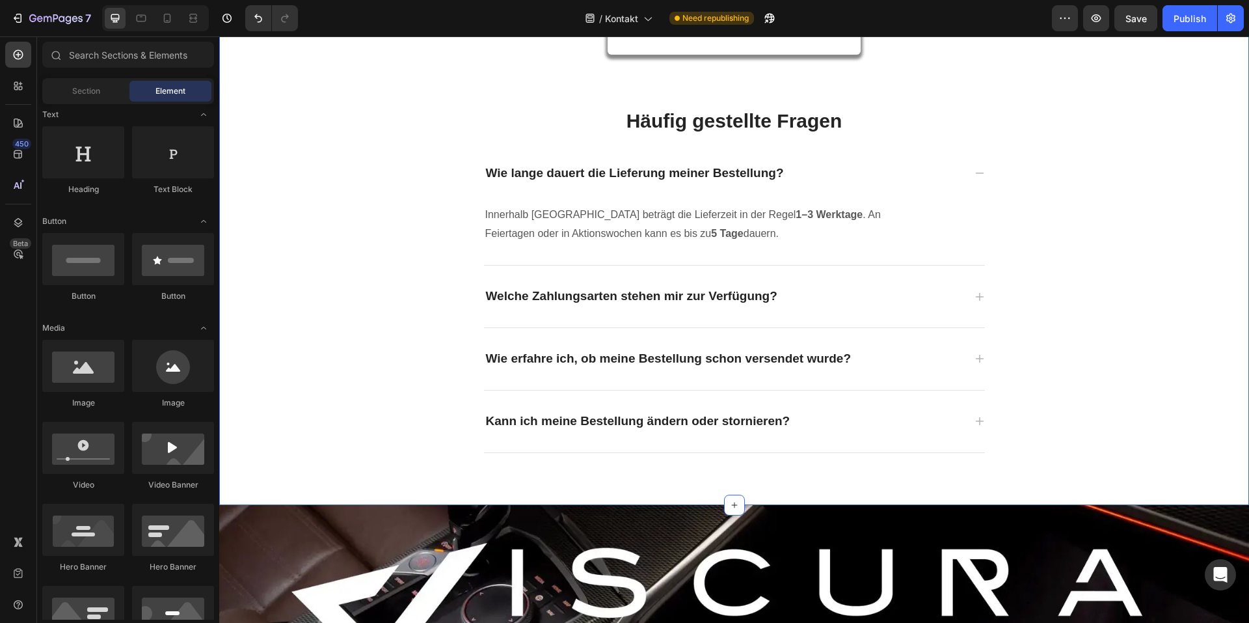
scroll to position [386, 0]
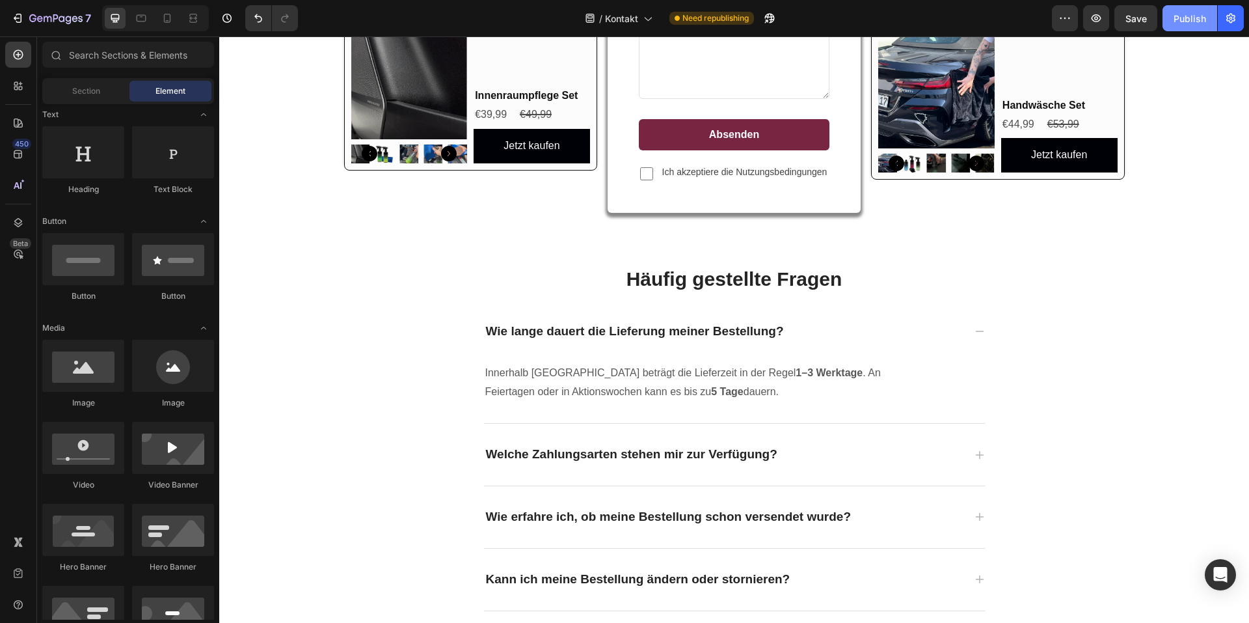
click at [1176, 25] on div "Publish" at bounding box center [1190, 19] width 33 height 14
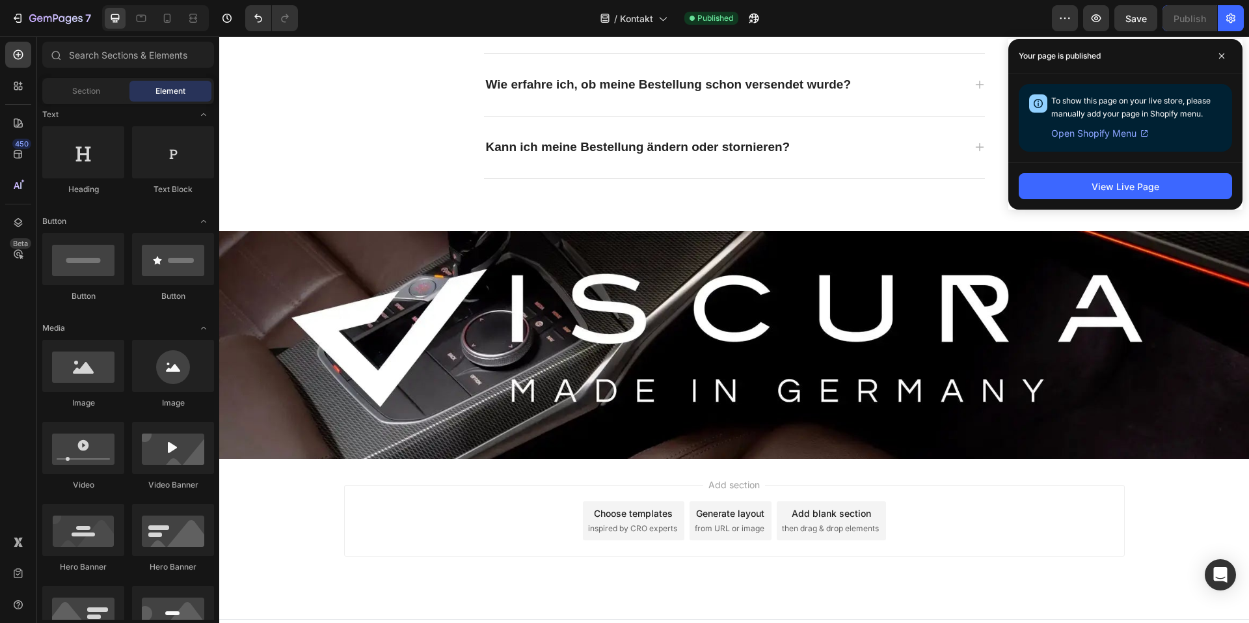
scroll to position [842, 0]
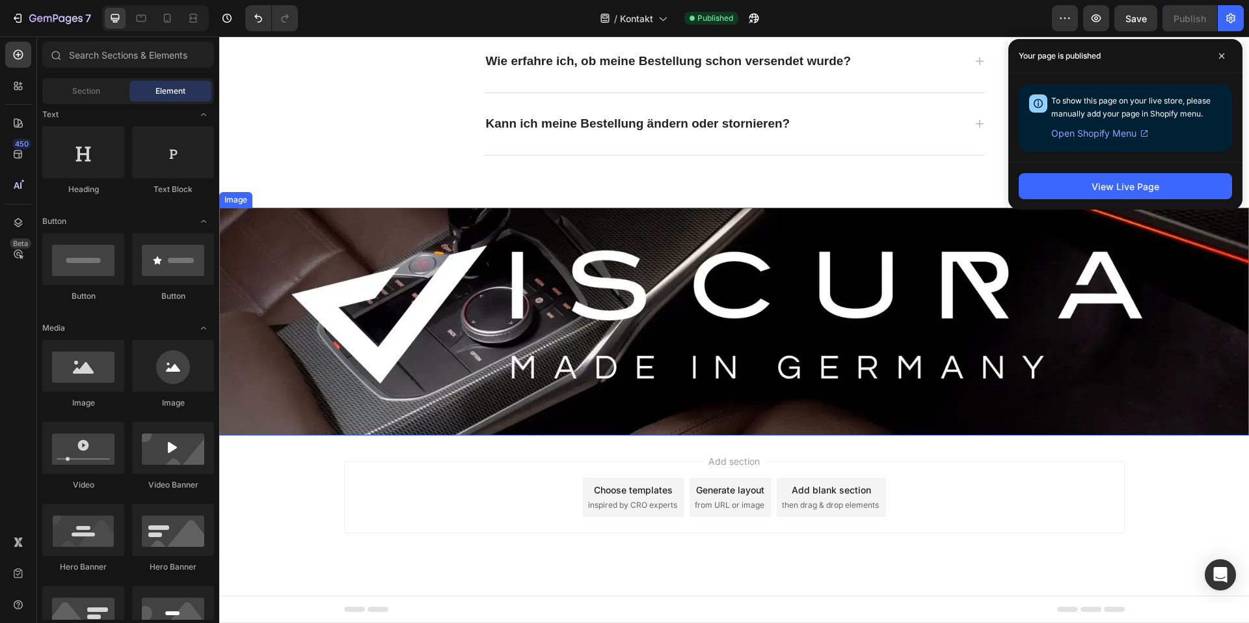
click at [745, 337] on img at bounding box center [734, 322] width 1030 height 228
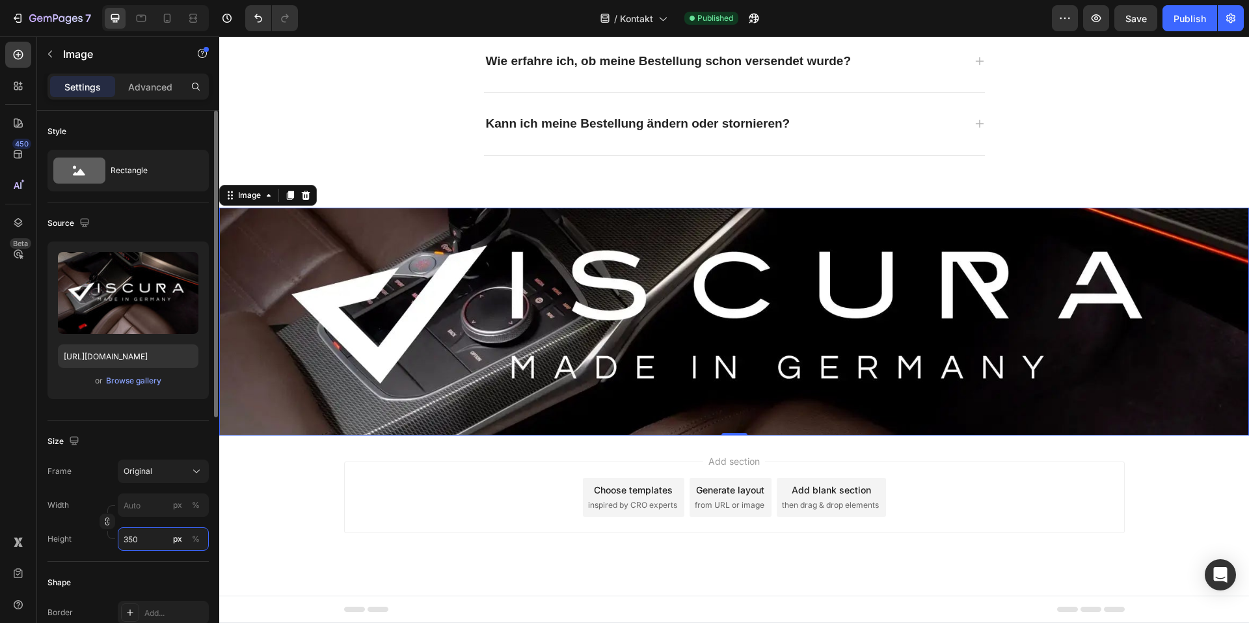
click at [156, 549] on input "350" at bounding box center [163, 538] width 91 height 23
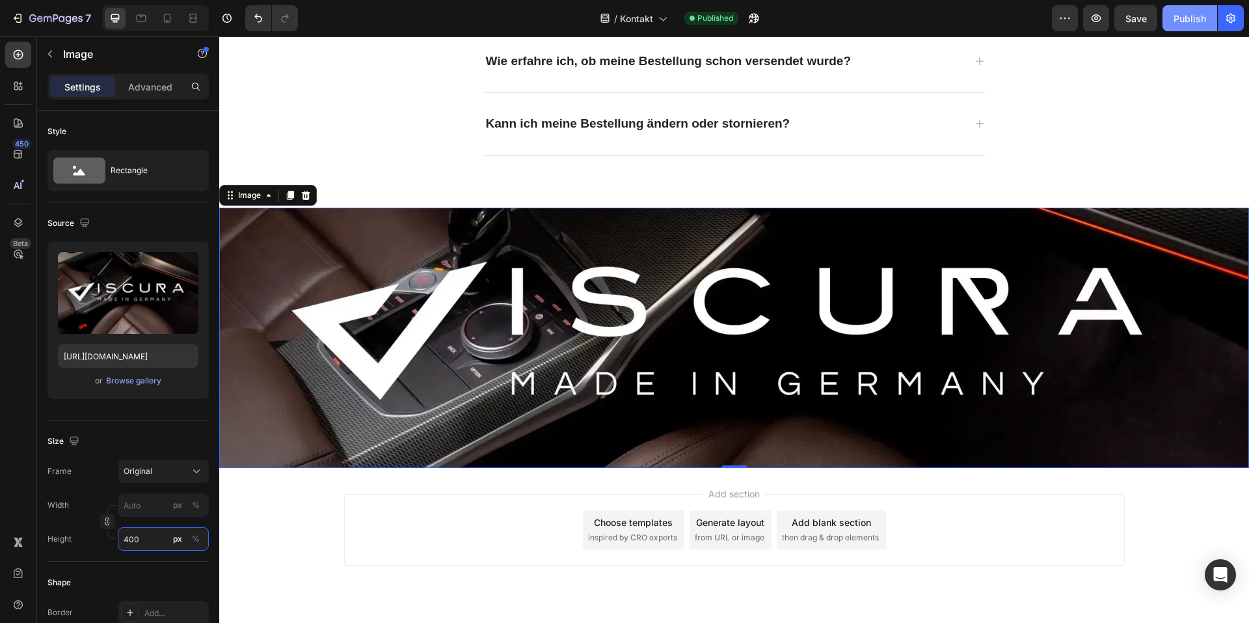
type input "400"
click at [1208, 8] on button "Publish" at bounding box center [1190, 18] width 55 height 26
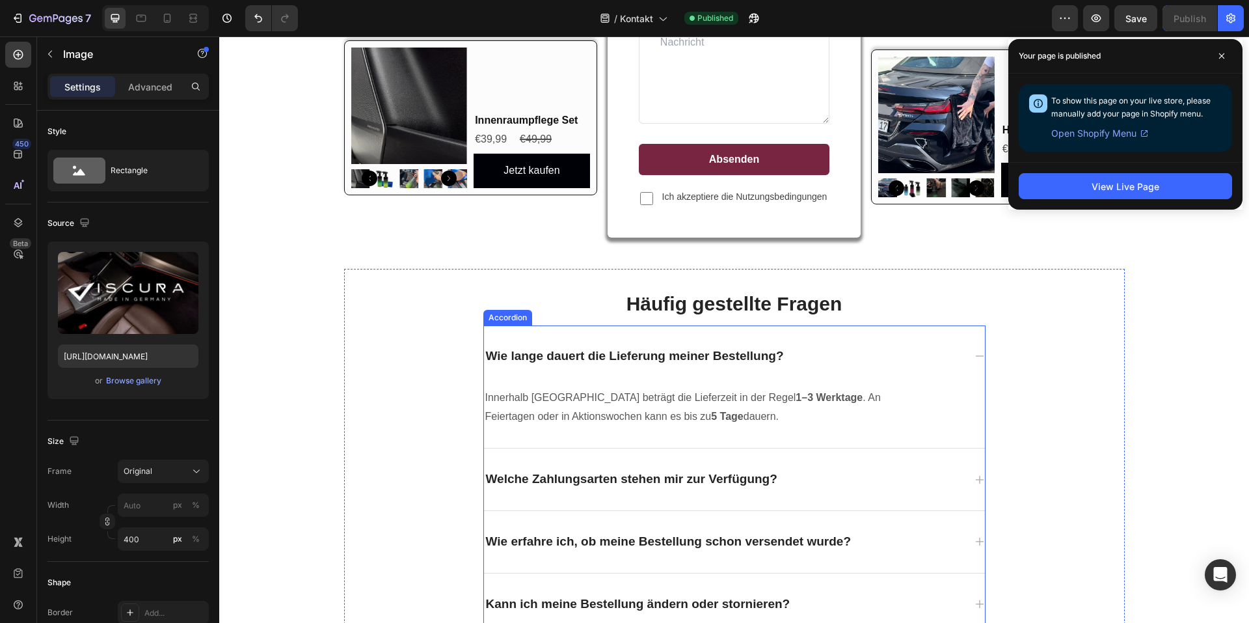
scroll to position [256, 0]
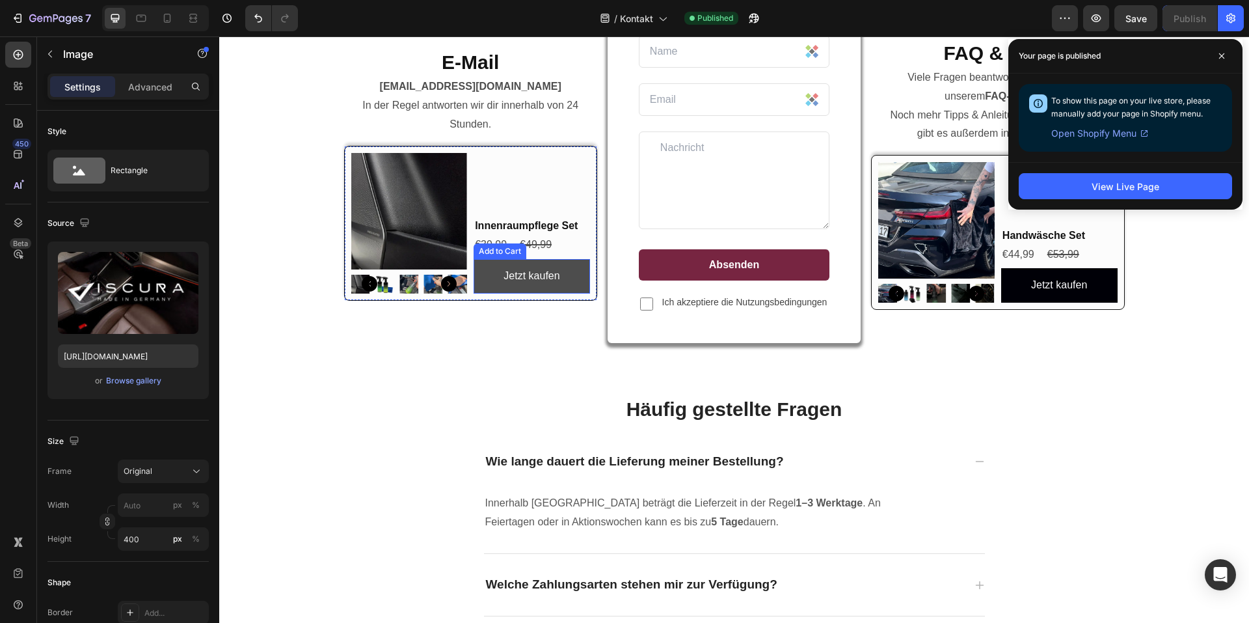
click at [575, 274] on button "Jetzt kaufen" at bounding box center [532, 276] width 116 height 34
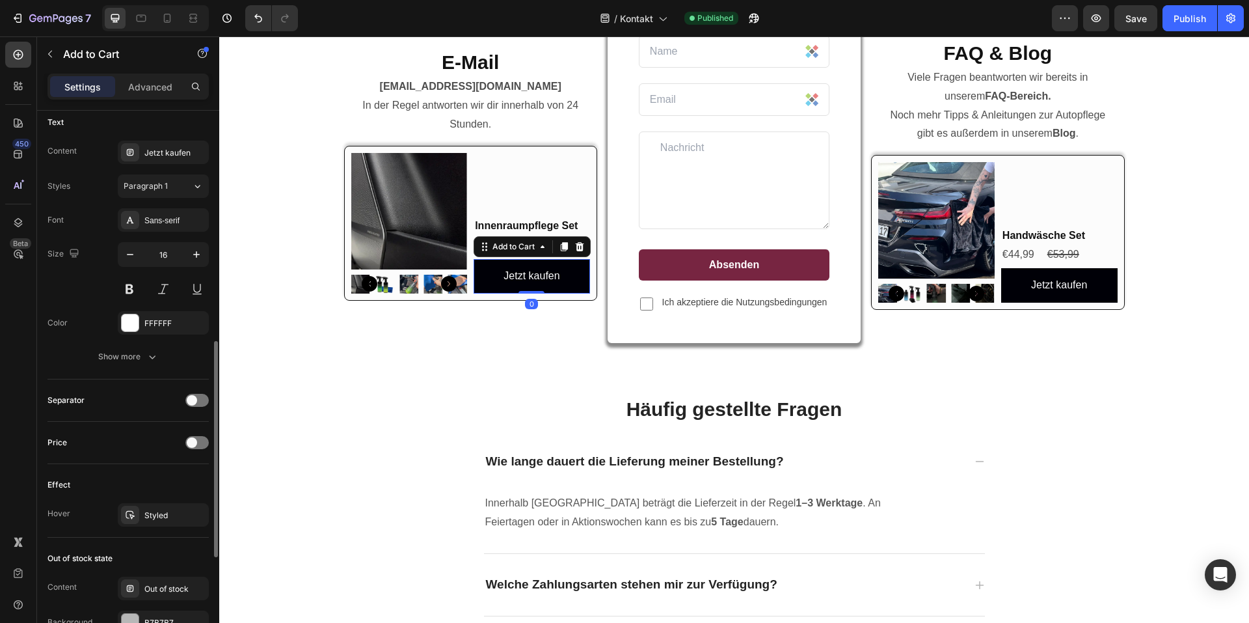
scroll to position [845, 0]
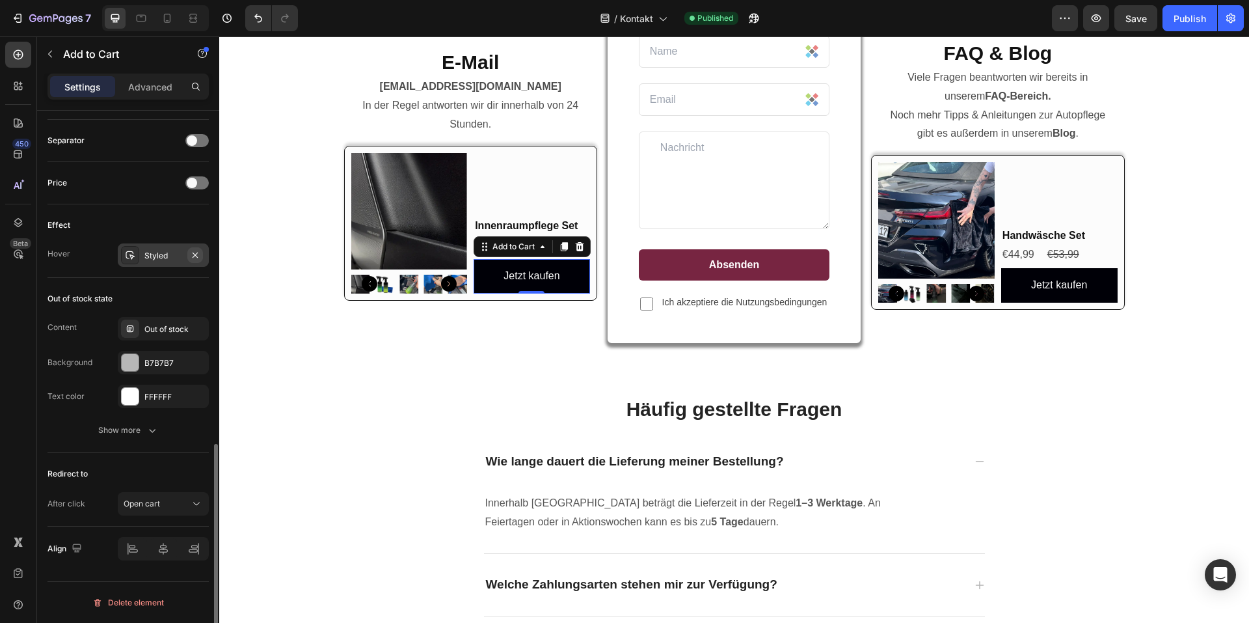
click at [193, 254] on icon "button" at bounding box center [195, 255] width 10 height 10
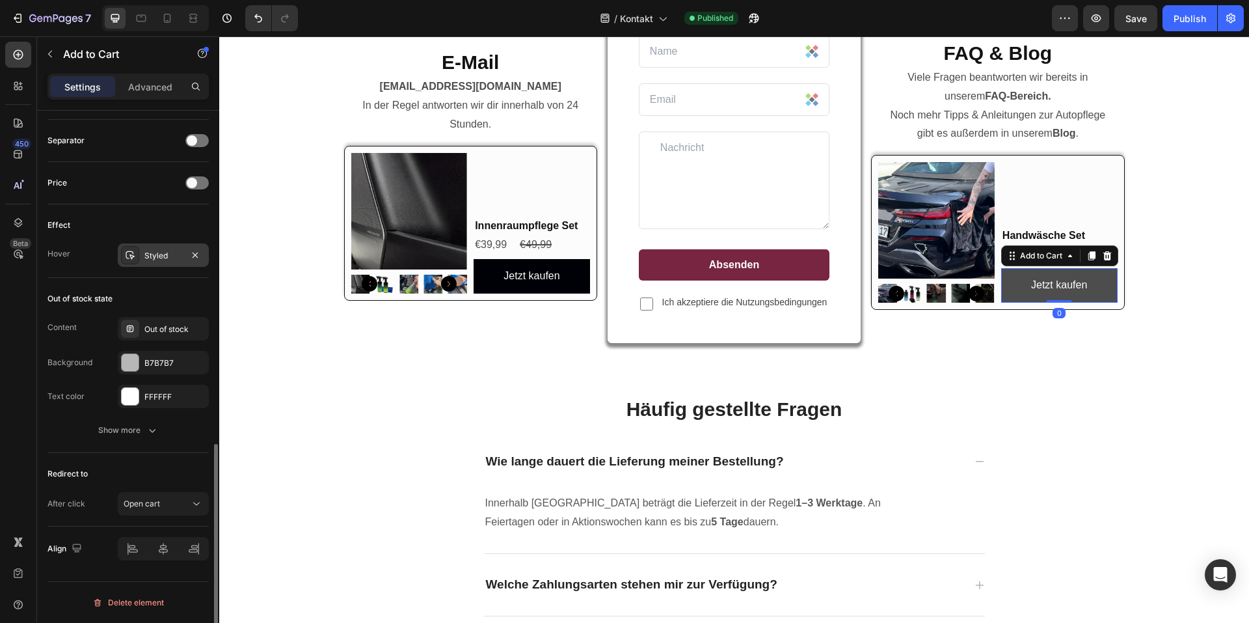
click at [1107, 277] on button "Jetzt kaufen" at bounding box center [1059, 285] width 116 height 34
click at [140, 259] on div "Styled" at bounding box center [163, 254] width 91 height 23
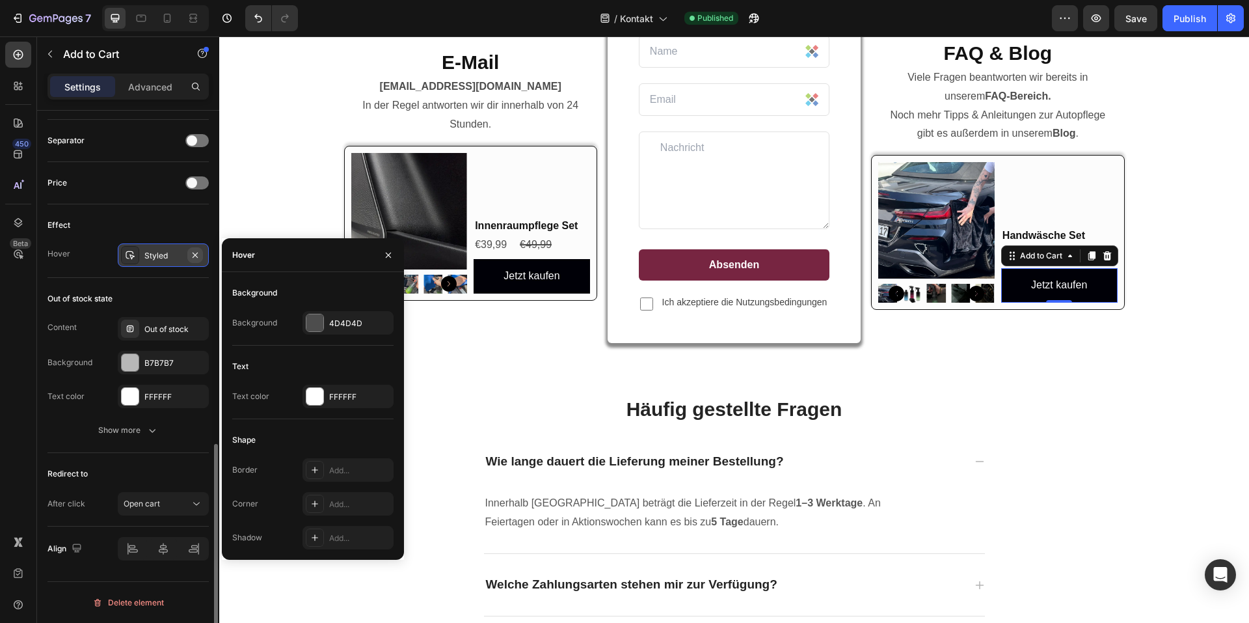
click at [193, 257] on icon "button" at bounding box center [195, 254] width 5 height 5
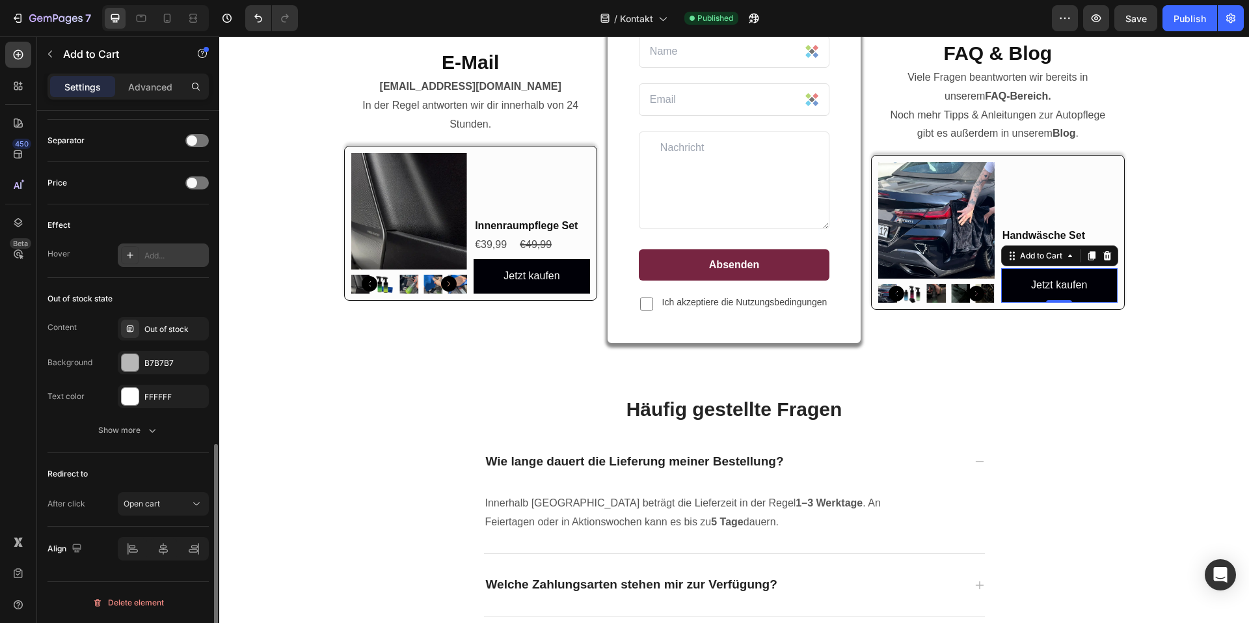
click at [148, 256] on div "Add..." at bounding box center [174, 256] width 61 height 12
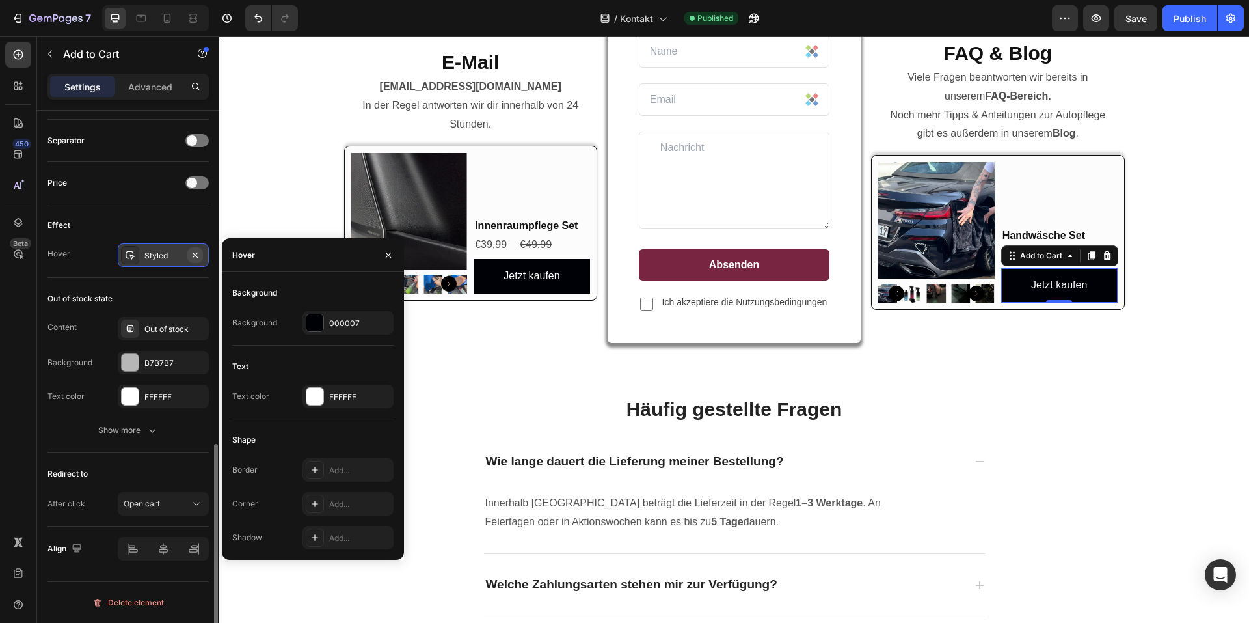
drag, startPoint x: 197, startPoint y: 256, endPoint x: 318, endPoint y: 248, distance: 121.3
click at [197, 256] on icon "button" at bounding box center [195, 254] width 5 height 5
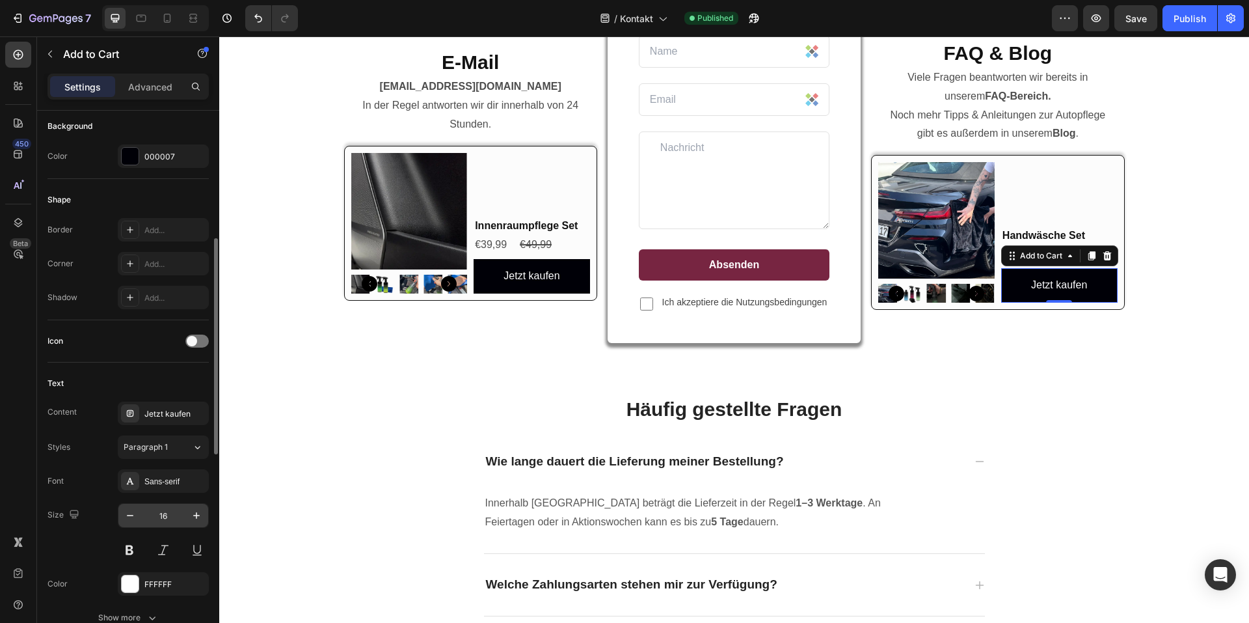
scroll to position [195, 0]
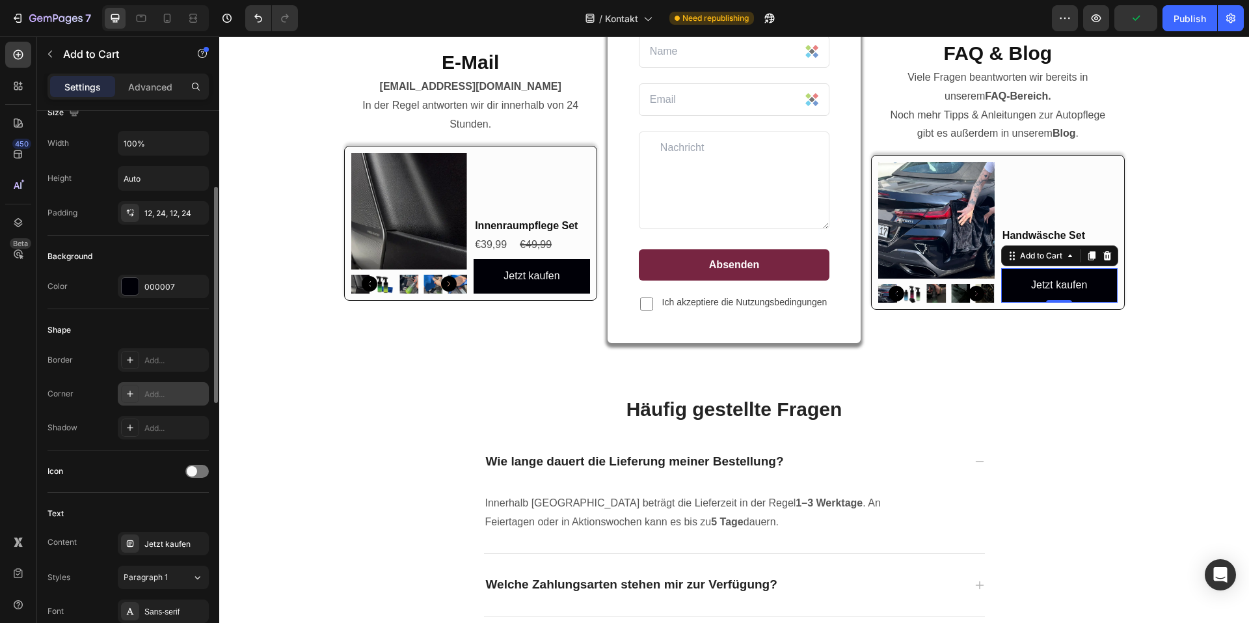
click at [142, 388] on div "Add..." at bounding box center [163, 393] width 91 height 23
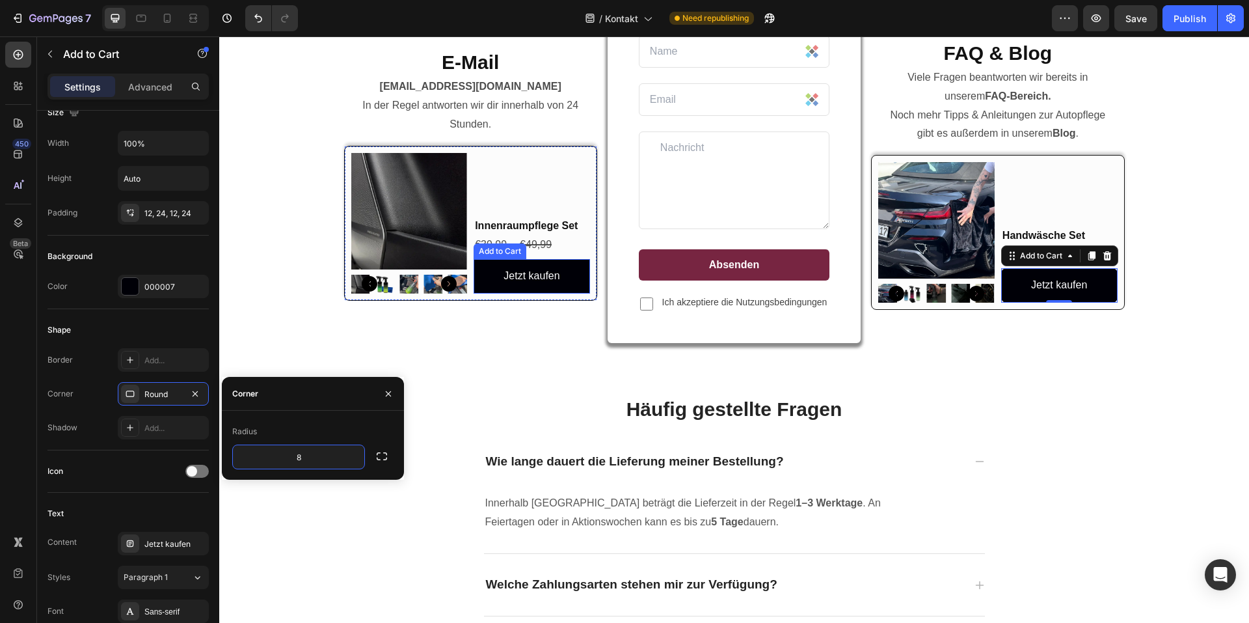
click at [566, 281] on button "Jetzt kaufen" at bounding box center [532, 276] width 116 height 34
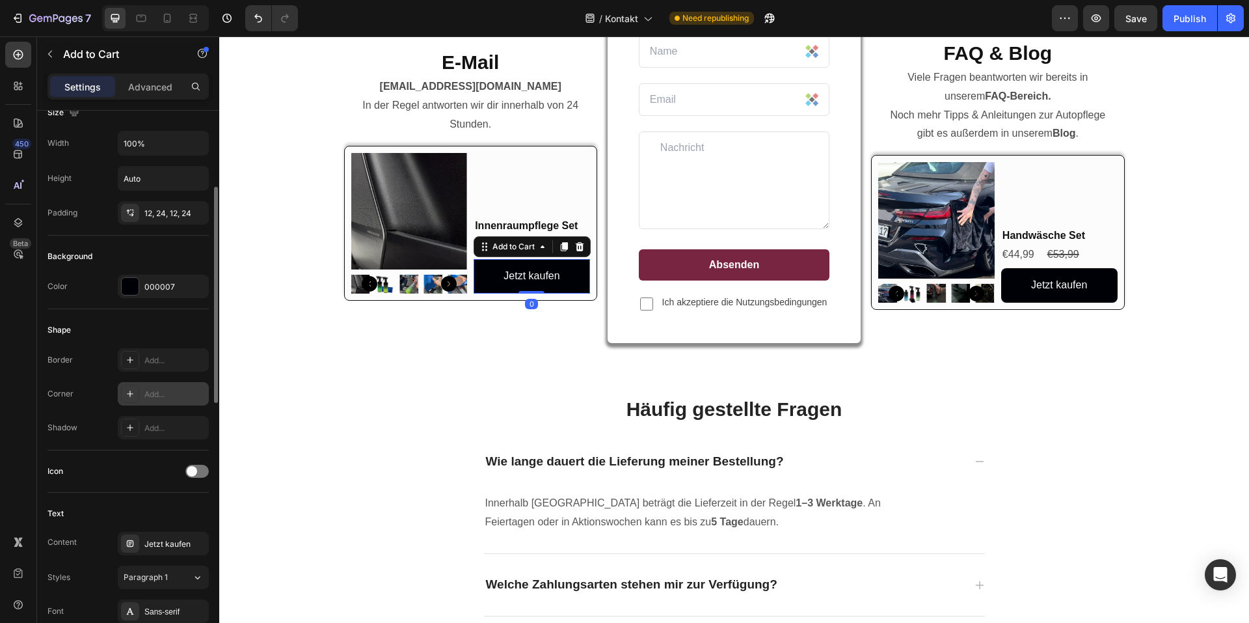
click at [148, 386] on div "Add..." at bounding box center [163, 393] width 91 height 23
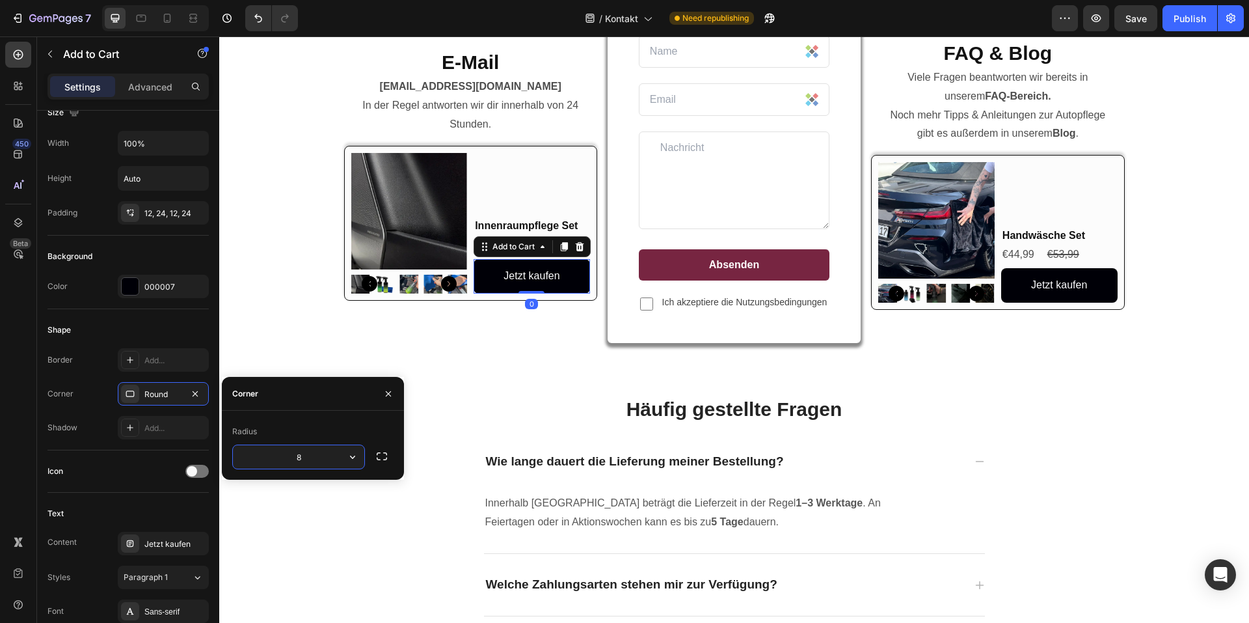
click at [294, 460] on input "8" at bounding box center [298, 456] width 131 height 23
drag, startPoint x: 303, startPoint y: 460, endPoint x: 284, endPoint y: 459, distance: 18.9
click at [284, 459] on input "8" at bounding box center [298, 456] width 131 height 23
type input "12"
click at [1108, 292] on button "Jetzt kaufen" at bounding box center [1059, 285] width 116 height 34
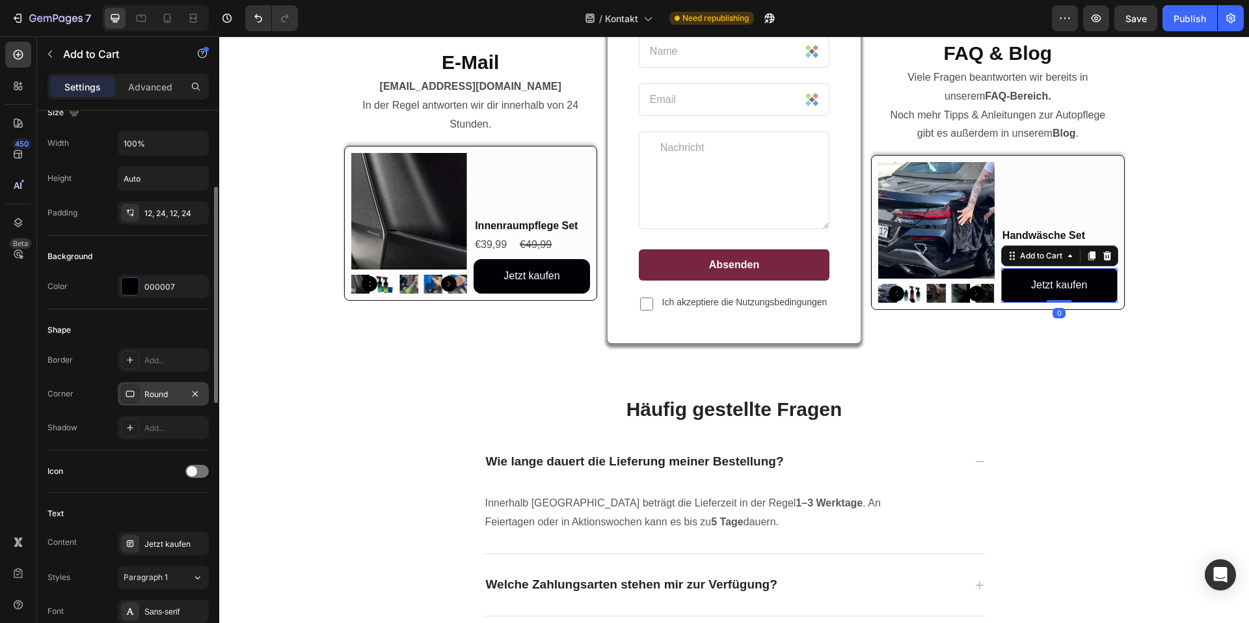
click at [155, 403] on div "Round" at bounding box center [163, 393] width 91 height 23
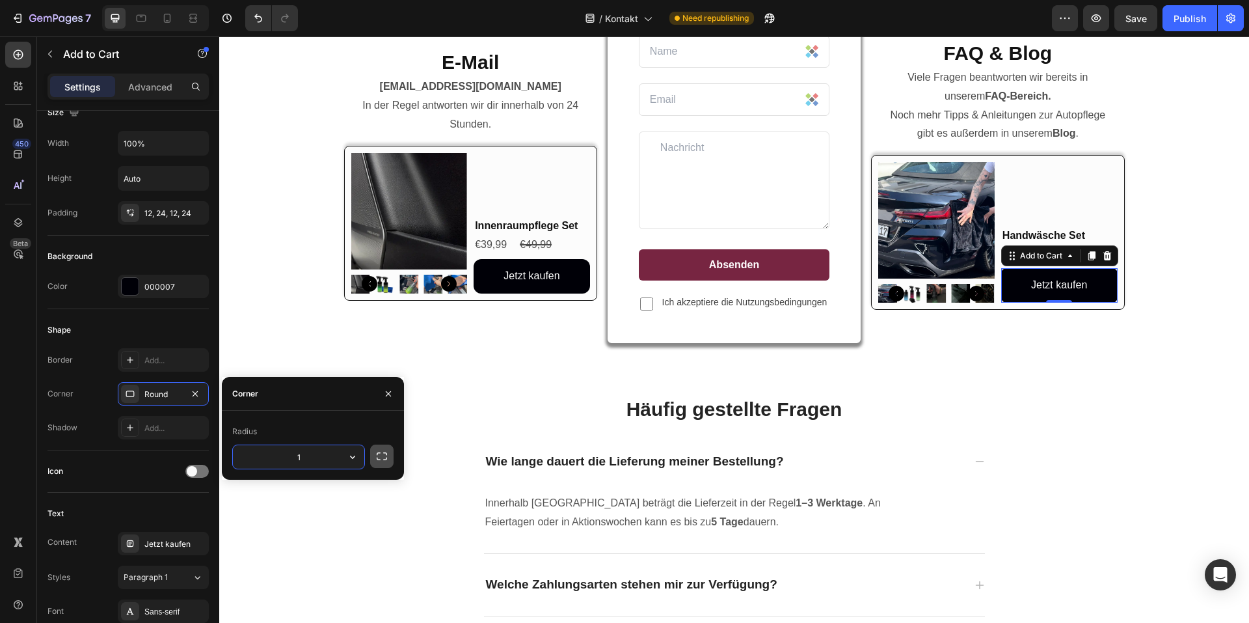
type input "12"
click at [1130, 411] on div "E-Mail Heading info@viscuragermany.de In der Regel antworten wir dir innerhalb …" at bounding box center [734, 362] width 1010 height 797
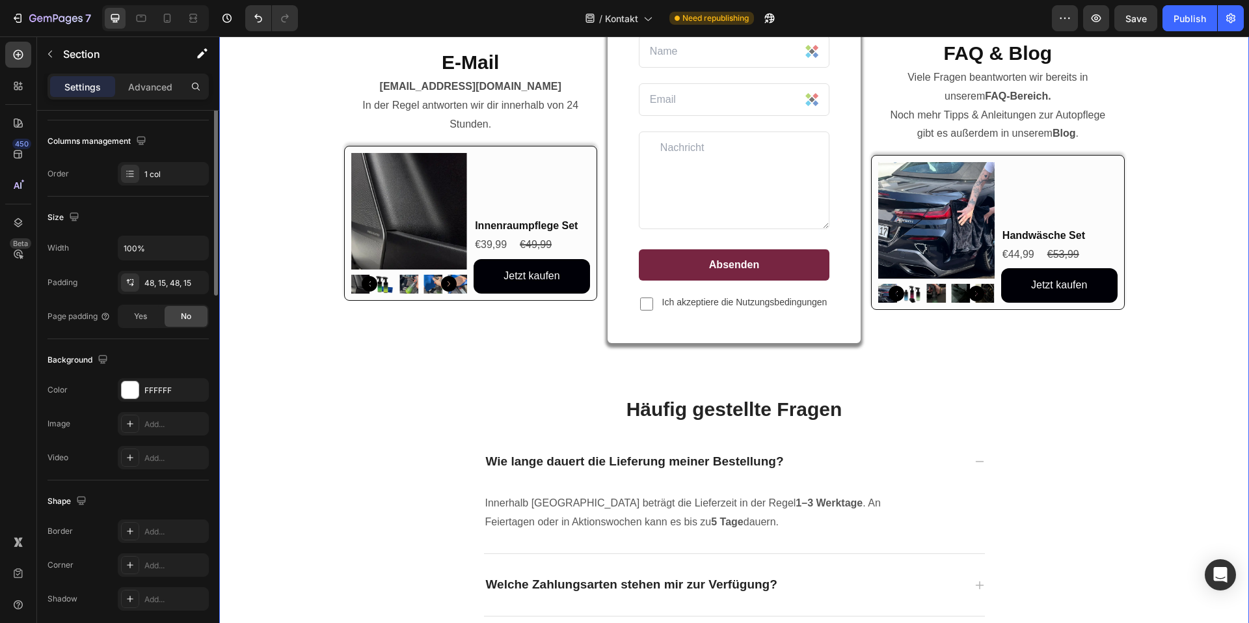
scroll to position [0, 0]
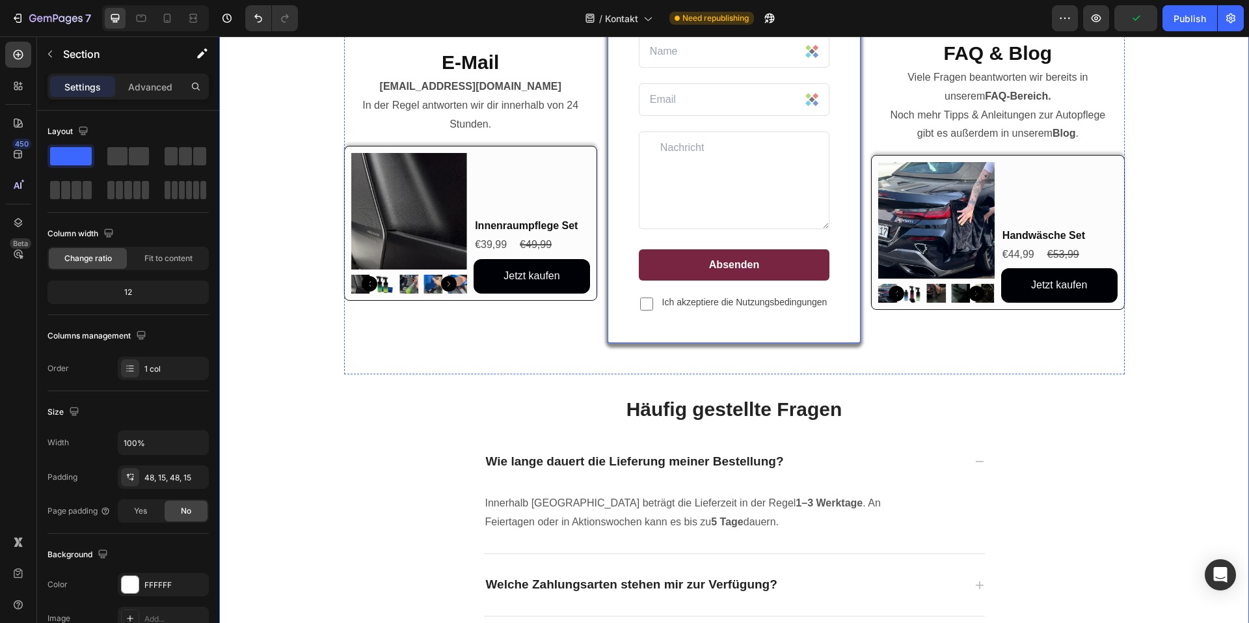
click at [565, 277] on button "Jetzt kaufen" at bounding box center [532, 276] width 116 height 34
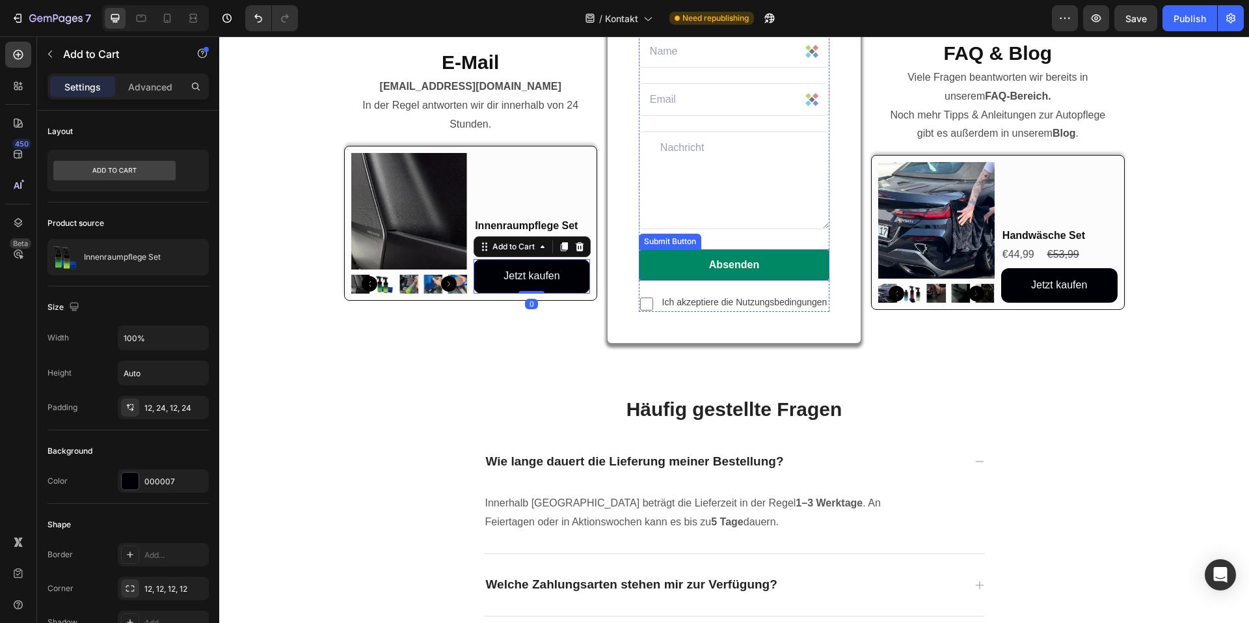
click at [795, 258] on button "Absenden" at bounding box center [734, 264] width 191 height 31
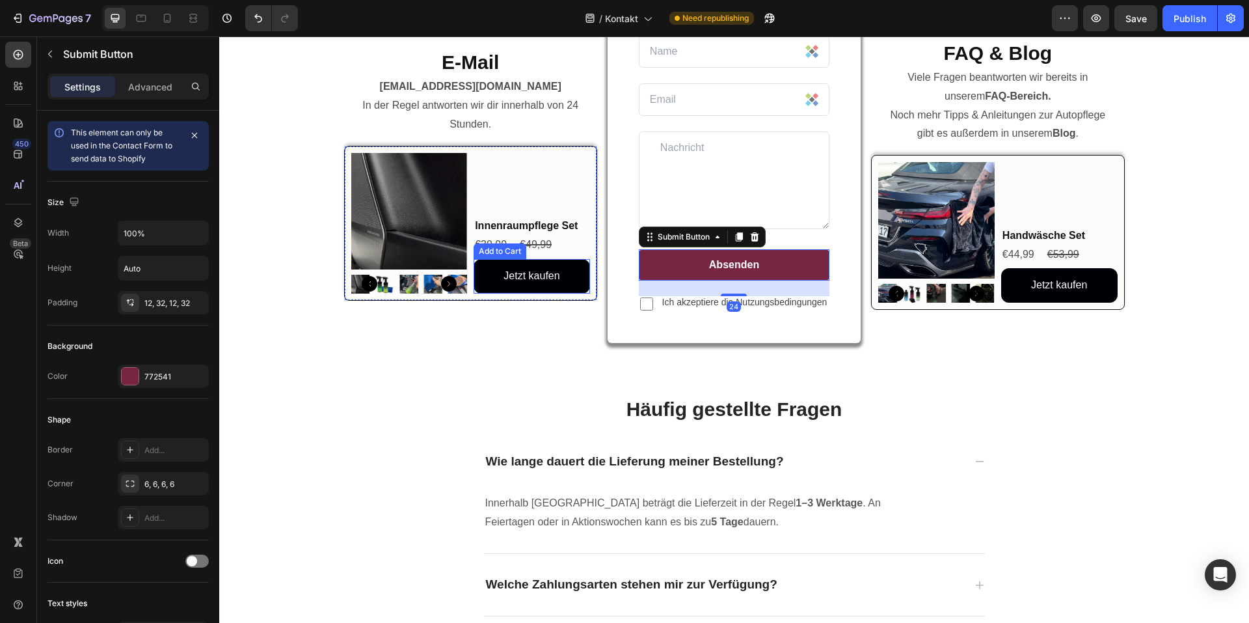
click at [567, 271] on button "Jetzt kaufen" at bounding box center [532, 276] width 116 height 34
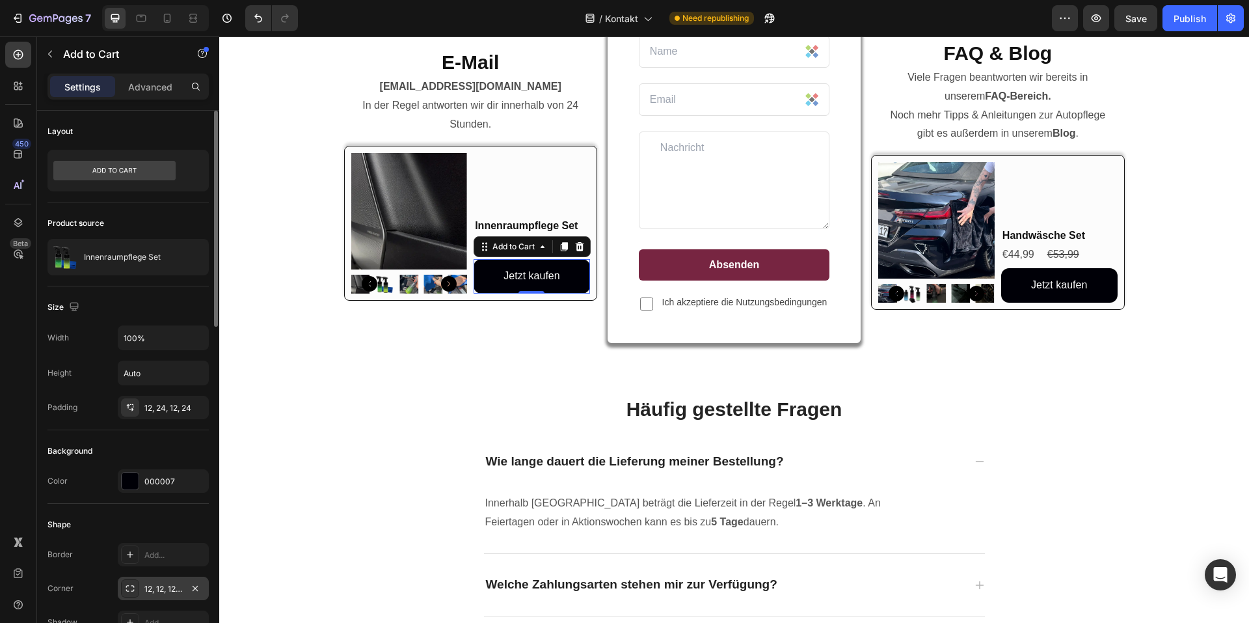
click at [156, 587] on div "12, 12, 12, 12" at bounding box center [163, 589] width 38 height 12
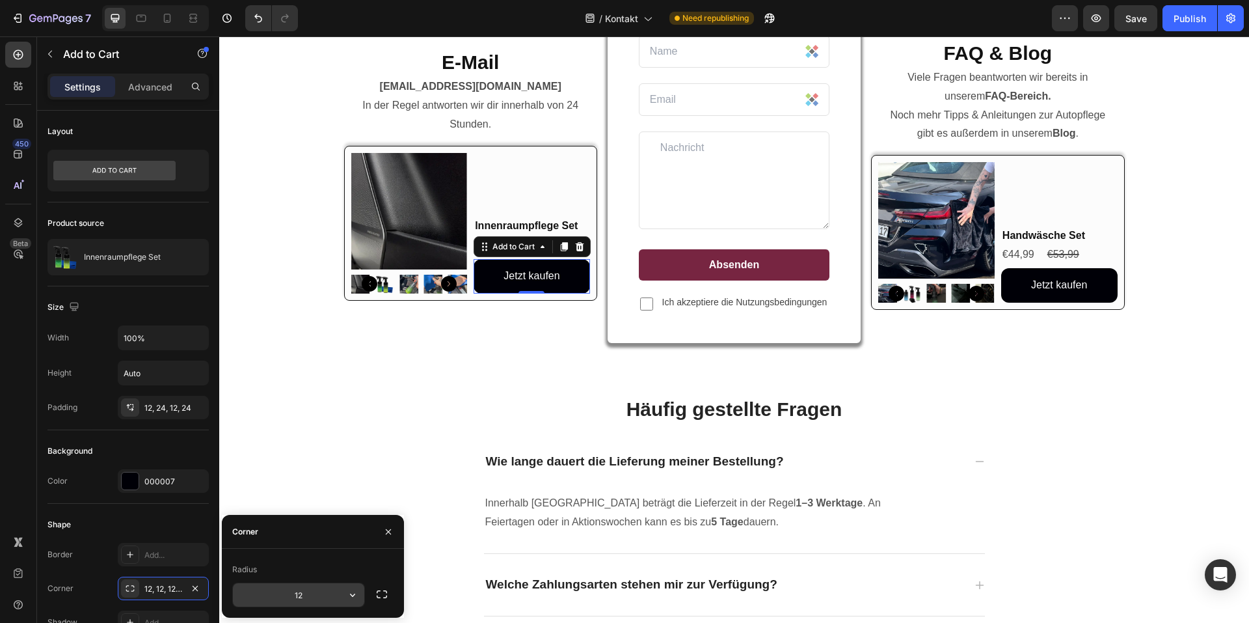
click at [295, 596] on input "12" at bounding box center [298, 594] width 131 height 23
type input "6"
click at [1043, 385] on div "Häufig gestellte Fragen Heading Wie lange dauert die Lieferung meiner Bestellun…" at bounding box center [734, 567] width 781 height 387
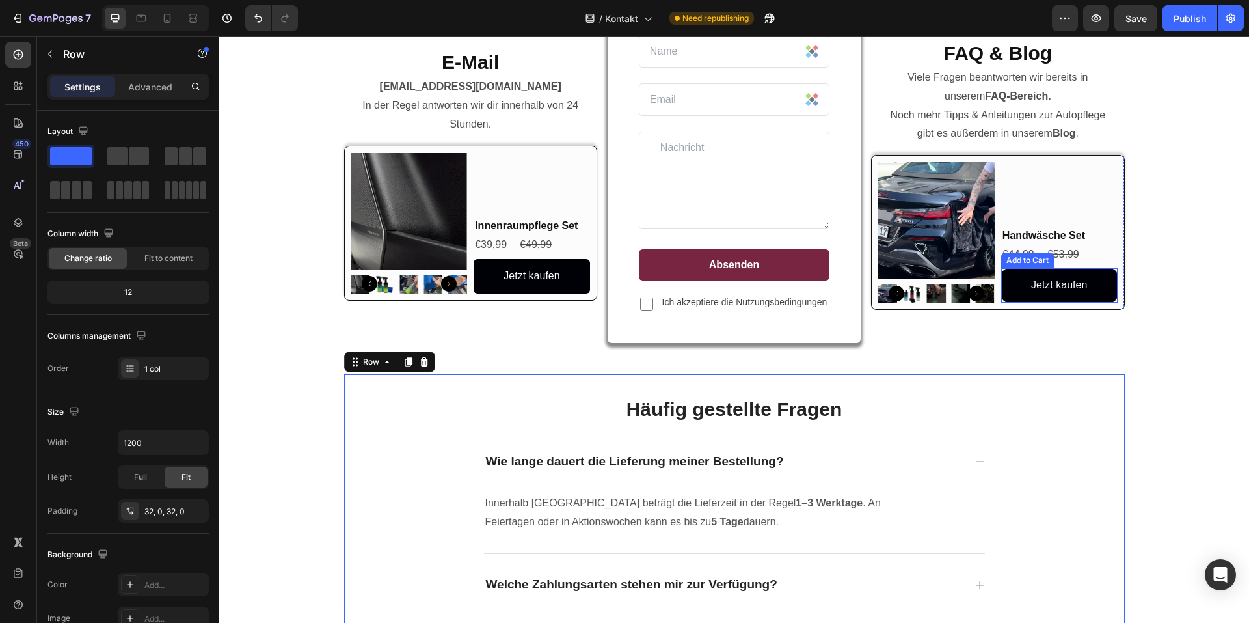
click at [1083, 290] on button "Jetzt kaufen" at bounding box center [1059, 285] width 116 height 34
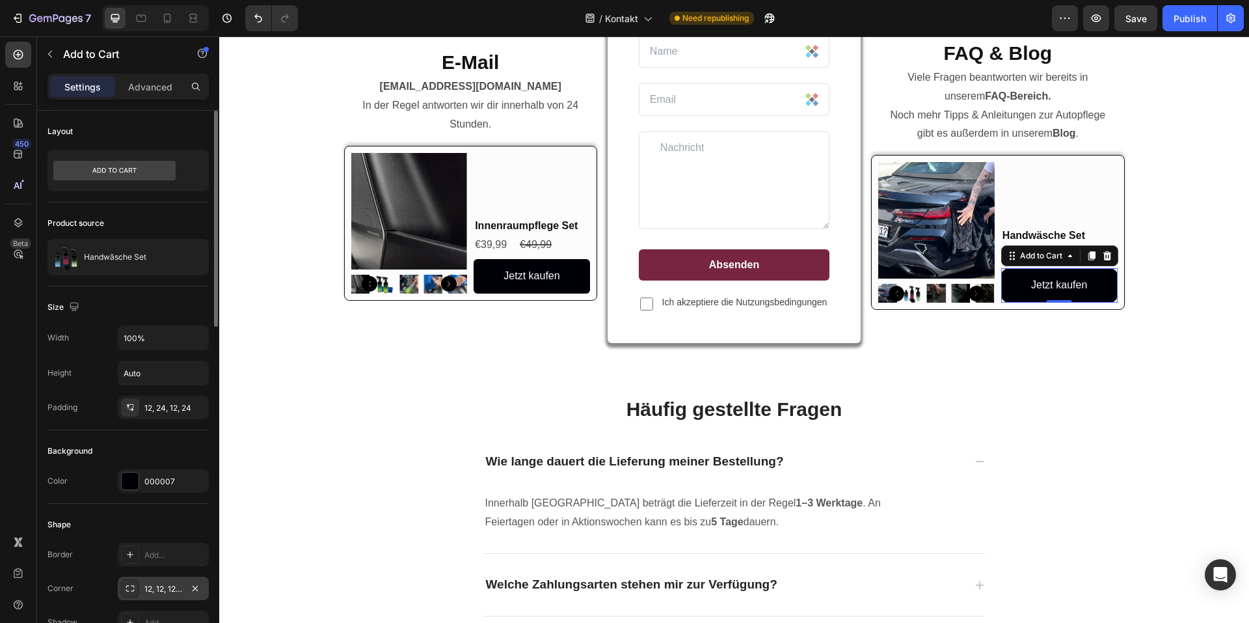
click at [144, 590] on div "12, 12, 12, 12" at bounding box center [163, 589] width 38 height 12
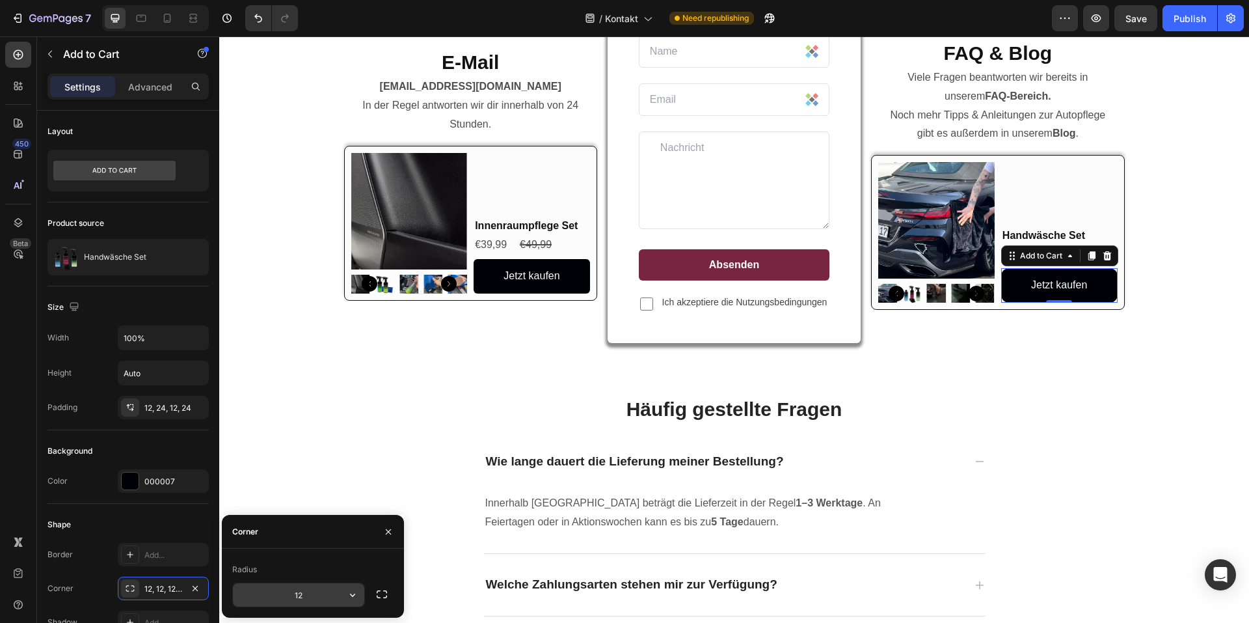
click at [343, 593] on button "button" at bounding box center [352, 594] width 23 height 23
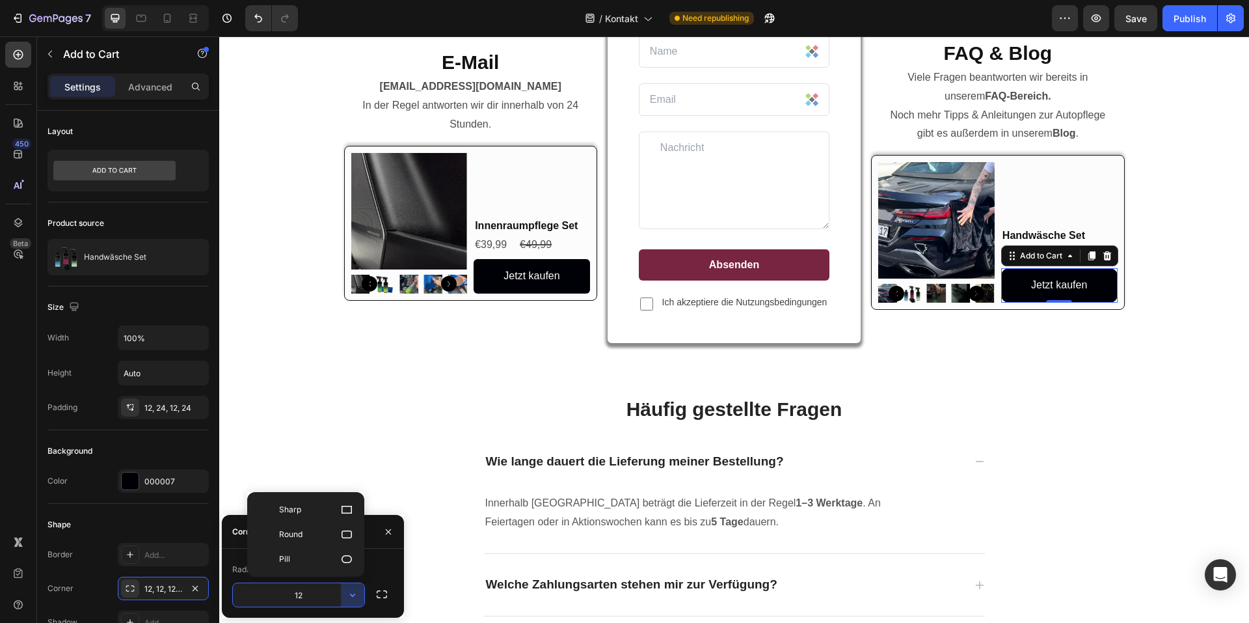
click at [303, 592] on input "12" at bounding box center [298, 594] width 131 height 23
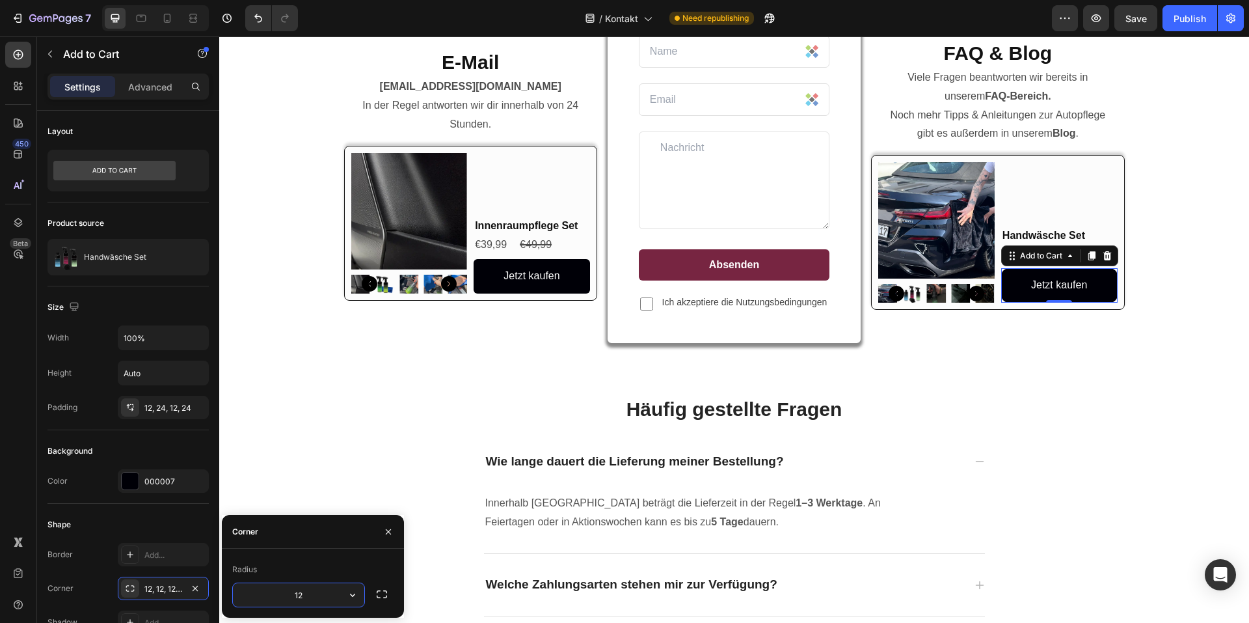
type input "6"
click at [970, 432] on div "Wie lange dauert die Lieferung meiner Bestellung?" at bounding box center [734, 462] width 501 height 62
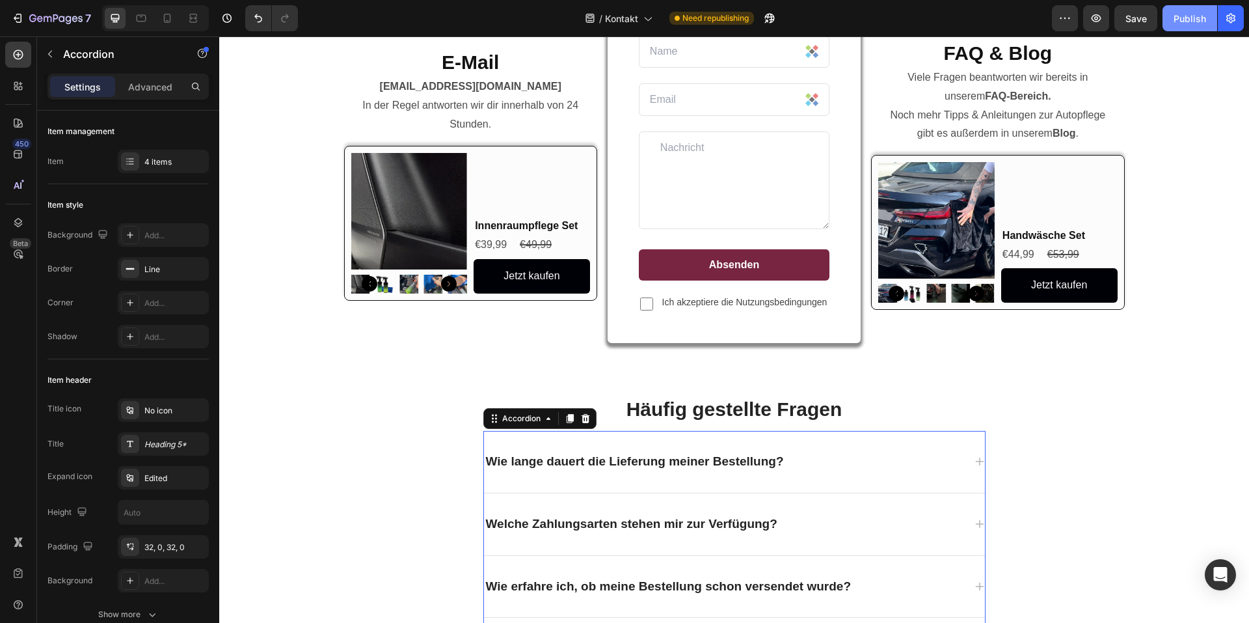
click at [1204, 16] on div "Publish" at bounding box center [1190, 19] width 33 height 14
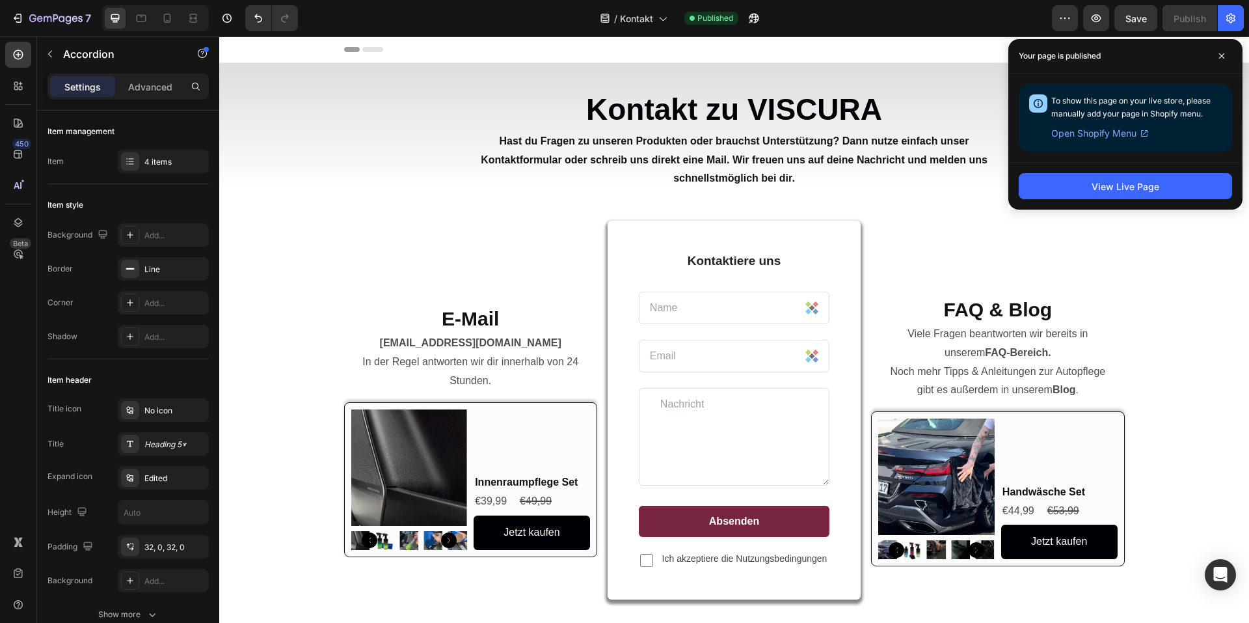
drag, startPoint x: 1226, startPoint y: 51, endPoint x: 1234, endPoint y: 51, distance: 7.8
click at [1226, 51] on span at bounding box center [1221, 56] width 21 height 21
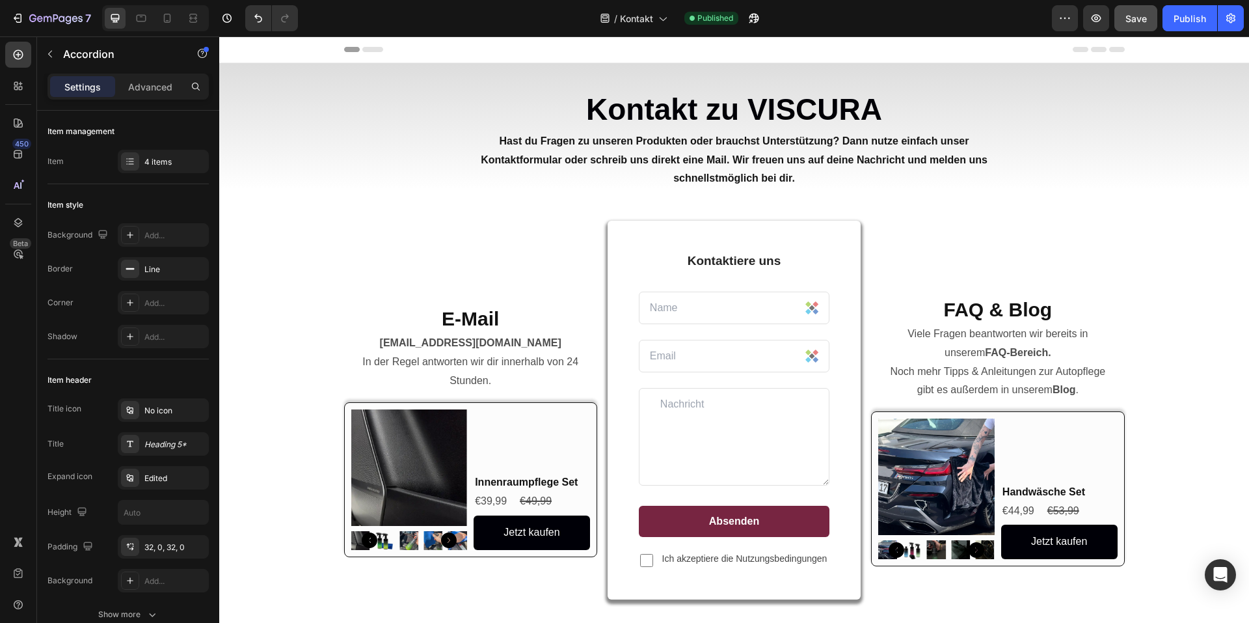
click at [1114, 21] on button "Save" at bounding box center [1135, 18] width 43 height 26
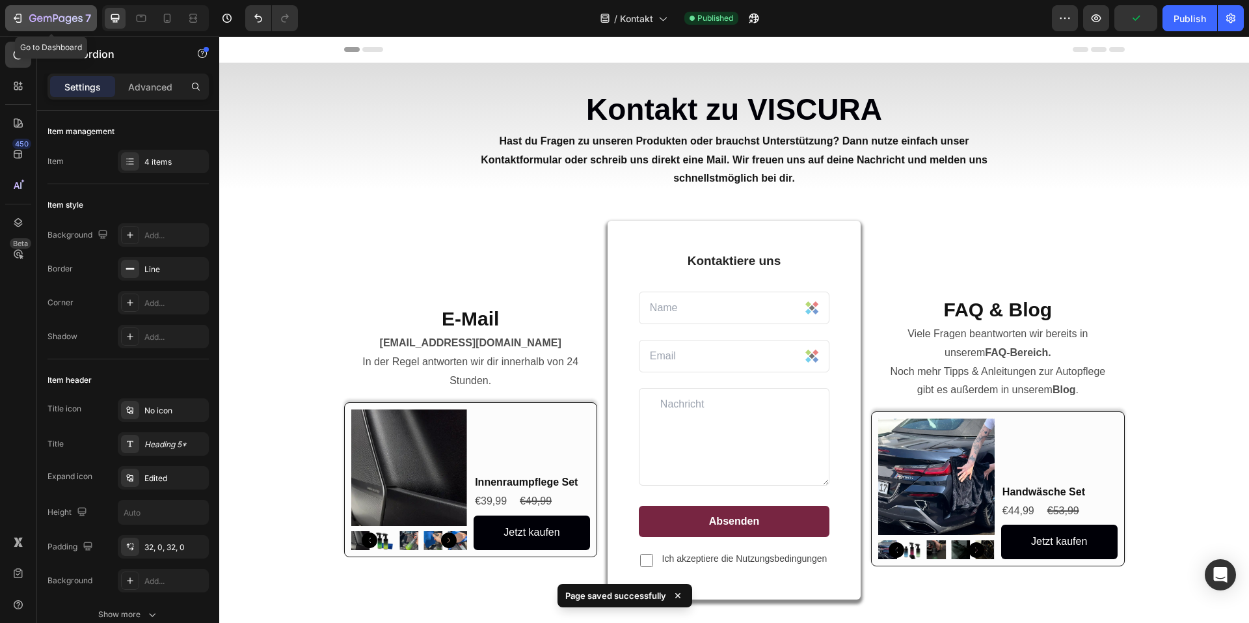
click at [21, 16] on icon "button" at bounding box center [19, 18] width 6 height 9
